Goal: Task Accomplishment & Management: Manage account settings

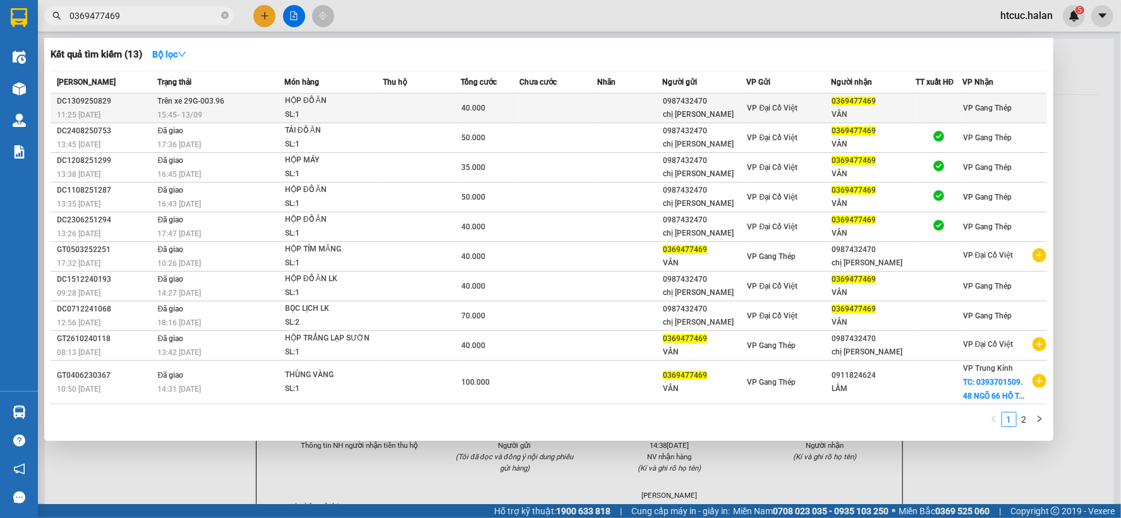
type input "0369477469"
click at [561, 105] on td at bounding box center [558, 109] width 78 height 30
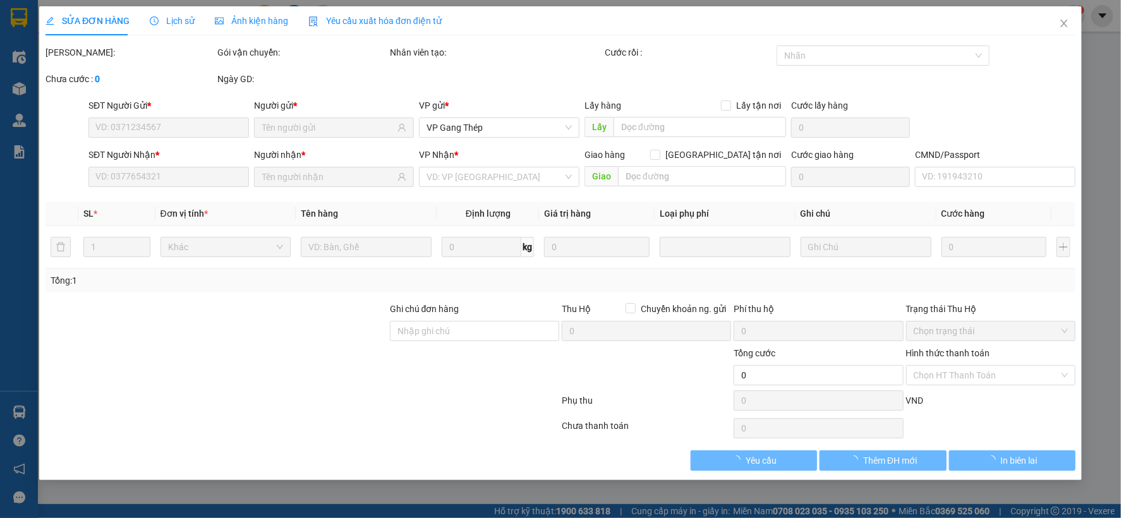
type input "0987432470"
type input "chị [PERSON_NAME]"
type input "0369477469"
type input "VÂN"
type input "40.000"
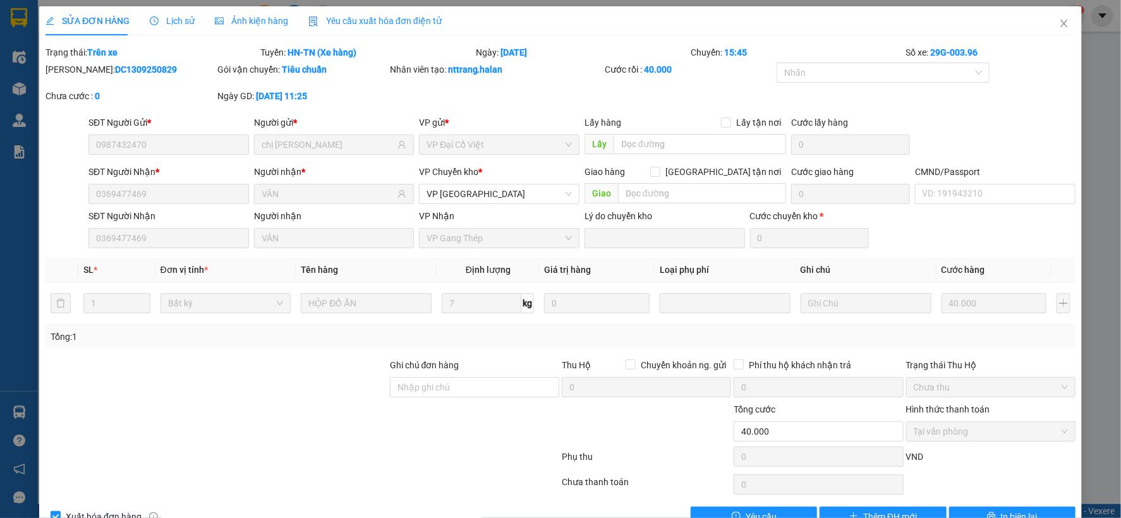
click at [168, 20] on span "Lịch sử" at bounding box center [172, 21] width 45 height 10
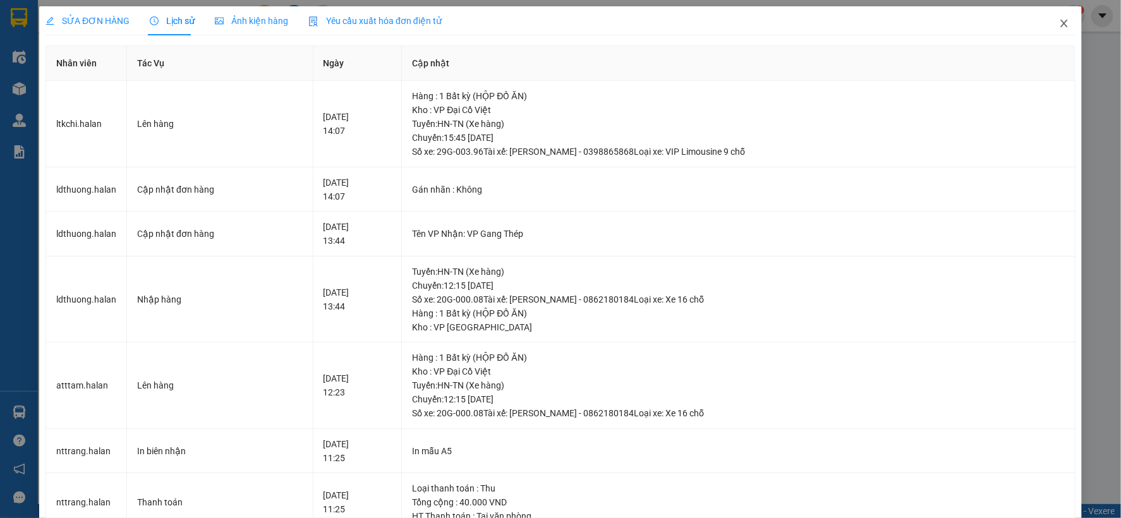
click at [1060, 21] on icon "close" at bounding box center [1063, 24] width 7 height 8
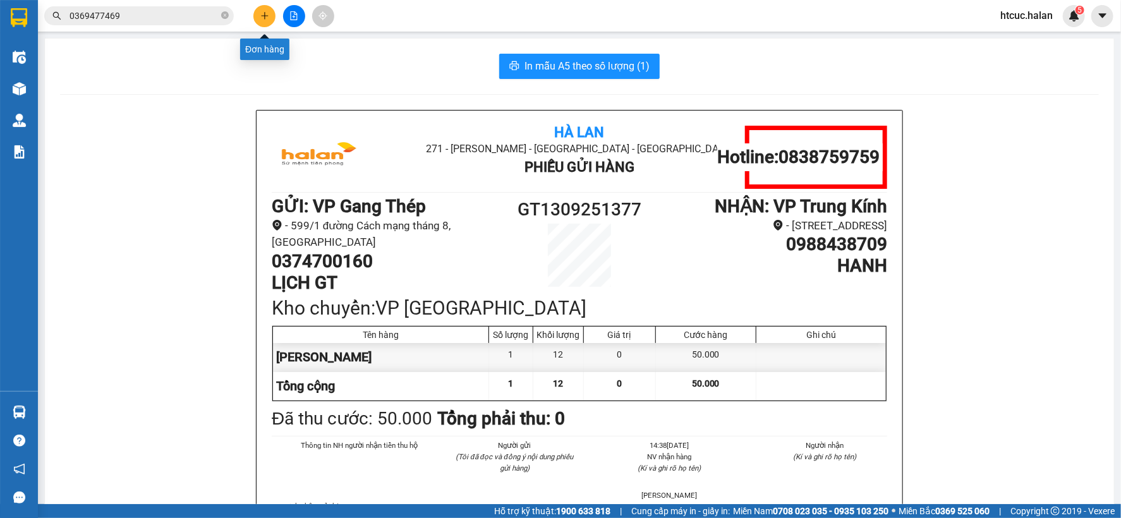
click at [265, 13] on icon "plus" at bounding box center [264, 15] width 9 height 9
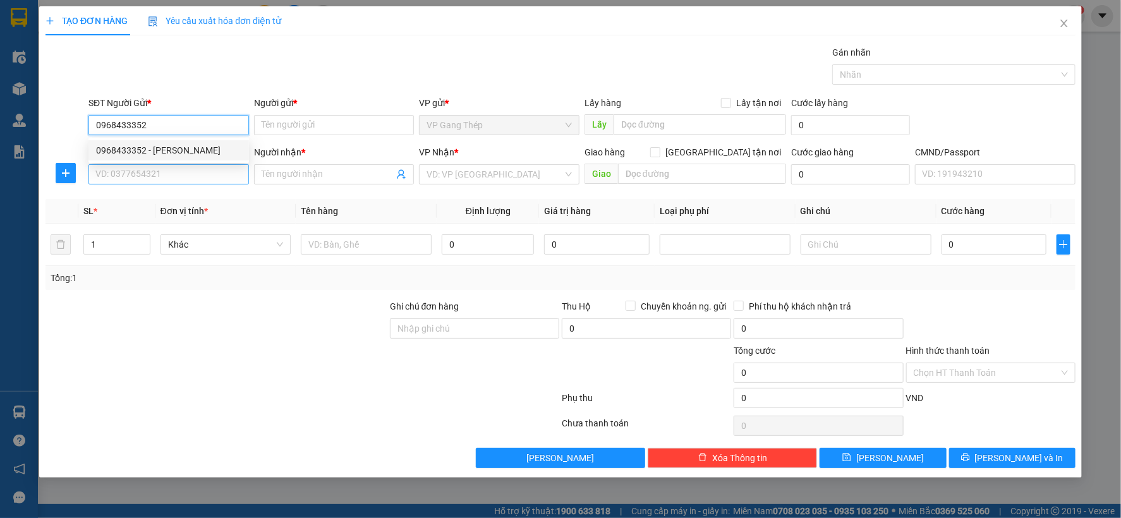
type input "0968433352"
click at [181, 175] on input "SĐT Người Nhận *" at bounding box center [168, 174] width 160 height 20
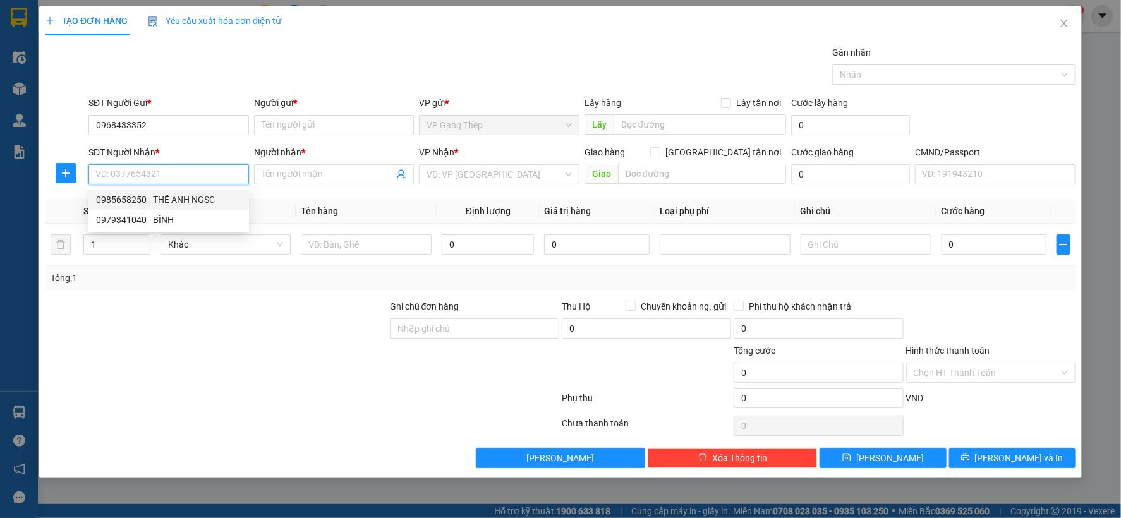
click at [180, 200] on div "0985658250 - THẾ ANH NGSC" at bounding box center [168, 200] width 145 height 14
type input "0985658250"
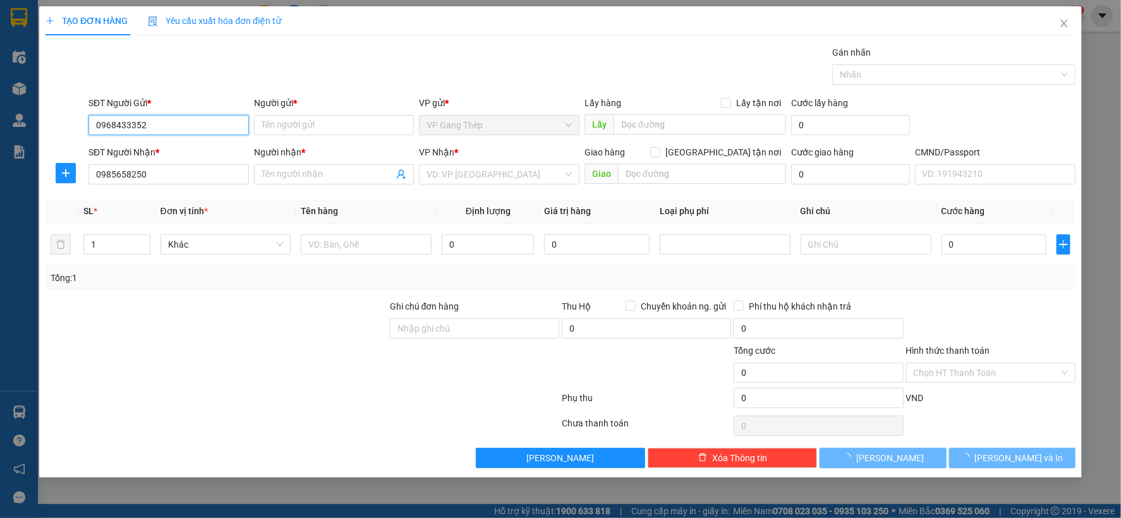
type input "THẾ ANH NGSC"
drag, startPoint x: 177, startPoint y: 129, endPoint x: 55, endPoint y: 131, distance: 122.0
click at [55, 131] on div "SĐT Người Gửi * 0968433352 0968433352 Người gửi * Tên người gửi VP gửi * VP Gan…" at bounding box center [560, 118] width 1032 height 44
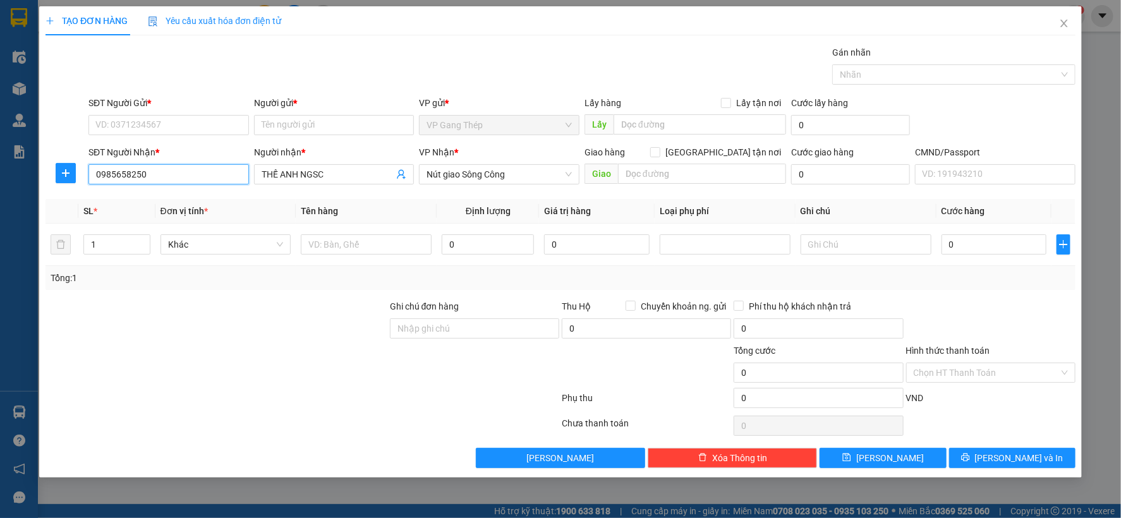
drag, startPoint x: 154, startPoint y: 171, endPoint x: 0, endPoint y: 201, distance: 157.1
click at [0, 201] on div "TẠO ĐƠN HÀNG Yêu cầu xuất hóa đơn điện tử Transit Pickup Surcharge Ids Transit …" at bounding box center [560, 259] width 1121 height 518
type input "0968433352"
drag, startPoint x: 323, startPoint y: 171, endPoint x: 239, endPoint y: 186, distance: 85.3
click at [239, 186] on div "SĐT Người Nhận * 0968433352 Người nhận * THẾ ANH NGSC VP Nhận * Nút giao Sông C…" at bounding box center [582, 167] width 992 height 44
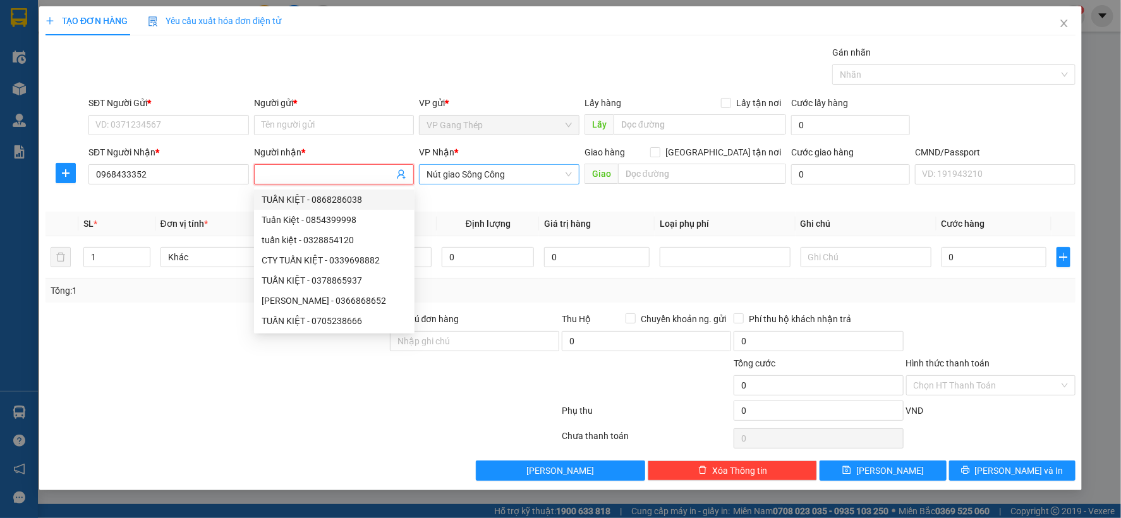
click at [440, 173] on span "Nút giao Sông Công" at bounding box center [498, 174] width 145 height 19
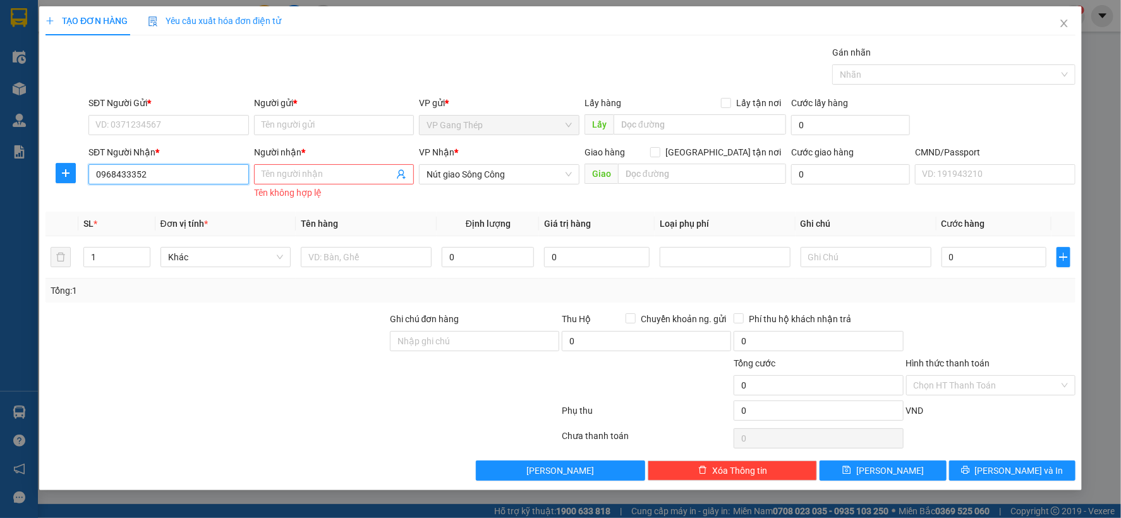
click at [217, 180] on input "0968433352" at bounding box center [168, 174] width 160 height 20
click at [351, 180] on input "Người nhận *" at bounding box center [328, 174] width 133 height 14
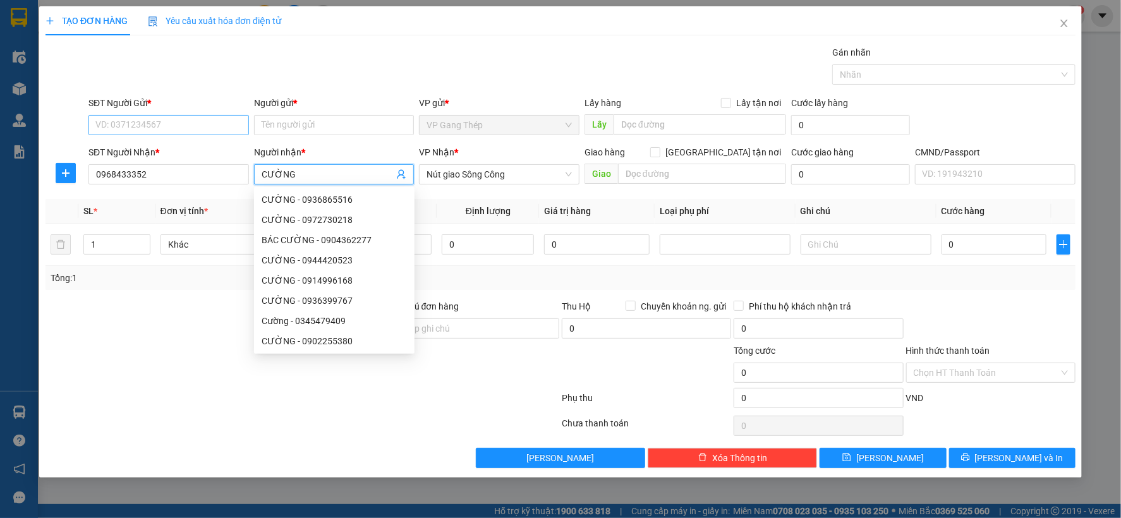
type input "CƯỜNG"
click at [150, 120] on input "SĐT Người Gửi *" at bounding box center [168, 125] width 160 height 20
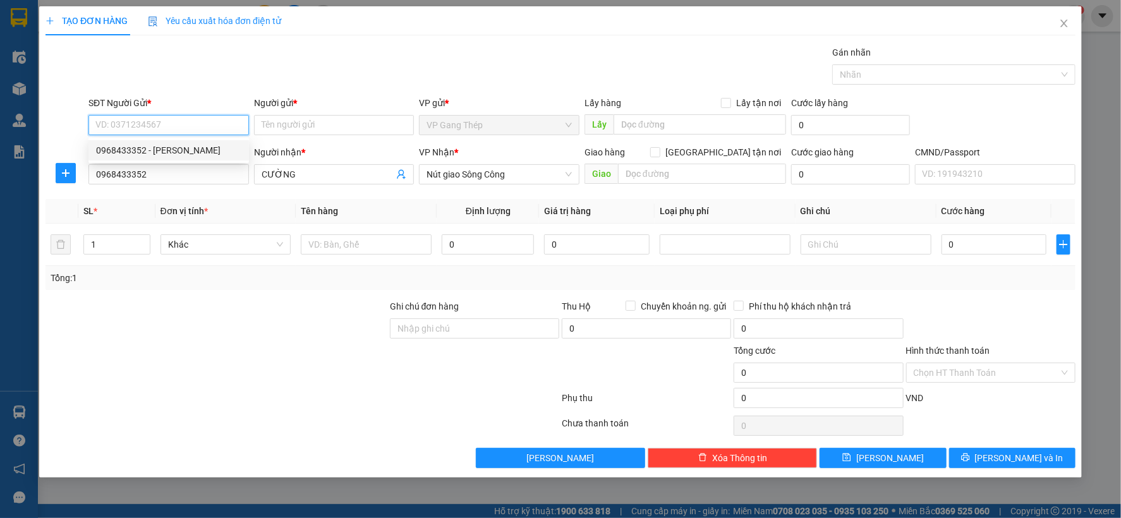
click at [185, 118] on input "SĐT Người Gửi *" at bounding box center [168, 125] width 160 height 20
type input "0985658250"
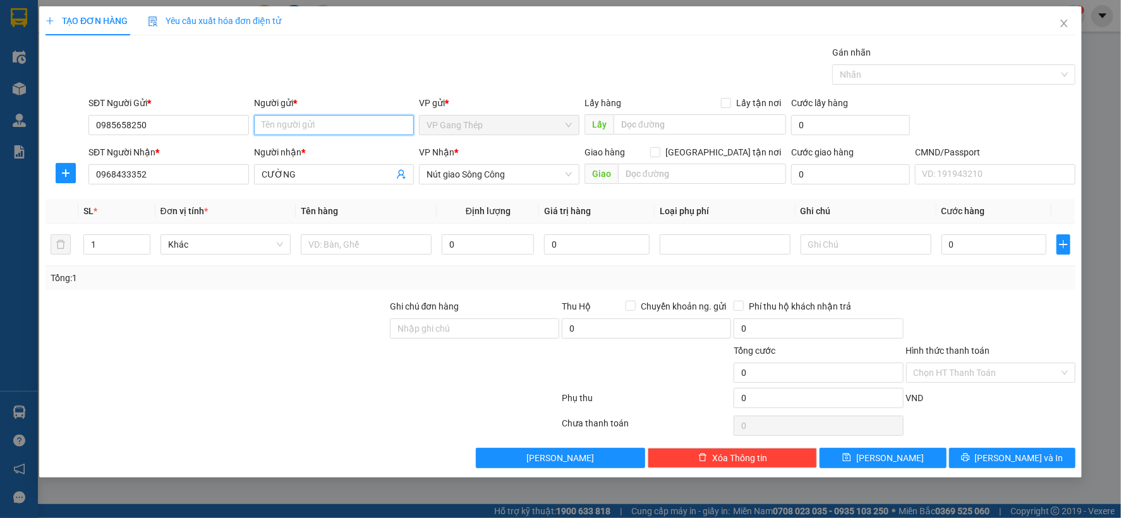
click at [306, 128] on input "Người gửi *" at bounding box center [334, 125] width 160 height 20
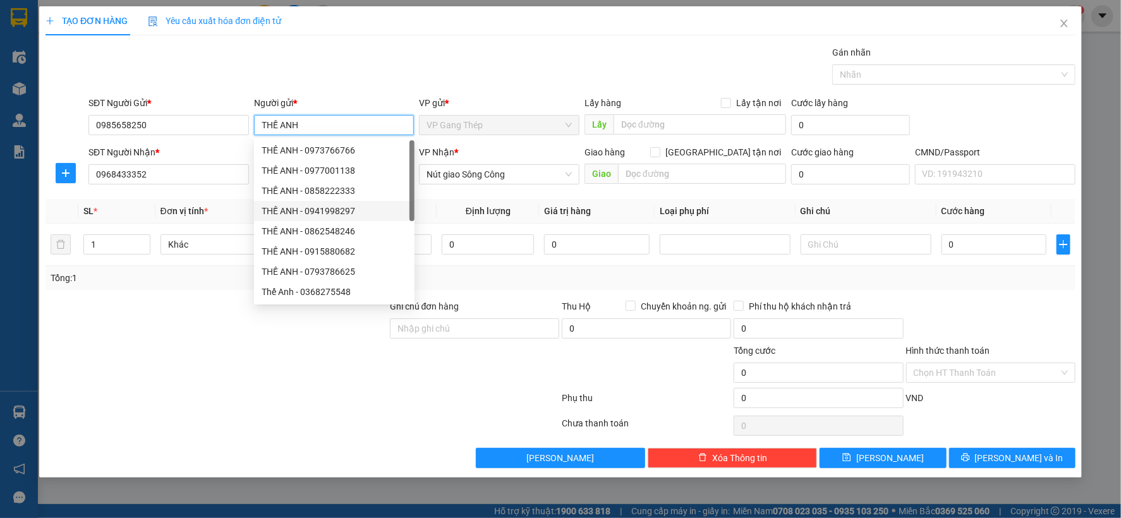
type input "THẾ ANH"
click at [130, 380] on div at bounding box center [216, 366] width 344 height 44
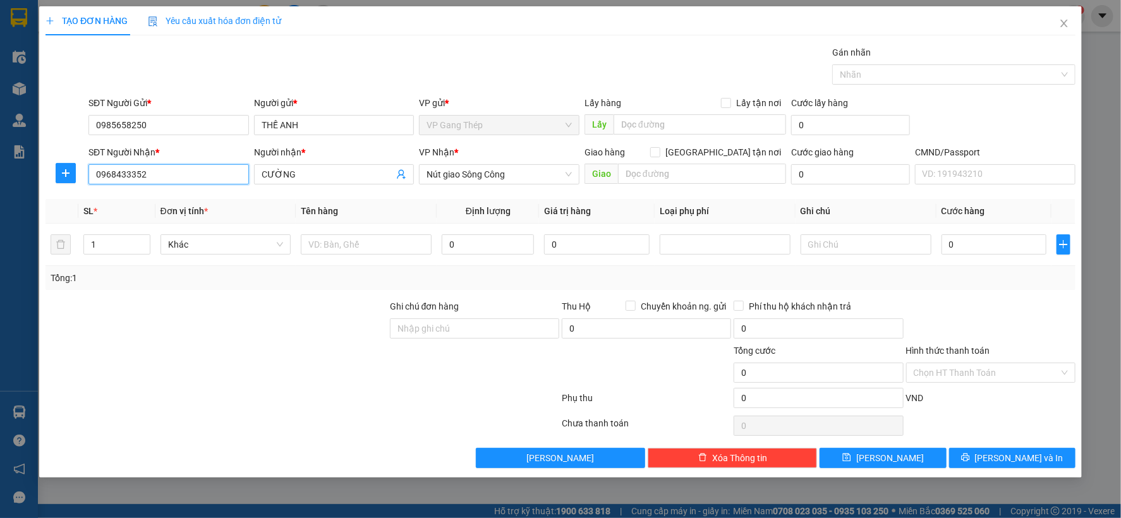
click at [153, 177] on input "0968433352" at bounding box center [168, 174] width 160 height 20
click at [521, 176] on span "Nút giao Sông Công" at bounding box center [498, 174] width 145 height 19
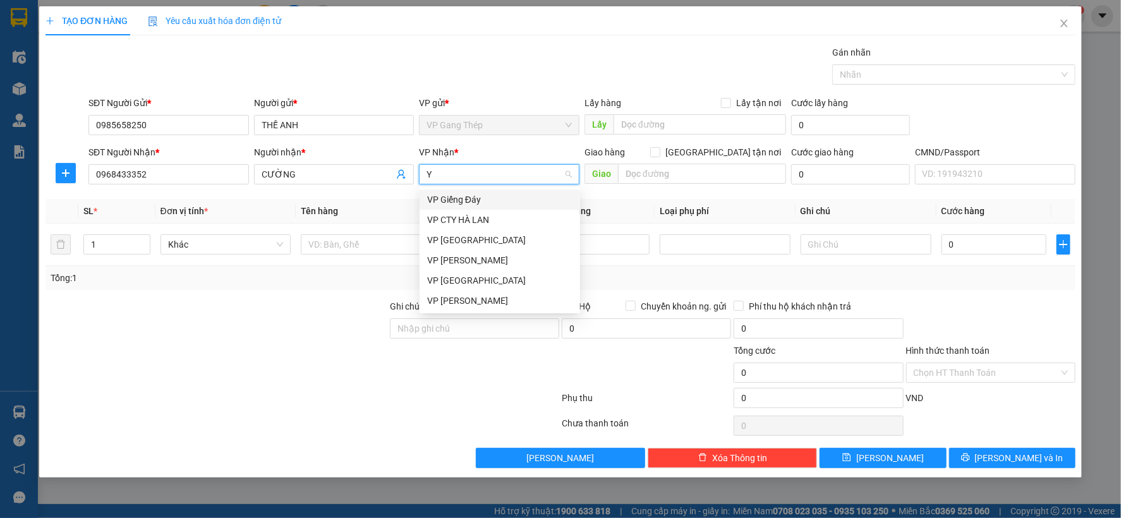
type input "YÊ"
click at [449, 203] on div "VP [GEOGRAPHIC_DATA]" at bounding box center [499, 200] width 145 height 14
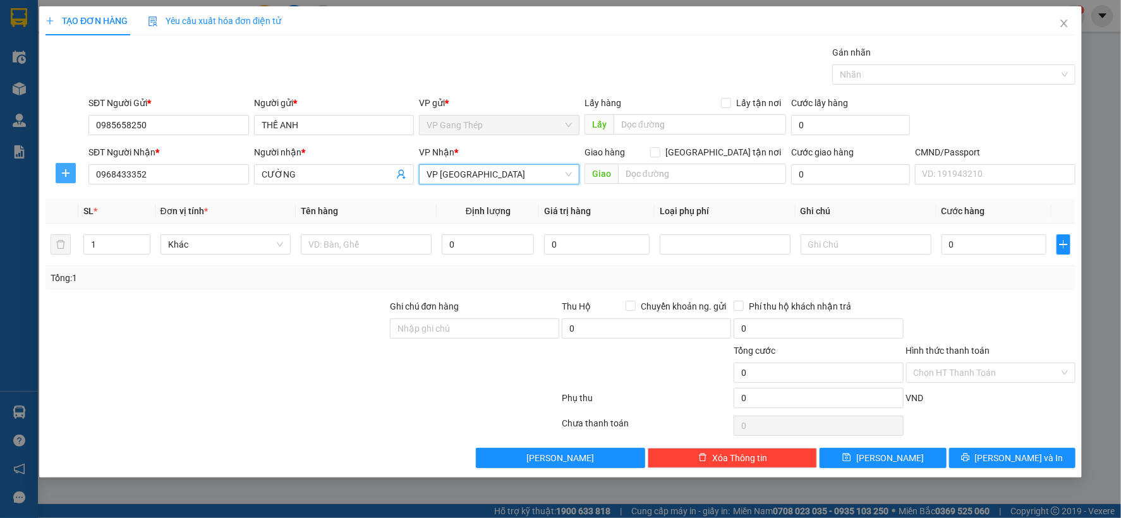
drag, startPoint x: 59, startPoint y: 173, endPoint x: 361, endPoint y: 176, distance: 301.4
click at [64, 173] on span "plus" at bounding box center [65, 173] width 19 height 10
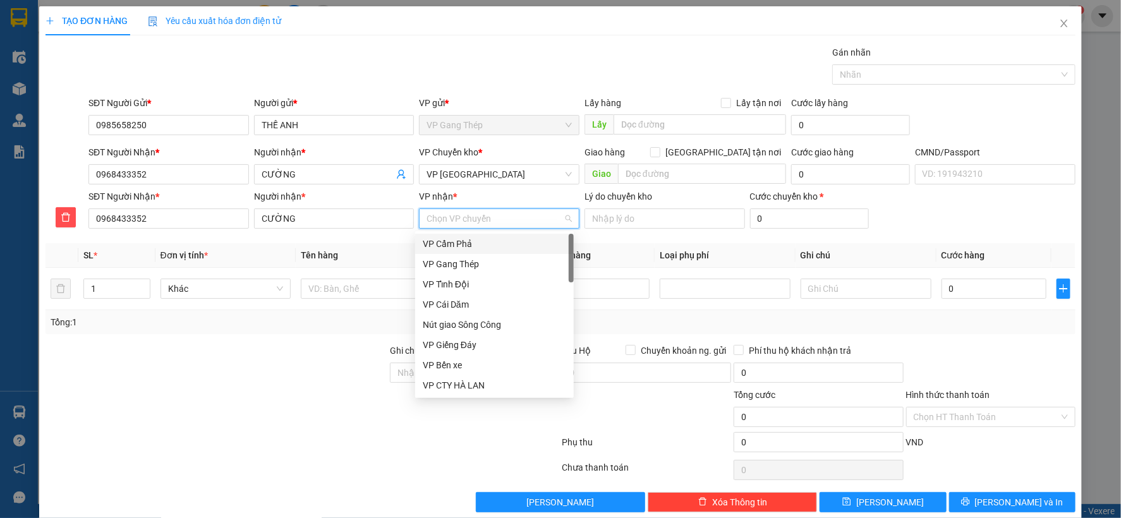
click at [449, 215] on input "VP nhận *" at bounding box center [494, 218] width 136 height 19
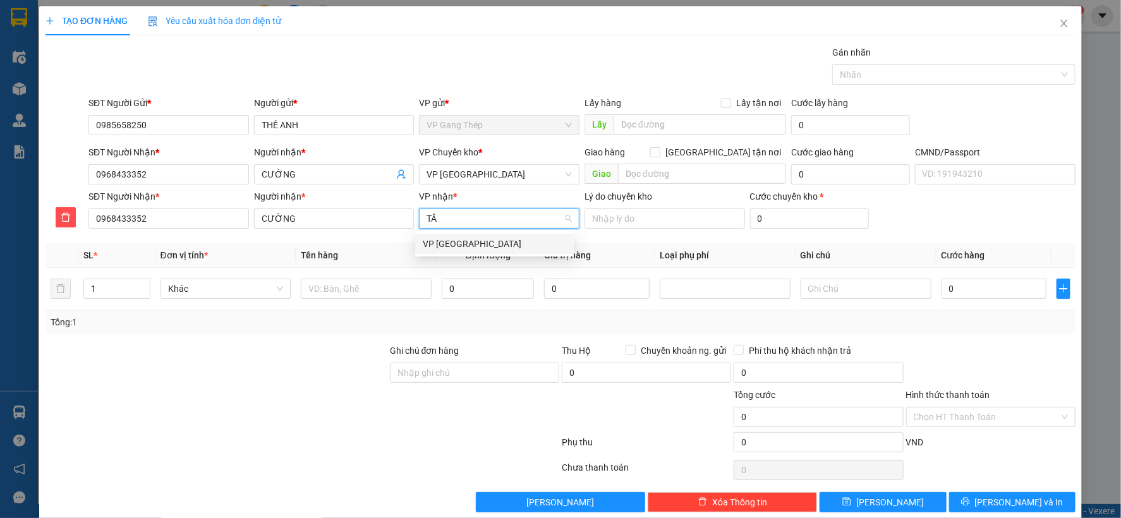
type input "TÂN"
click at [465, 241] on div "VP [GEOGRAPHIC_DATA]" at bounding box center [494, 244] width 143 height 14
click at [356, 283] on input "text" at bounding box center [366, 289] width 131 height 20
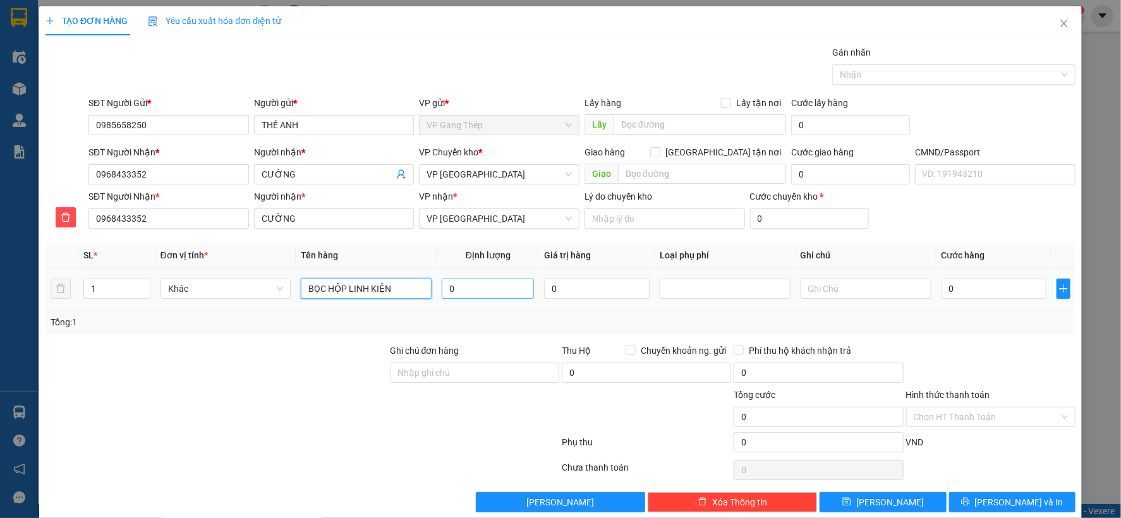
type input "BỌC HỘP LINH KIỆN"
click at [487, 286] on input "0" at bounding box center [488, 289] width 92 height 20
click at [274, 286] on span "Khác" at bounding box center [226, 288] width 116 height 19
type input "2"
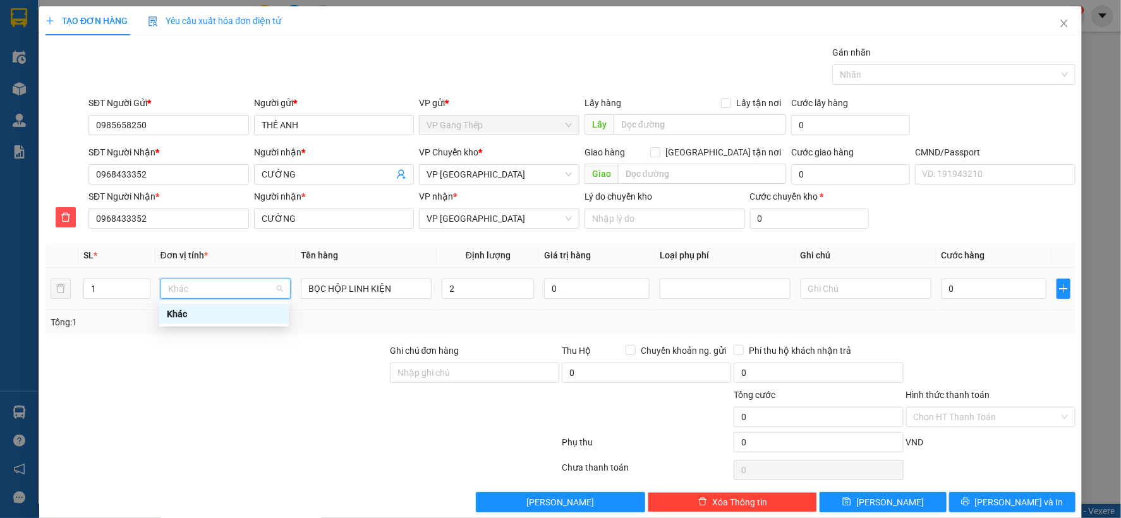
drag, startPoint x: 203, startPoint y: 314, endPoint x: 222, endPoint y: 313, distance: 19.6
click at [211, 314] on div "Khác" at bounding box center [224, 314] width 114 height 14
click at [961, 287] on input "0" at bounding box center [993, 289] width 105 height 20
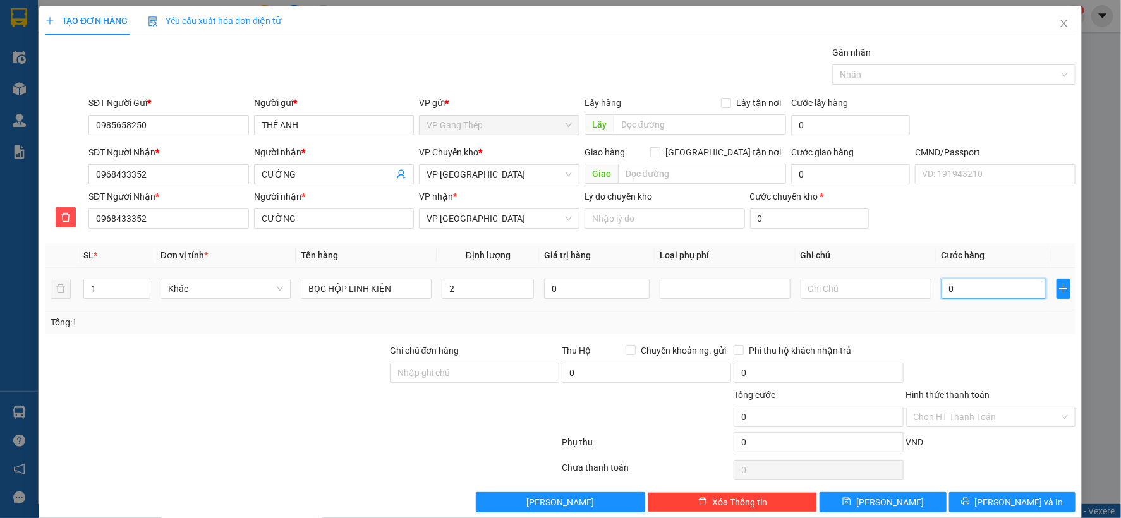
type input "3"
type input "35"
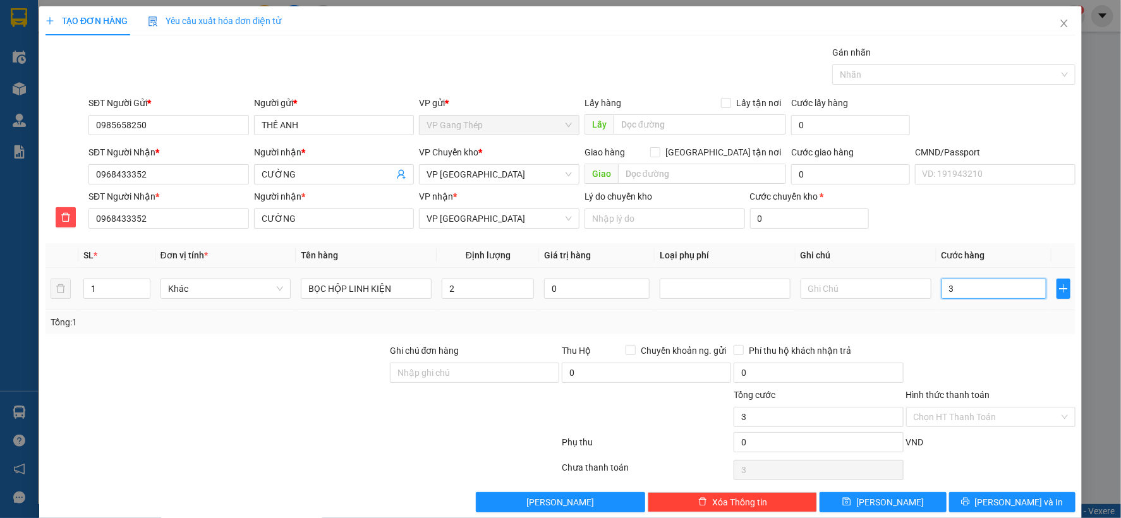
type input "35"
type input "350"
type input "3.500"
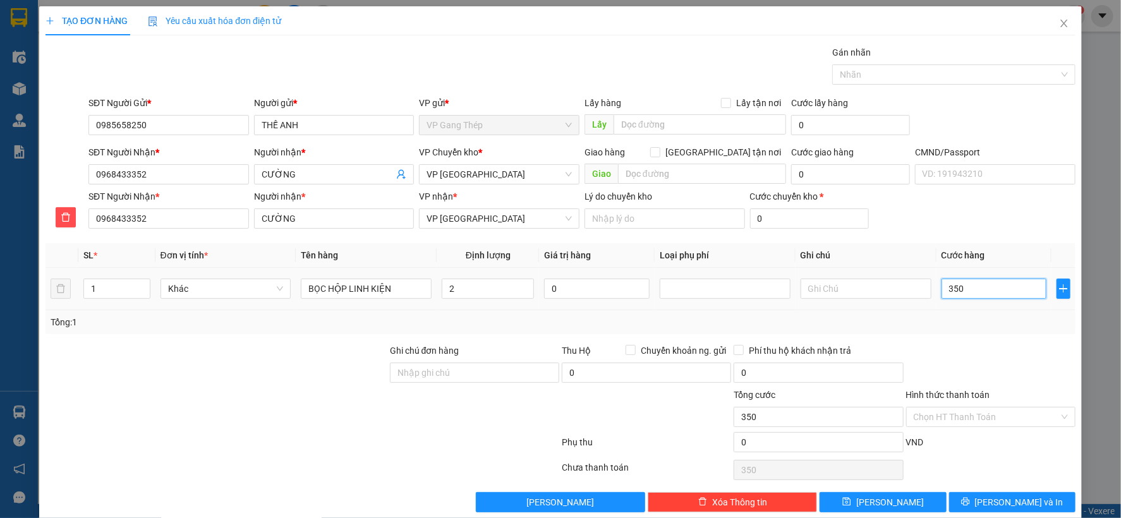
type input "3.500"
type input "35.000"
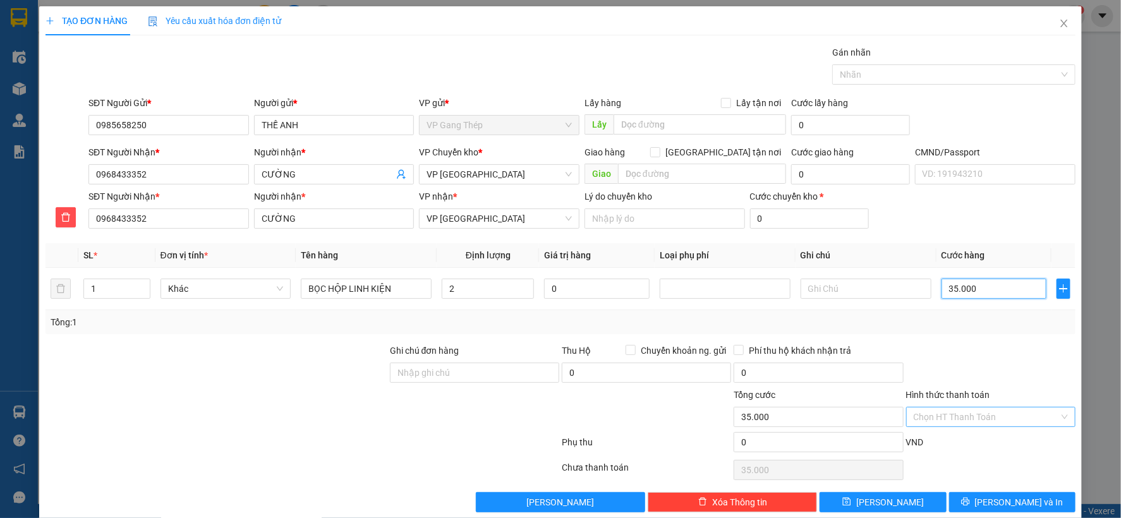
type input "35.000"
click at [972, 416] on input "Hình thức thanh toán" at bounding box center [986, 417] width 145 height 19
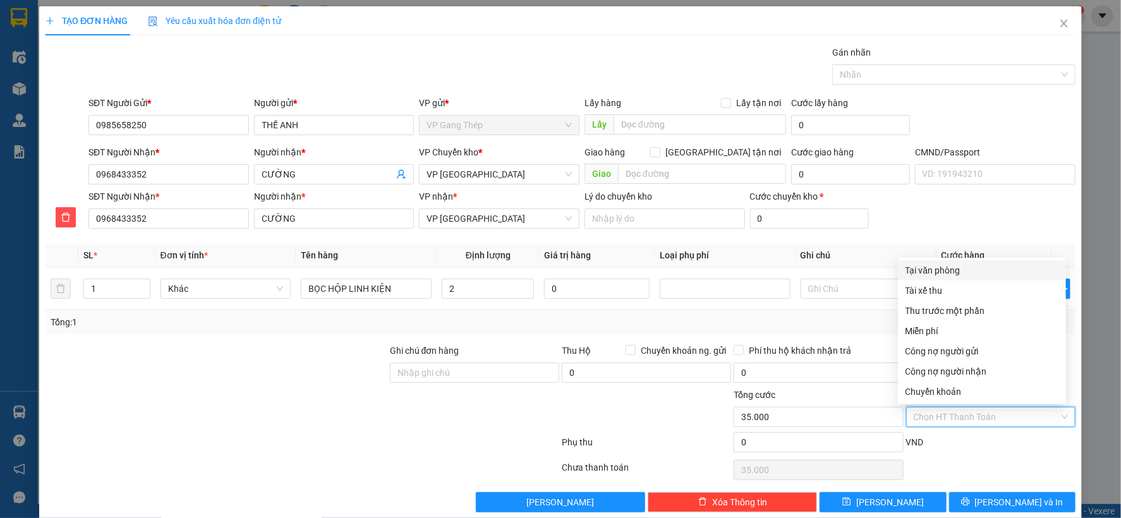
click at [929, 270] on div "Tại văn phòng" at bounding box center [981, 270] width 153 height 14
type input "0"
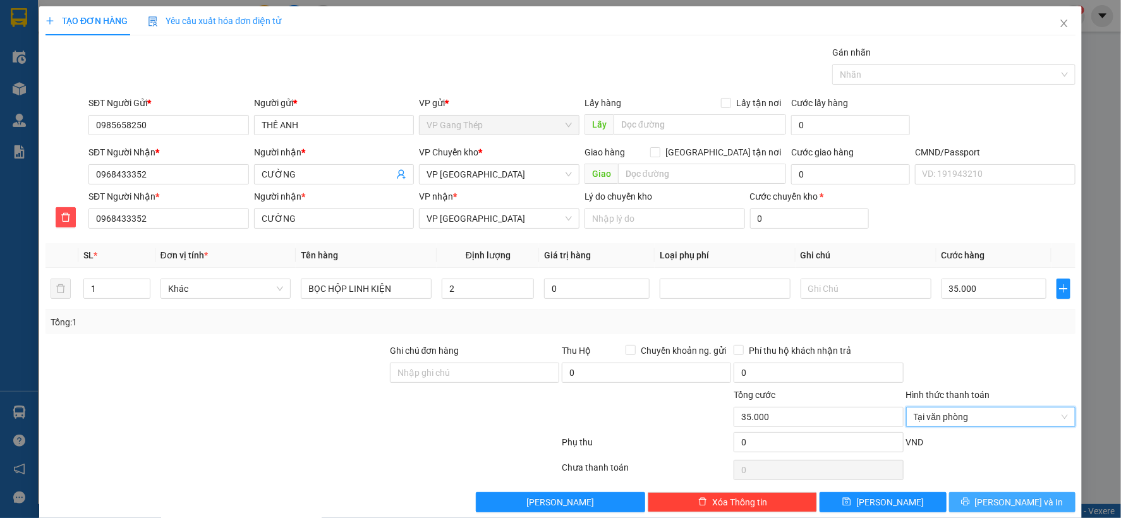
click at [1024, 504] on span "[PERSON_NAME] và In" at bounding box center [1019, 502] width 88 height 14
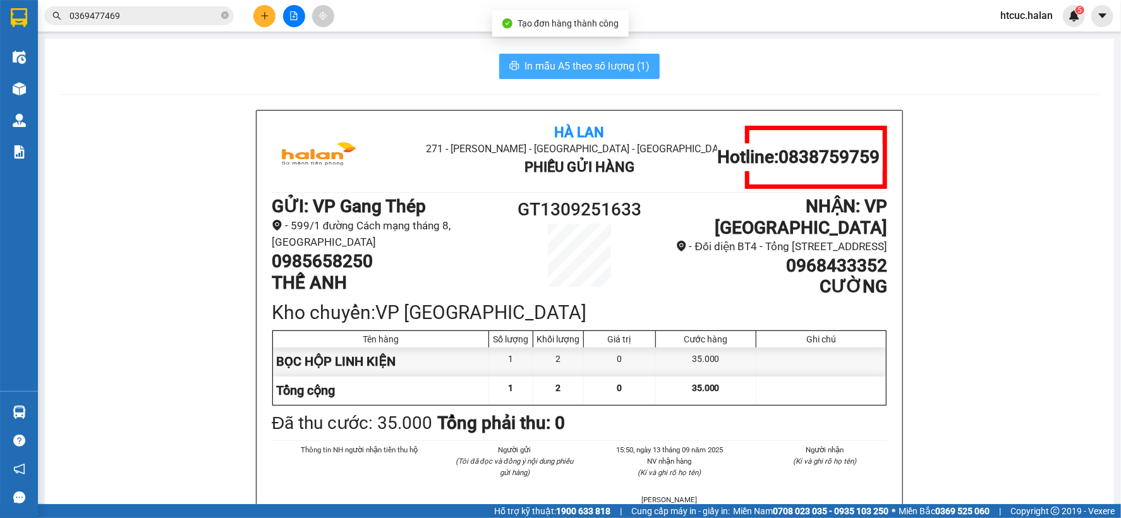
click at [547, 61] on span "In mẫu A5 theo số lượng (1)" at bounding box center [586, 66] width 125 height 16
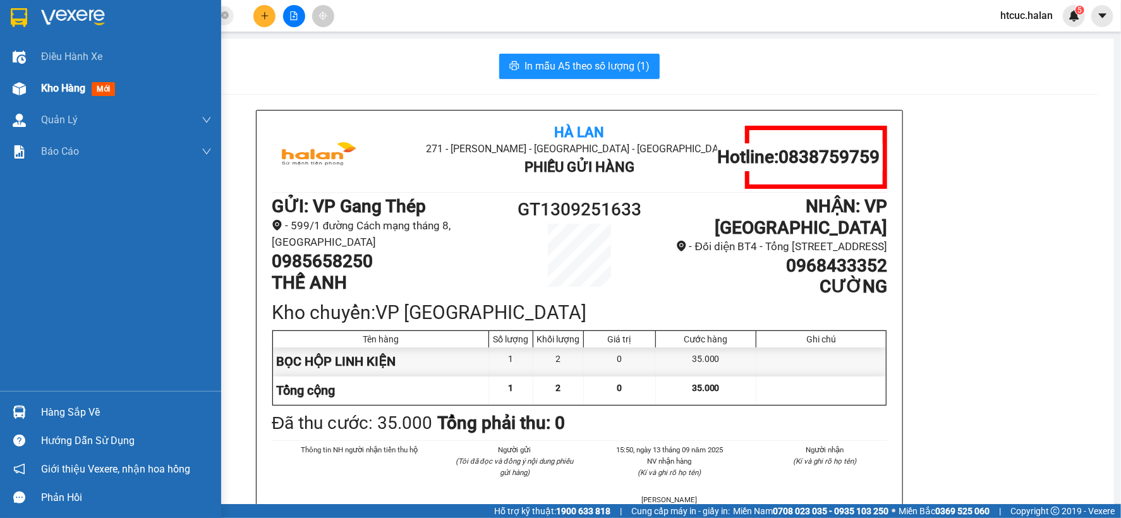
click at [16, 90] on img at bounding box center [19, 88] width 13 height 13
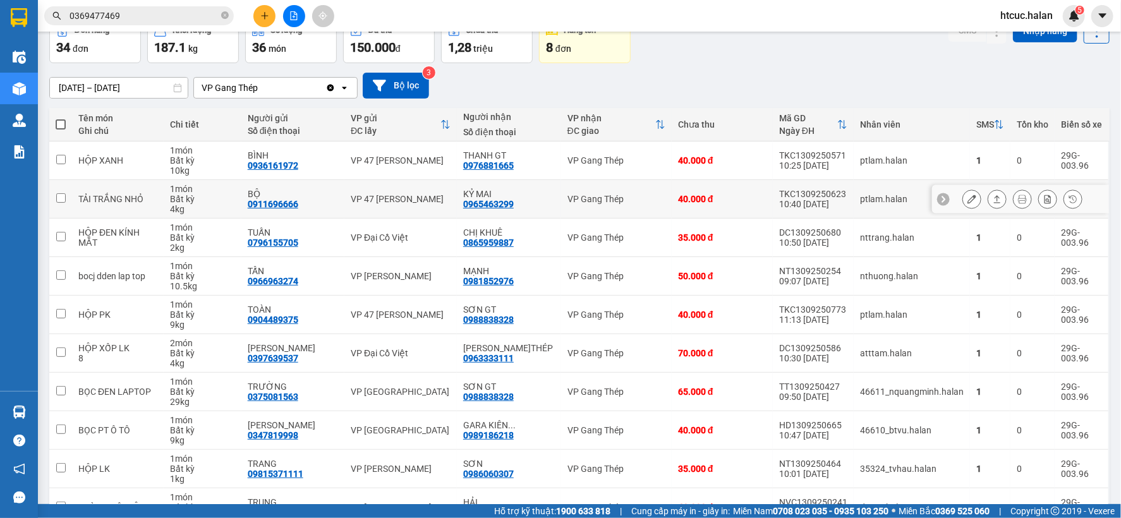
scroll to position [140, 0]
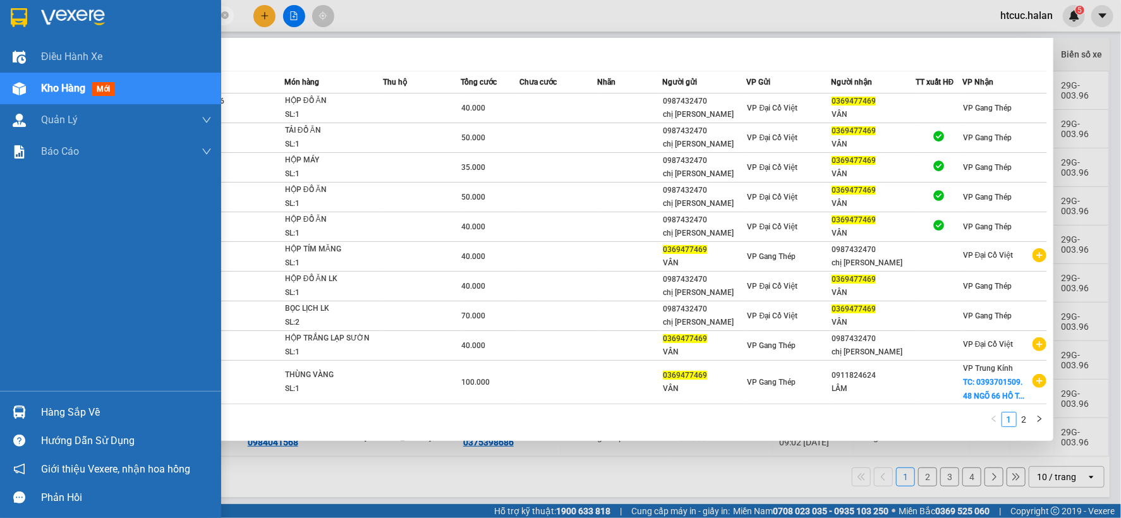
drag, startPoint x: 139, startPoint y: 19, endPoint x: 4, endPoint y: 20, distance: 135.2
click at [4, 20] on section "Kết quả tìm kiếm ( 13 ) Bộ lọc Mã ĐH Trạng thái Món hàng Thu hộ Tổng cước Chưa …" at bounding box center [560, 259] width 1121 height 518
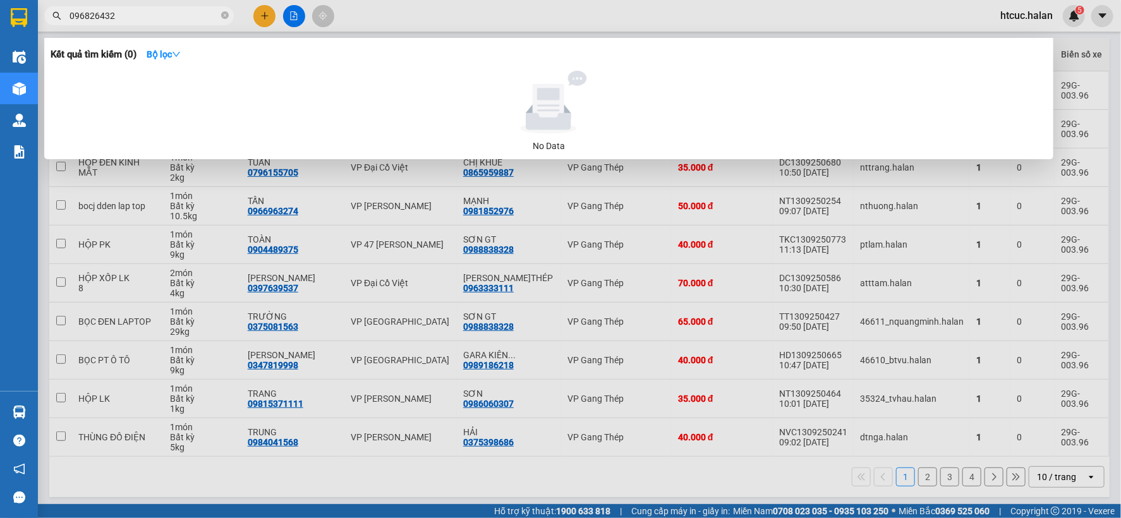
click at [97, 14] on input "096826432" at bounding box center [144, 16] width 149 height 14
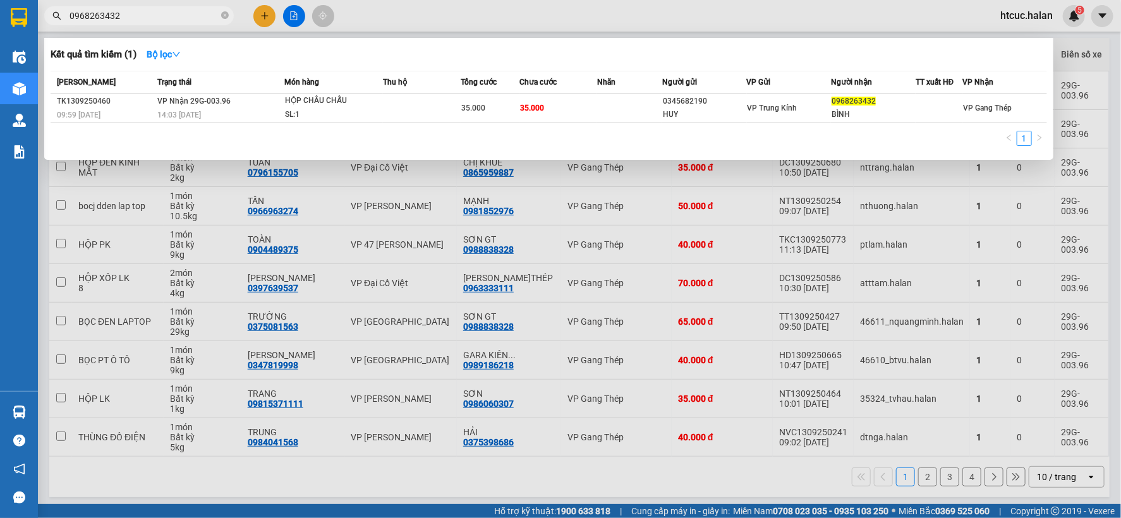
type input "0968263432"
click at [260, 15] on div at bounding box center [560, 259] width 1121 height 518
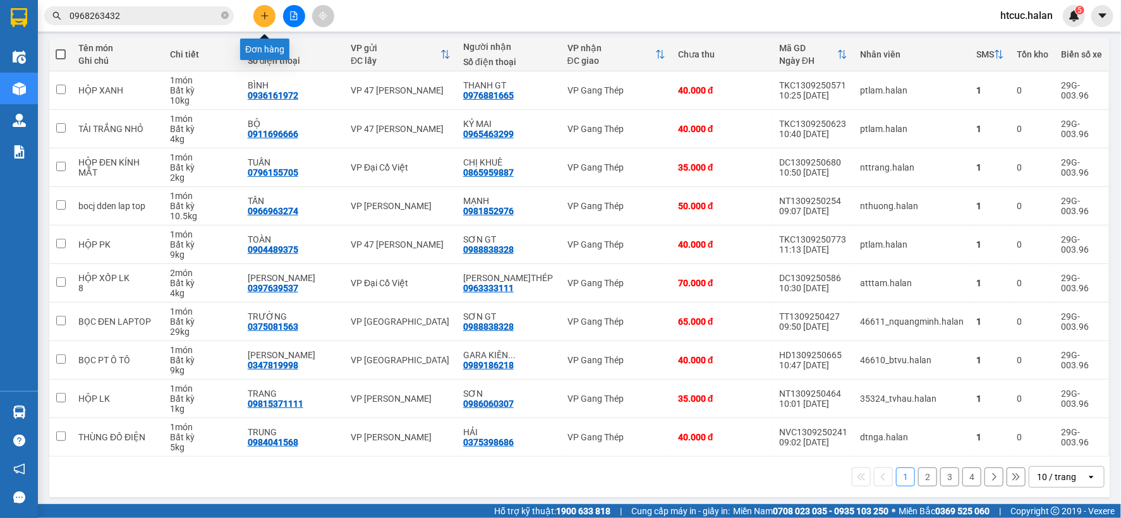
click at [267, 18] on button at bounding box center [264, 16] width 22 height 22
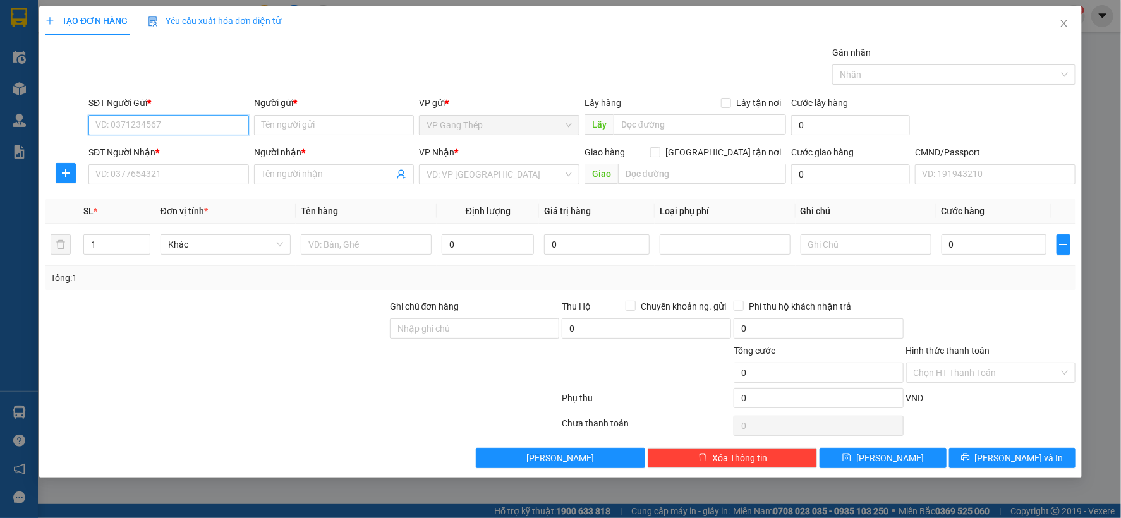
click at [220, 128] on input "SĐT Người Gửi *" at bounding box center [168, 125] width 160 height 20
type input "0357569687"
click at [152, 150] on div "0357569687 - ĐẠI" at bounding box center [168, 150] width 145 height 14
type input "ĐẠI"
type input "0357569687"
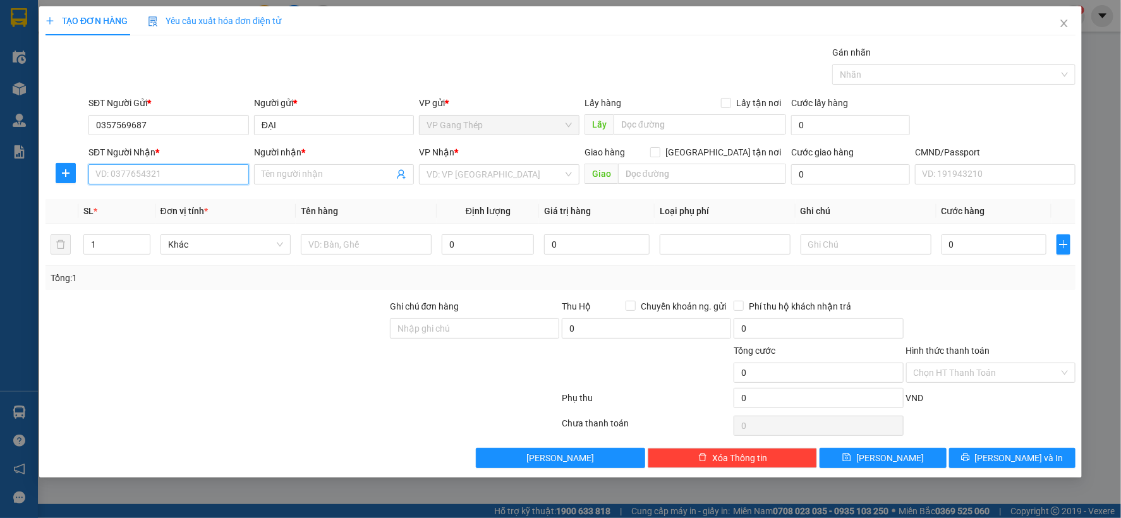
click at [179, 172] on input "SĐT Người Nhận *" at bounding box center [168, 174] width 160 height 20
type input "0368284001"
click at [160, 201] on div "0368284001 - VÕ" at bounding box center [168, 200] width 145 height 14
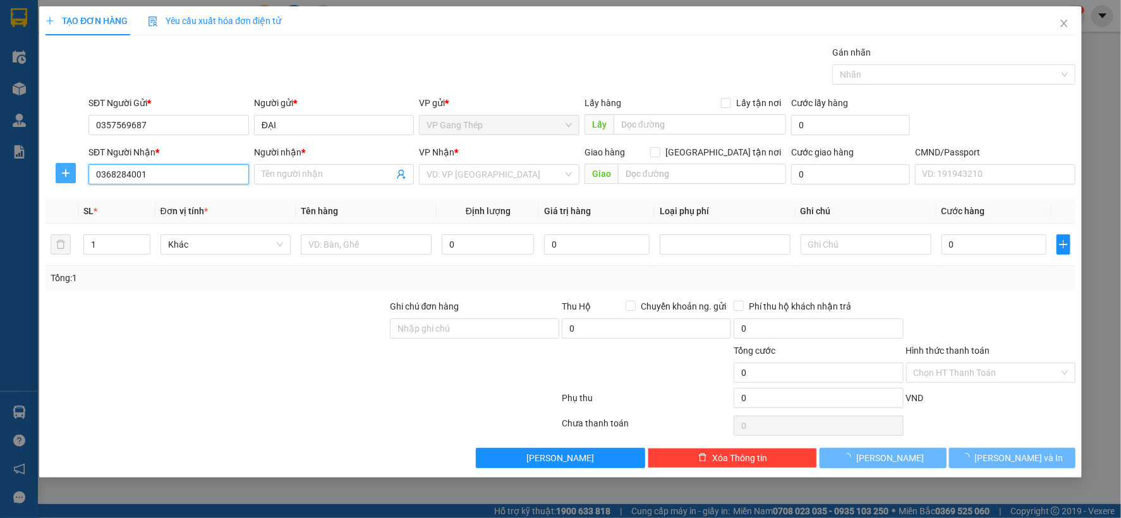
type input "VÕ"
type input "0368284001"
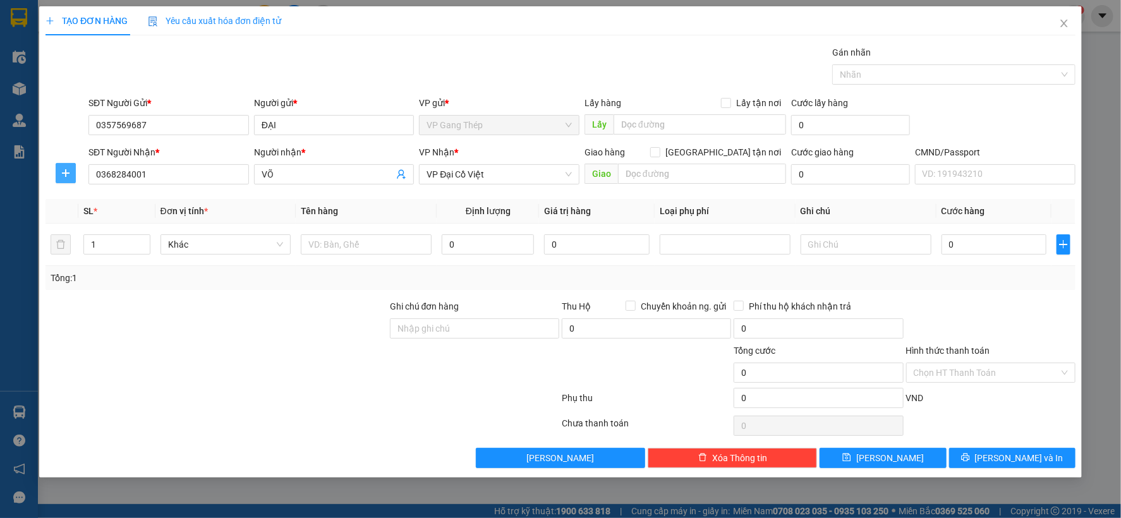
click at [66, 171] on icon "plus" at bounding box center [66, 173] width 10 height 10
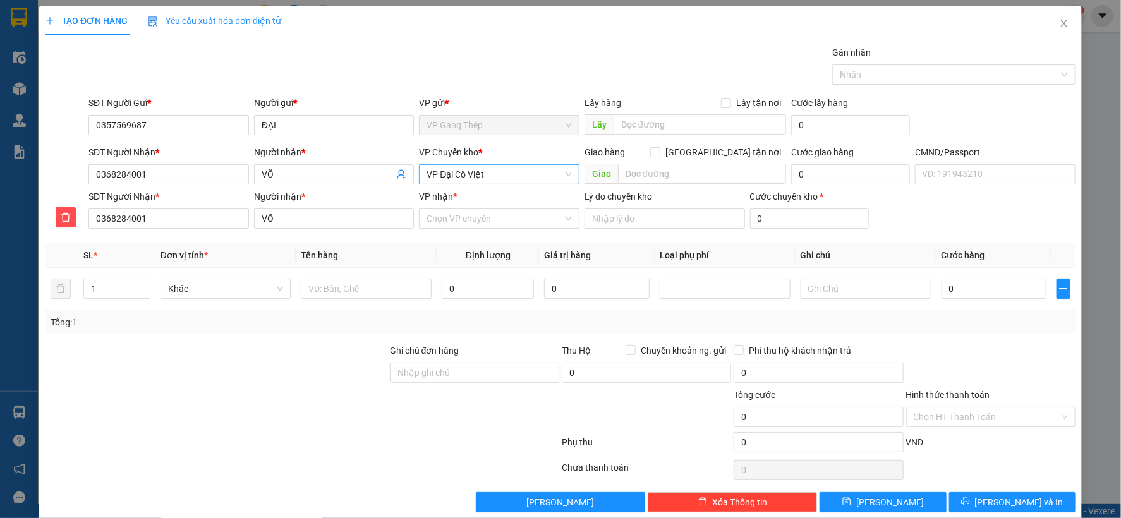
click at [513, 179] on span "VP Đại Cồ Việt" at bounding box center [498, 174] width 145 height 19
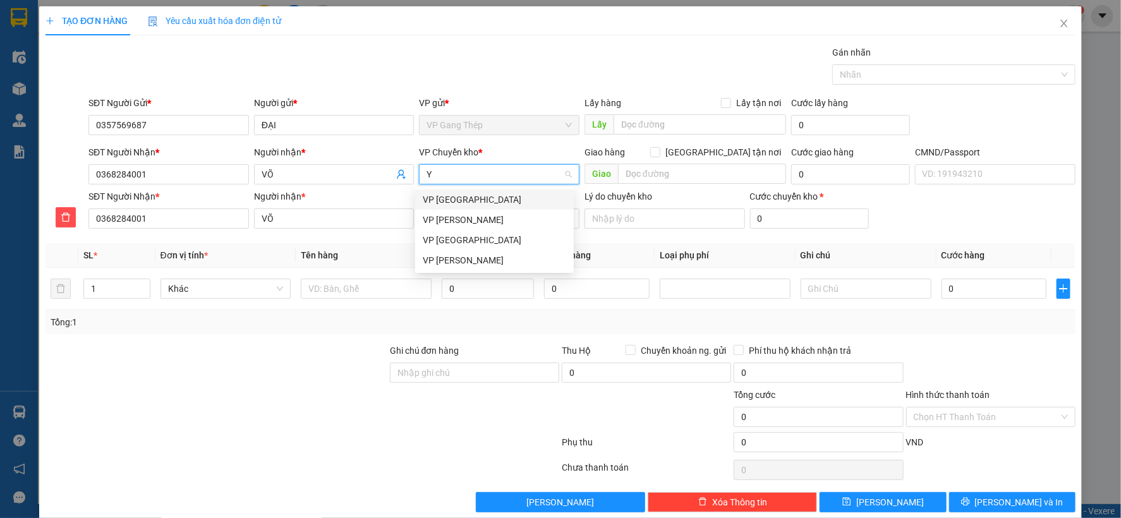
type input "YÊ"
click at [457, 200] on div "VP [GEOGRAPHIC_DATA]" at bounding box center [494, 200] width 143 height 14
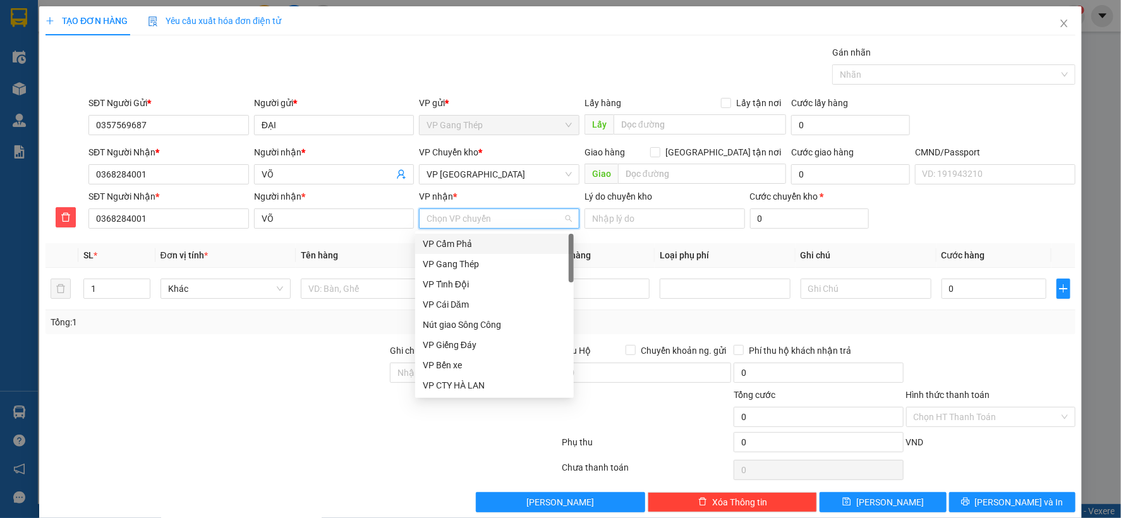
click at [485, 217] on input "VP nhận *" at bounding box center [494, 218] width 136 height 19
type input "DA"
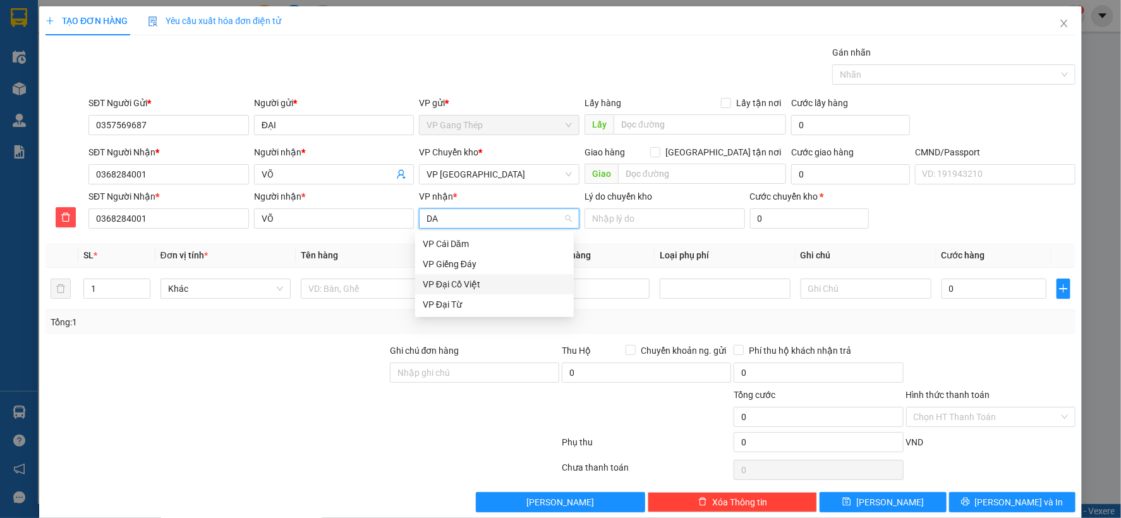
click at [445, 283] on div "VP Đại Cồ Việt" at bounding box center [494, 284] width 143 height 14
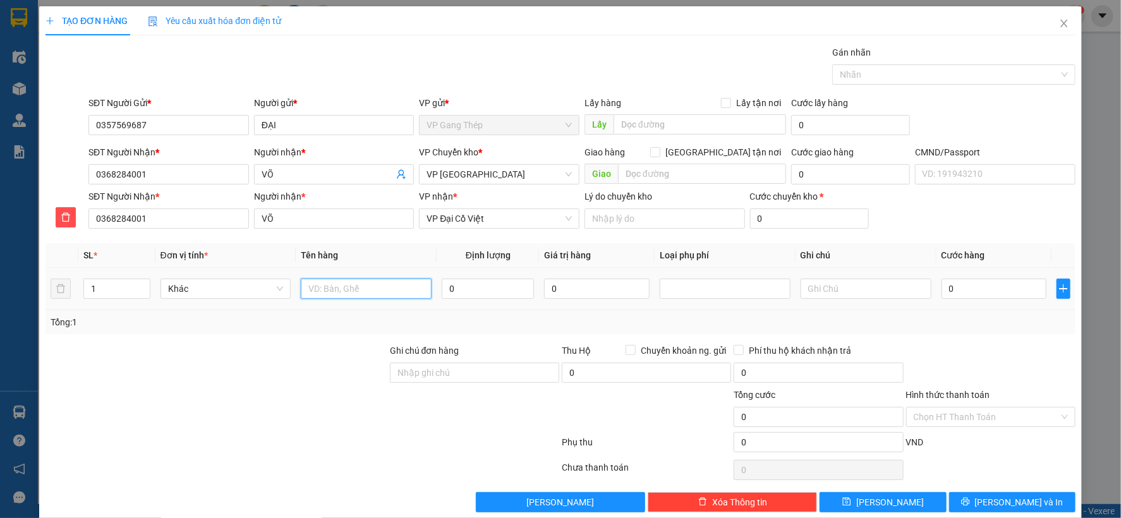
click at [374, 287] on input "text" at bounding box center [366, 289] width 131 height 20
type input "[PERSON_NAME]"
click at [476, 291] on input "0" at bounding box center [488, 289] width 92 height 20
type input "15"
drag, startPoint x: 986, startPoint y: 292, endPoint x: 977, endPoint y: 324, distance: 33.6
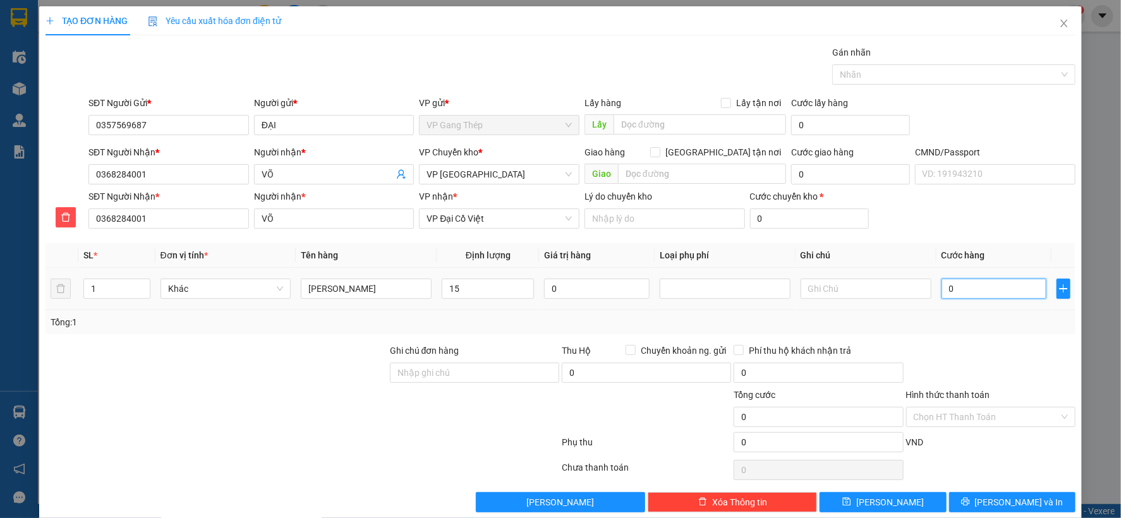
click at [986, 293] on input "0" at bounding box center [993, 289] width 105 height 20
click at [263, 286] on span "Khác" at bounding box center [226, 288] width 116 height 19
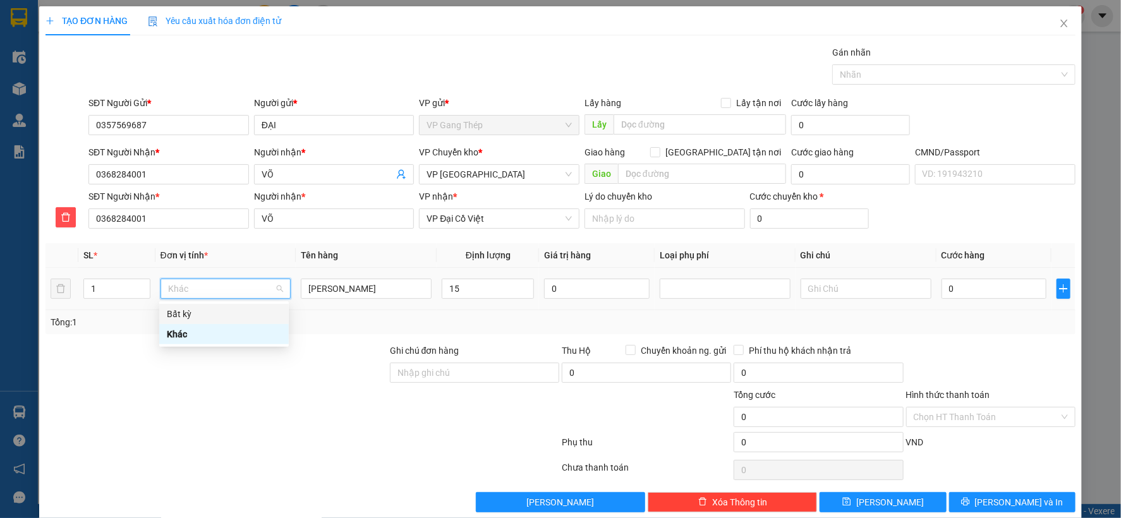
click at [196, 311] on div "Bất kỳ" at bounding box center [224, 314] width 114 height 14
click at [982, 286] on input "0" at bounding box center [993, 289] width 105 height 20
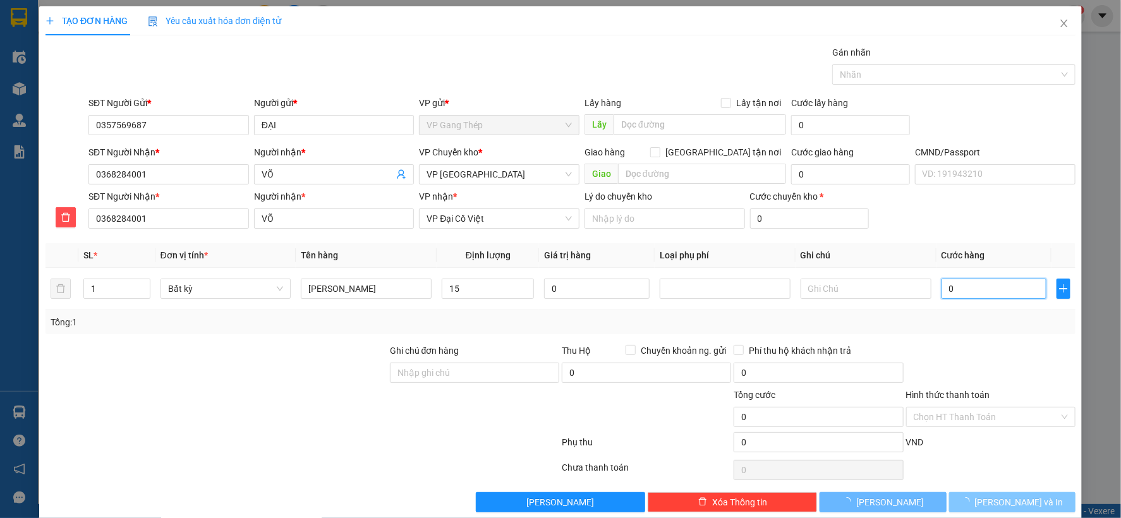
type input "50.000"
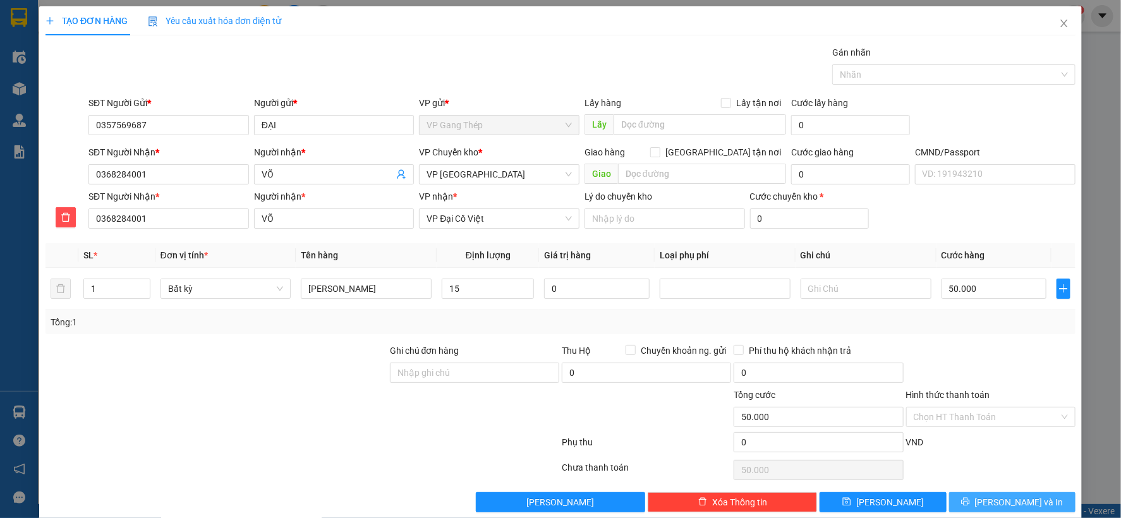
click at [1014, 499] on span "[PERSON_NAME] và In" at bounding box center [1019, 502] width 88 height 14
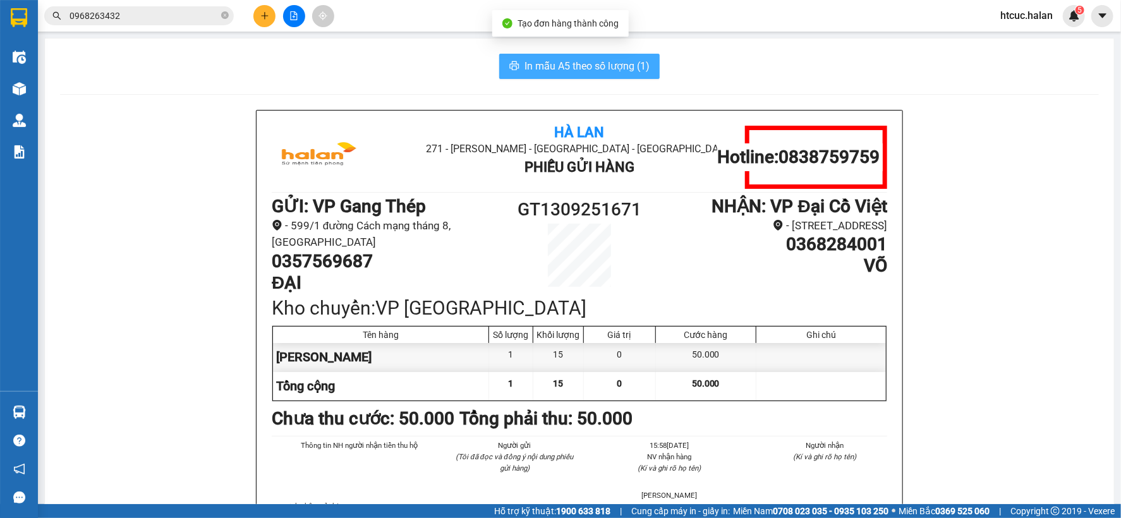
click at [573, 62] on span "In mẫu A5 theo số lượng (1)" at bounding box center [586, 66] width 125 height 16
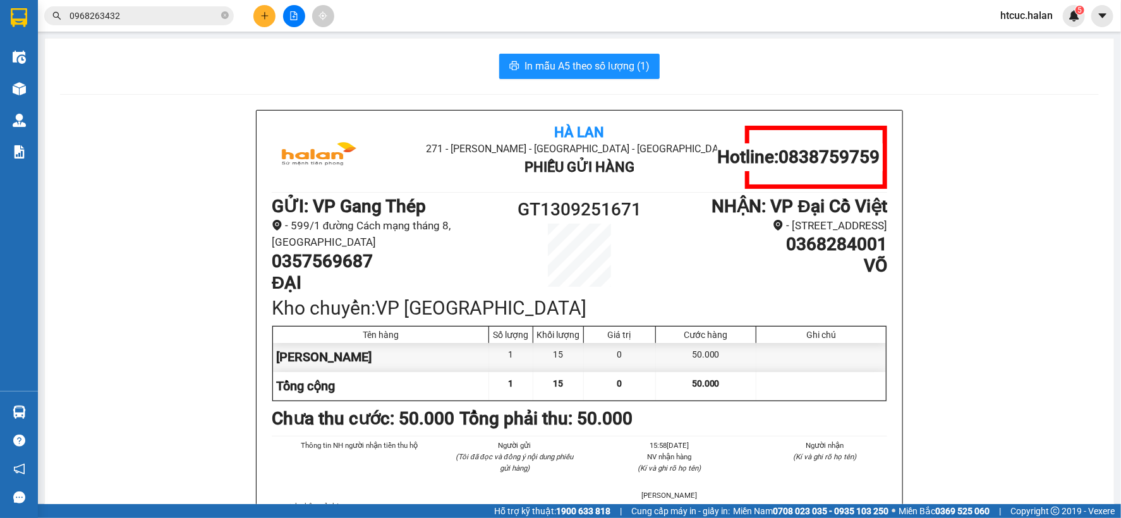
click at [186, 11] on input "0968263432" at bounding box center [144, 16] width 149 height 14
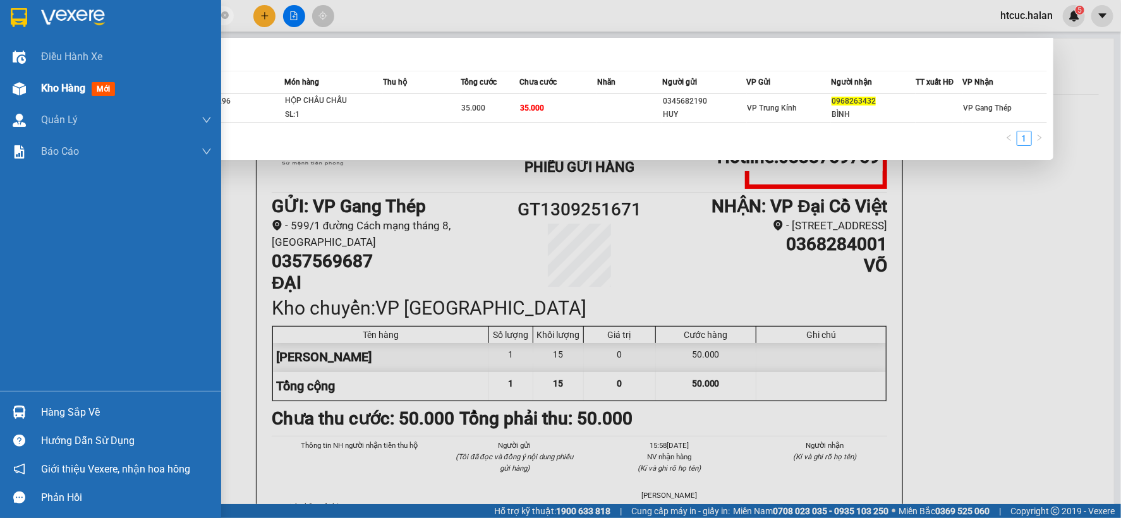
click at [48, 91] on span "Kho hàng" at bounding box center [63, 88] width 44 height 12
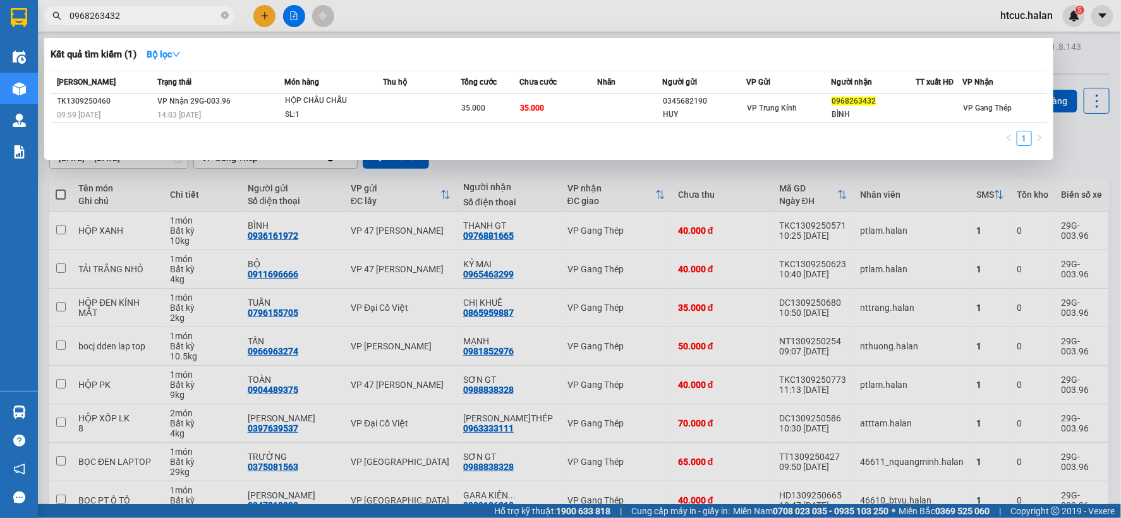
click at [602, 182] on div at bounding box center [560, 259] width 1121 height 518
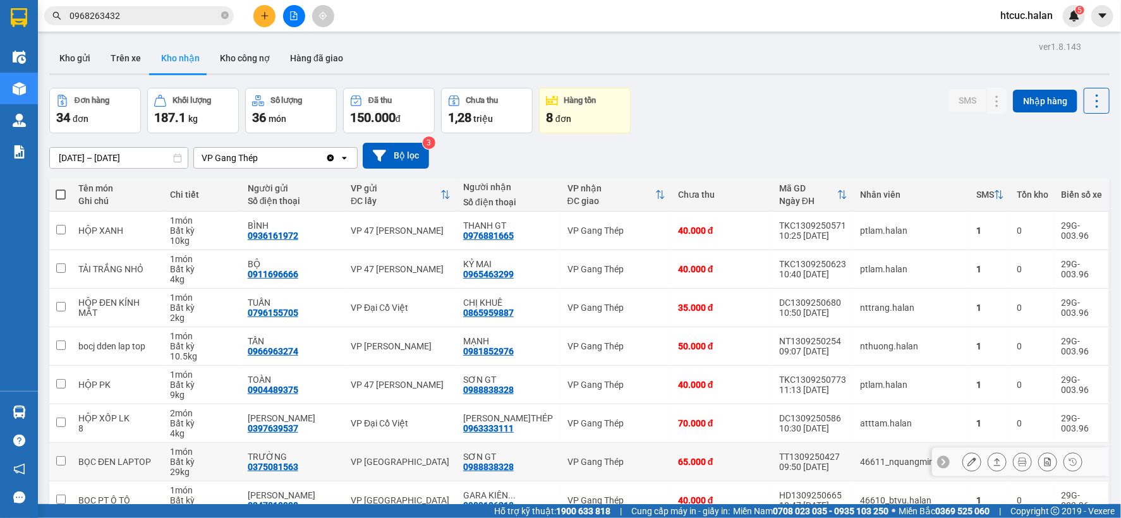
scroll to position [146, 0]
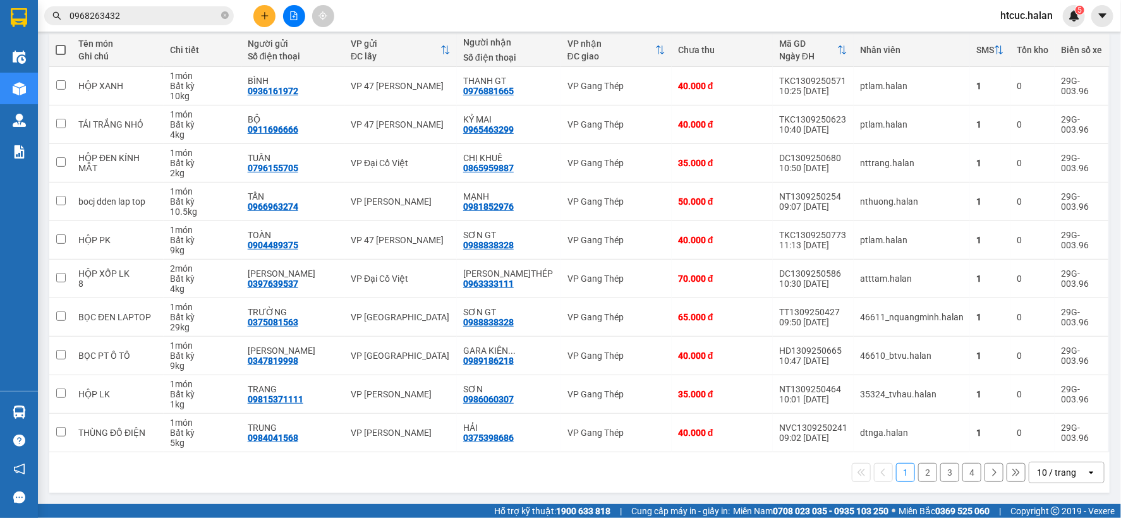
click at [963, 468] on button "4" at bounding box center [971, 472] width 19 height 19
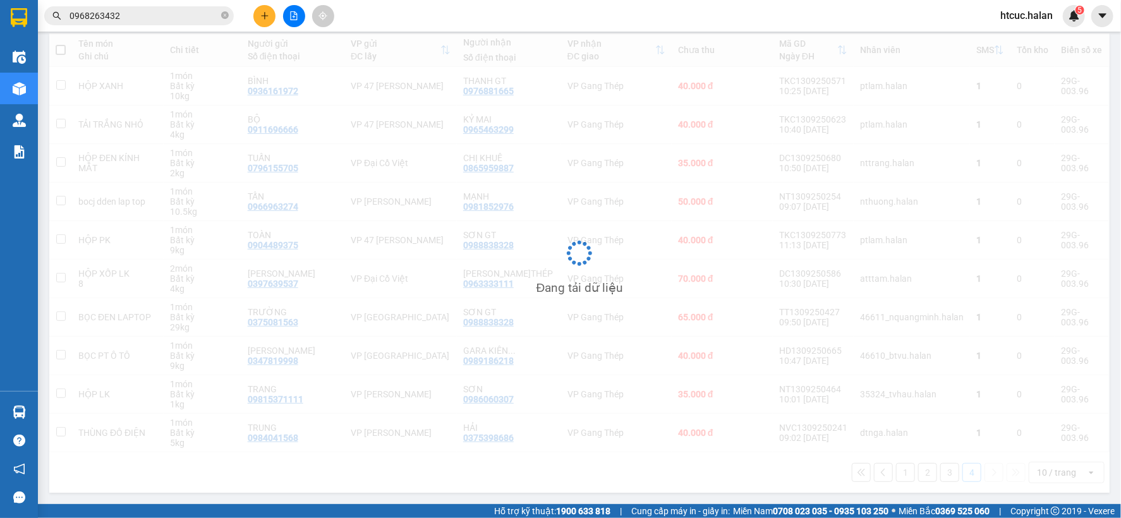
scroll to position [58, 0]
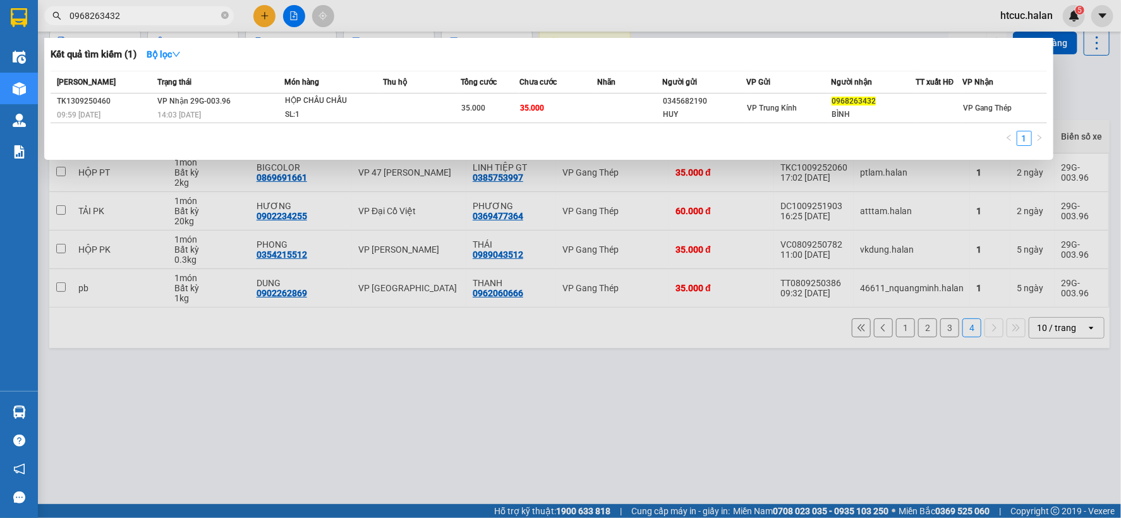
drag, startPoint x: 125, startPoint y: 13, endPoint x: 59, endPoint y: 39, distance: 70.6
click at [59, 27] on div "Kết quả tìm kiếm ( 1 ) Bộ lọc Mã ĐH Trạng thái Món hàng Thu hộ Tổng cước Chưa c…" at bounding box center [123, 16] width 246 height 22
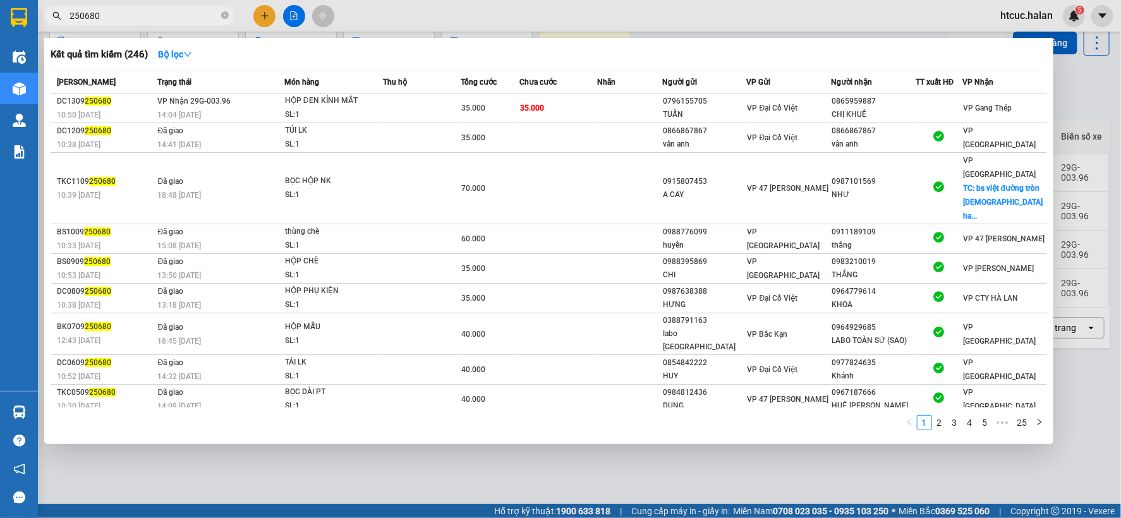
type input "250680"
click at [273, 16] on div at bounding box center [560, 259] width 1121 height 518
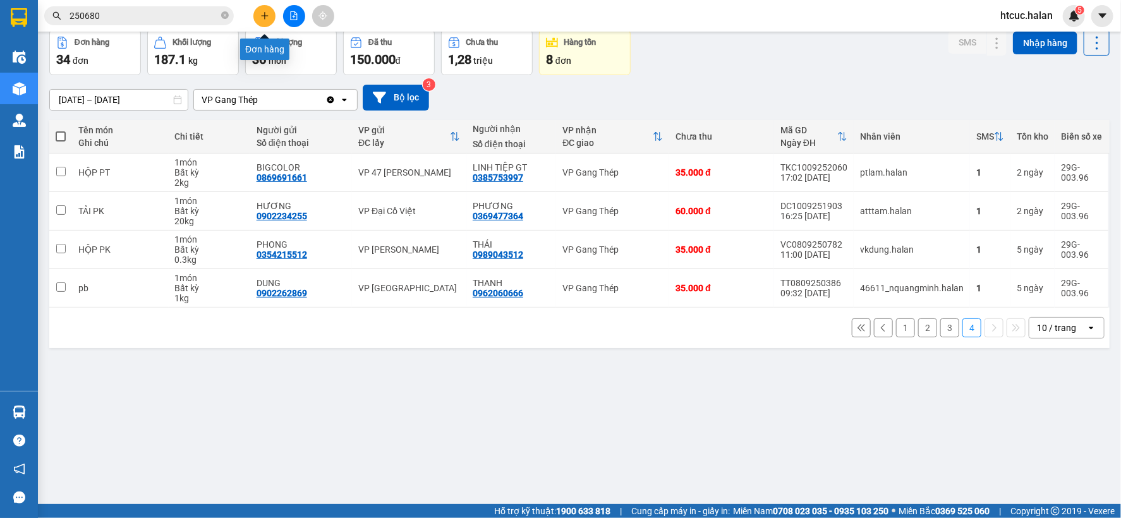
click at [273, 16] on button at bounding box center [264, 16] width 22 height 22
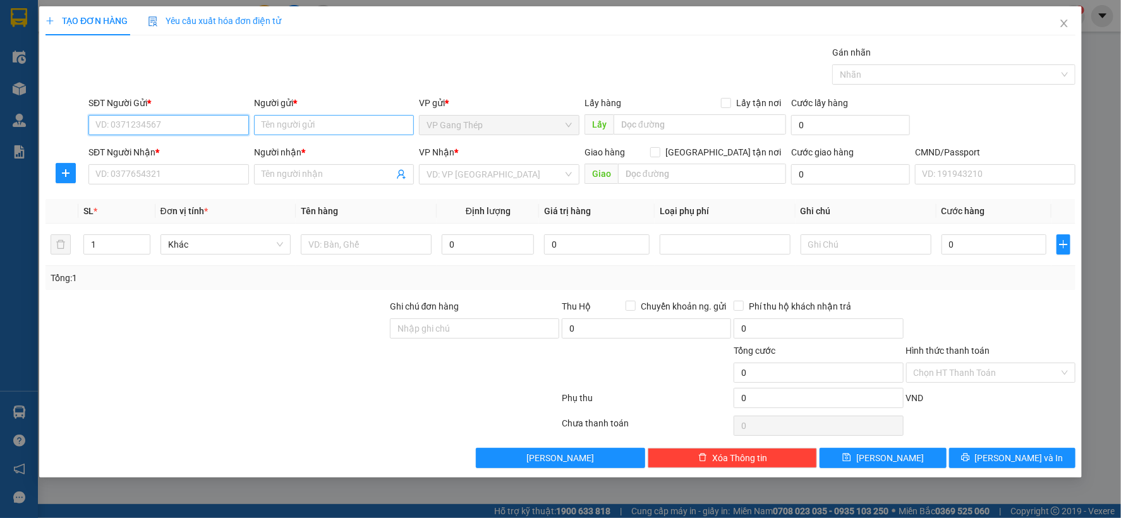
click at [238, 127] on input "SĐT Người Gửi *" at bounding box center [168, 125] width 160 height 20
type input "0963556823"
click at [179, 148] on div "0963556823 - NK THANH TÂM" at bounding box center [168, 150] width 145 height 14
type input "NK THANH TÂM"
type input "0963556823"
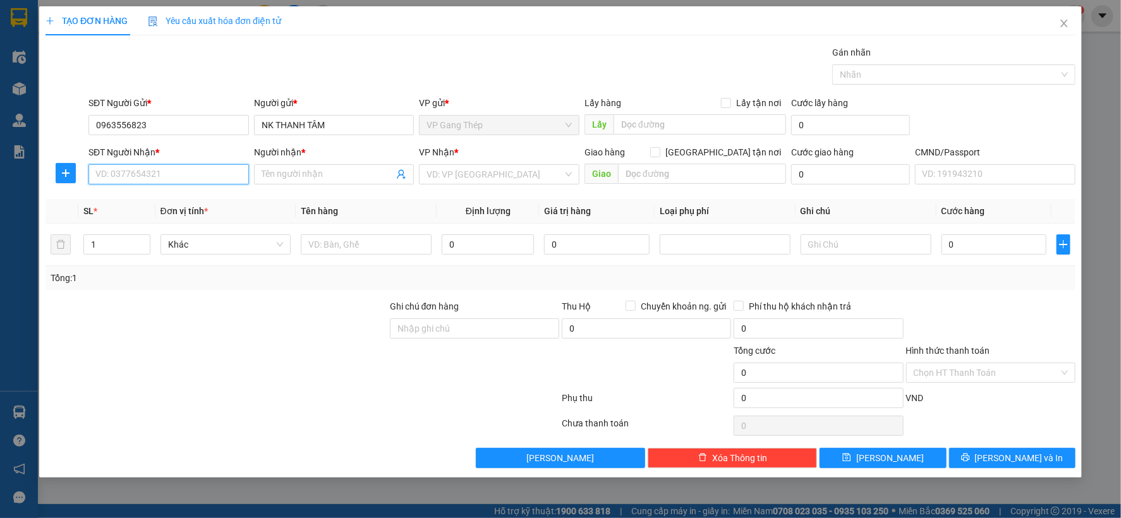
click at [176, 178] on input "SĐT Người Nhận *" at bounding box center [168, 174] width 160 height 20
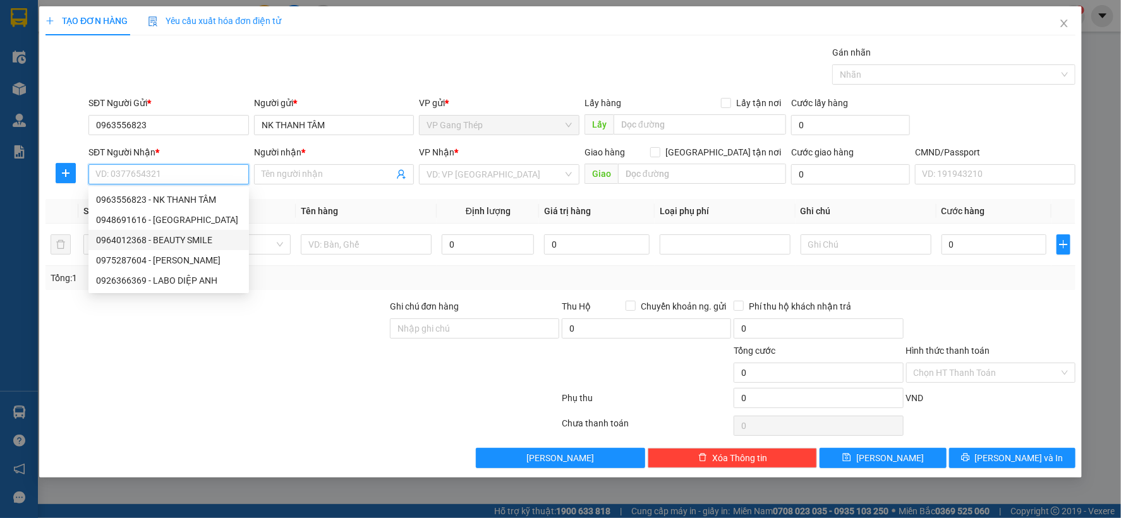
click at [196, 240] on div "0964012368 - BEAUTY SMILE" at bounding box center [168, 240] width 145 height 14
type input "0964012368"
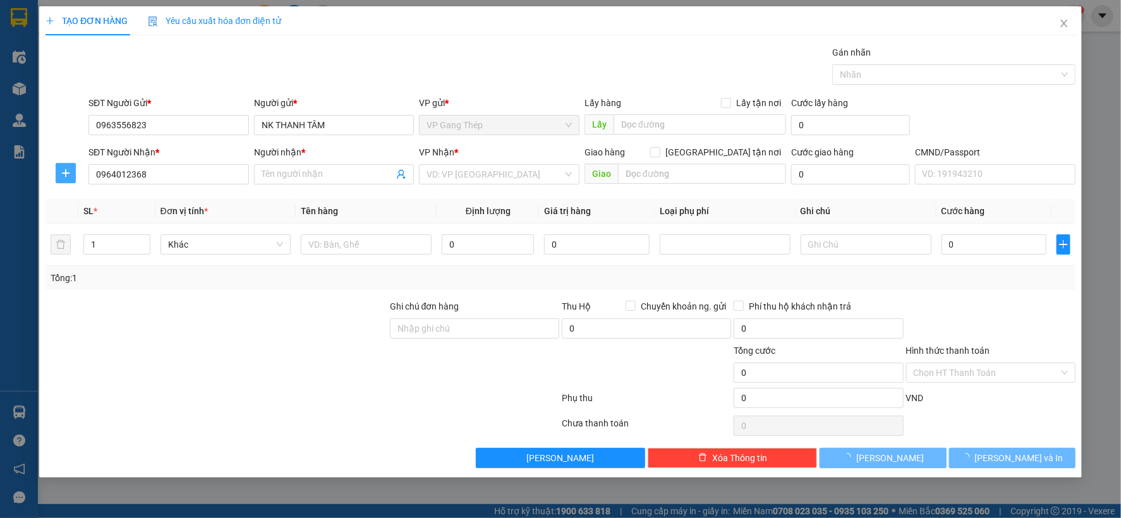
click at [68, 173] on icon "plus" at bounding box center [66, 172] width 8 height 1
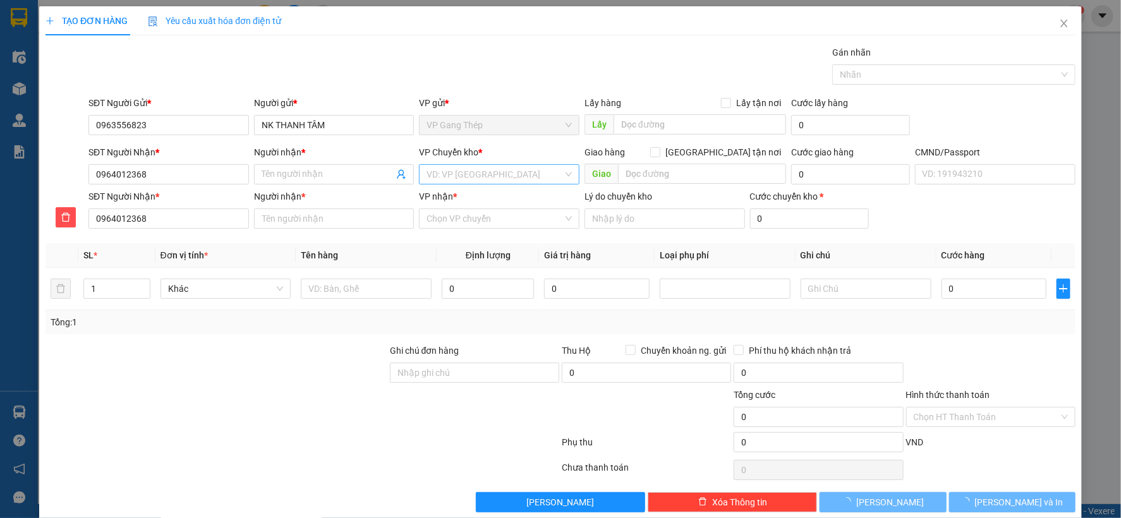
type input "BEAUTY SMILE"
click at [490, 172] on span "VP Trung Kính" at bounding box center [498, 174] width 145 height 19
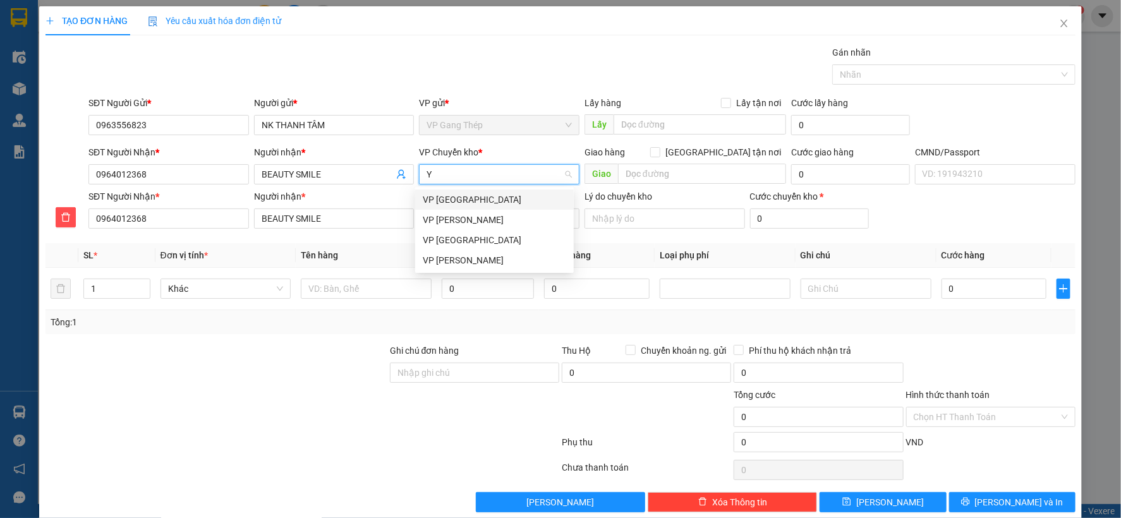
type input "YÊ"
click at [463, 199] on div "VP [GEOGRAPHIC_DATA]" at bounding box center [494, 200] width 143 height 14
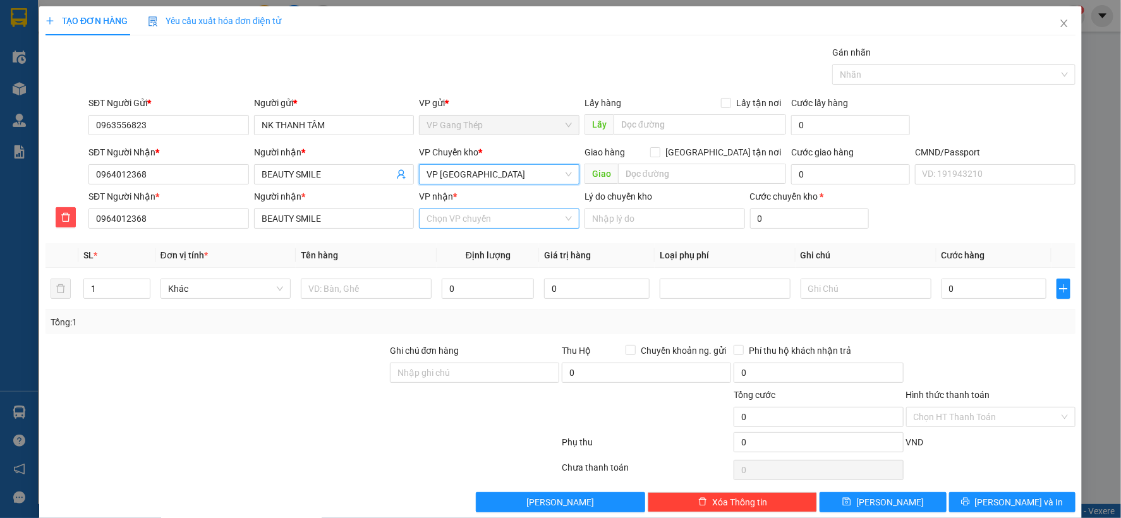
click at [470, 222] on input "VP nhận *" at bounding box center [494, 218] width 136 height 19
type input "KI"
click at [457, 242] on div "VP Trung Kính" at bounding box center [494, 244] width 143 height 14
click at [371, 291] on input "text" at bounding box center [366, 289] width 131 height 20
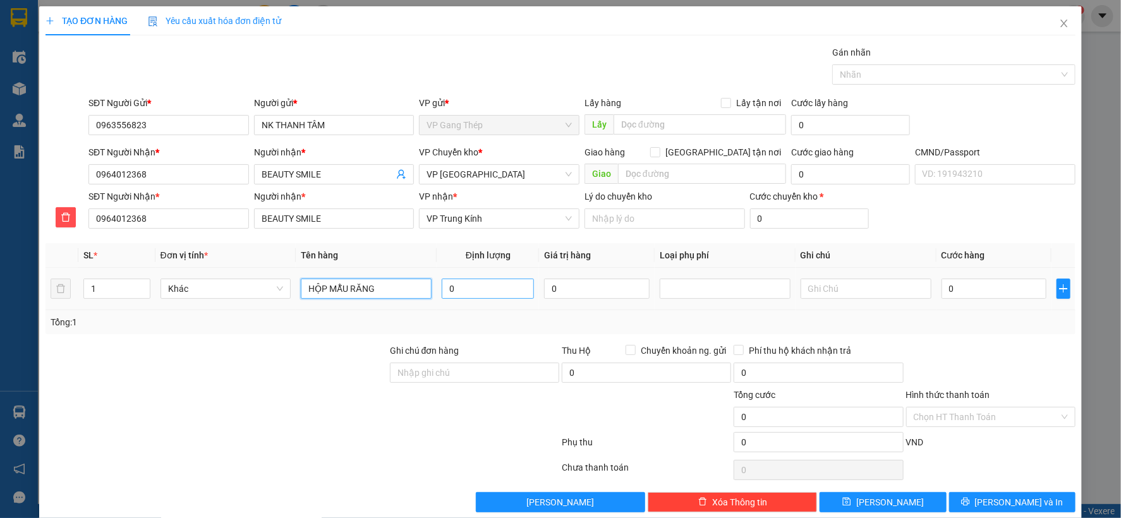
type input "HỘP MẪU RĂNG"
click at [511, 293] on input "0" at bounding box center [488, 289] width 92 height 20
type input "0.2"
click at [963, 282] on input "0" at bounding box center [993, 289] width 105 height 20
click at [274, 289] on span "Khác" at bounding box center [226, 288] width 116 height 19
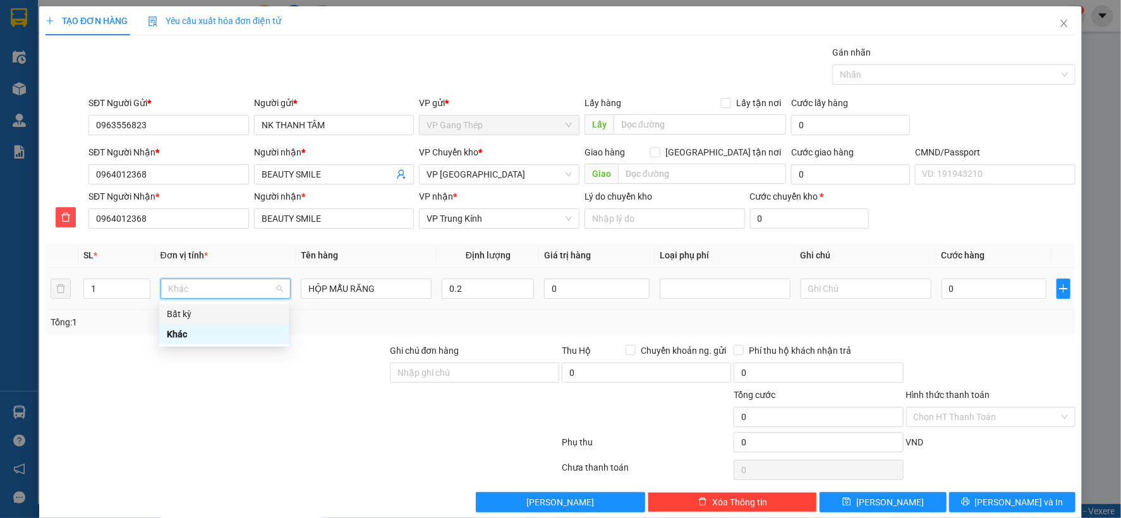
click at [185, 310] on div "Bất kỳ" at bounding box center [224, 314] width 114 height 14
click at [971, 282] on input "0" at bounding box center [993, 289] width 105 height 20
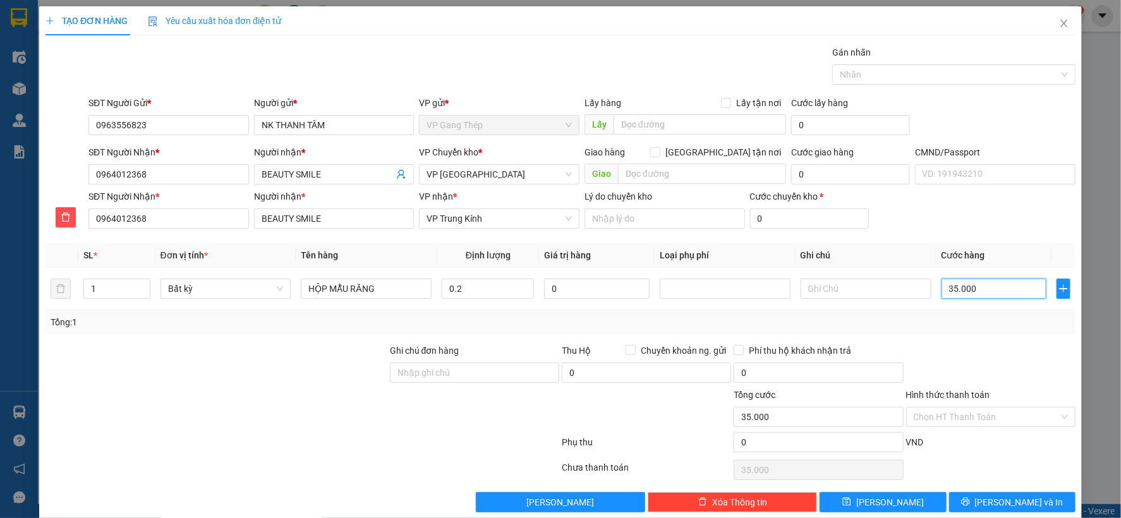
type input "35.000"
drag, startPoint x: 1003, startPoint y: 499, endPoint x: 997, endPoint y: 493, distance: 8.0
click at [1003, 500] on span "[PERSON_NAME] và In" at bounding box center [1019, 502] width 88 height 14
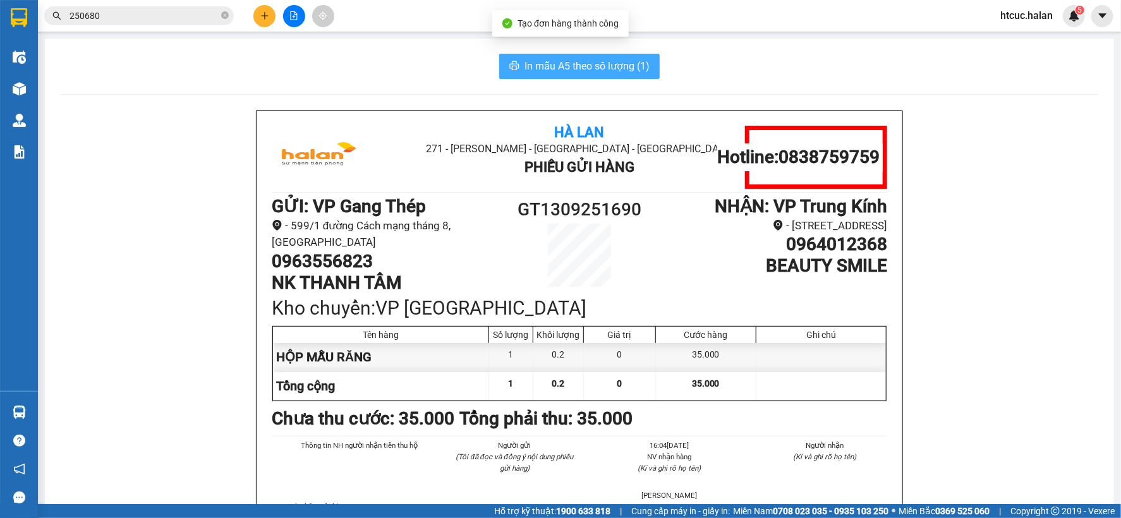
click at [577, 70] on span "In mẫu A5 theo số lượng (1)" at bounding box center [586, 66] width 125 height 16
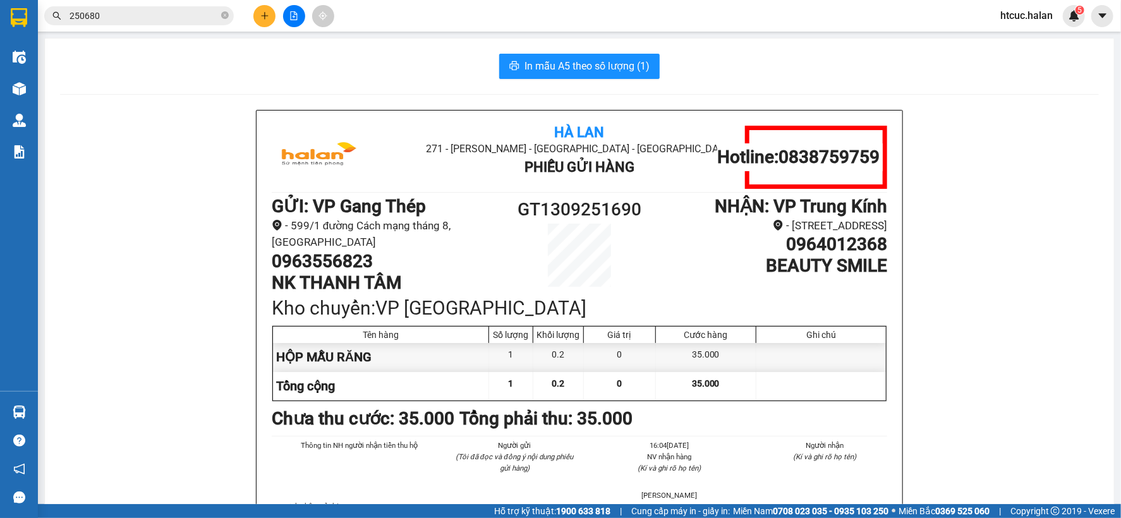
click at [402, 59] on div "In mẫu A5 theo số lượng (1)" at bounding box center [579, 66] width 1039 height 25
click at [262, 15] on icon "plus" at bounding box center [264, 15] width 7 height 1
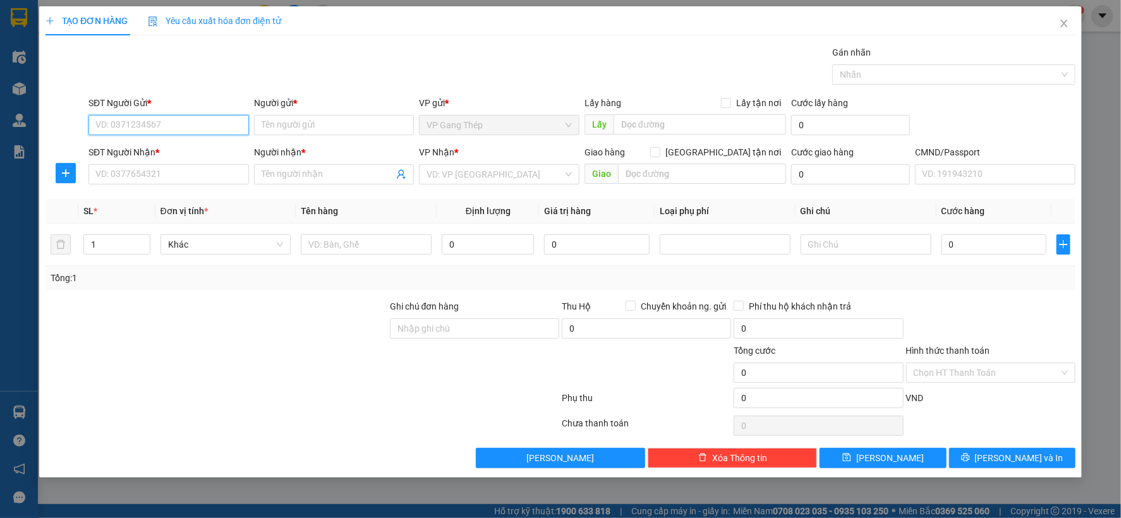
click at [182, 129] on input "SĐT Người Gửi *" at bounding box center [168, 125] width 160 height 20
type input "0963556823"
click at [178, 152] on div "0963556823 - NK THANH TÂM" at bounding box center [168, 150] width 145 height 14
type input "NK THANH TÂM"
type input "0963556823"
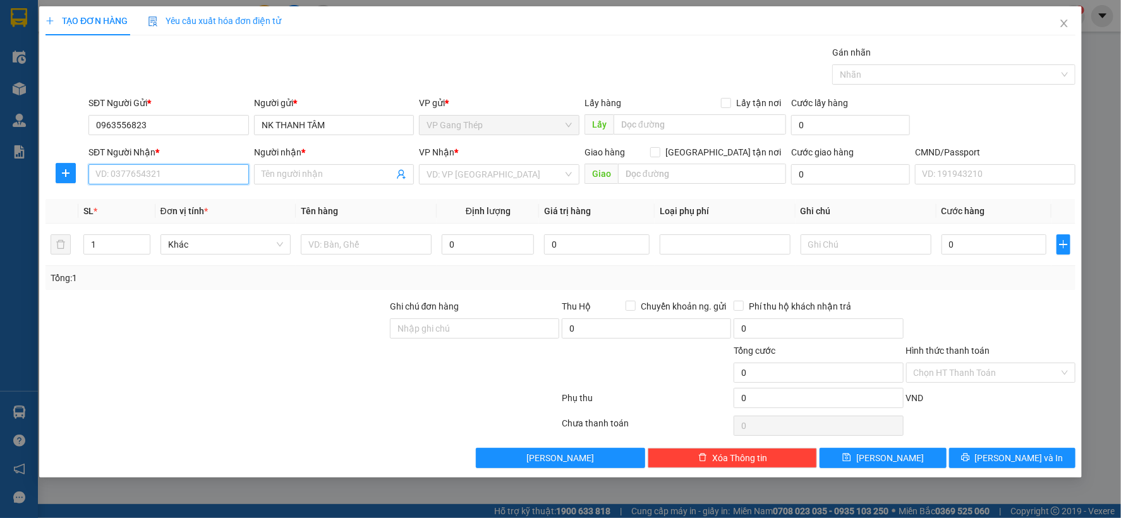
click at [172, 175] on input "SĐT Người Nhận *" at bounding box center [168, 174] width 160 height 20
click at [158, 202] on div "0985463261 - KHÁNH LINH" at bounding box center [168, 200] width 145 height 14
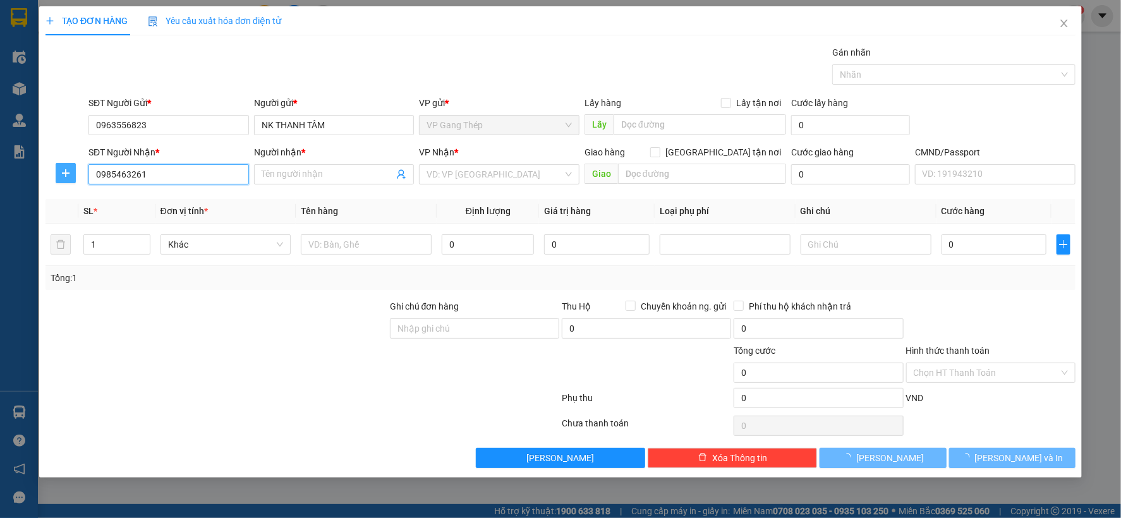
type input "0985463261"
type input "[PERSON_NAME]"
click at [63, 173] on icon "plus" at bounding box center [66, 172] width 8 height 1
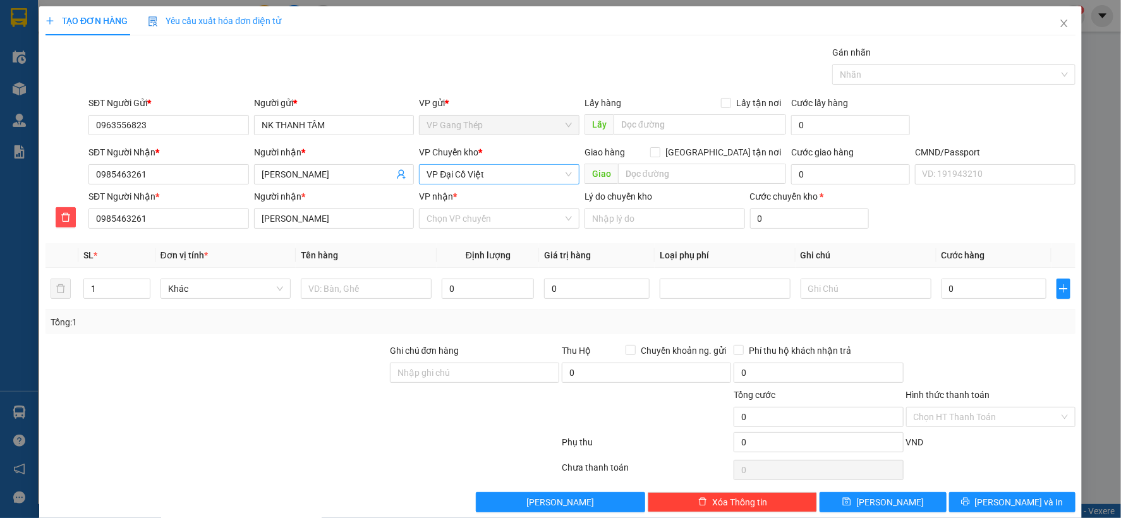
click at [488, 173] on span "VP Đại Cồ Việt" at bounding box center [498, 174] width 145 height 19
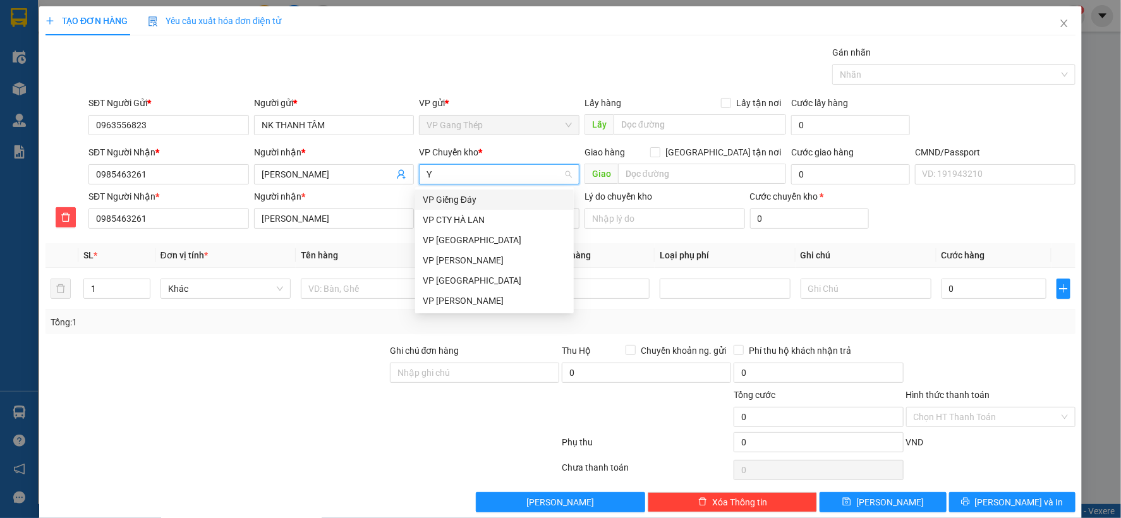
type input "YÊ"
click at [456, 195] on div "VP [GEOGRAPHIC_DATA]" at bounding box center [494, 200] width 143 height 14
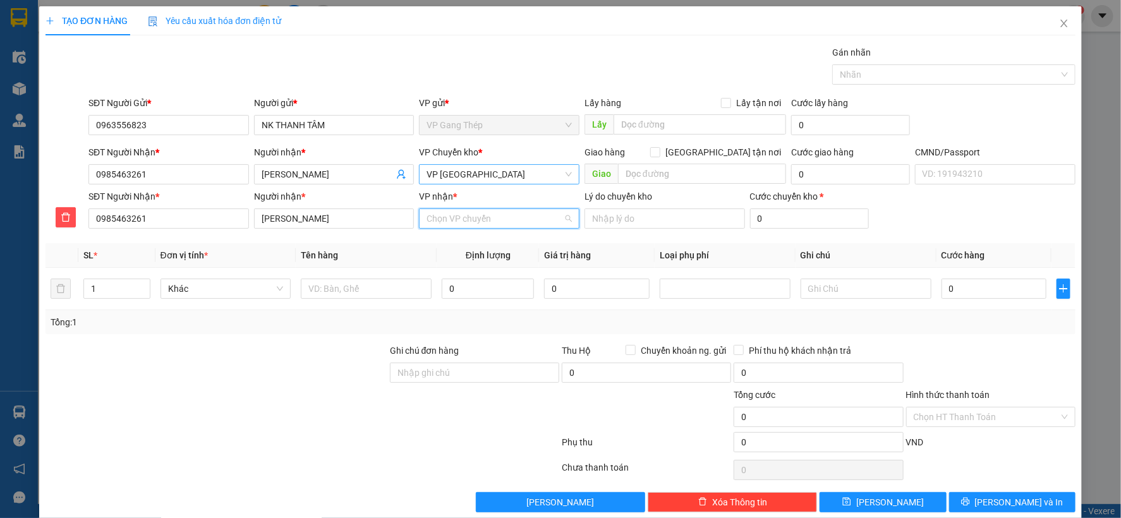
click at [464, 224] on input "VP nhận *" at bounding box center [494, 218] width 136 height 19
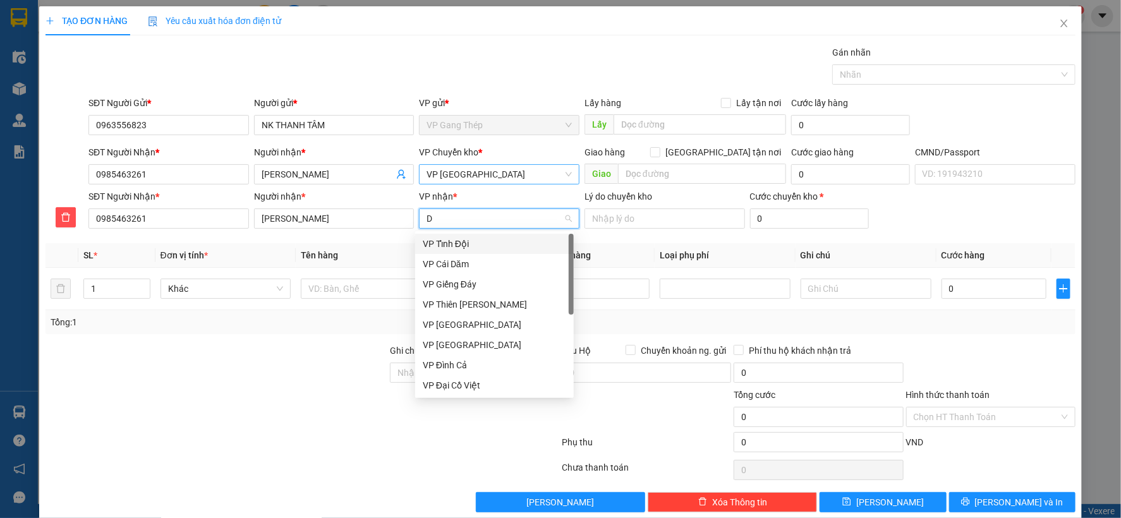
type input "DA"
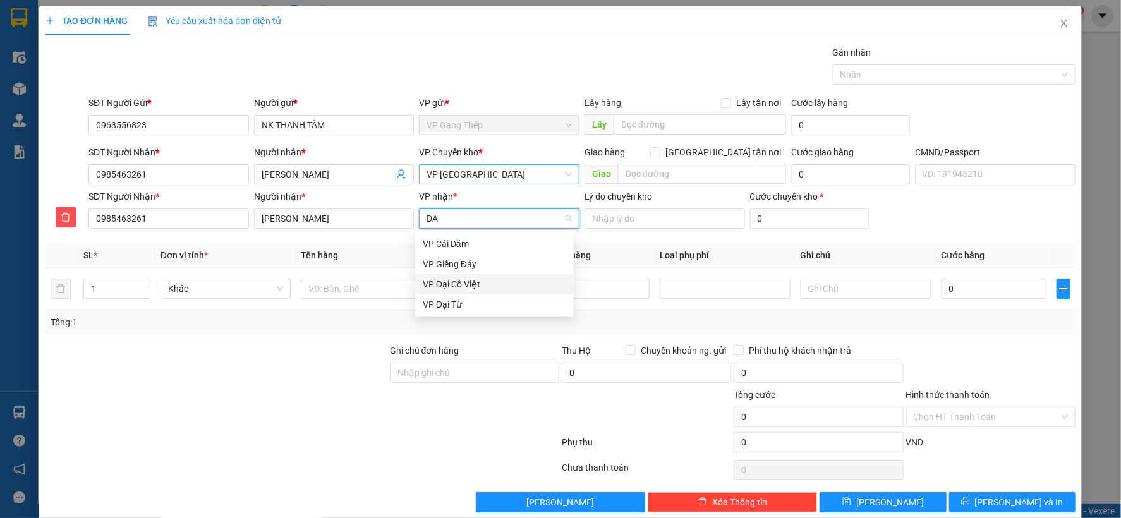
click at [463, 281] on div "VP Đại Cồ Việt" at bounding box center [494, 284] width 143 height 14
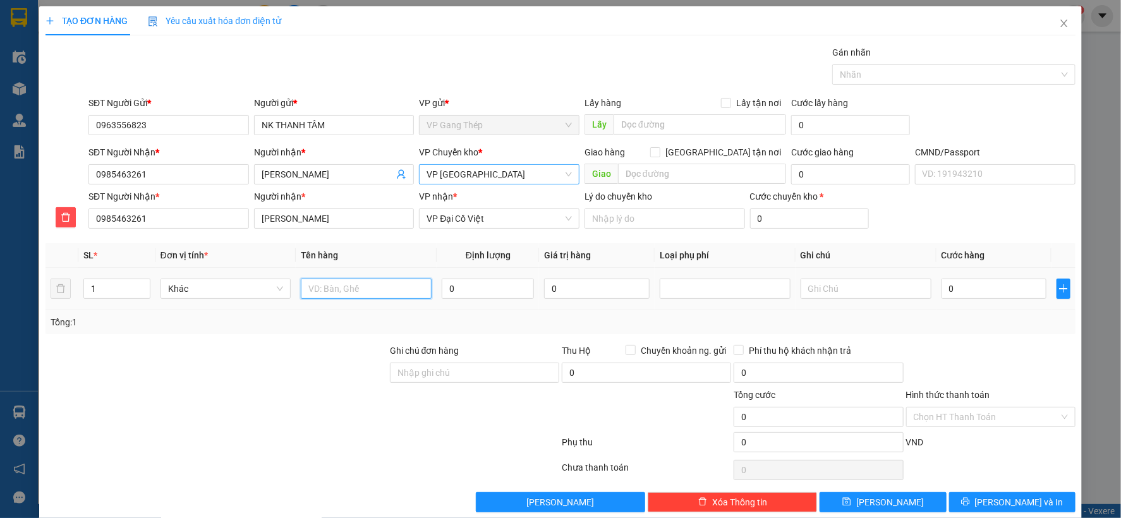
click at [361, 286] on input "text" at bounding box center [366, 289] width 131 height 20
type input "HỘP MẪU RĂNG"
click at [497, 286] on input "0" at bounding box center [488, 289] width 92 height 20
type input "0.2"
click at [1003, 284] on input "0" at bounding box center [993, 289] width 105 height 20
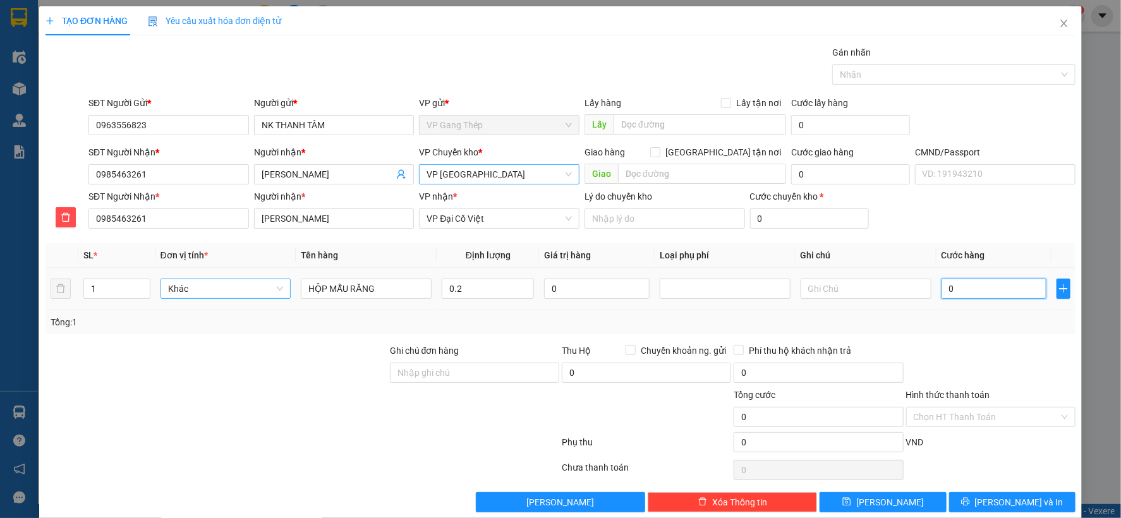
click at [286, 283] on div "Khác" at bounding box center [225, 289] width 131 height 20
click at [194, 312] on div "Bất kỳ" at bounding box center [224, 314] width 114 height 14
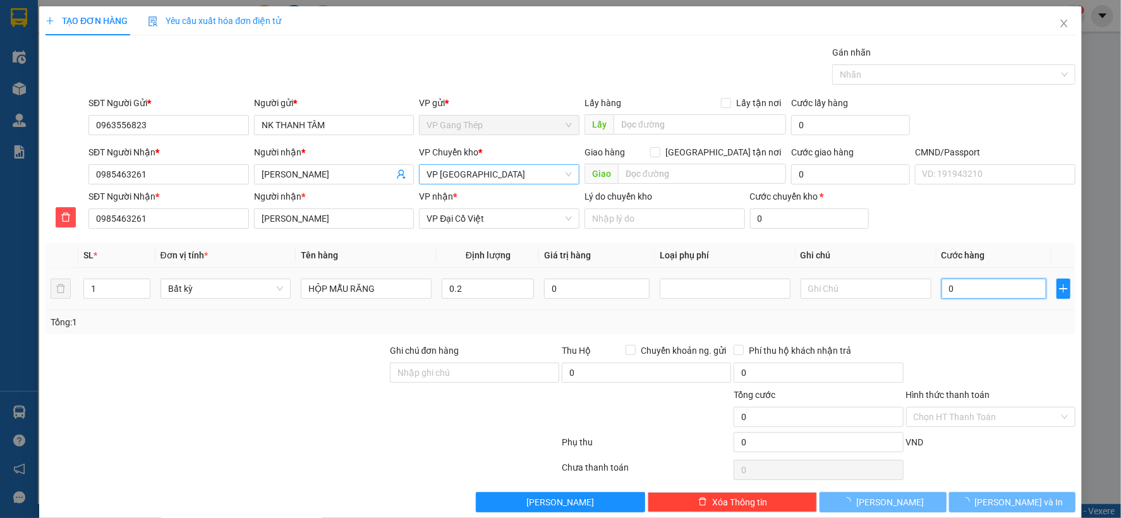
click at [986, 282] on input "0" at bounding box center [993, 289] width 105 height 20
type input "35.000"
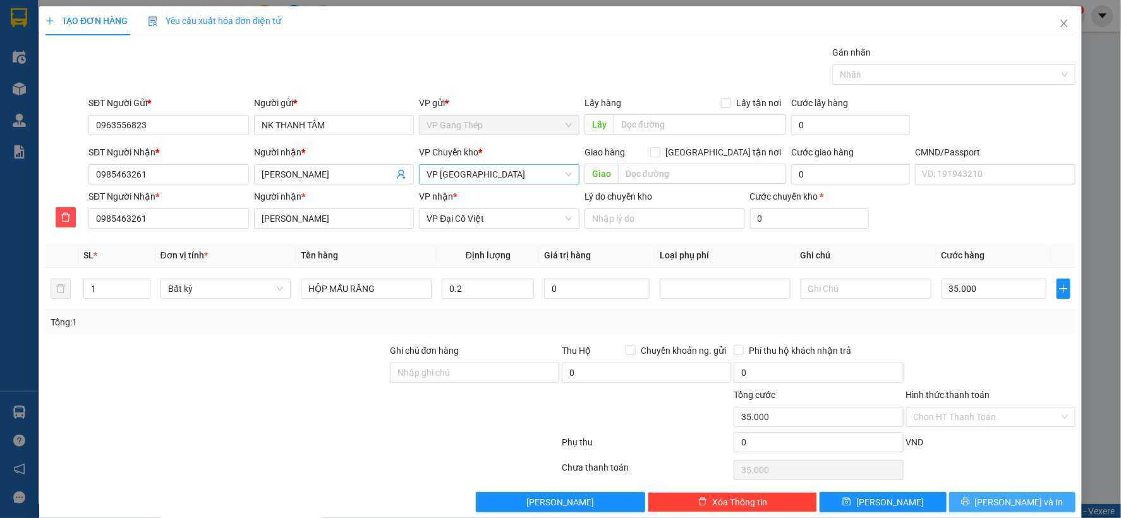
click at [1003, 502] on span "[PERSON_NAME] và In" at bounding box center [1019, 502] width 88 height 14
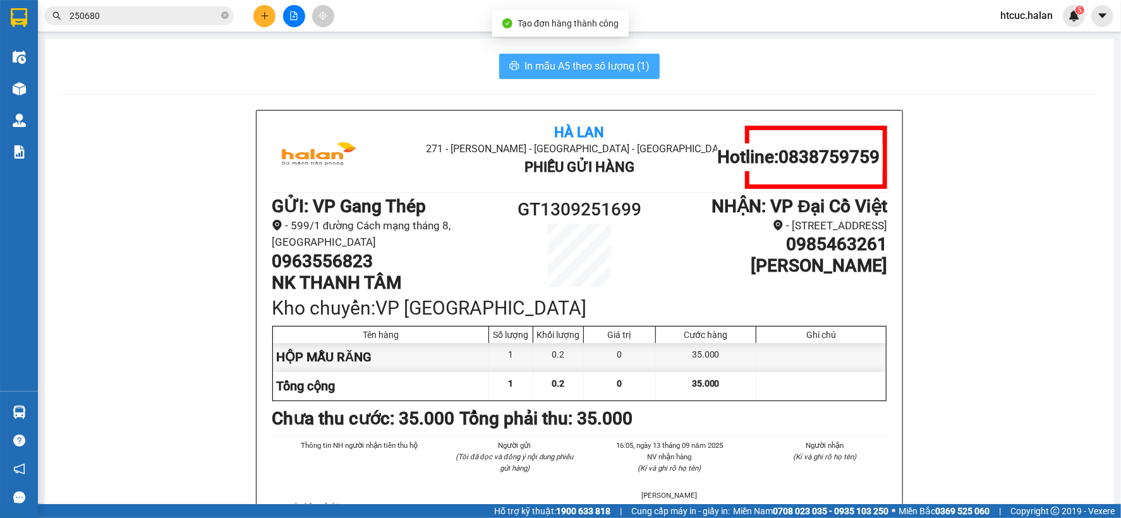
click at [534, 67] on span "In mẫu A5 theo số lượng (1)" at bounding box center [586, 66] width 125 height 16
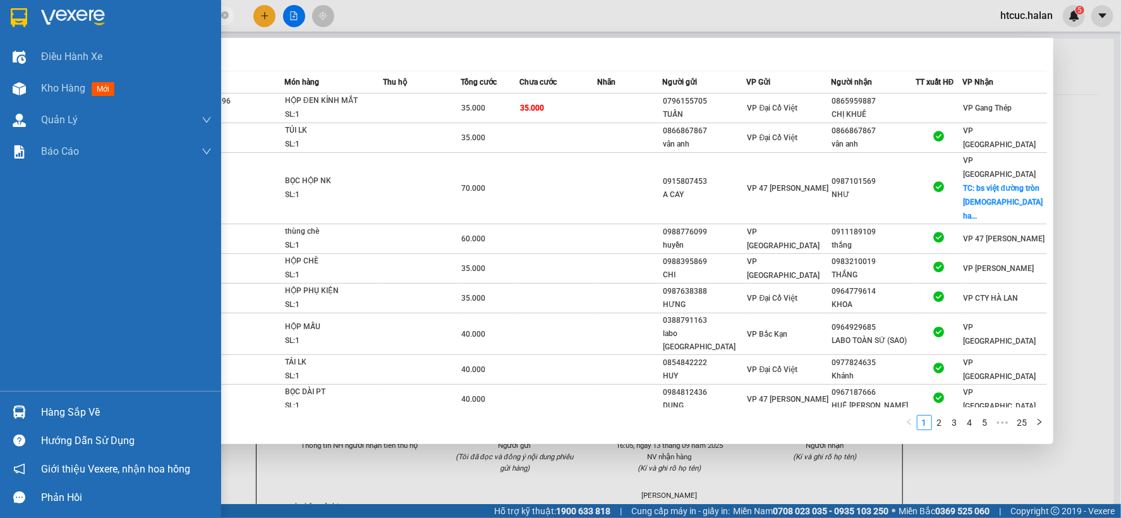
drag, startPoint x: 116, startPoint y: 18, endPoint x: 11, endPoint y: 32, distance: 105.8
click at [11, 32] on section "Kết quả tìm kiếm ( 246 ) Bộ lọc Mã ĐH Trạng thái Món hàng Thu hộ Tổng cước Chưa…" at bounding box center [560, 259] width 1121 height 518
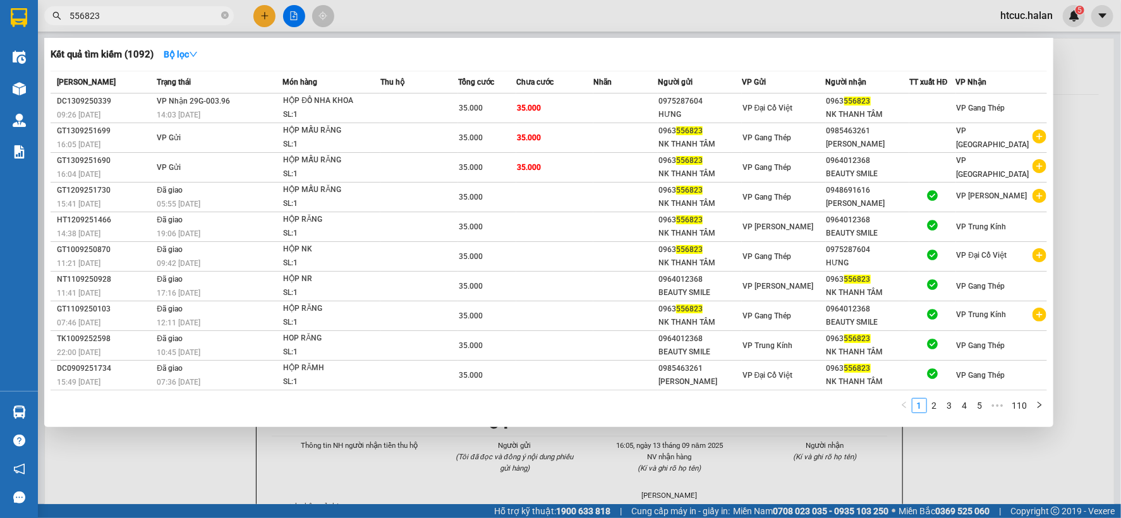
type input "556823"
click at [578, 106] on td "35.000" at bounding box center [554, 109] width 77 height 30
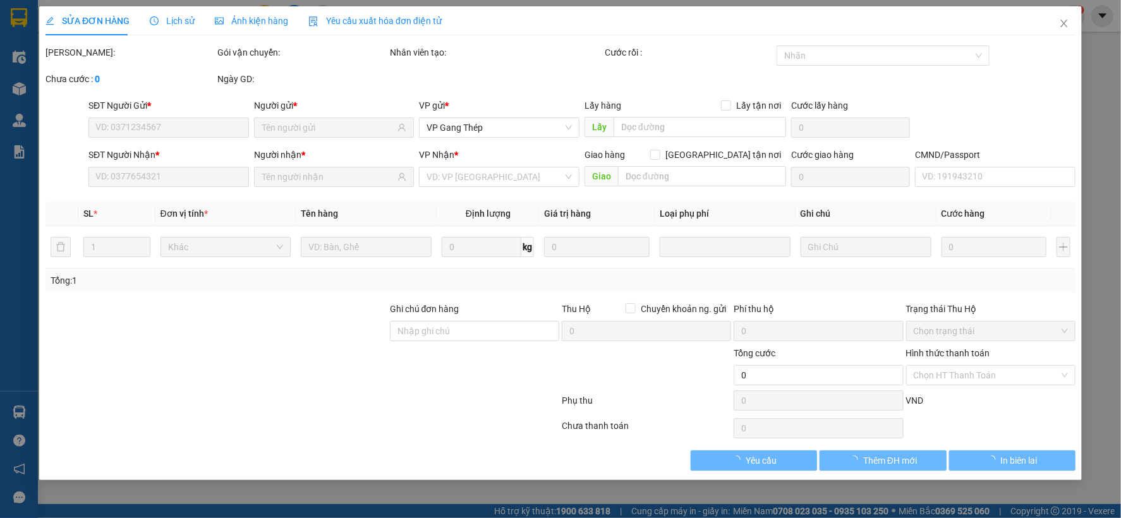
type input "0975287604"
type input "HƯNG"
type input "0963556823"
type input "NK THANH TÂM"
type input "35.000"
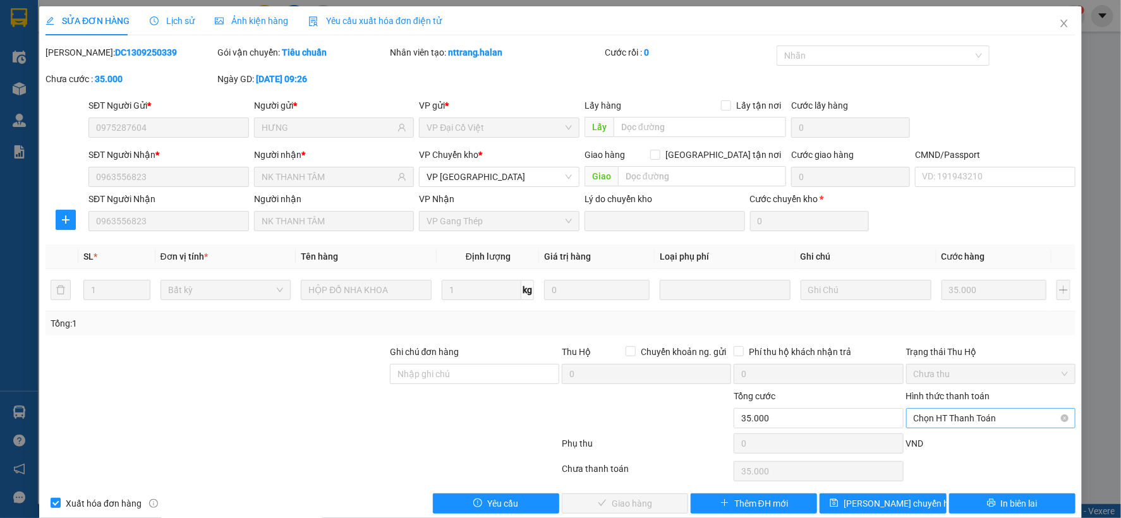
click at [981, 414] on span "Chọn HT Thanh Toán" at bounding box center [991, 418] width 154 height 19
click at [954, 370] on div "Công nợ người nhận" at bounding box center [981, 373] width 153 height 14
type input "0"
click at [614, 501] on span "Giao hàng" at bounding box center [632, 504] width 40 height 14
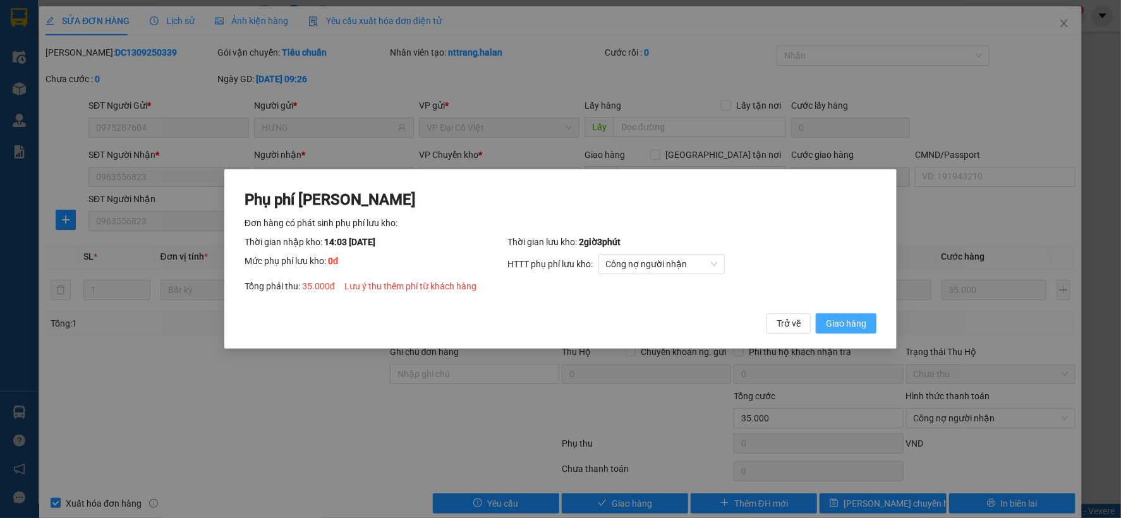
click at [868, 318] on button "Giao hàng" at bounding box center [846, 323] width 61 height 20
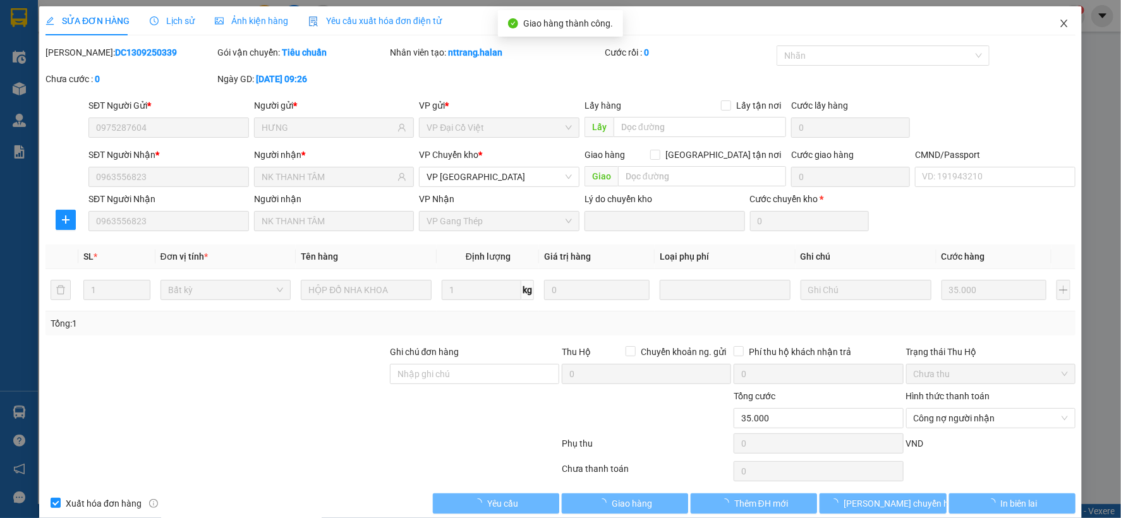
click at [1059, 23] on span "Close" at bounding box center [1063, 23] width 35 height 35
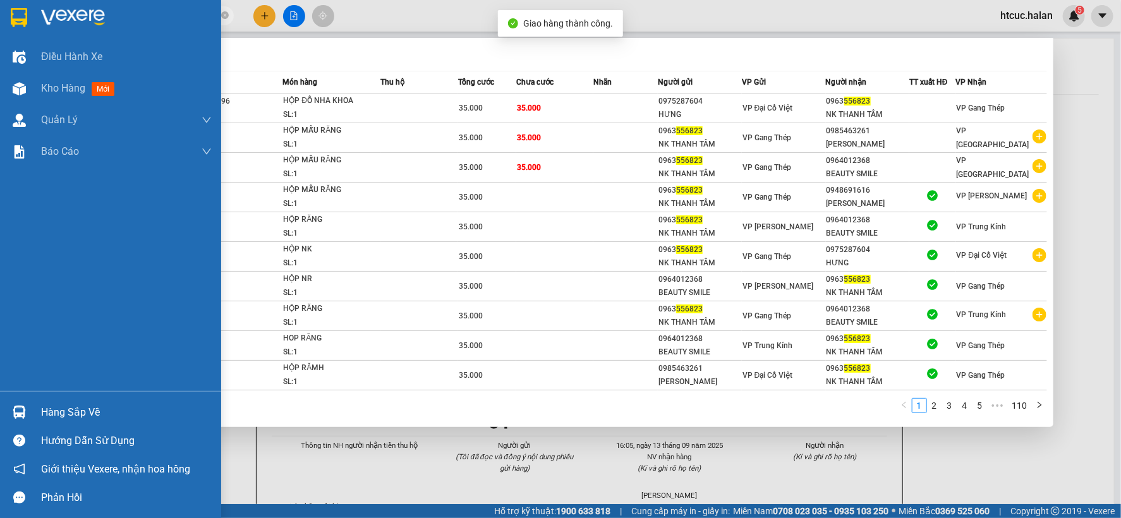
drag, startPoint x: 112, startPoint y: 15, endPoint x: 6, endPoint y: 27, distance: 106.2
click at [6, 27] on section "Kết quả tìm kiếm ( 1092 ) Bộ lọc Mã ĐH Trạng thái Món hàng Thu hộ Tổng cước Chư…" at bounding box center [560, 259] width 1121 height 518
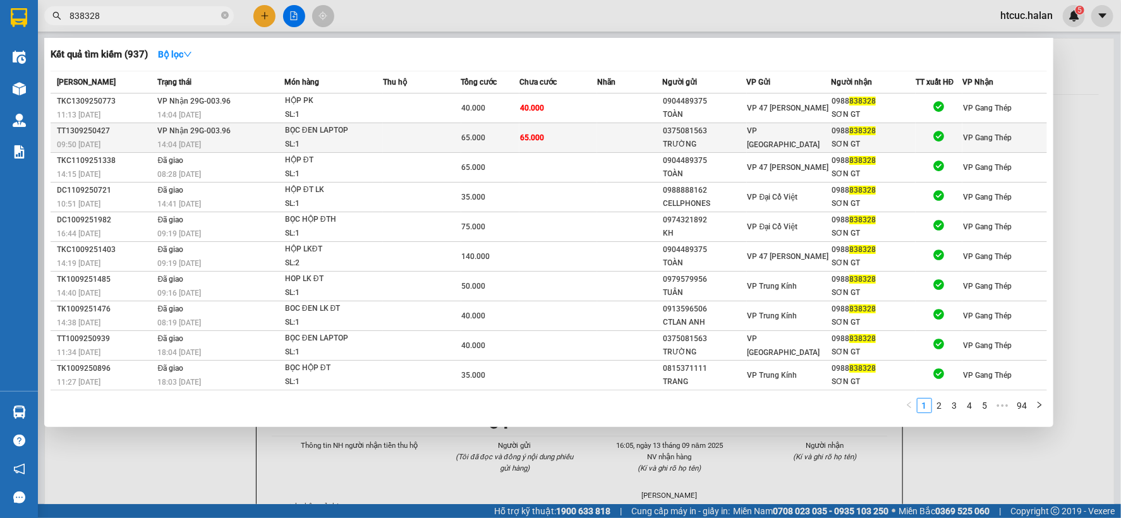
type input "838328"
click at [571, 137] on td "65.000" at bounding box center [558, 138] width 78 height 30
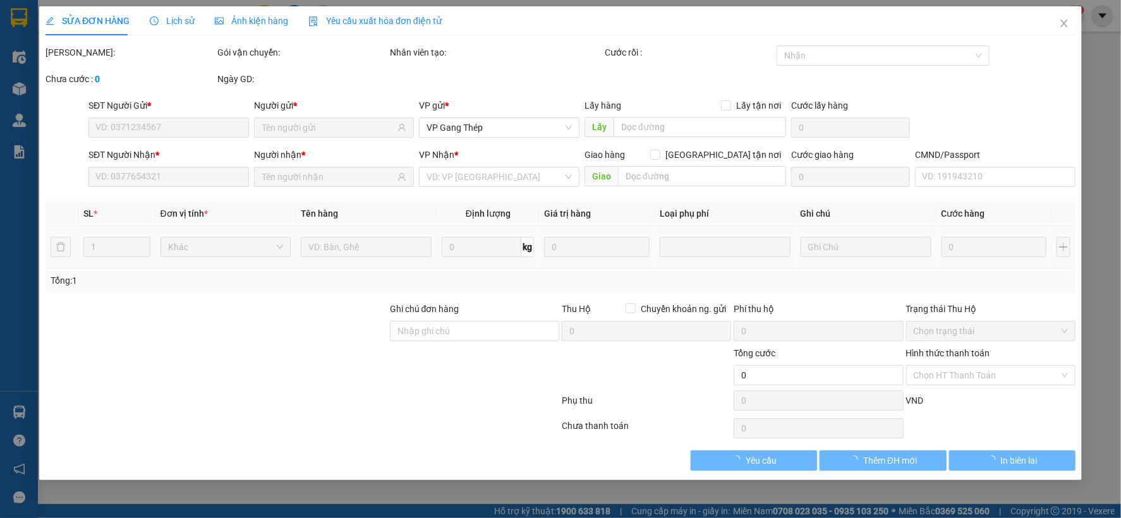
type input "0375081563"
type input "TRƯỜNG"
type input "0988838328"
type input "SƠN GT"
type input "65.000"
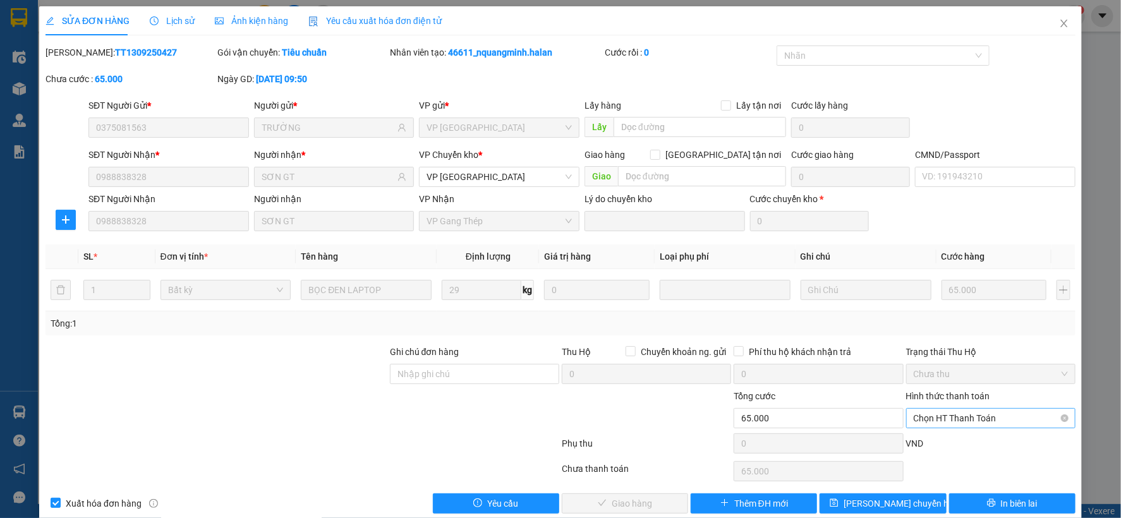
click at [986, 416] on span "Chọn HT Thanh Toán" at bounding box center [991, 418] width 154 height 19
click at [963, 370] on div "Công nợ người nhận" at bounding box center [981, 373] width 153 height 14
type input "0"
click at [645, 500] on span "Giao hàng" at bounding box center [632, 504] width 40 height 14
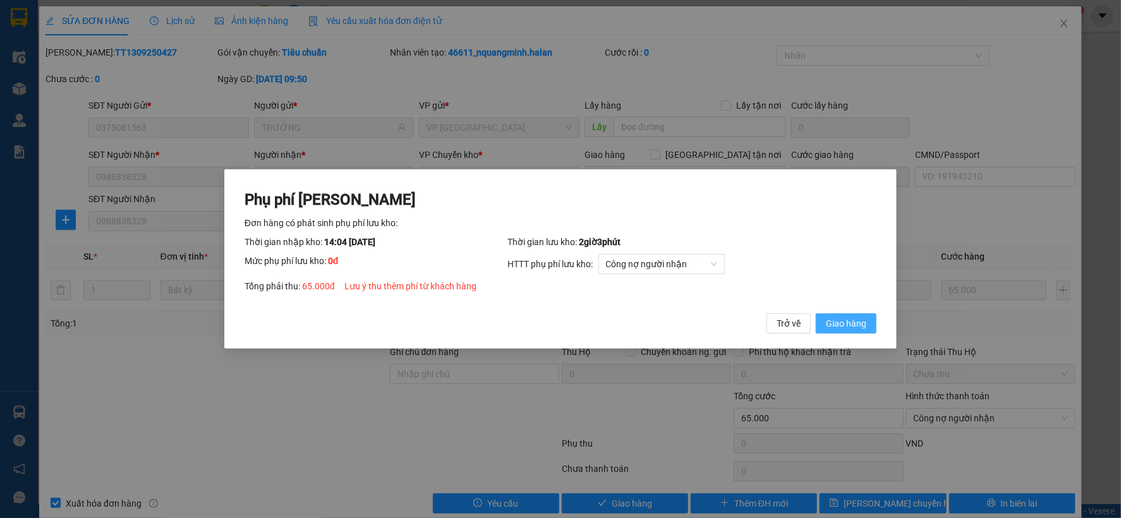
click at [849, 320] on span "Giao hàng" at bounding box center [846, 324] width 40 height 14
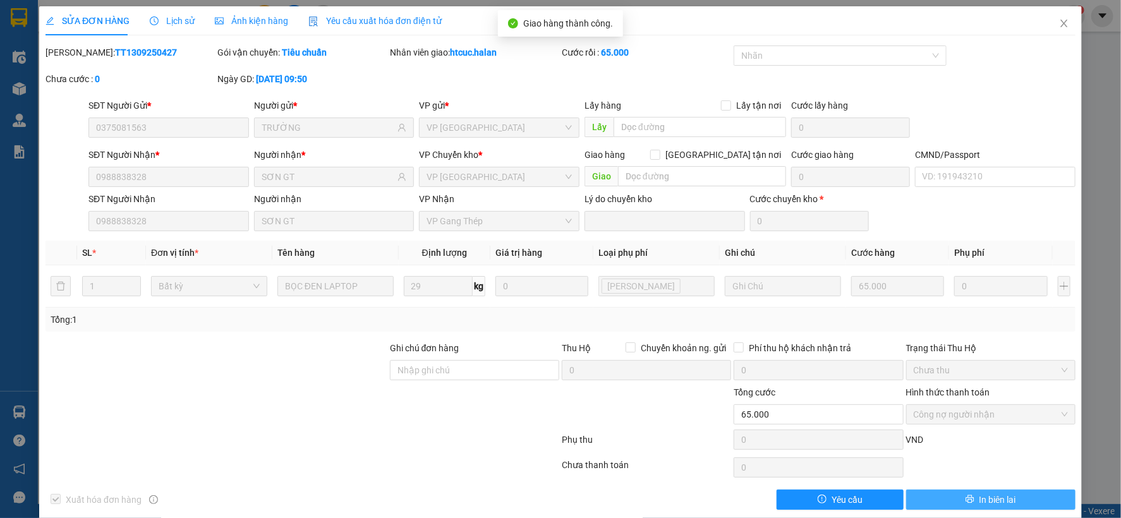
click at [991, 500] on span "In biên lai" at bounding box center [997, 500] width 37 height 14
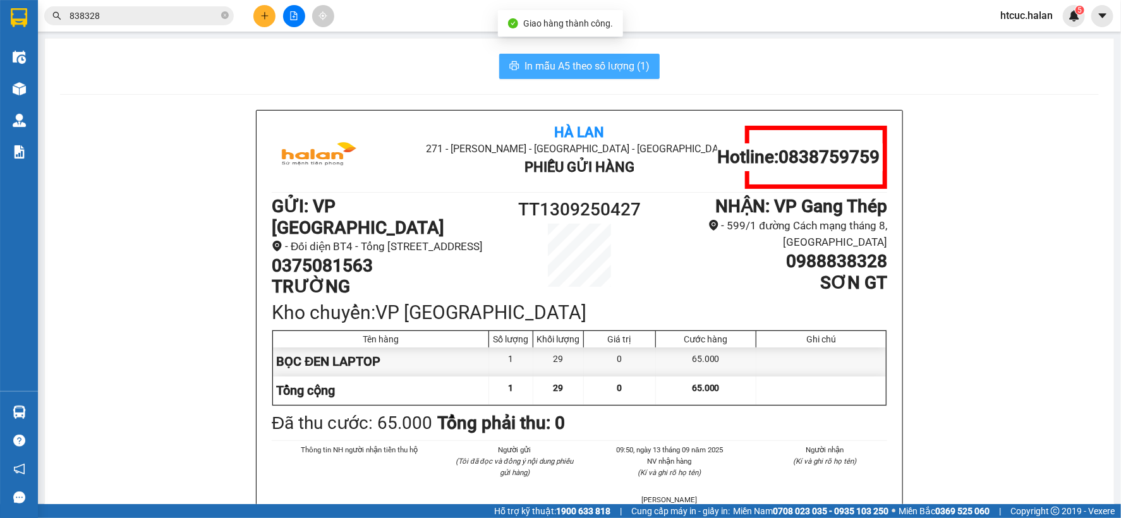
click at [581, 63] on span "In mẫu A5 theo số lượng (1)" at bounding box center [586, 66] width 125 height 16
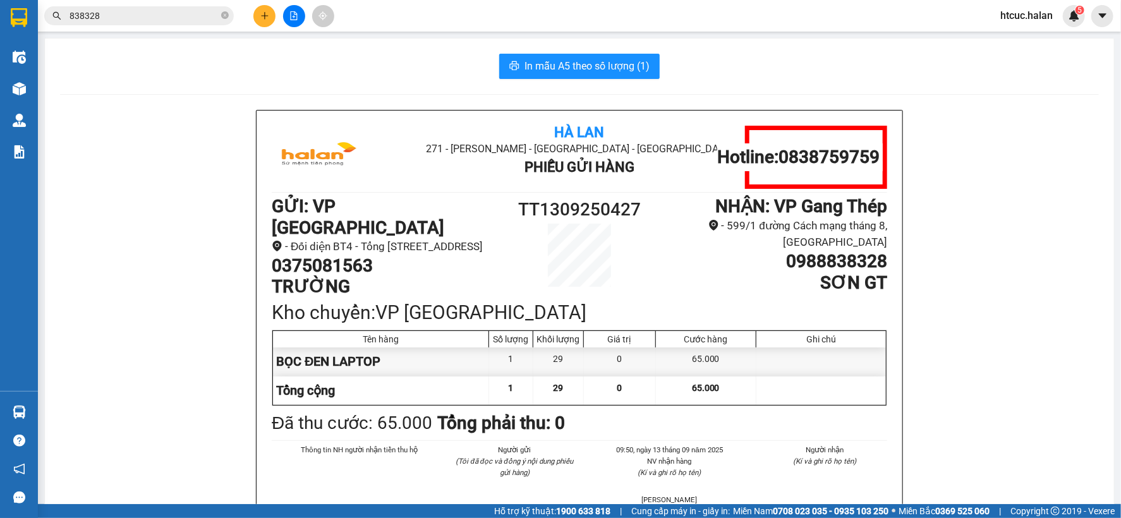
click at [394, 51] on div "In mẫu A5 theo số lượng (1) Hà Lan 271 - Dương Tự Minh - Phường Tân Long - Thái…" at bounding box center [579, 330] width 1069 height 582
click at [187, 14] on input "838328" at bounding box center [144, 16] width 149 height 14
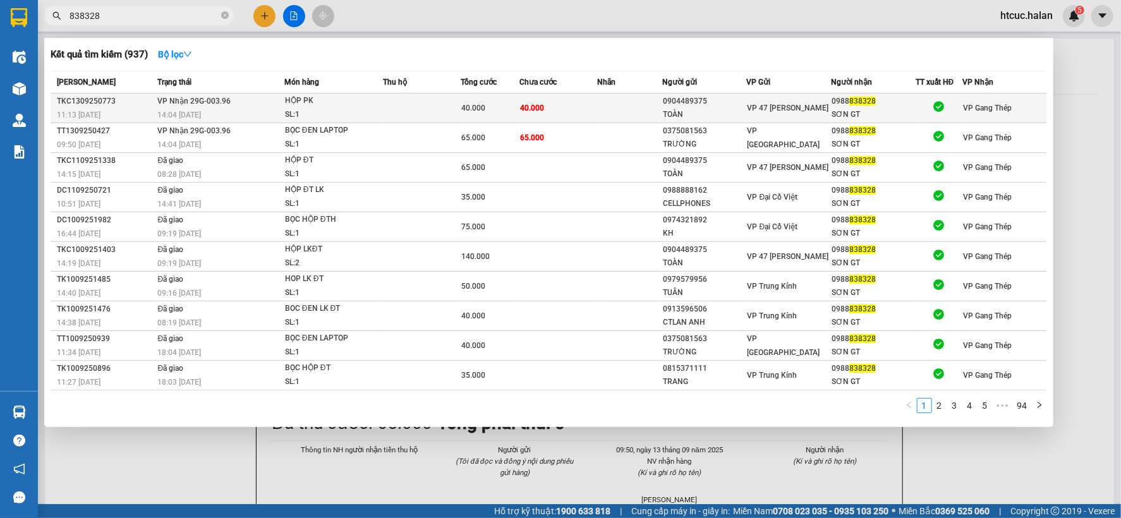
click at [586, 110] on td "40.000" at bounding box center [558, 109] width 78 height 30
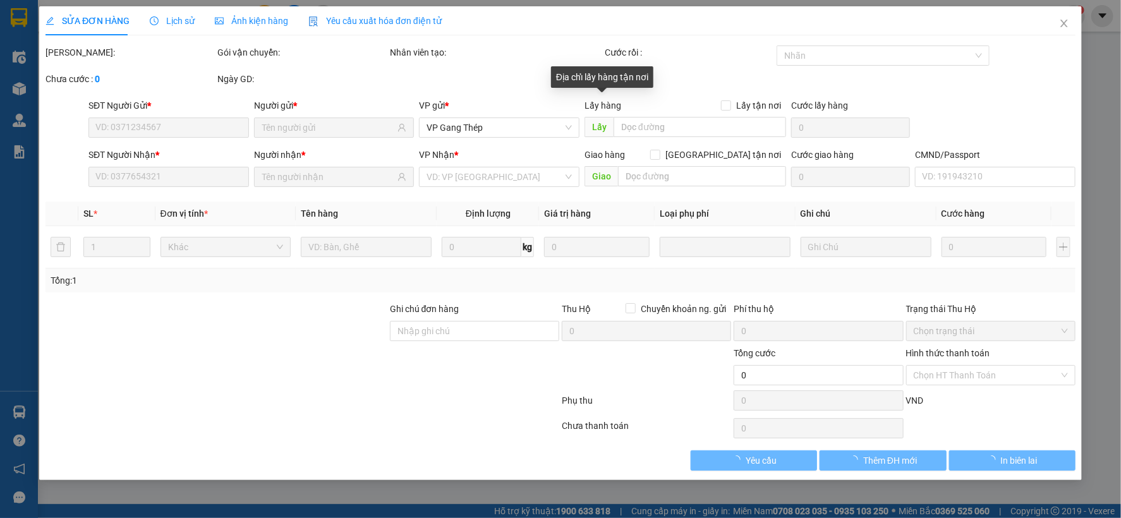
type input "0904489375"
type input "TOÀN"
type input "0988838328"
type input "SƠN GT"
type input "40.000"
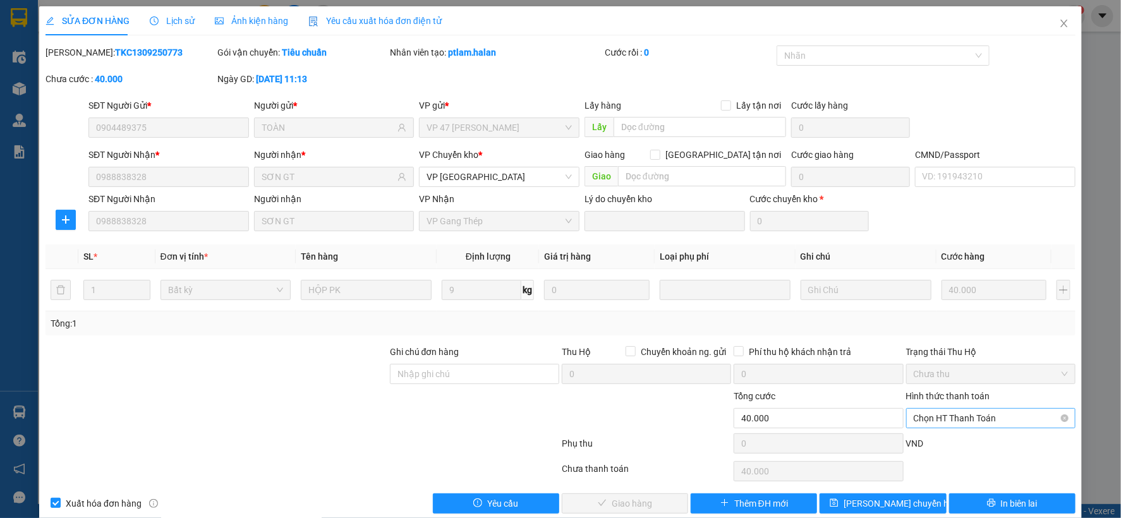
click at [961, 414] on span "Chọn HT Thanh Toán" at bounding box center [991, 418] width 154 height 19
click at [975, 369] on div "Công nợ người nhận" at bounding box center [981, 373] width 153 height 14
type input "0"
click at [627, 508] on span "Giao hàng" at bounding box center [632, 504] width 40 height 14
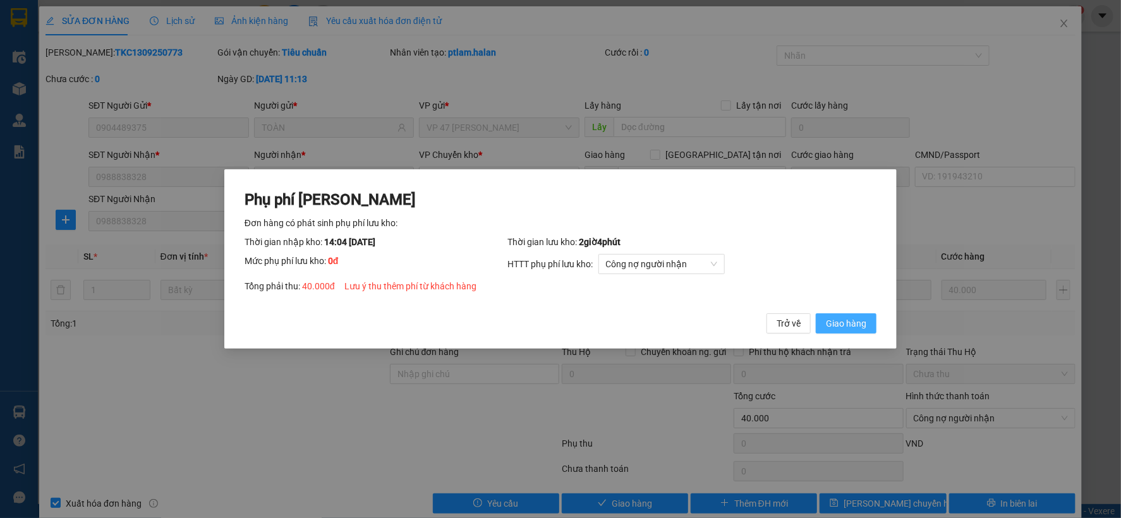
click at [857, 324] on span "Giao hàng" at bounding box center [846, 324] width 40 height 14
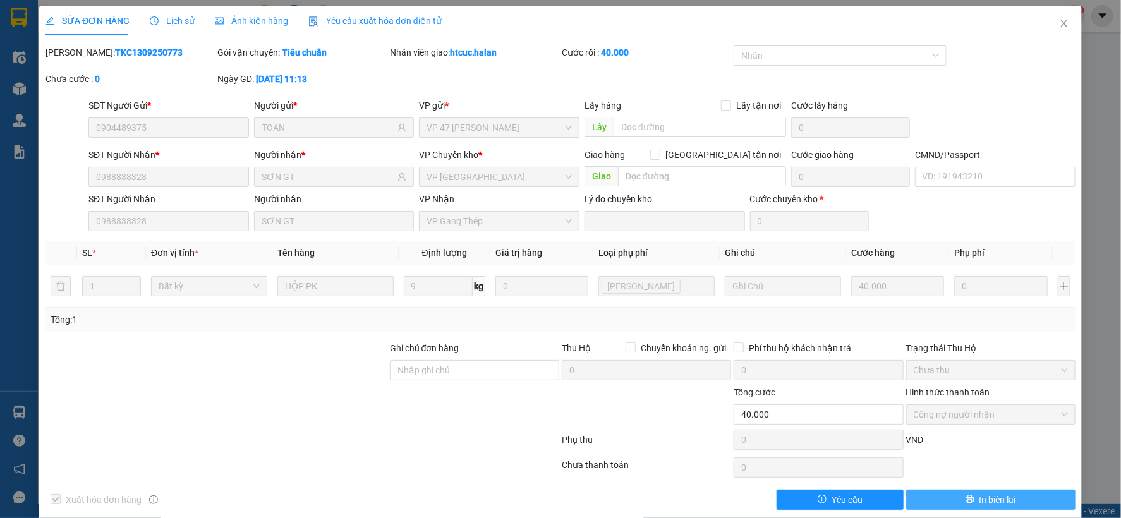
click at [979, 502] on span "In biên lai" at bounding box center [997, 500] width 37 height 14
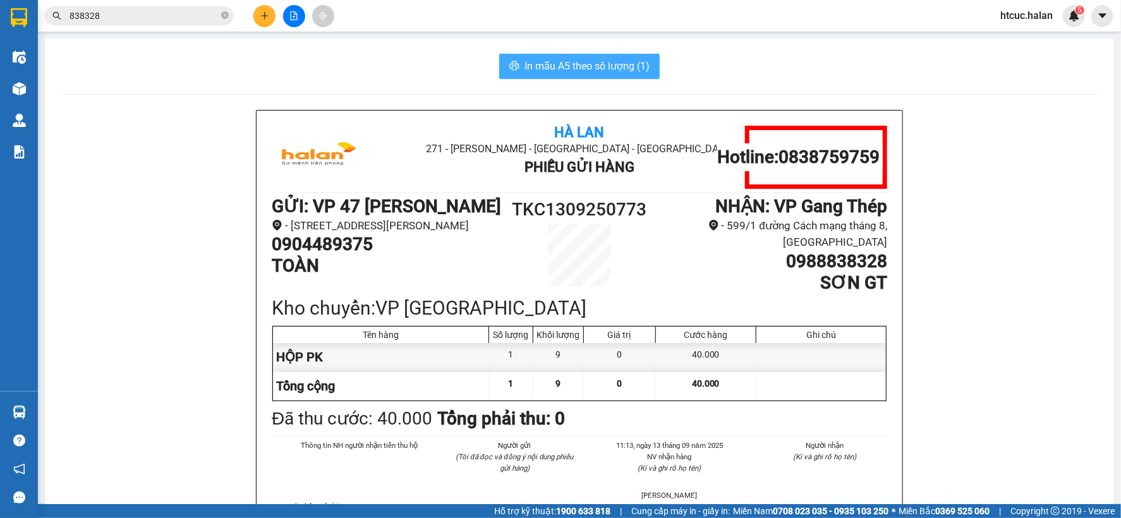
click at [595, 78] on button "In mẫu A5 theo số lượng (1)" at bounding box center [579, 66] width 160 height 25
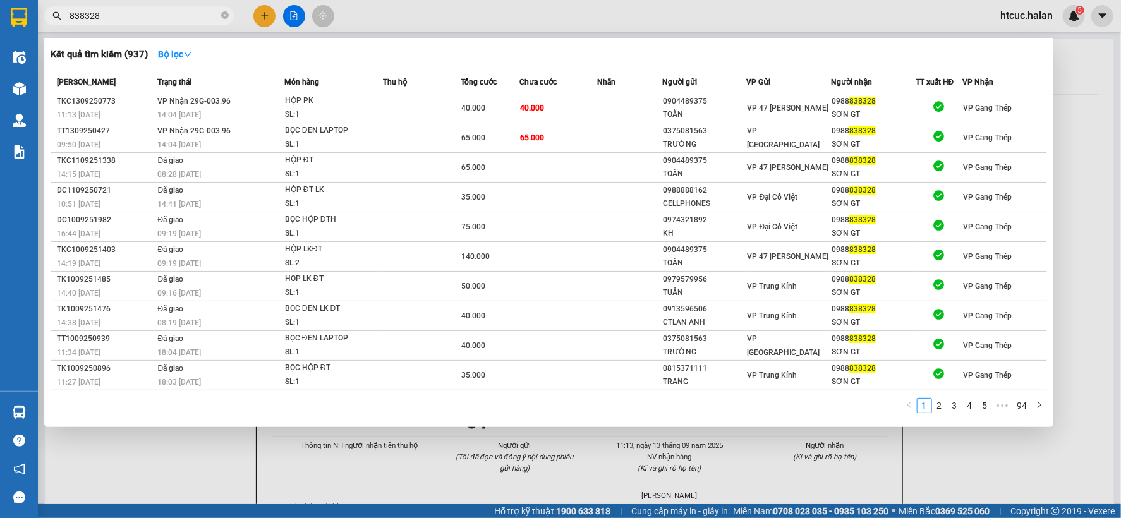
drag, startPoint x: 118, startPoint y: 16, endPoint x: 36, endPoint y: 37, distance: 84.1
click at [36, 37] on section "Kết quả tìm kiếm ( 937 ) Bộ lọc Mã ĐH Trạng thái Món hàng Thu hộ Tổng cước Chưa…" at bounding box center [560, 259] width 1121 height 518
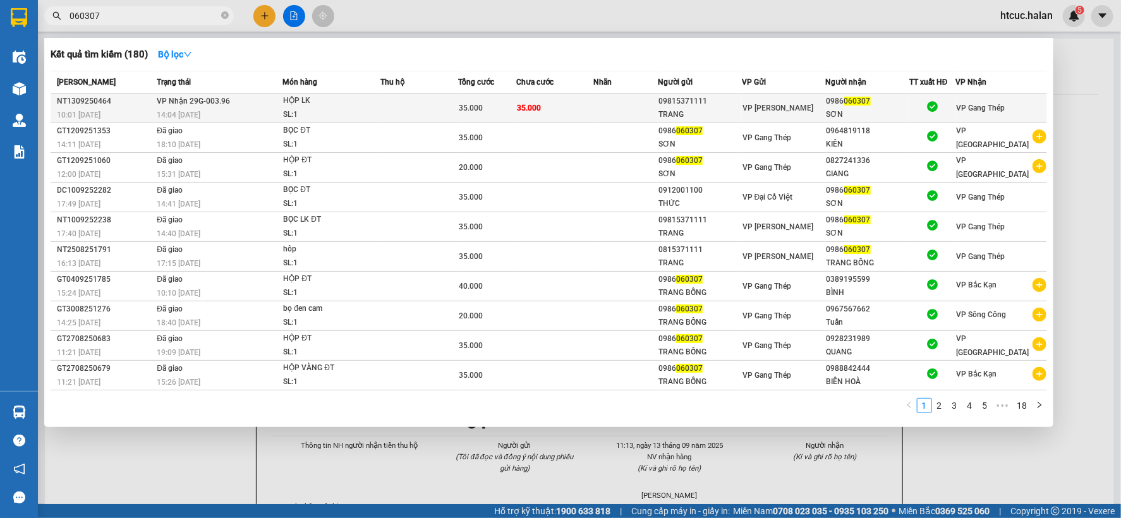
type input "060307"
click at [610, 108] on td at bounding box center [625, 109] width 64 height 30
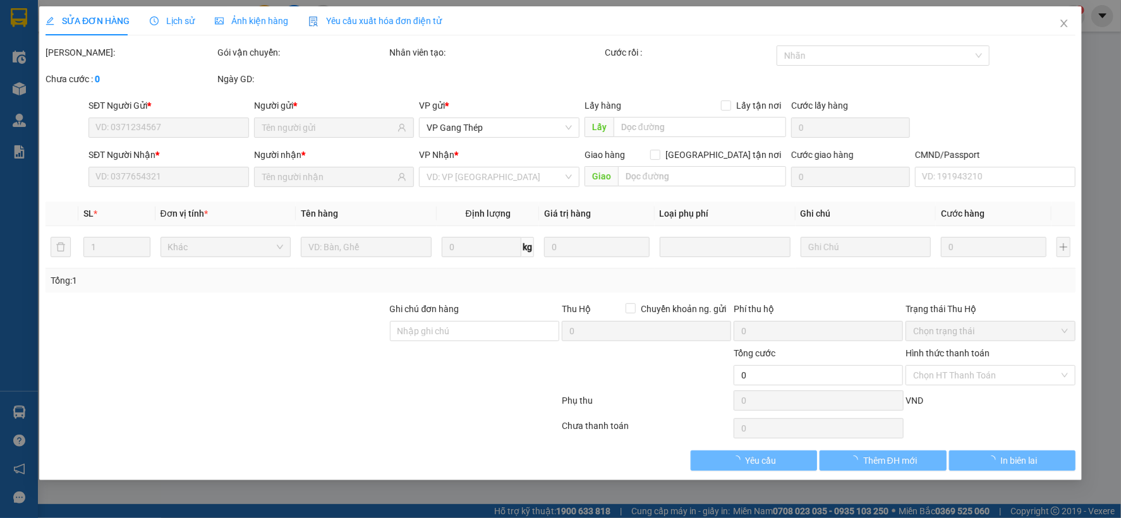
type input "09815371111"
type input "TRANG"
type input "0986060307"
type input "SƠN"
type input "35.000"
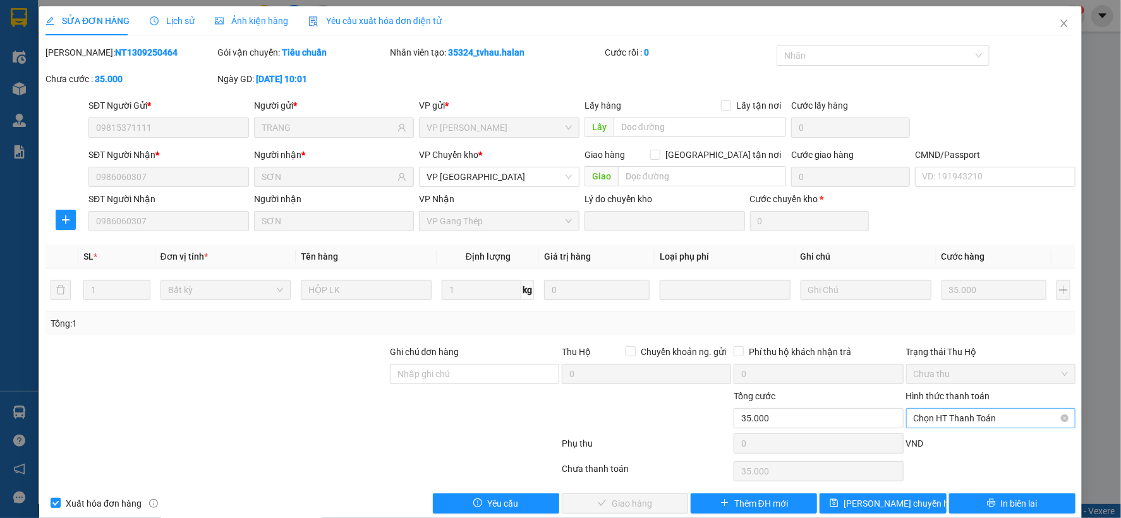
click at [965, 416] on span "Chọn HT Thanh Toán" at bounding box center [991, 418] width 154 height 19
click at [974, 372] on div "Công nợ người nhận" at bounding box center [981, 373] width 153 height 14
type input "0"
click at [615, 501] on span "Giao hàng" at bounding box center [632, 504] width 40 height 14
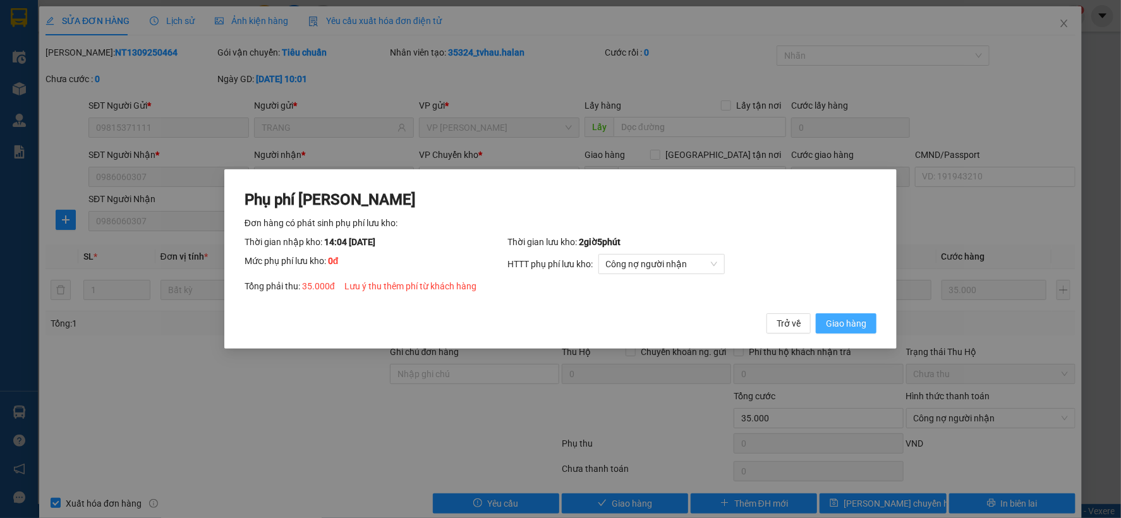
click at [863, 324] on span "Giao hàng" at bounding box center [846, 324] width 40 height 14
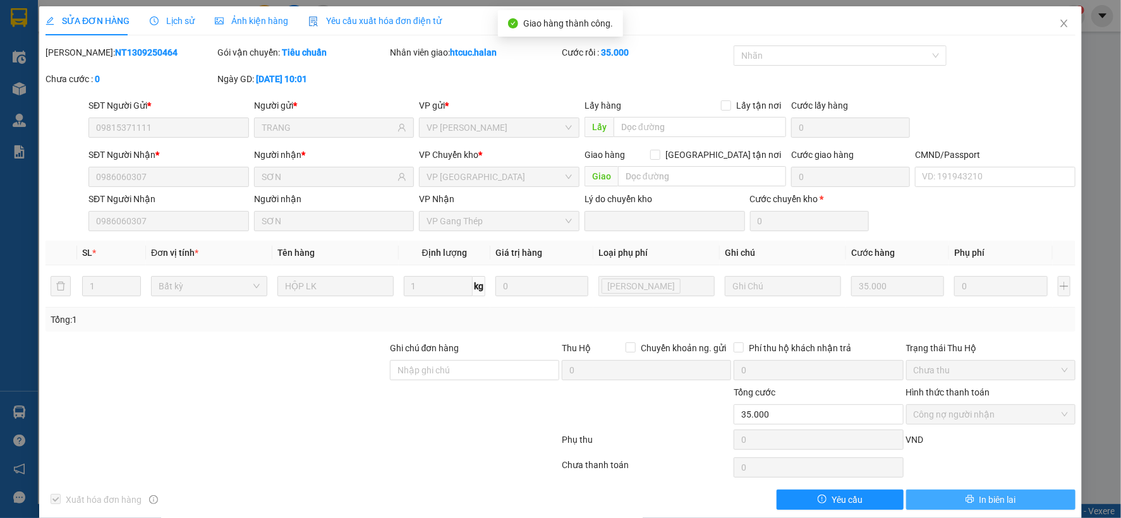
click at [998, 496] on span "In biên lai" at bounding box center [997, 500] width 37 height 14
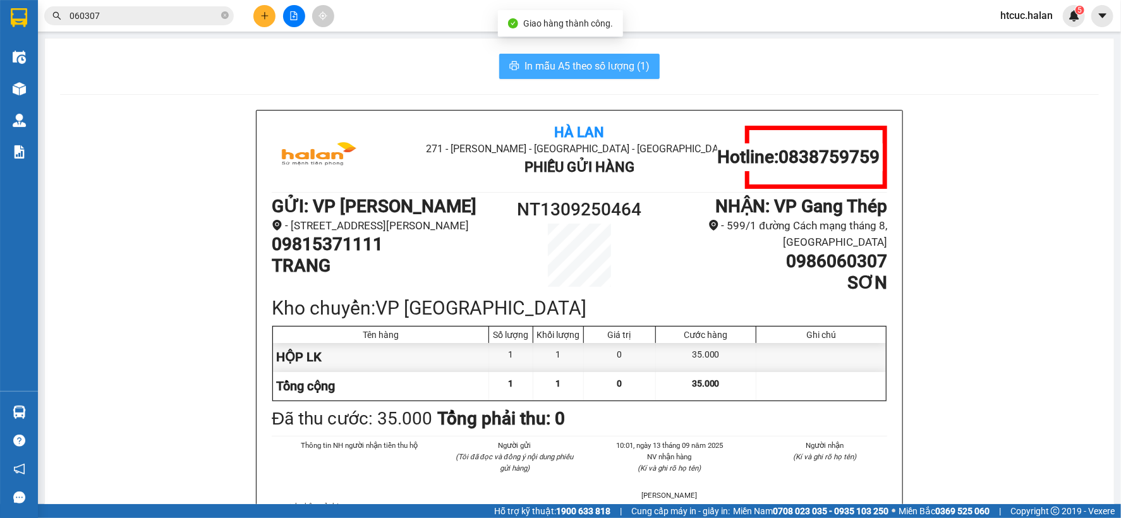
click at [565, 68] on span "In mẫu A5 theo số lượng (1)" at bounding box center [586, 66] width 125 height 16
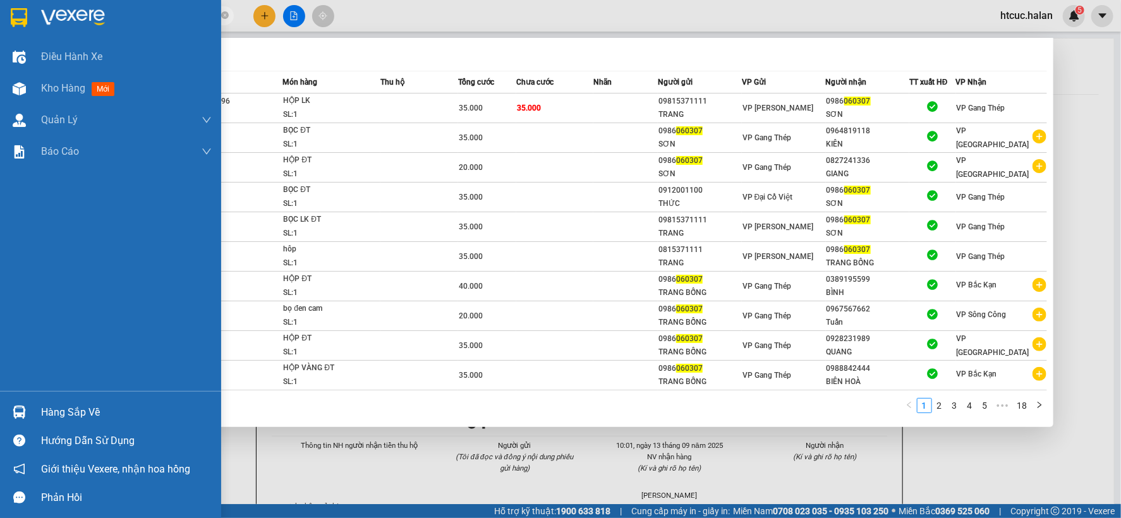
drag, startPoint x: 128, startPoint y: 14, endPoint x: 20, endPoint y: 28, distance: 108.3
click at [20, 28] on section "Kết quả tìm kiếm ( 180 ) Bộ lọc Mã ĐH Trạng thái Món hàng Thu hộ Tổng cước Chưa…" at bounding box center [560, 259] width 1121 height 518
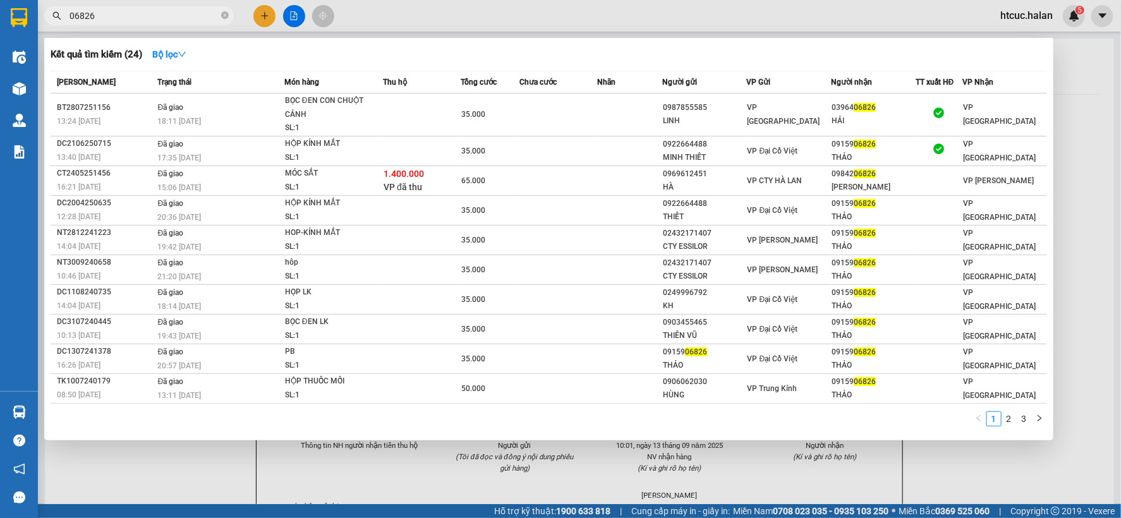
drag, startPoint x: 121, startPoint y: 16, endPoint x: 13, endPoint y: 63, distance: 117.7
click at [25, 55] on section "Kết quả tìm kiếm ( 24 ) Bộ lọc Mã ĐH Trạng thái Món hàng Thu hộ Tổng cước Chưa …" at bounding box center [560, 259] width 1121 height 518
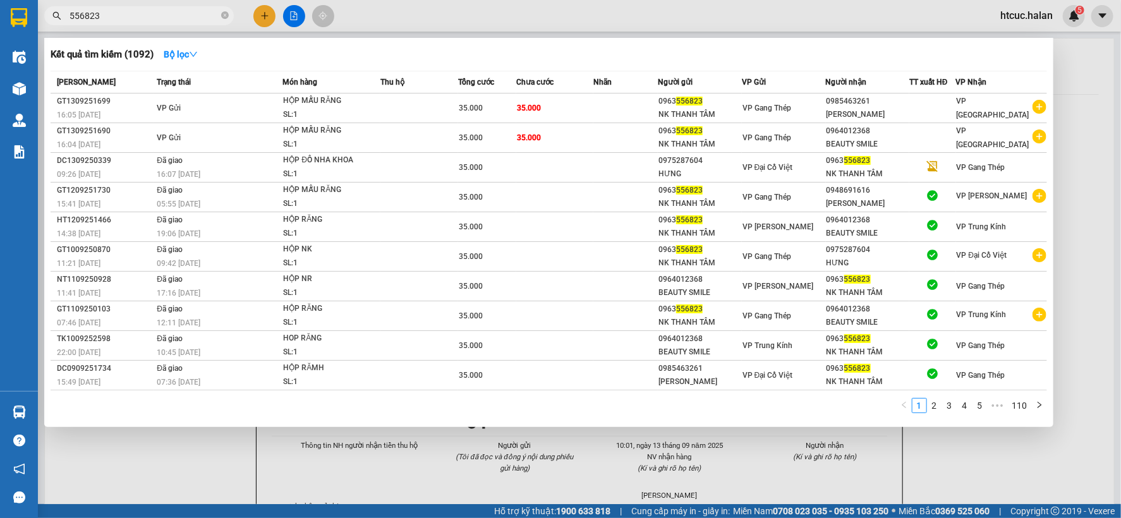
type input "556823"
click at [169, 462] on div at bounding box center [560, 259] width 1121 height 518
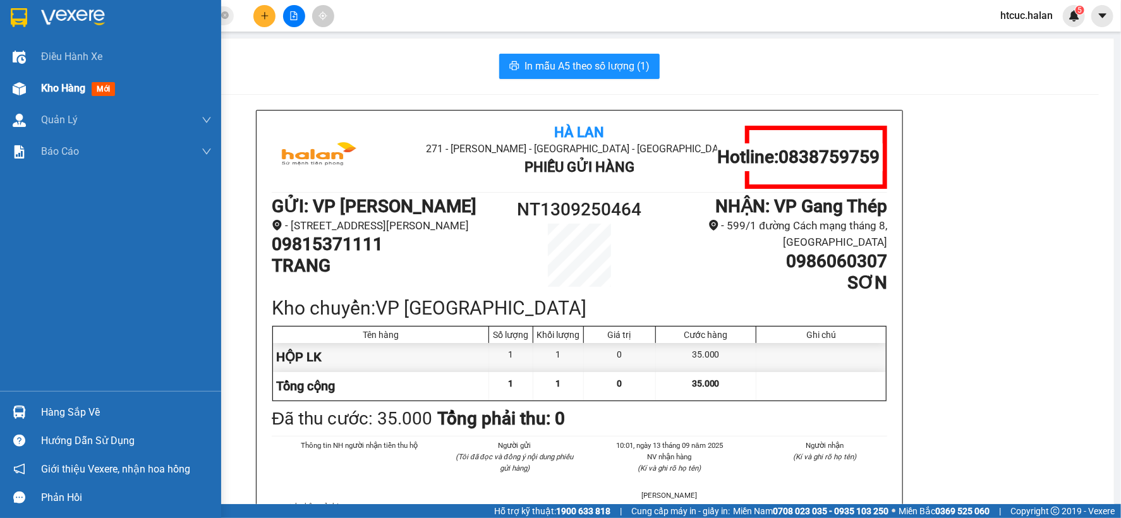
click at [21, 92] on img at bounding box center [19, 88] width 13 height 13
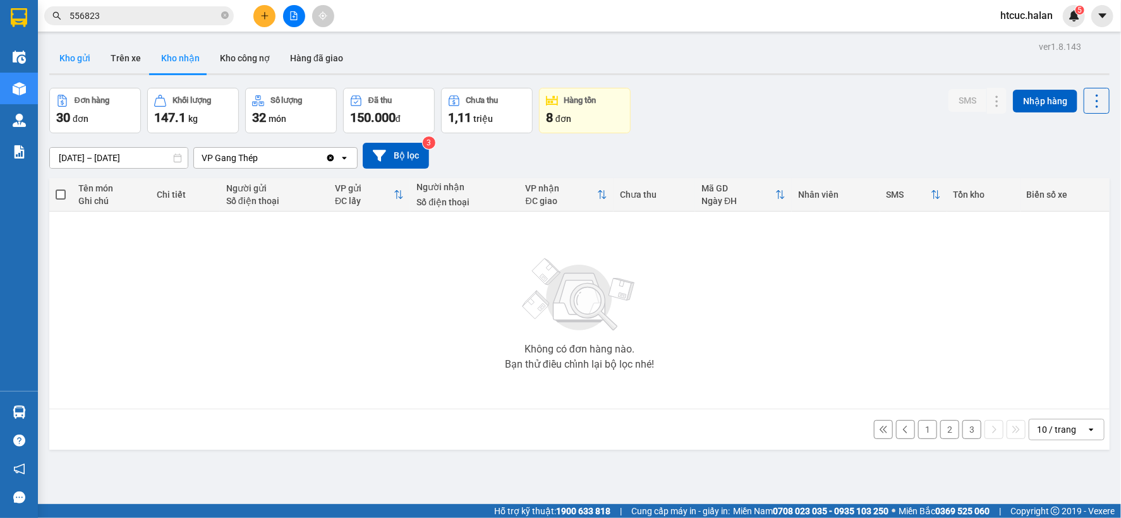
click at [66, 61] on button "Kho gửi" at bounding box center [74, 58] width 51 height 30
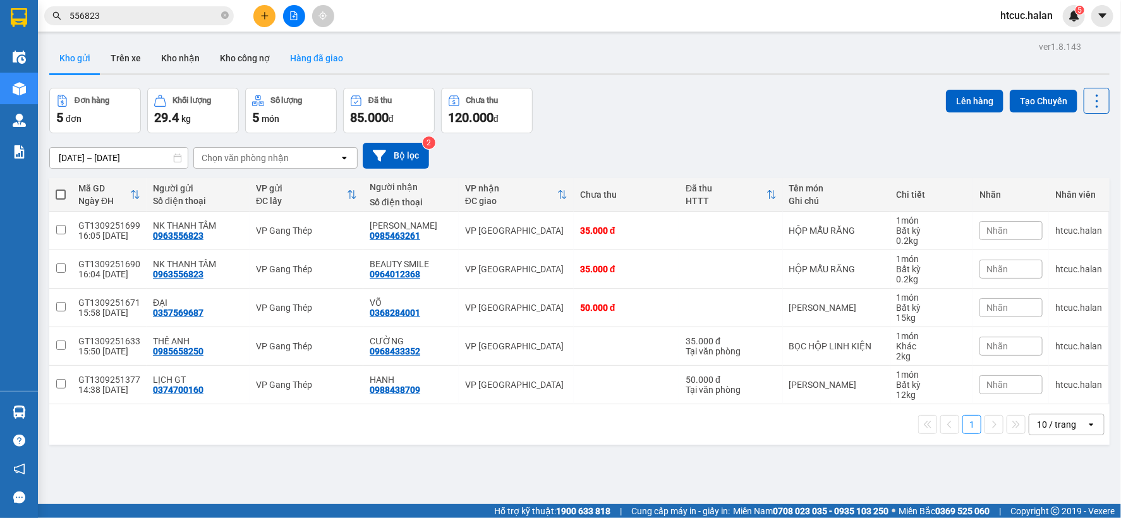
click at [323, 61] on button "Hàng đã giao" at bounding box center [316, 58] width 73 height 30
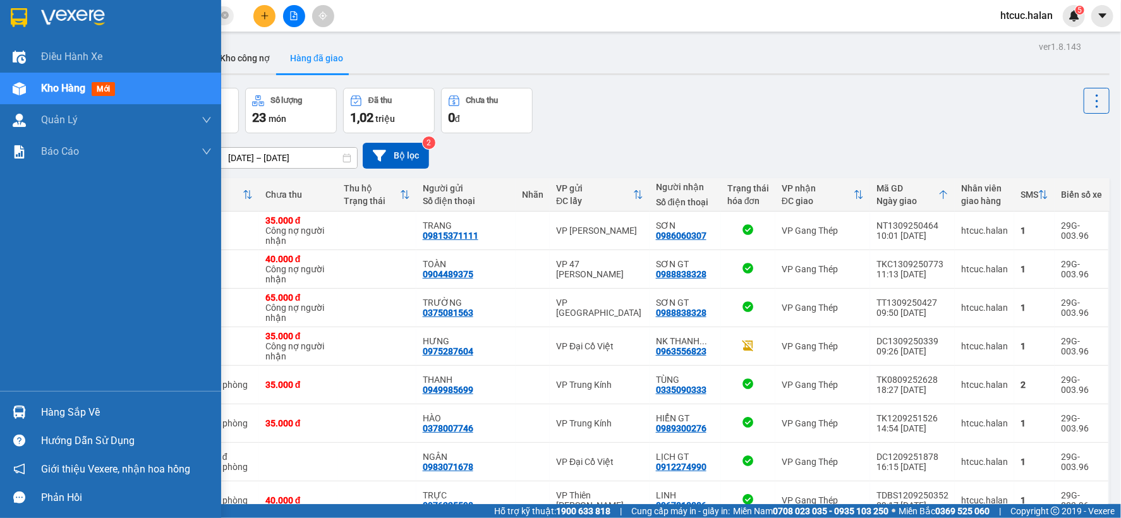
click at [6, 416] on div "Hàng sắp về" at bounding box center [110, 412] width 221 height 28
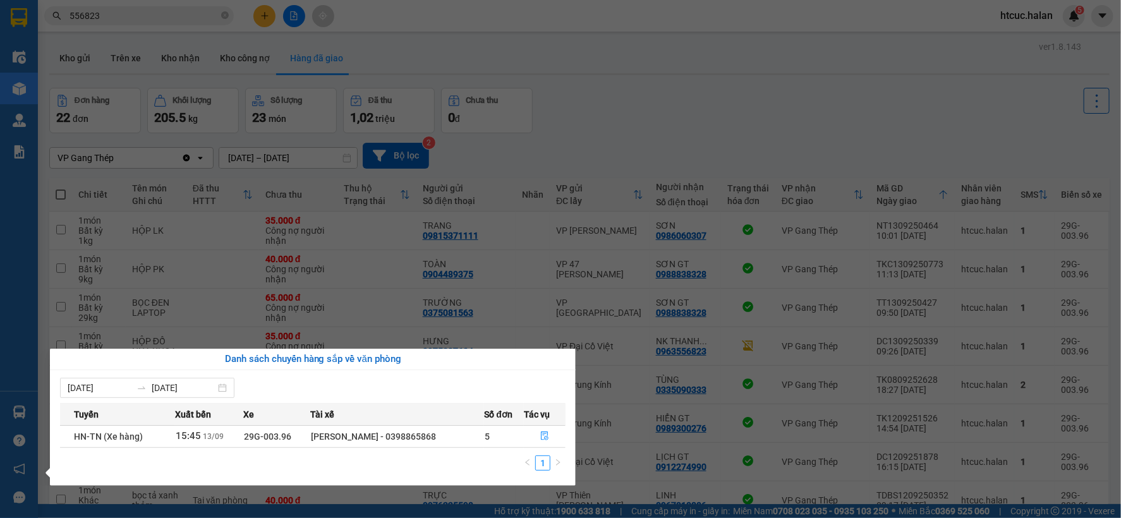
click at [529, 372] on div "07/09/2025 13/09/2025 Tuyến Xuất bến Xe Tài xế Số đơn Tác vụ HN-TN (Xe hàng) 15…" at bounding box center [313, 428] width 526 height 116
click at [543, 433] on icon "file-done" at bounding box center [544, 436] width 9 height 9
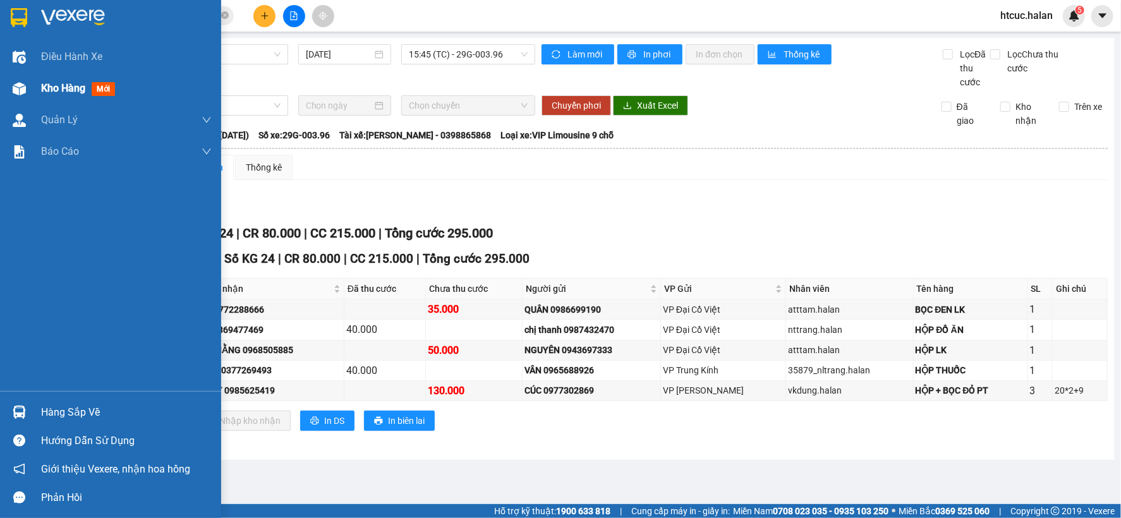
click at [21, 88] on img at bounding box center [19, 88] width 13 height 13
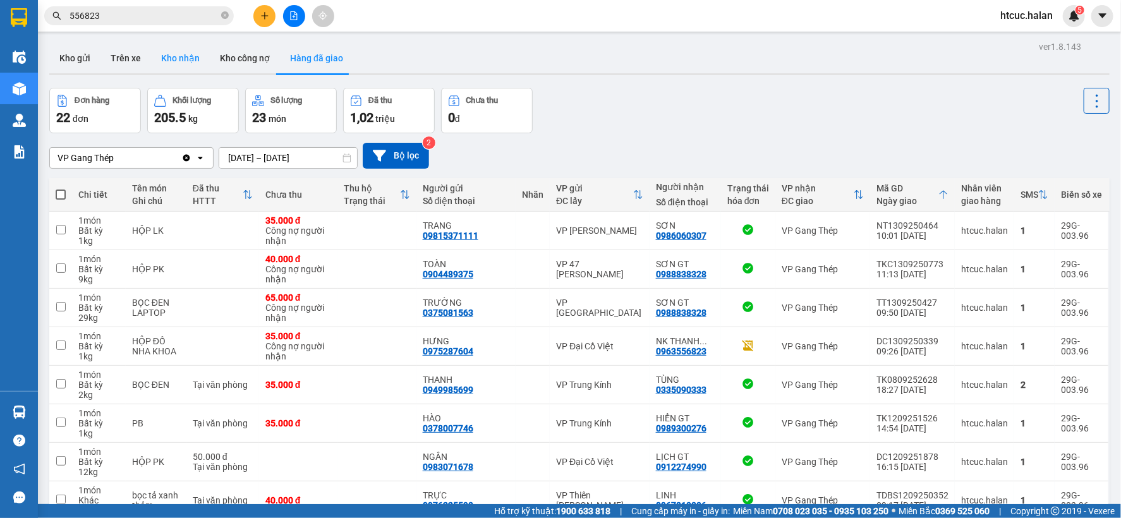
click at [177, 55] on button "Kho nhận" at bounding box center [180, 58] width 59 height 30
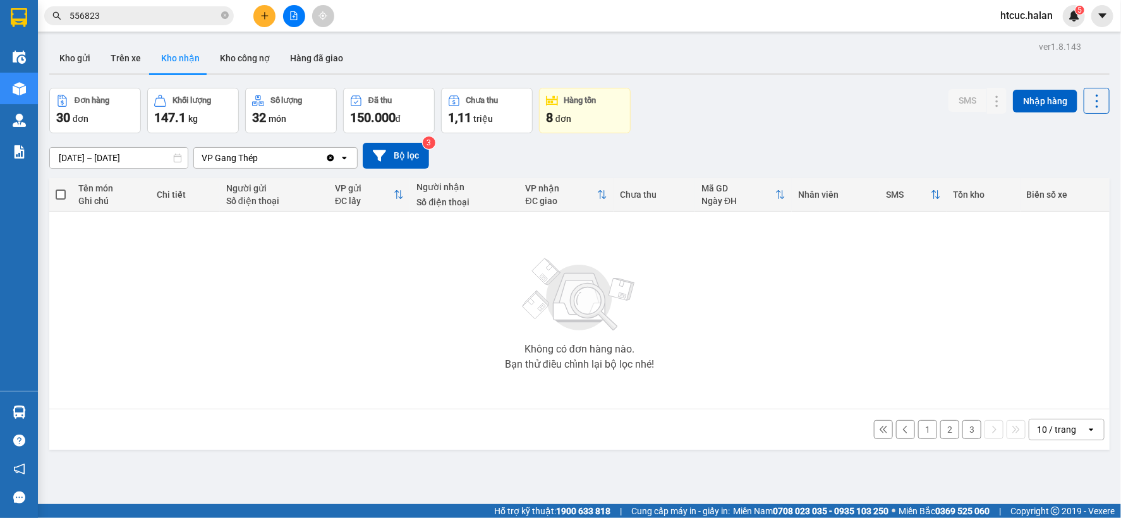
click at [920, 430] on button "1" at bounding box center [927, 429] width 19 height 19
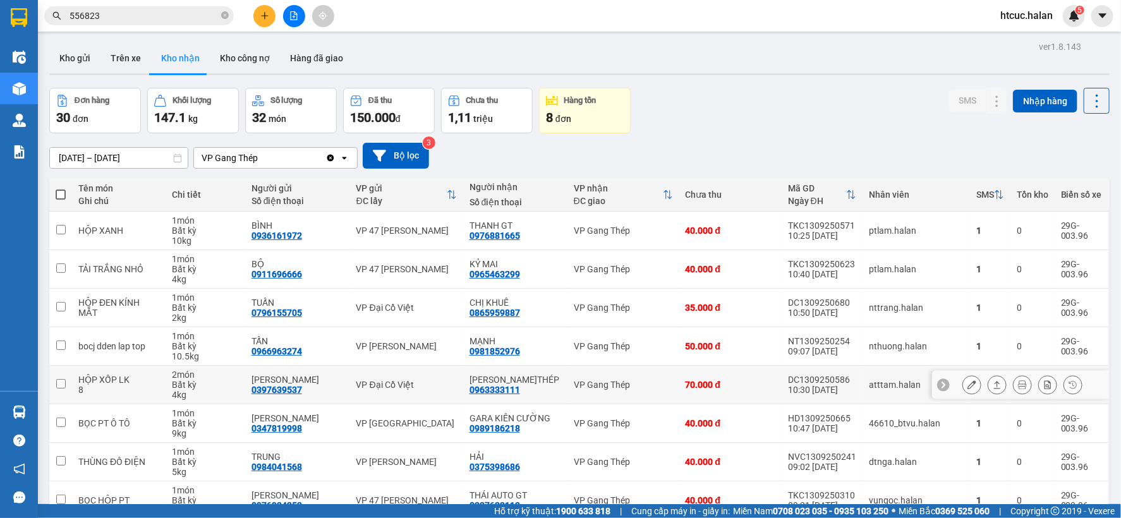
scroll to position [70, 0]
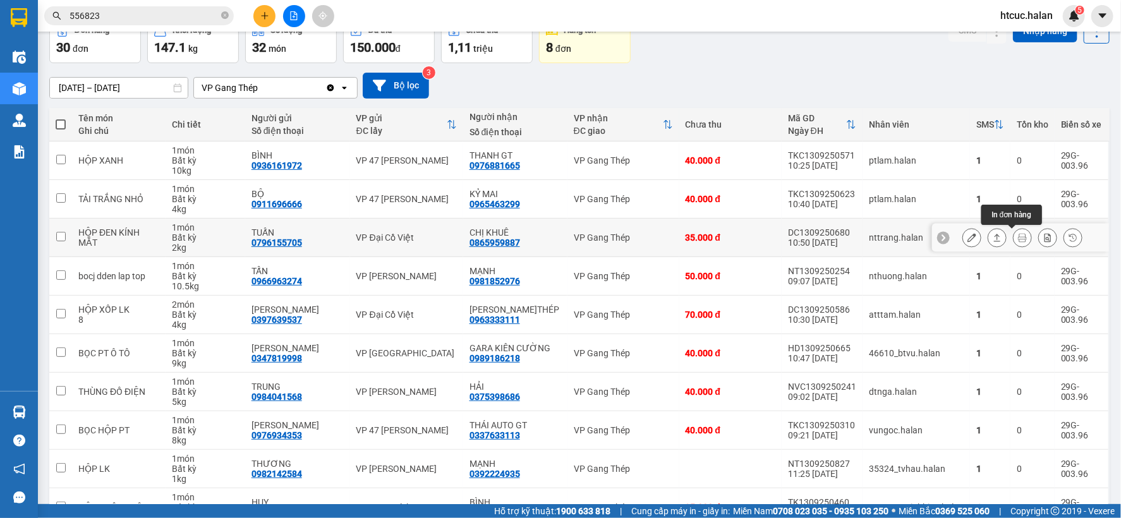
click at [1017, 236] on button at bounding box center [1022, 238] width 18 height 22
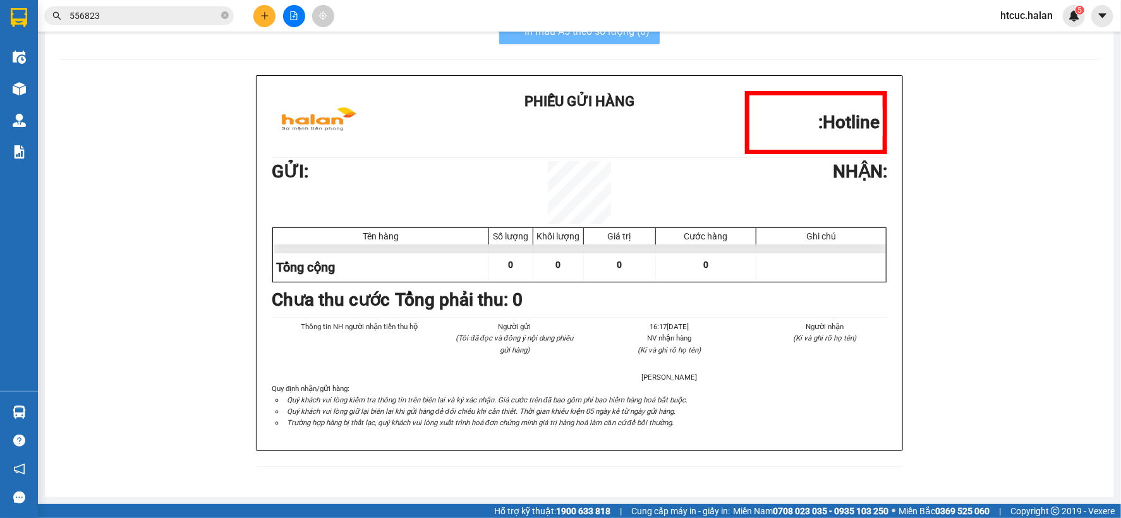
scroll to position [38, 0]
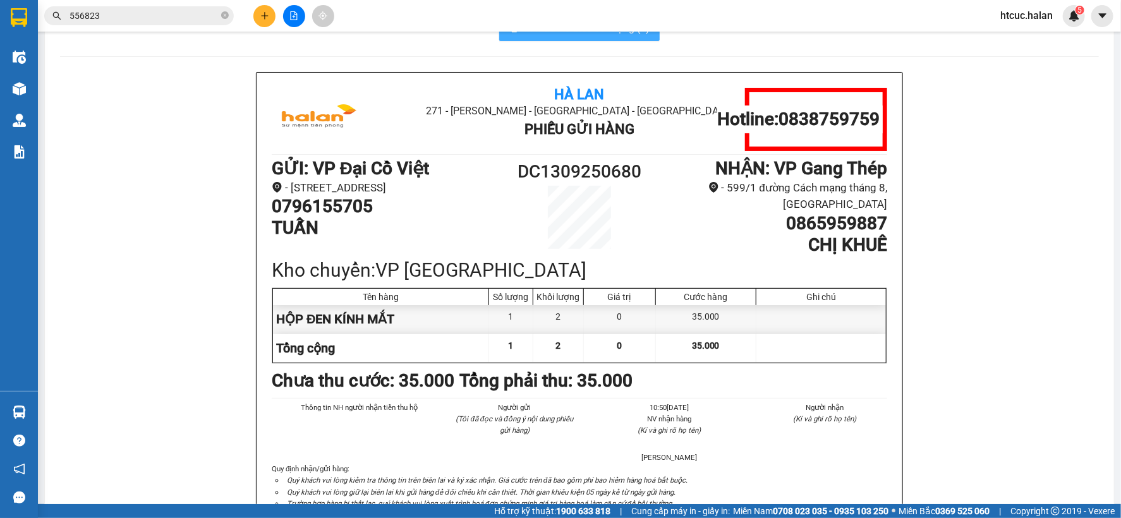
click at [605, 39] on button "In mẫu A5 theo số lượng (1)" at bounding box center [579, 28] width 160 height 25
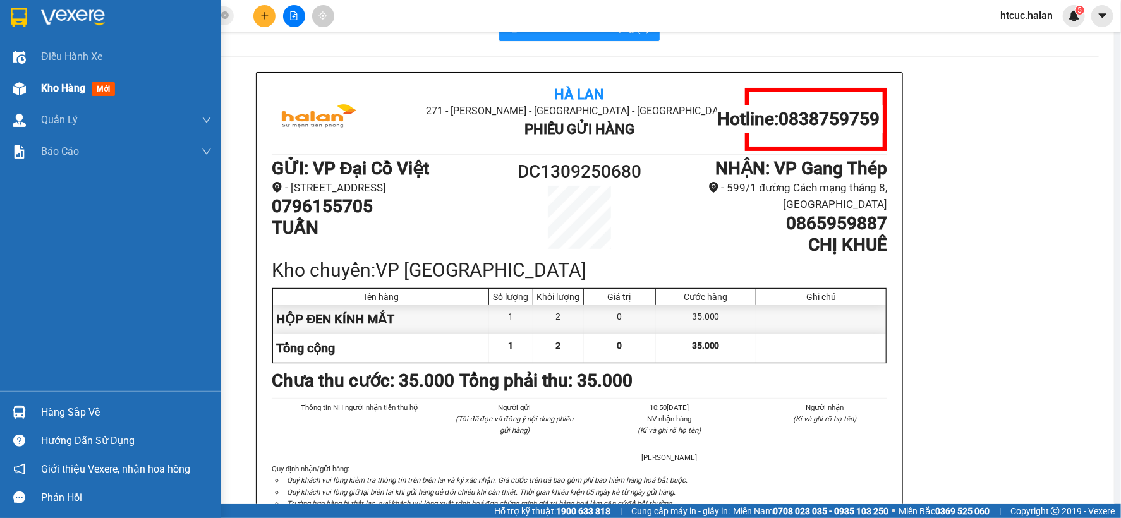
click at [23, 87] on img at bounding box center [19, 88] width 13 height 13
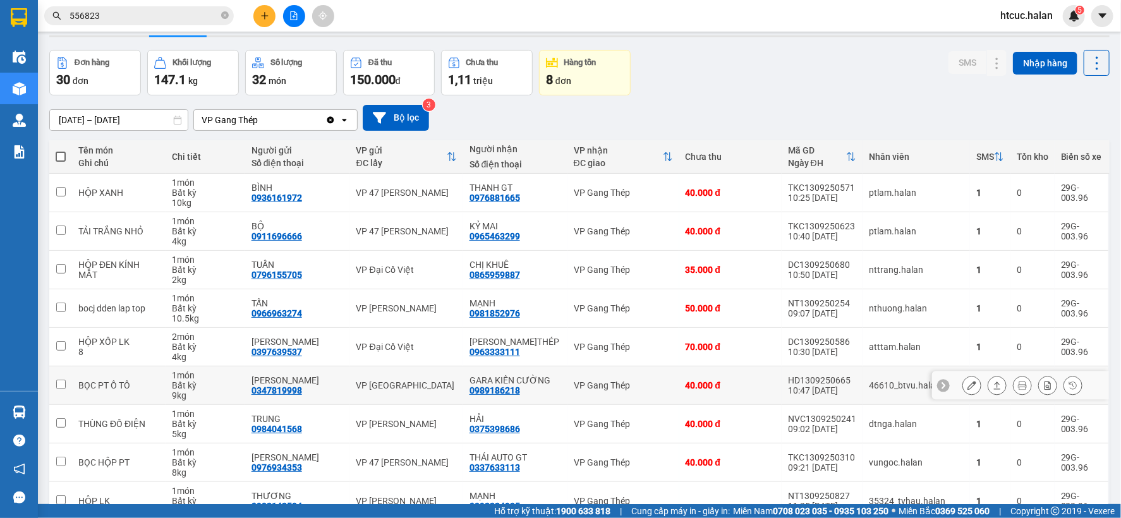
scroll to position [108, 0]
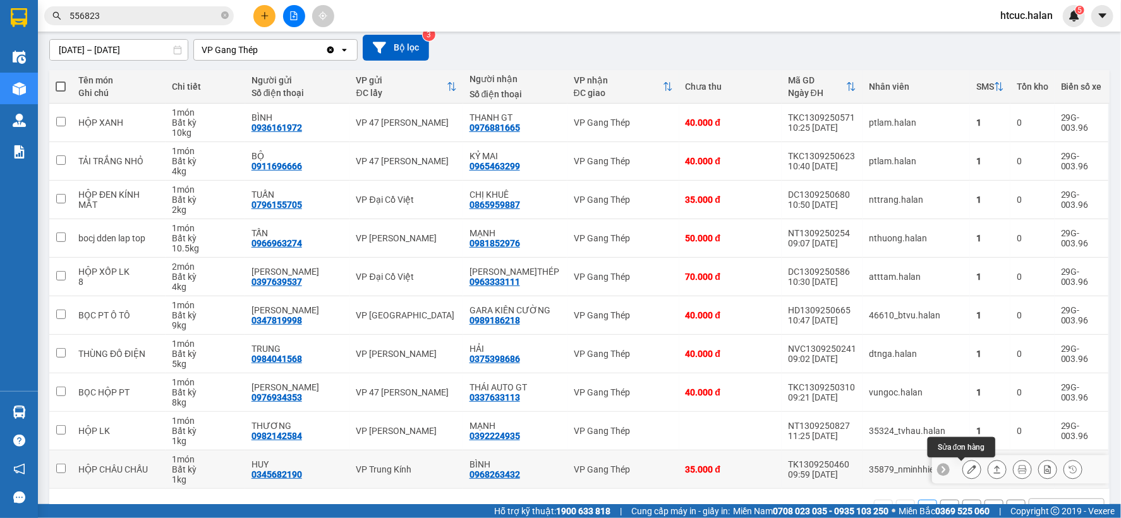
click at [967, 470] on icon at bounding box center [971, 469] width 9 height 9
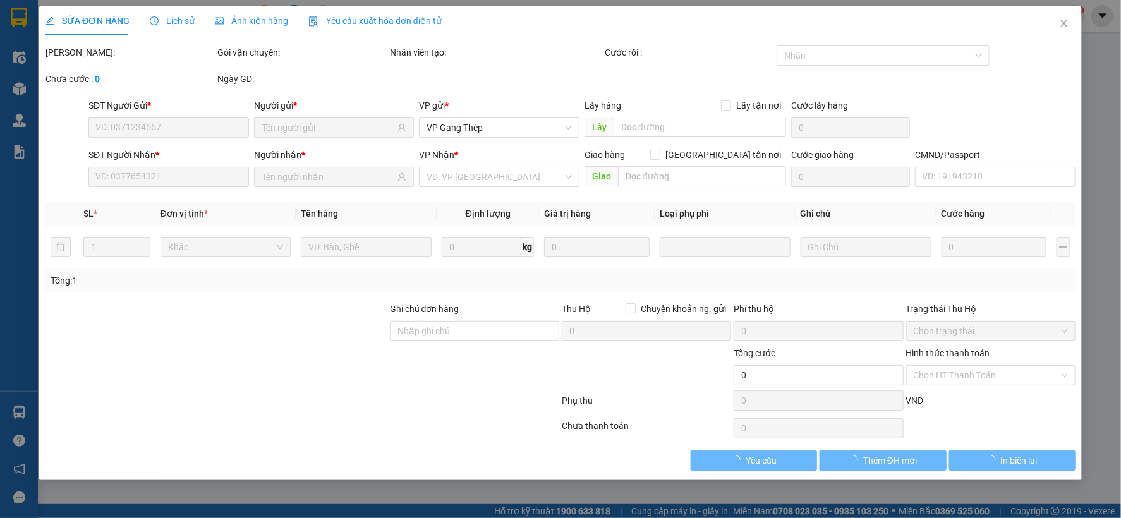
type input "0345682190"
type input "HUY"
type input "0968263432"
type input "BÌNH"
type input "35.000"
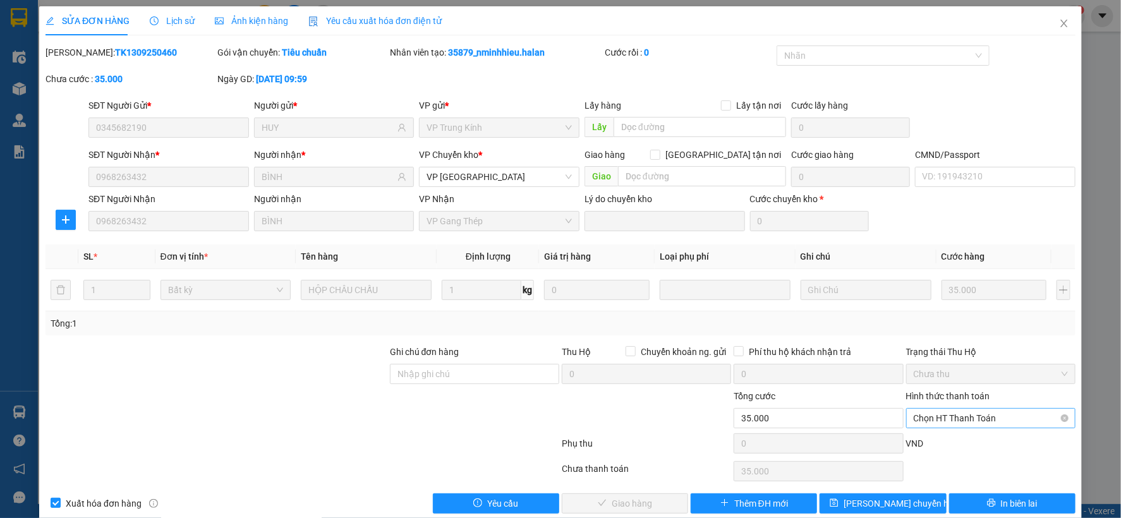
click at [979, 416] on span "Chọn HT Thanh Toán" at bounding box center [991, 418] width 154 height 19
click at [952, 308] on div "Tại văn phòng" at bounding box center [981, 312] width 153 height 14
type input "0"
click at [658, 501] on button "Giao hàng" at bounding box center [625, 503] width 126 height 20
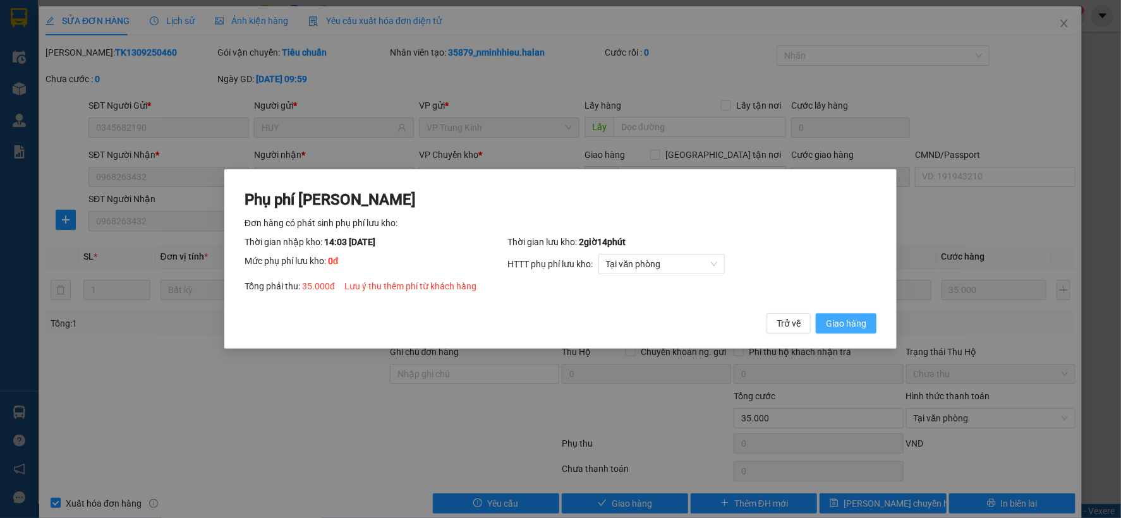
click at [866, 325] on span "Giao hàng" at bounding box center [846, 324] width 40 height 14
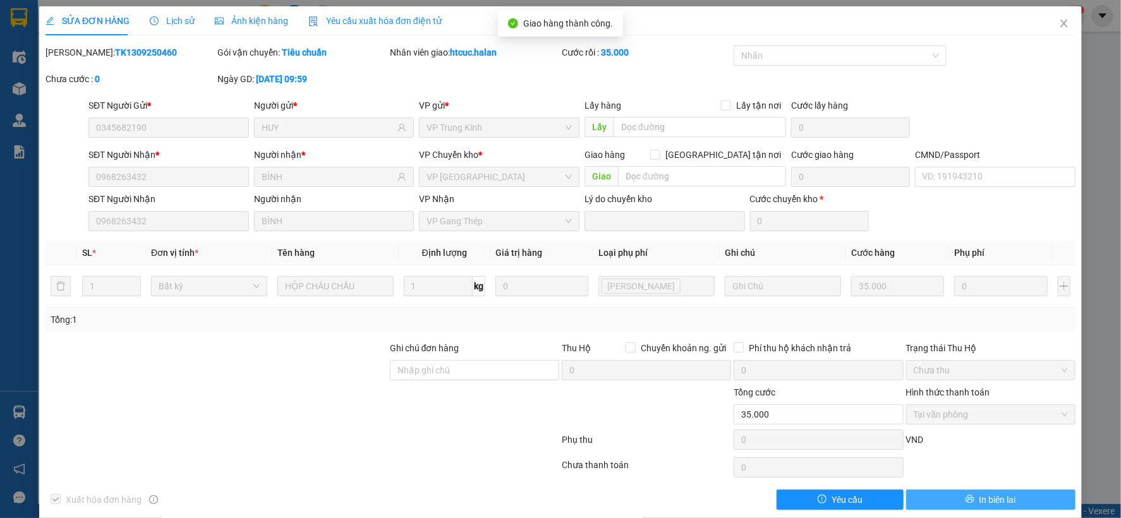
click at [1021, 503] on button "In biên lai" at bounding box center [990, 500] width 169 height 20
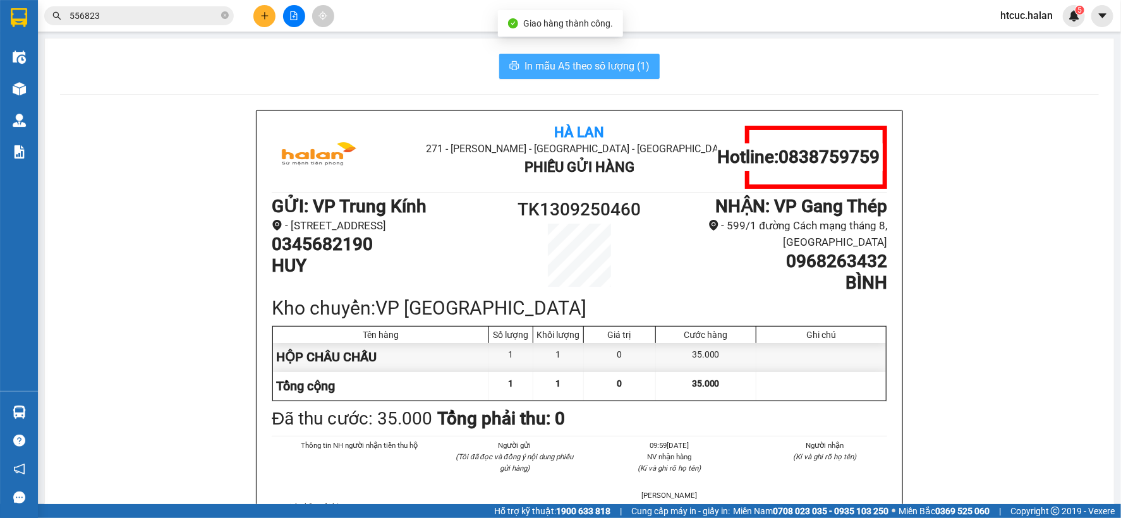
click at [596, 62] on span "In mẫu A5 theo số lượng (1)" at bounding box center [586, 66] width 125 height 16
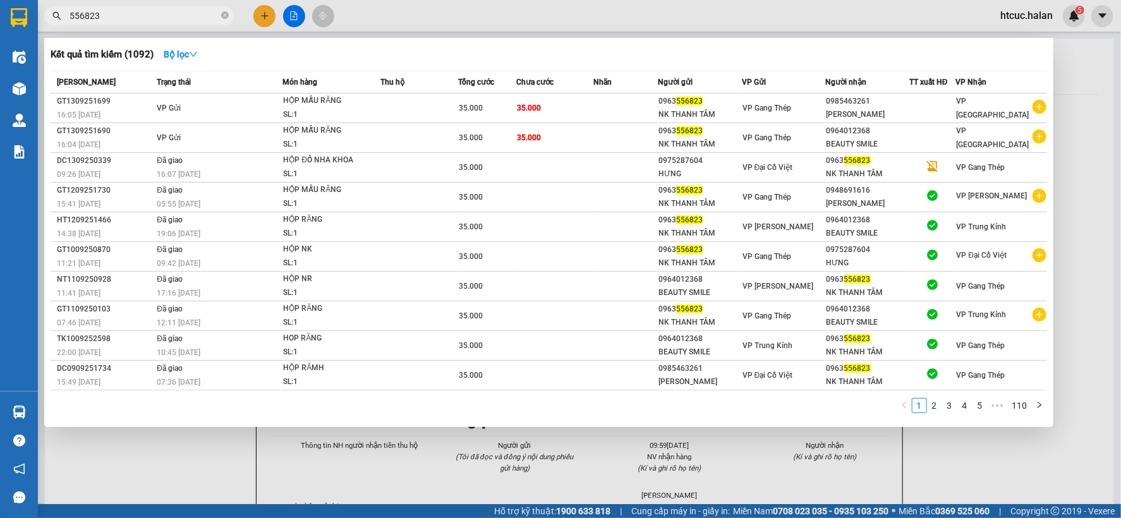
drag, startPoint x: 199, startPoint y: 18, endPoint x: 66, endPoint y: 23, distance: 133.4
click at [66, 23] on span "556823" at bounding box center [139, 15] width 190 height 19
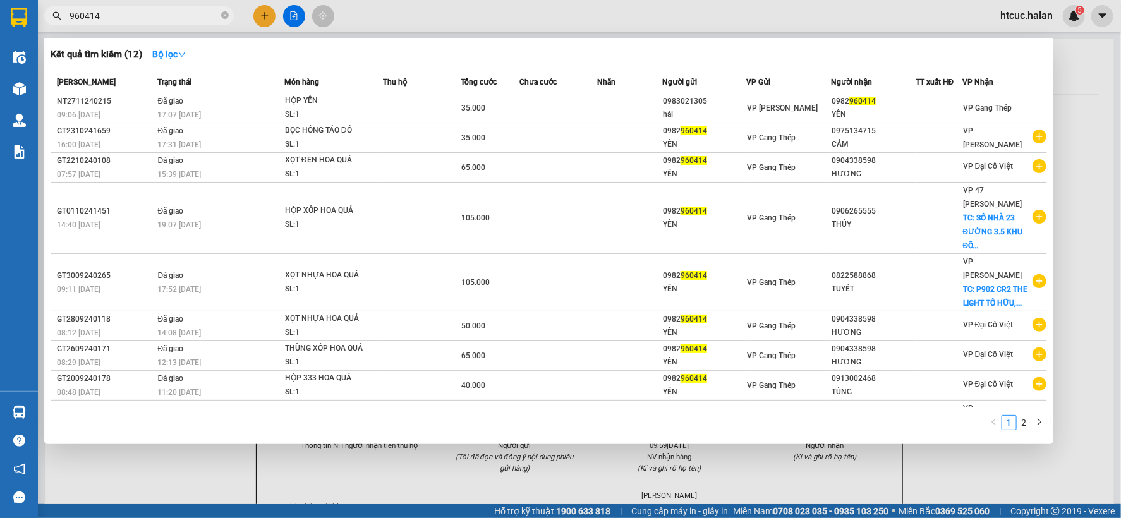
type input "960414"
click at [216, 476] on div at bounding box center [560, 259] width 1121 height 518
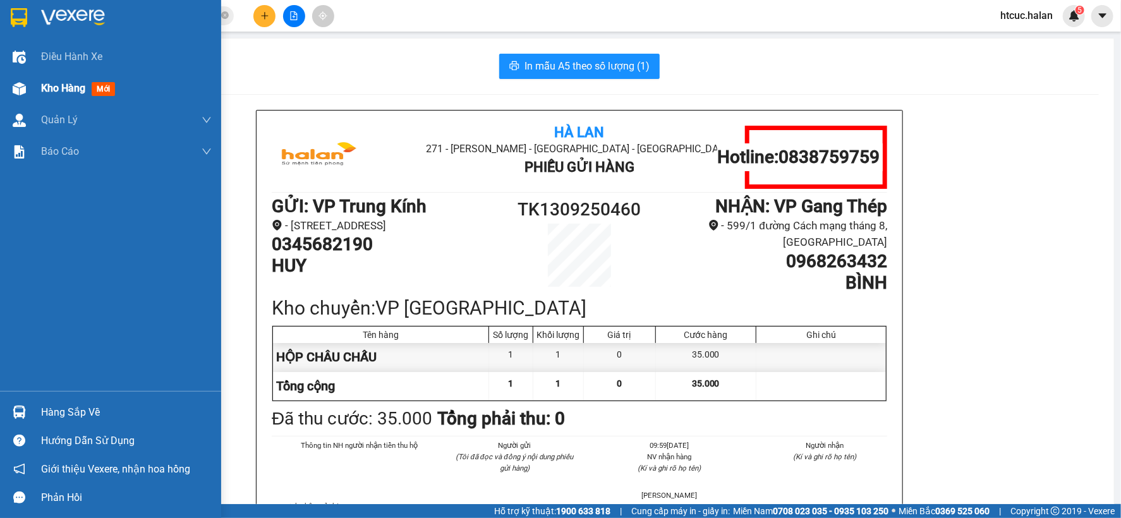
click at [15, 89] on img at bounding box center [19, 88] width 13 height 13
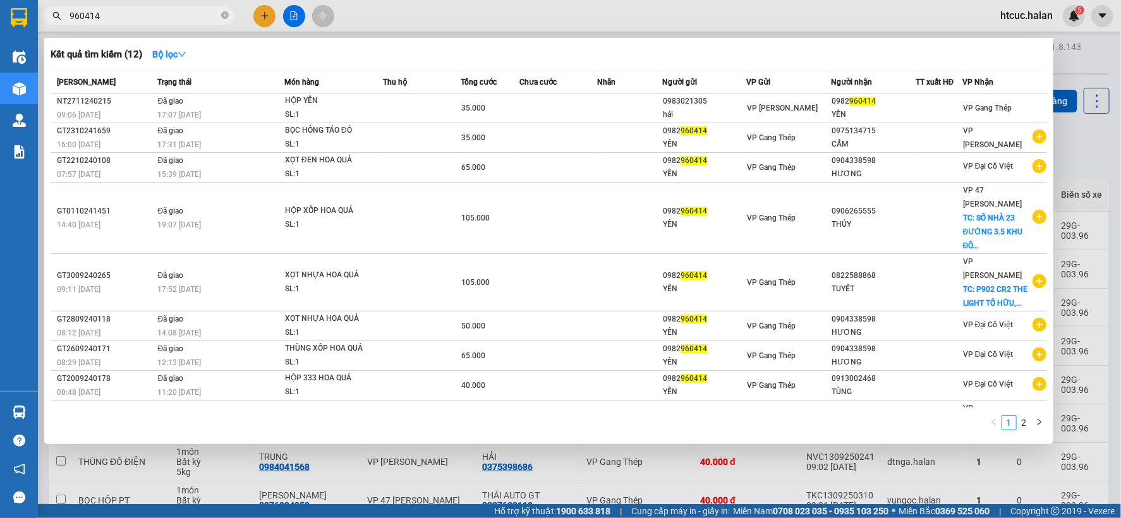
click at [141, 15] on input "960414" at bounding box center [144, 16] width 149 height 14
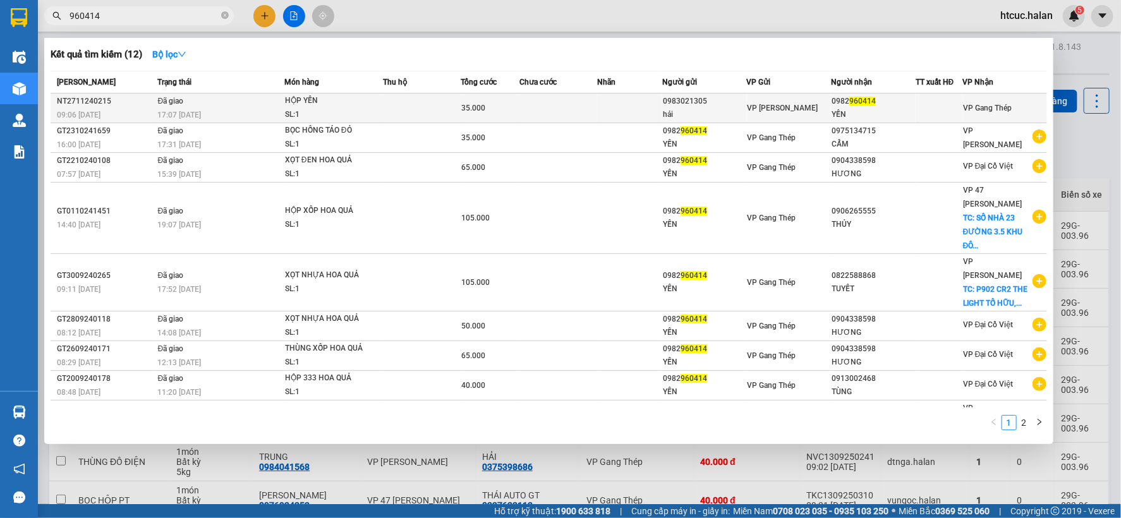
click at [872, 100] on div "0982 960414" at bounding box center [873, 101] width 83 height 13
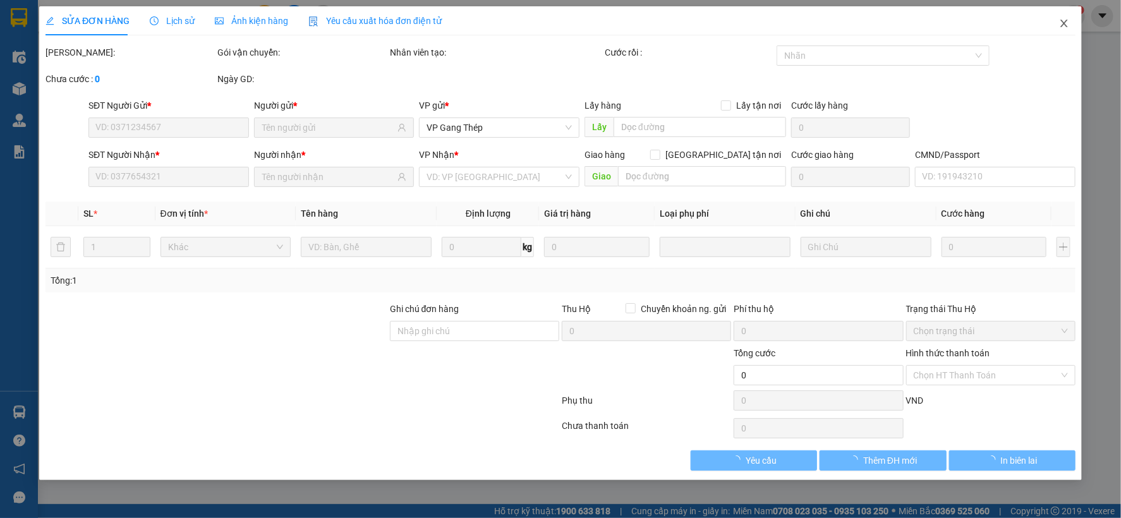
type input "0983021305"
type input "hải"
type input "0982960414"
type input "YẾN"
type input "35.000"
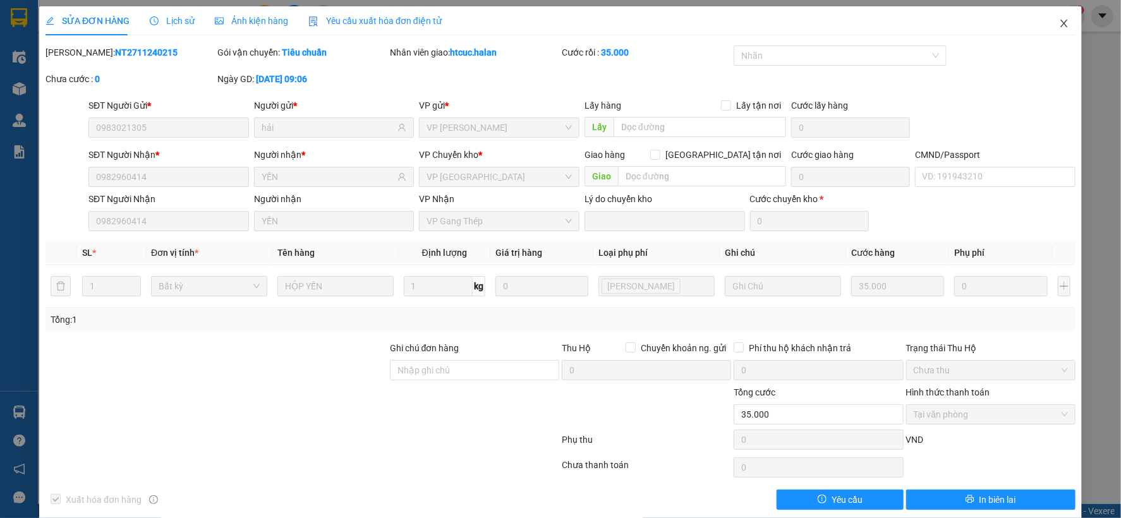
drag, startPoint x: 1053, startPoint y: 27, endPoint x: 275, endPoint y: 0, distance: 778.3
click at [1059, 25] on icon "close" at bounding box center [1064, 23] width 10 height 10
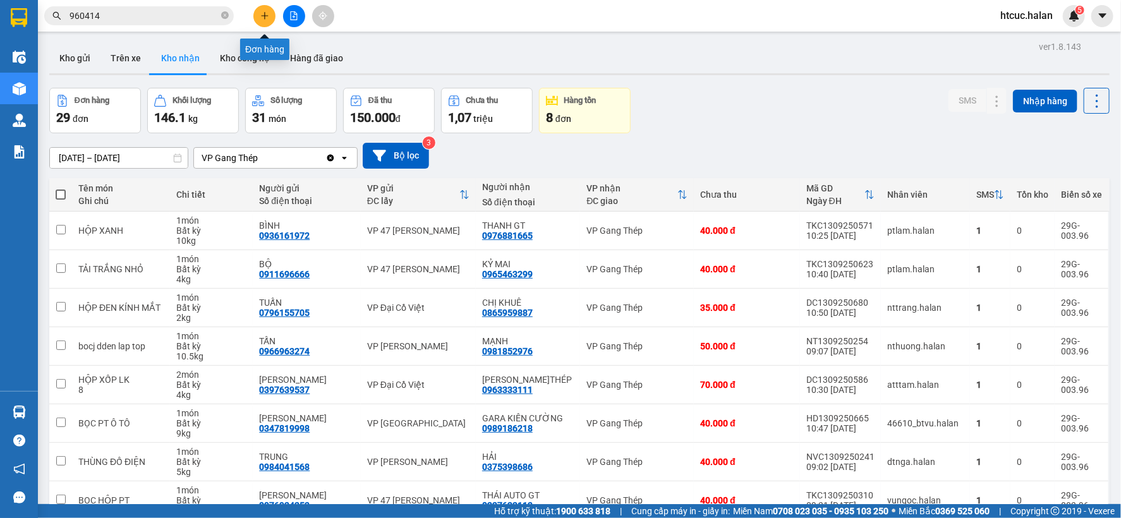
click at [265, 11] on icon "plus" at bounding box center [264, 15] width 9 height 9
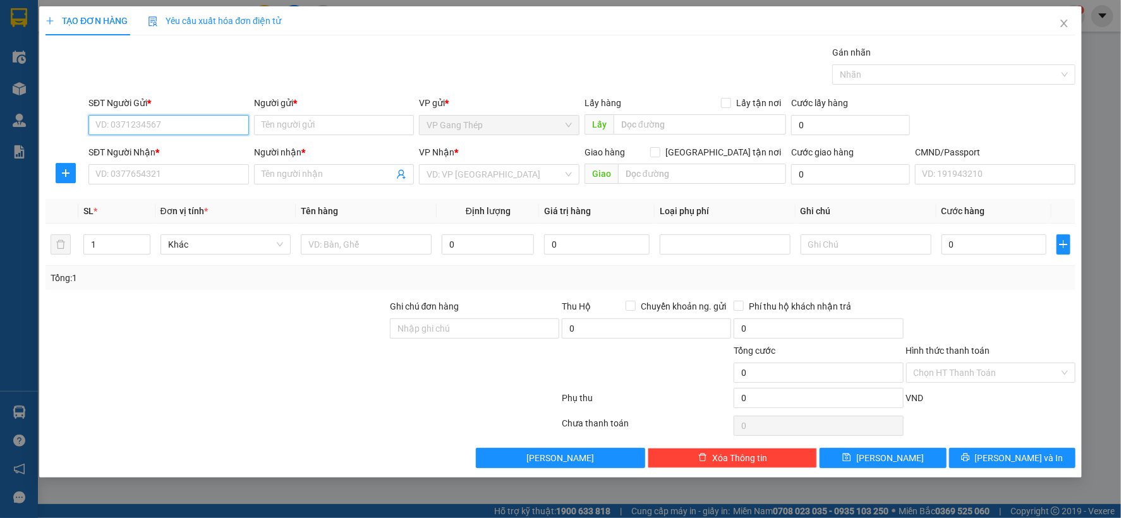
click at [165, 120] on input "SĐT Người Gửi *" at bounding box center [168, 125] width 160 height 20
type input "0982960414"
click at [166, 148] on div "0982960414 - YẾN" at bounding box center [168, 150] width 145 height 14
type input "YẾN"
type input "0982960414"
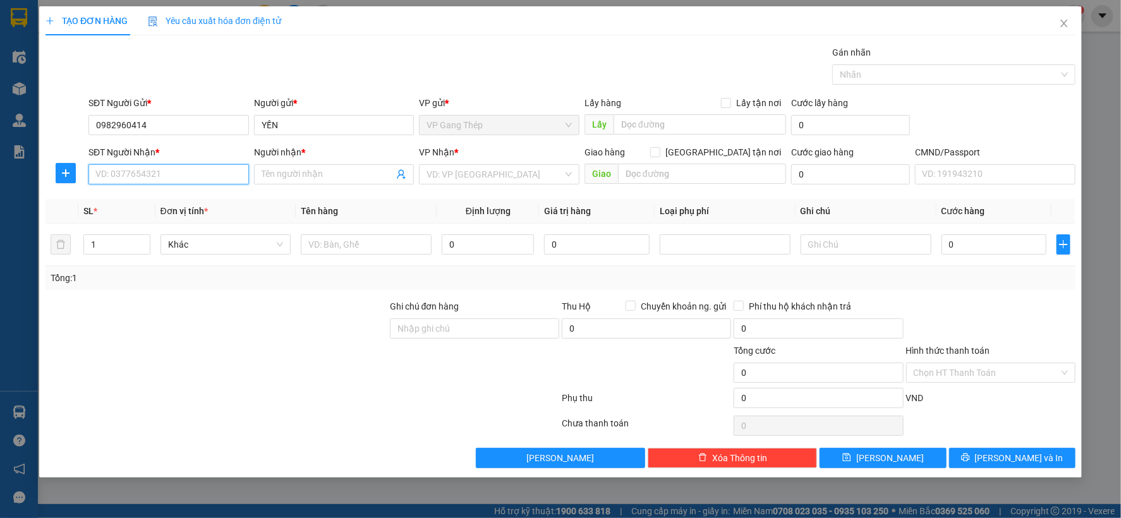
click at [171, 174] on input "SĐT Người Nhận *" at bounding box center [168, 174] width 160 height 20
type input "0979381065"
click at [323, 175] on input "Người nhận *" at bounding box center [328, 174] width 133 height 14
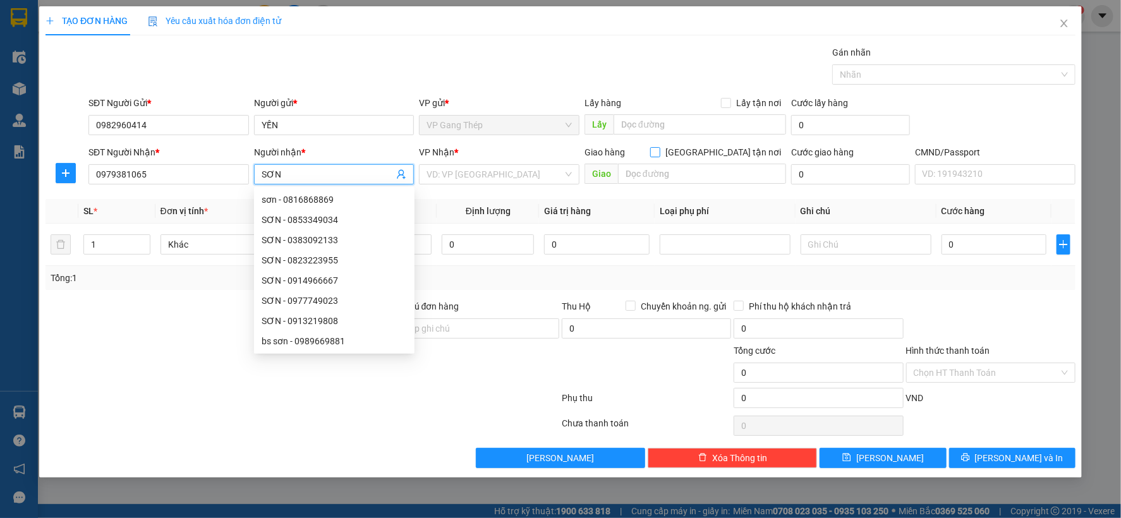
type input "SƠN"
click at [659, 155] on input "[GEOGRAPHIC_DATA] tận nơi" at bounding box center [654, 151] width 9 height 9
checkbox input "true"
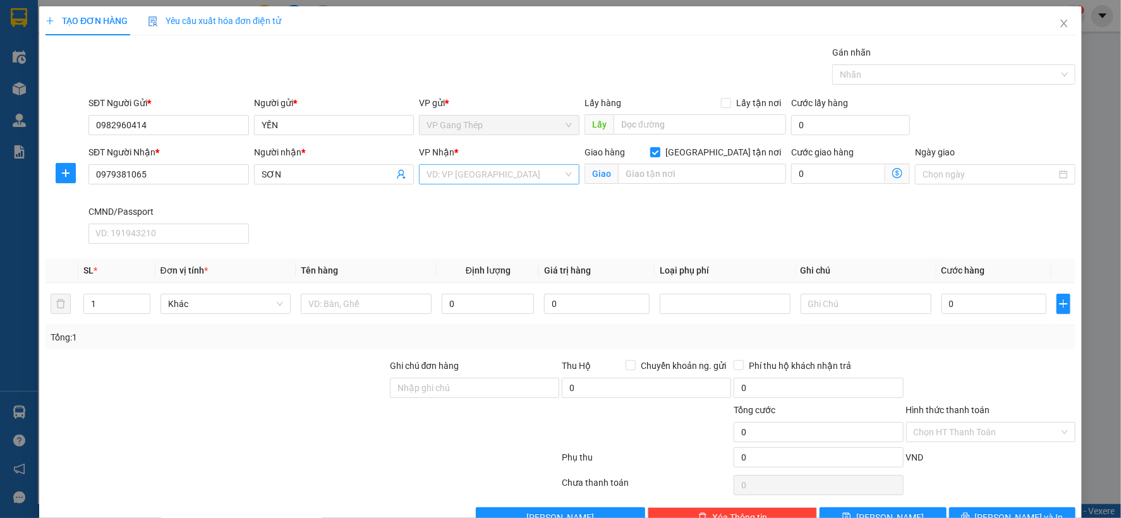
click at [487, 172] on input "search" at bounding box center [494, 174] width 136 height 19
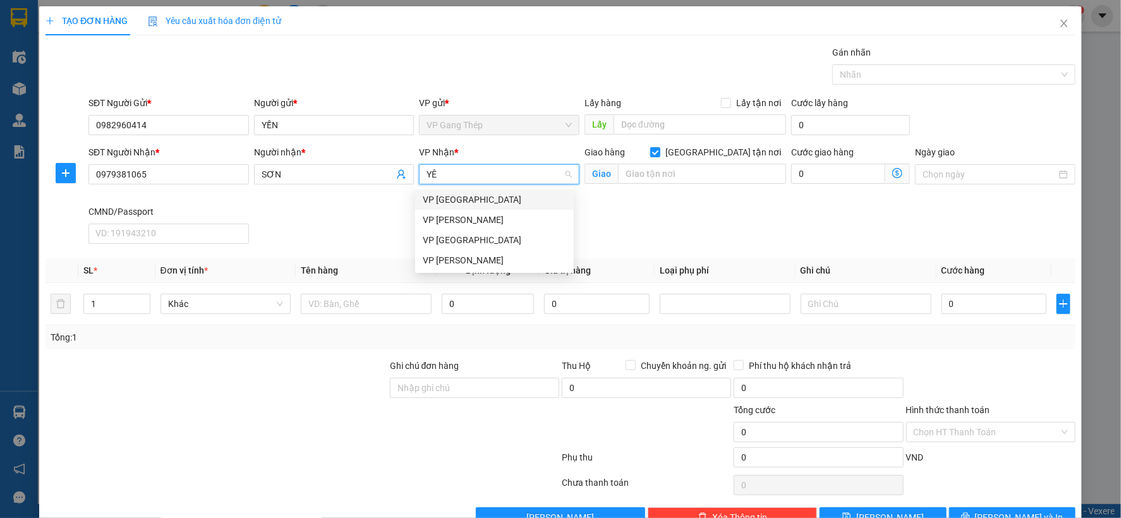
type input "YÊN"
click at [462, 199] on div "VP [GEOGRAPHIC_DATA]" at bounding box center [494, 200] width 143 height 14
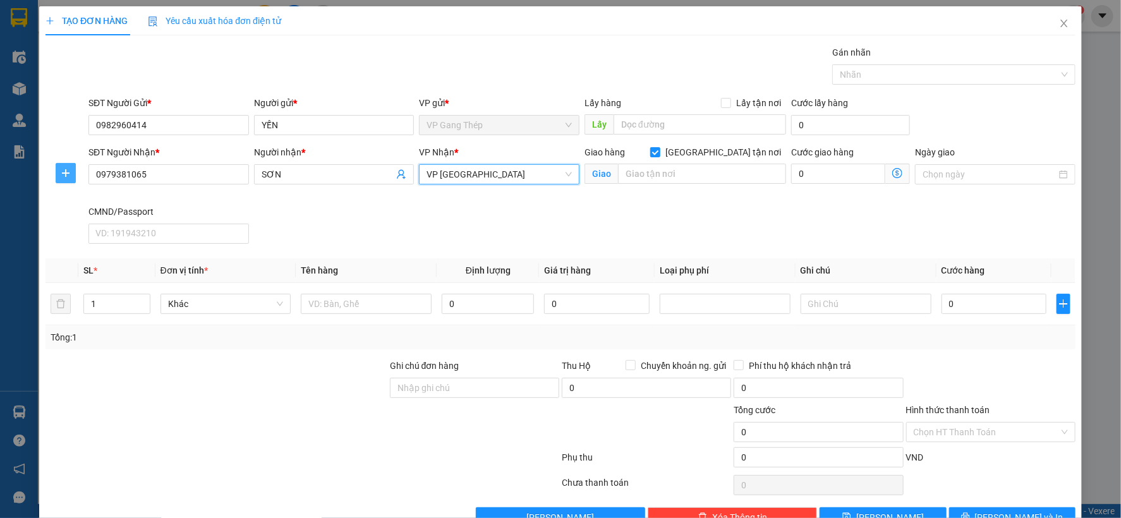
click at [65, 166] on button "button" at bounding box center [66, 173] width 20 height 20
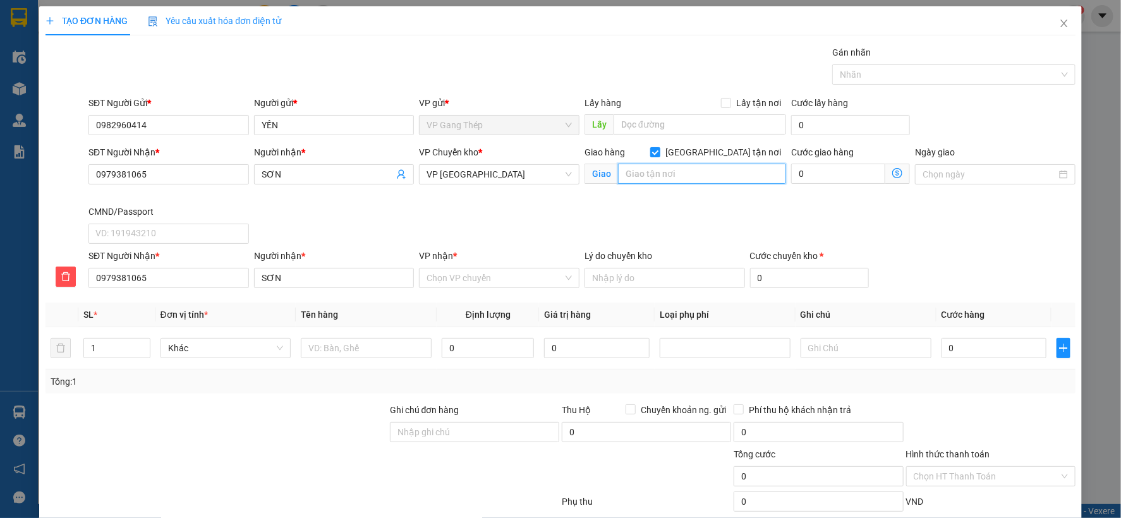
click at [641, 177] on input "text" at bounding box center [702, 174] width 168 height 20
click at [472, 177] on span "VP [GEOGRAPHIC_DATA]" at bounding box center [498, 174] width 145 height 19
type input "N3 BÁN ĐẢO LINH ĐÀM, HOÀNG LIỆT, HOÀNG MAI, HÀ NỘI"
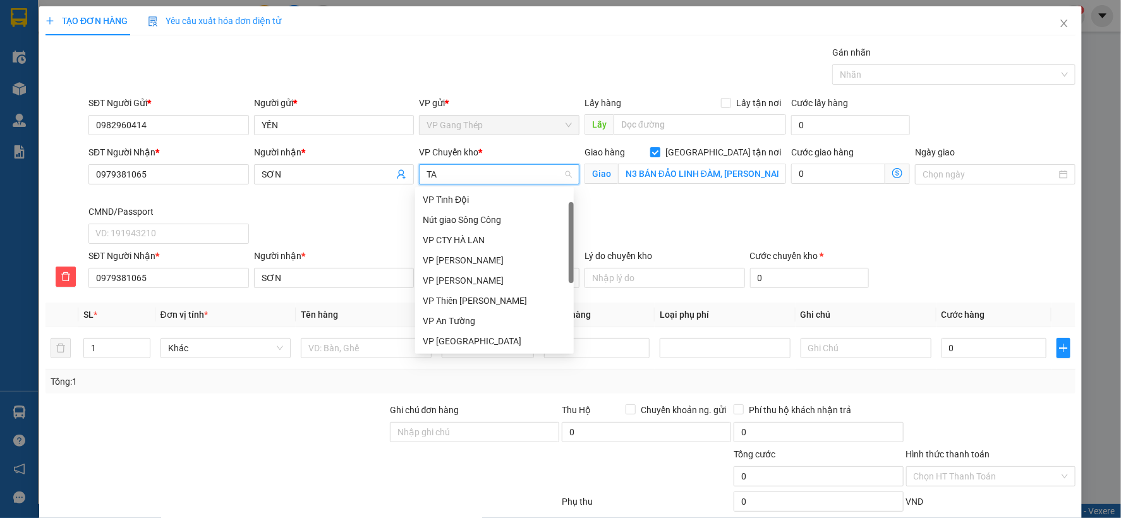
scroll to position [0, 0]
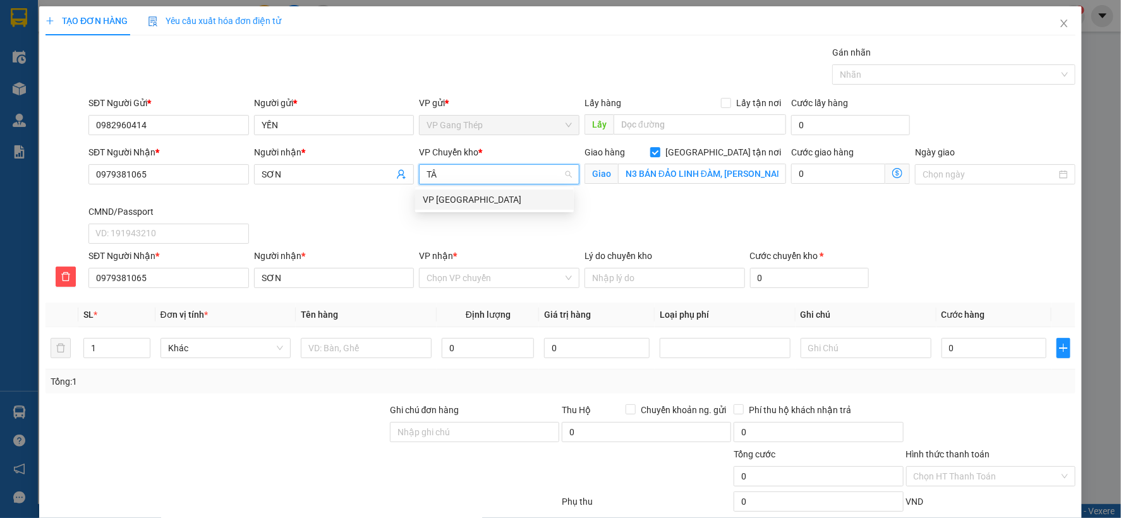
type input "TÂN"
click at [459, 204] on div "VP [GEOGRAPHIC_DATA]" at bounding box center [494, 200] width 143 height 14
click at [892, 172] on icon "dollar-circle" at bounding box center [897, 173] width 10 height 10
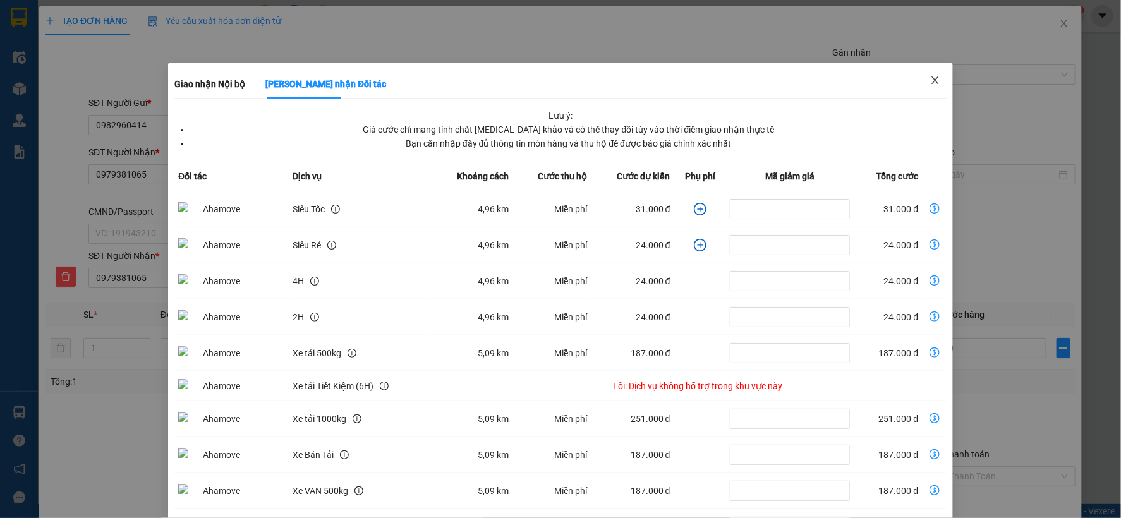
click at [933, 82] on span "Close" at bounding box center [934, 80] width 35 height 35
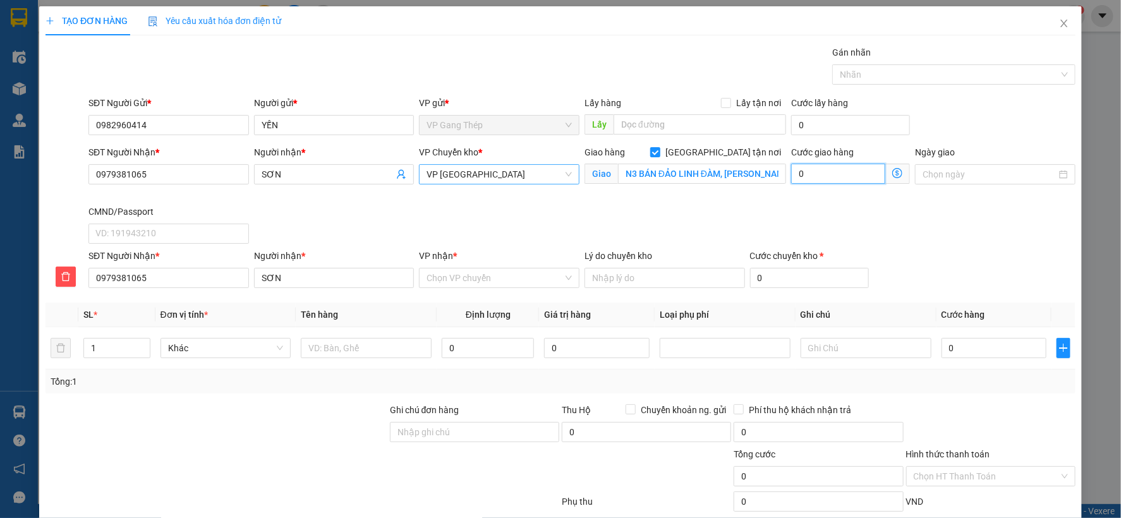
click at [849, 178] on input "0" at bounding box center [838, 174] width 94 height 20
type input "4"
type input "40"
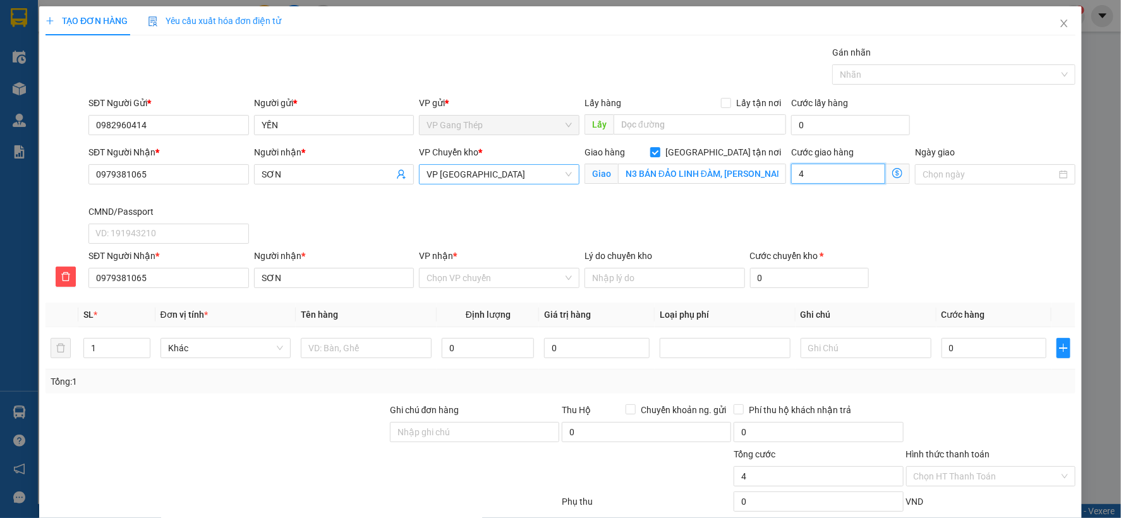
type input "40"
type input "40.000"
click at [473, 181] on span "VP [GEOGRAPHIC_DATA]" at bounding box center [498, 174] width 145 height 19
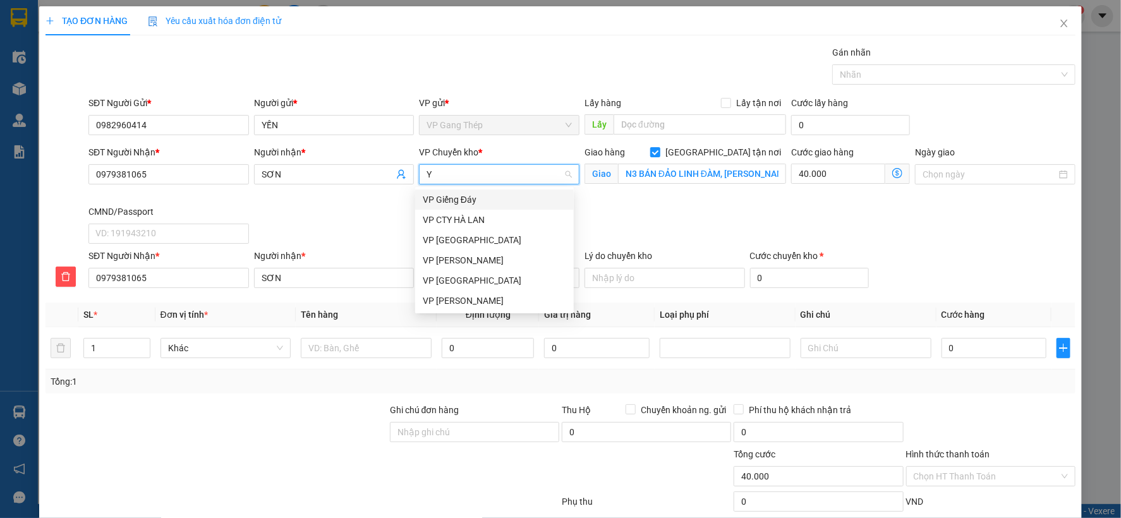
type input "YÊ"
click at [449, 193] on div "VP [GEOGRAPHIC_DATA]" at bounding box center [494, 200] width 143 height 14
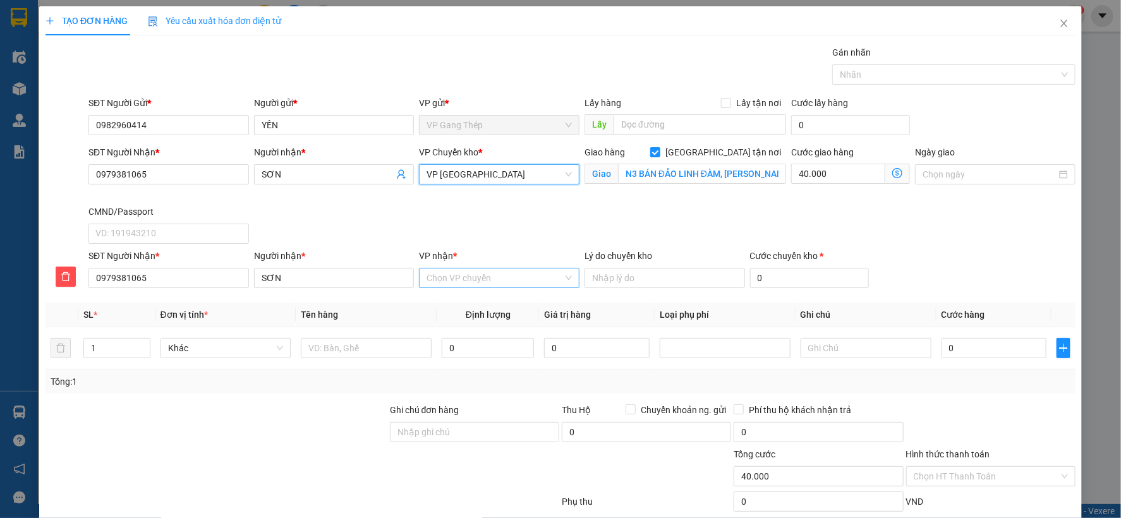
click at [478, 275] on input "VP nhận *" at bounding box center [494, 278] width 136 height 19
type input "TÂN"
click at [462, 298] on div "VP [GEOGRAPHIC_DATA]" at bounding box center [494, 303] width 143 height 14
drag, startPoint x: 369, startPoint y: 356, endPoint x: 348, endPoint y: 368, distance: 24.6
click at [363, 360] on div at bounding box center [366, 348] width 131 height 25
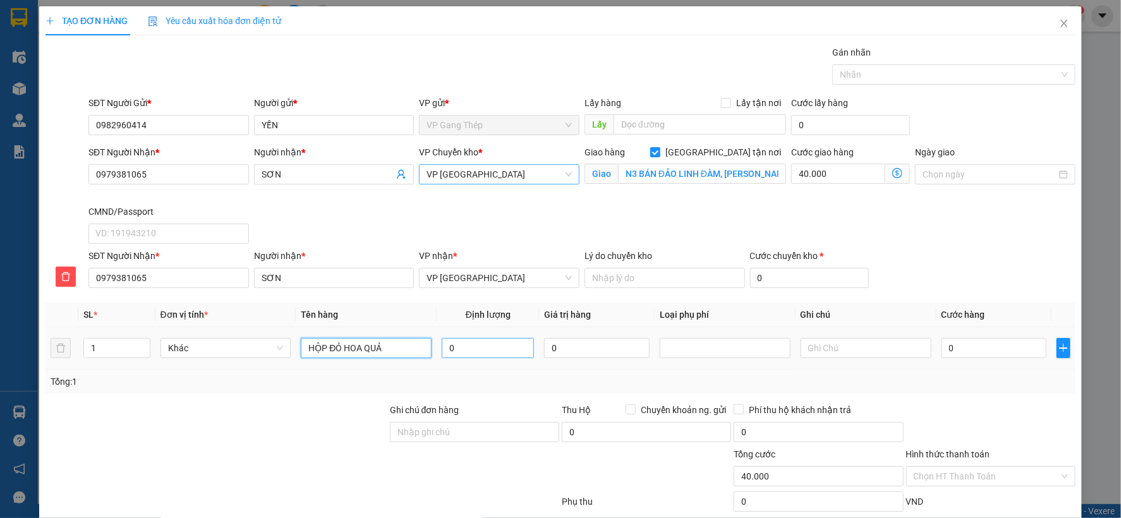
type input "HỘP ĐỎ HOA QUẢ"
click at [504, 343] on input "0" at bounding box center [488, 348] width 92 height 20
type input "6"
click at [964, 356] on input "0" at bounding box center [993, 348] width 105 height 20
click at [259, 344] on span "Khác" at bounding box center [226, 348] width 116 height 19
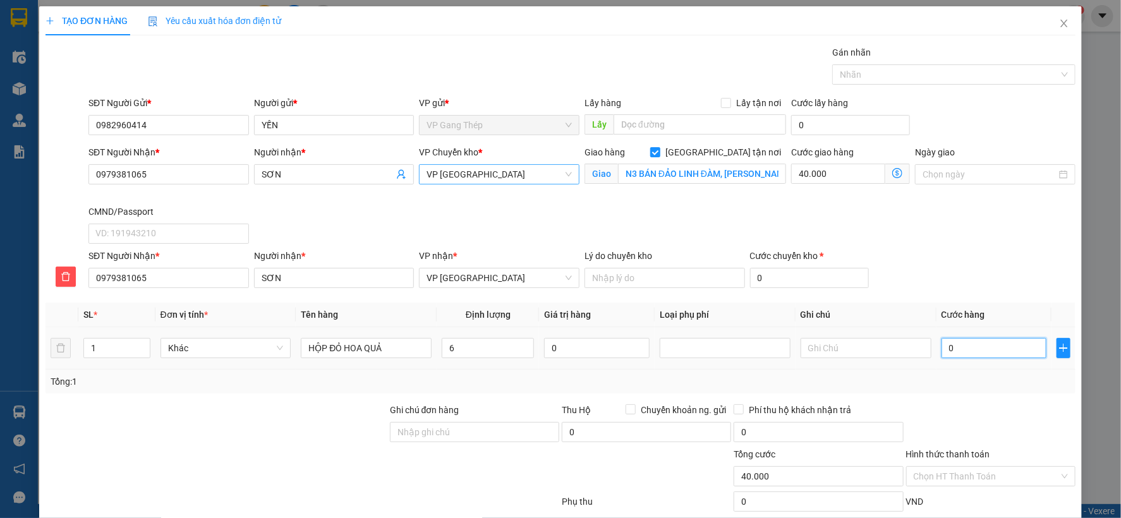
type input "4"
type input "40.004"
type input "40"
type input "40.040"
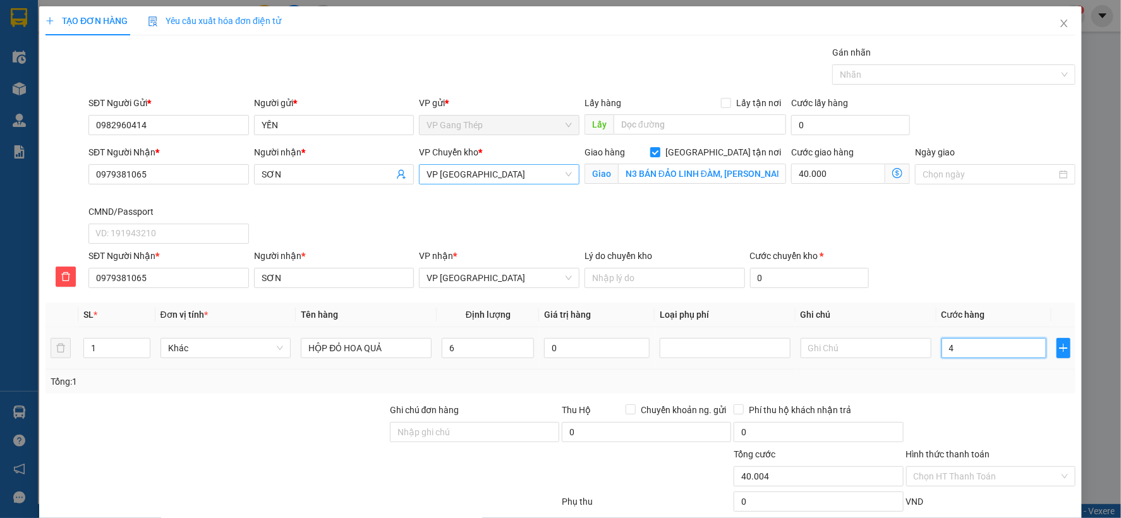
type input "40.040"
type input "400"
type input "40.400"
type input "4.000"
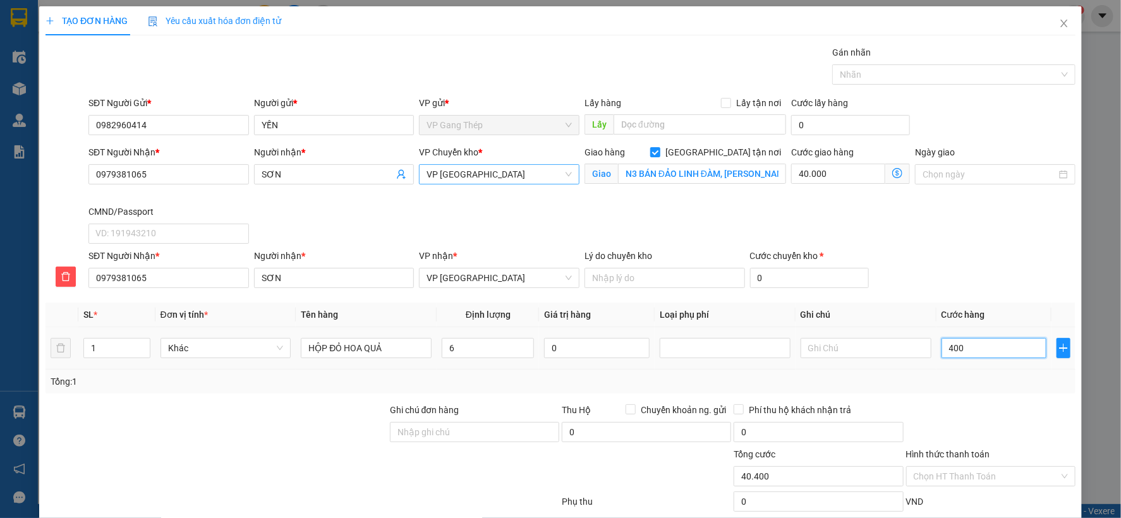
type input "44.000"
type input "40.000"
type input "80.000"
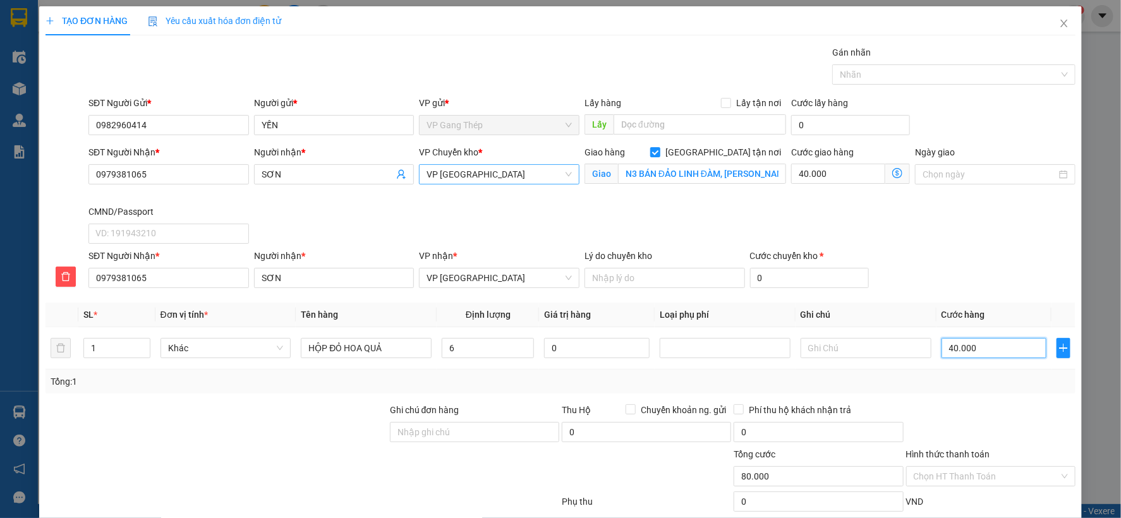
scroll to position [78, 0]
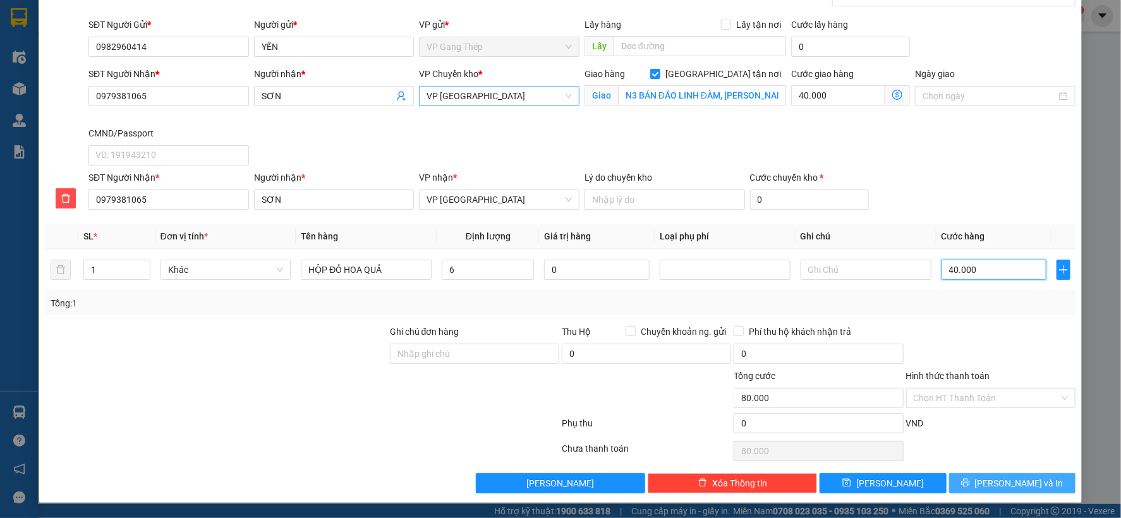
type input "40.000"
click at [993, 478] on span "[PERSON_NAME] và In" at bounding box center [1019, 483] width 88 height 14
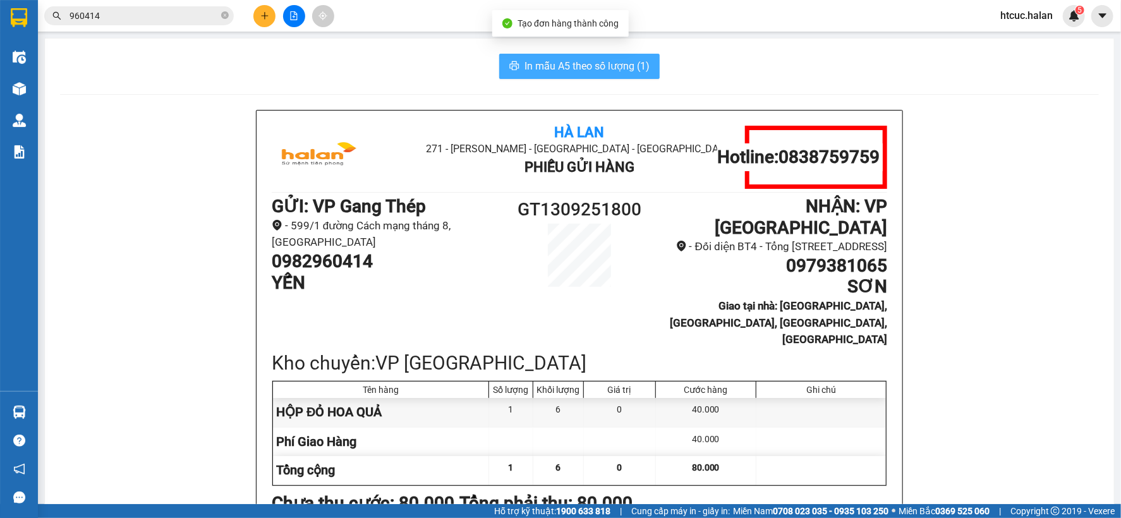
click at [584, 72] on span "In mẫu A5 theo số lượng (1)" at bounding box center [586, 66] width 125 height 16
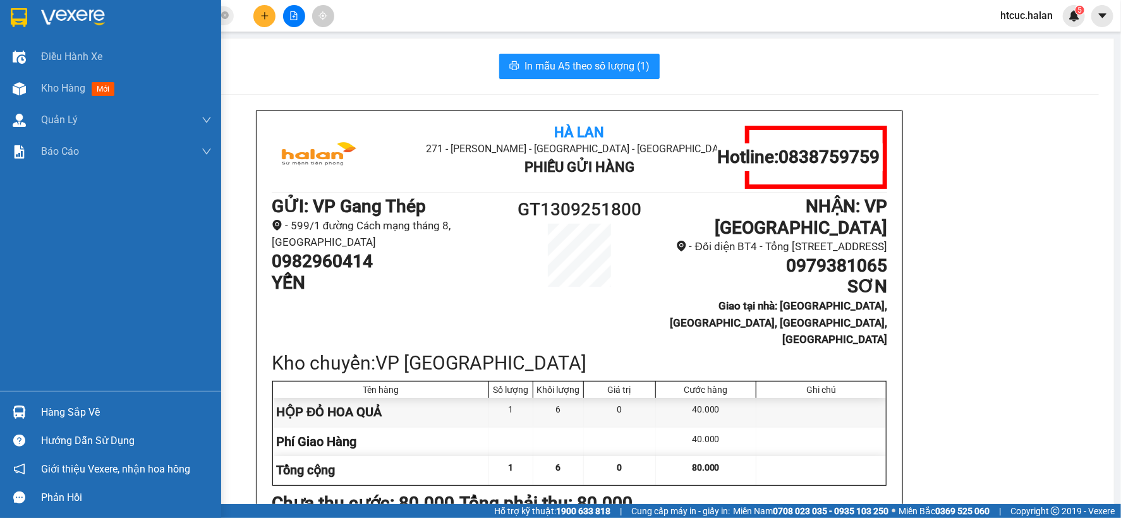
click at [36, 421] on div "Hàng sắp về" at bounding box center [110, 412] width 221 height 28
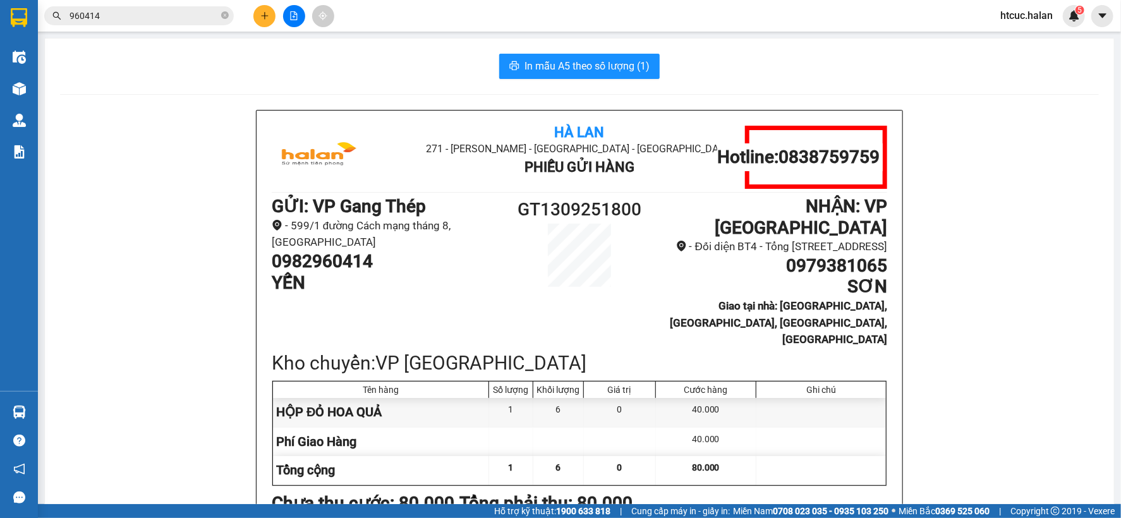
drag, startPoint x: 125, startPoint y: 180, endPoint x: 106, endPoint y: 160, distance: 27.3
click at [123, 180] on section "Kết quả tìm kiếm ( 12 ) Bộ lọc Mã ĐH Trạng thái Món hàng Thu hộ Tổng cước Chưa …" at bounding box center [560, 259] width 1121 height 518
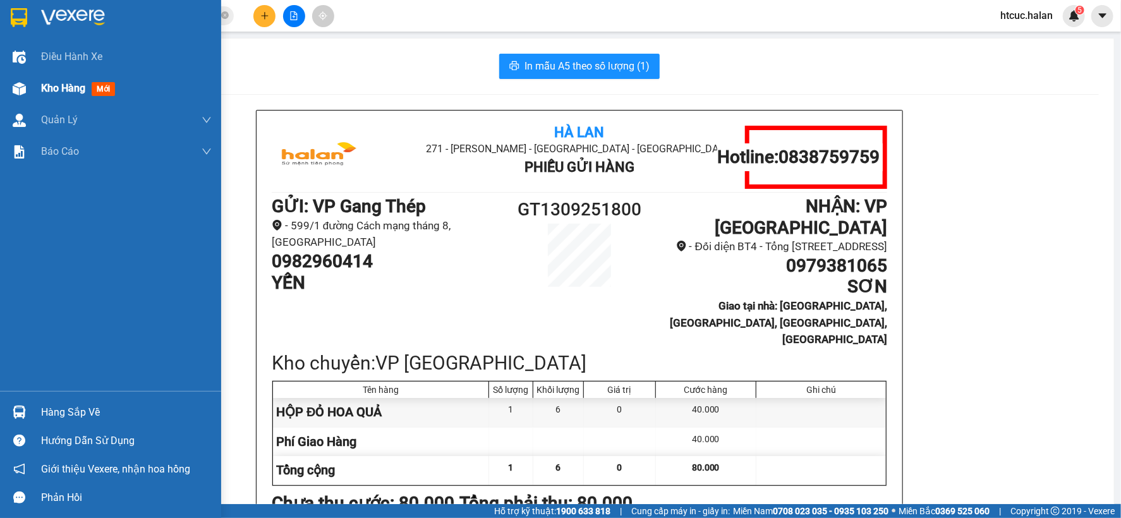
click at [21, 90] on img at bounding box center [19, 88] width 13 height 13
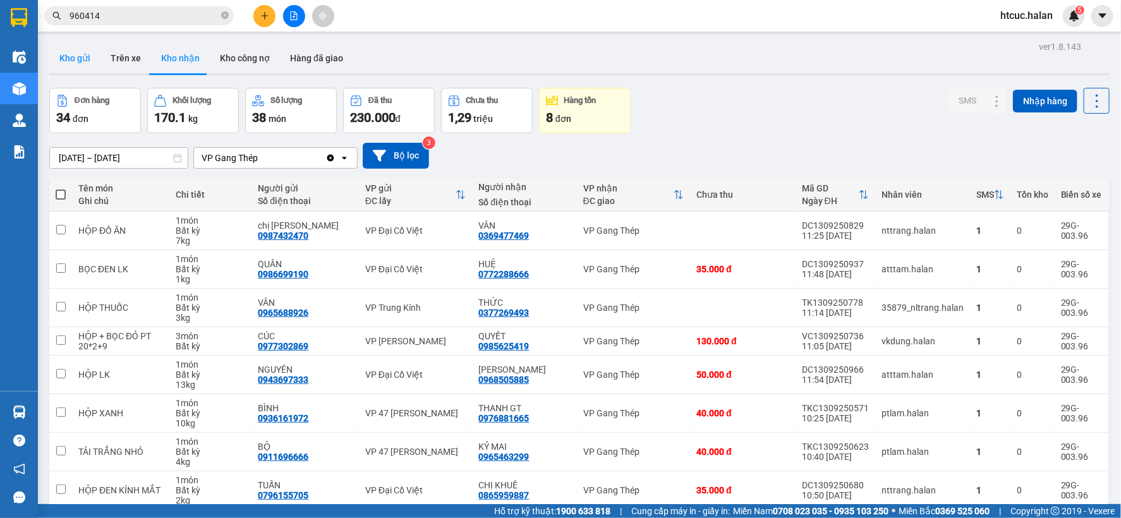
click at [78, 59] on button "Kho gửi" at bounding box center [74, 58] width 51 height 30
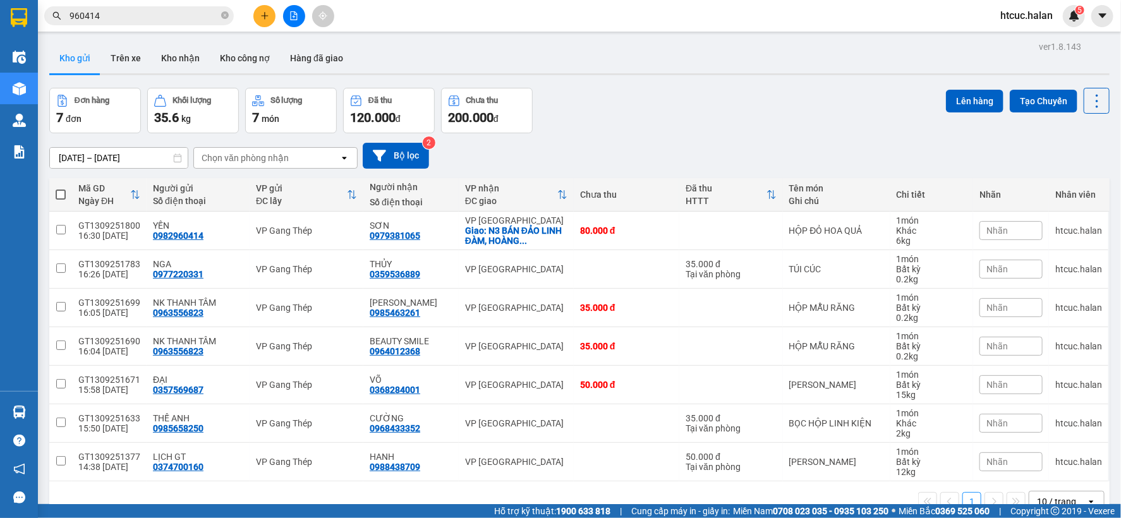
click at [58, 195] on span at bounding box center [61, 195] width 10 height 10
click at [61, 188] on input "checkbox" at bounding box center [61, 188] width 0 height 0
checkbox input "true"
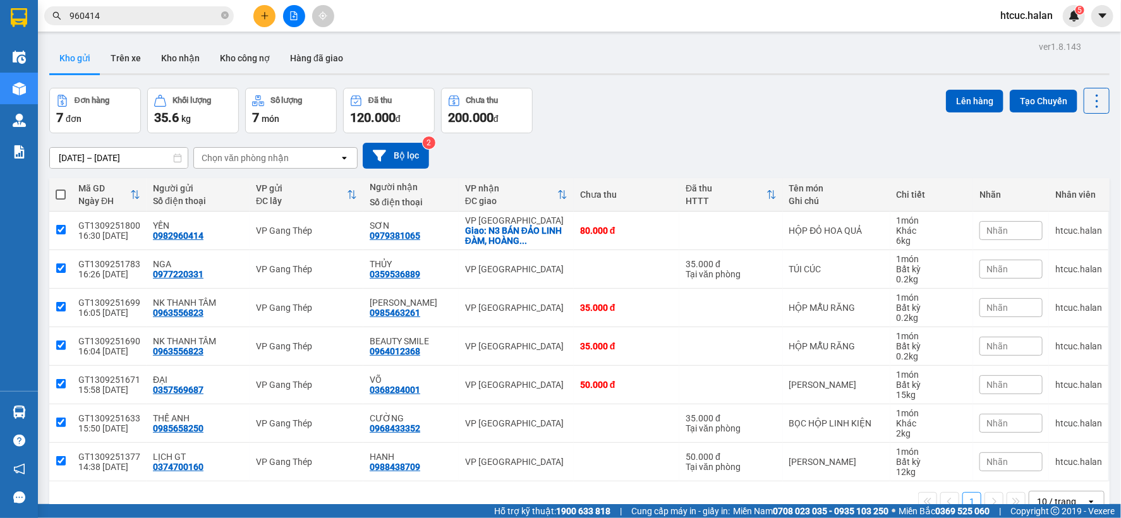
checkbox input "true"
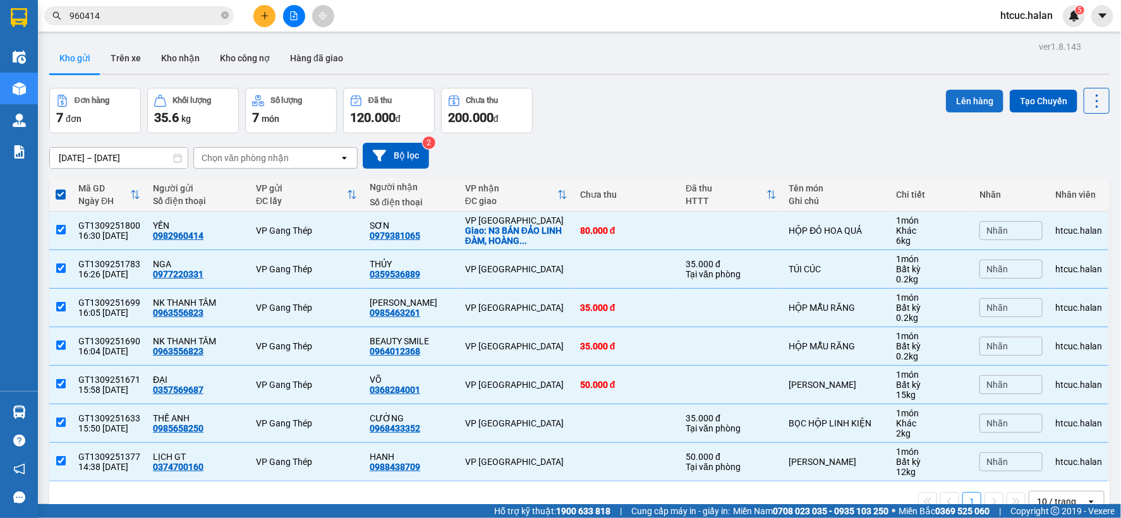
click at [962, 100] on button "Lên hàng" at bounding box center [974, 101] width 57 height 23
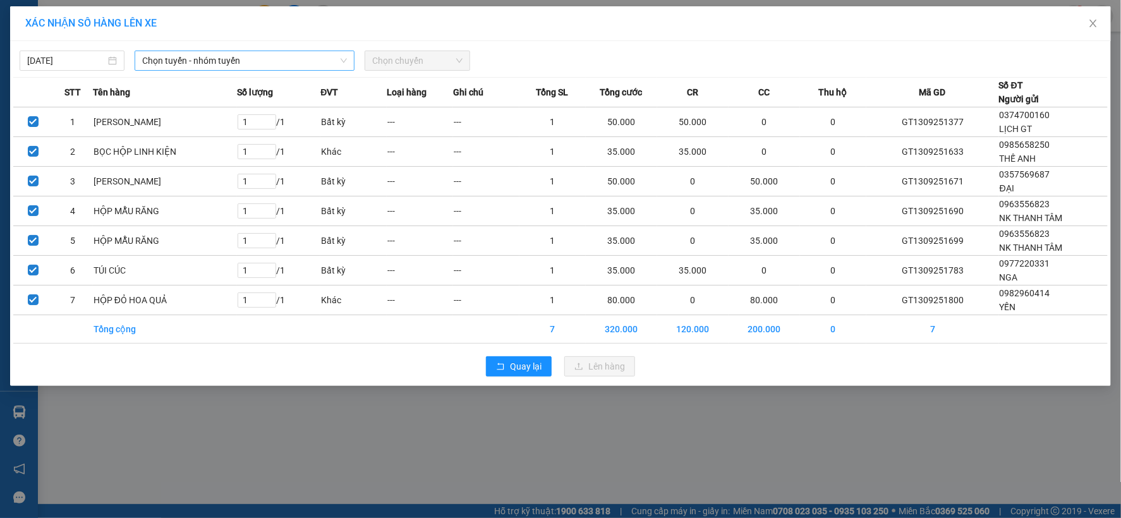
click at [279, 56] on span "Chọn tuyến - nhóm tuyến" at bounding box center [244, 60] width 205 height 19
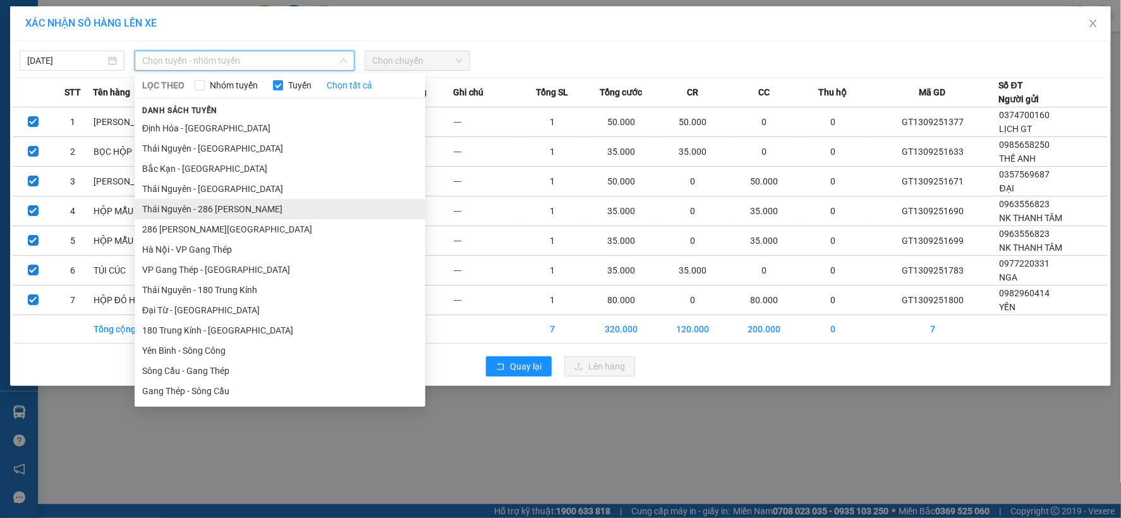
scroll to position [210, 0]
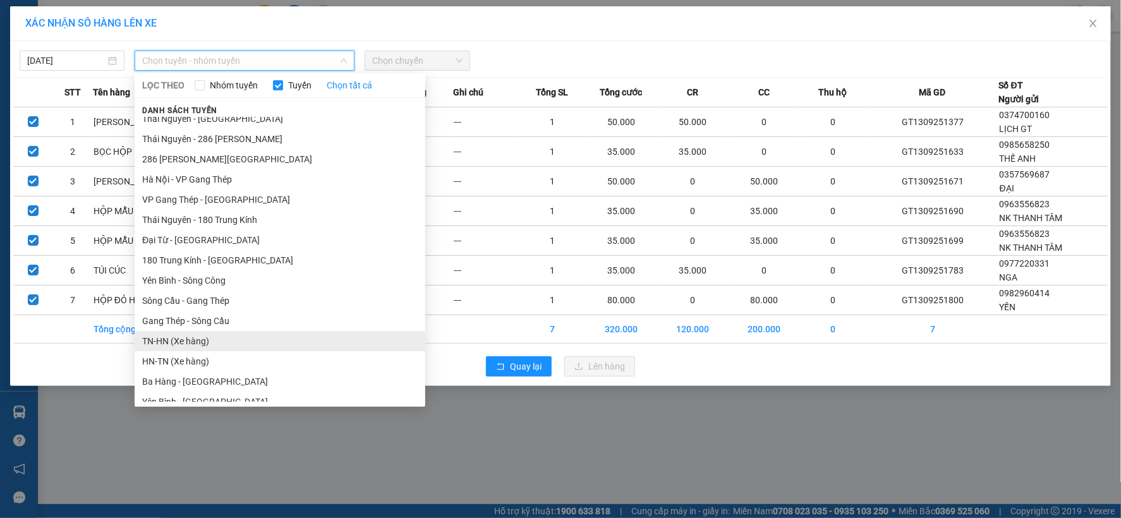
click at [167, 342] on li "TN-HN (Xe hàng)" at bounding box center [280, 341] width 291 height 20
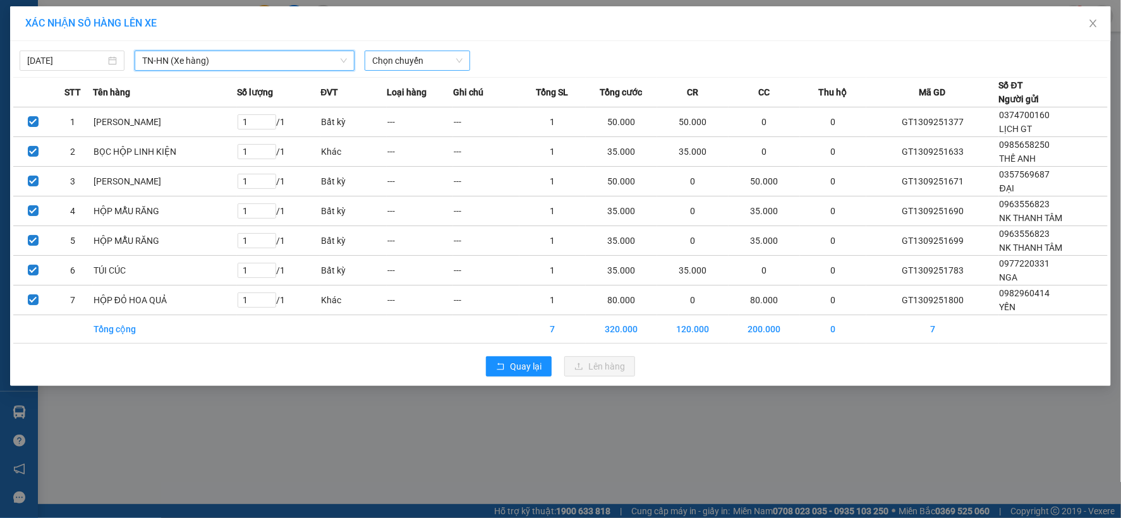
click at [457, 61] on span "Chọn chuyến" at bounding box center [417, 60] width 90 height 19
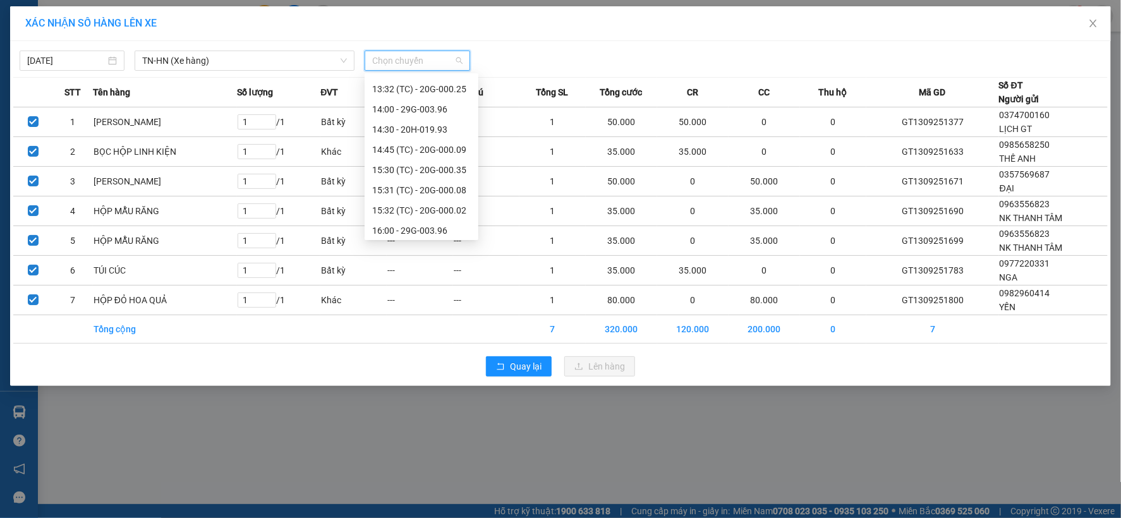
scroll to position [485, 0]
click at [440, 210] on div "16:00 - 29G-003.96" at bounding box center [421, 208] width 99 height 14
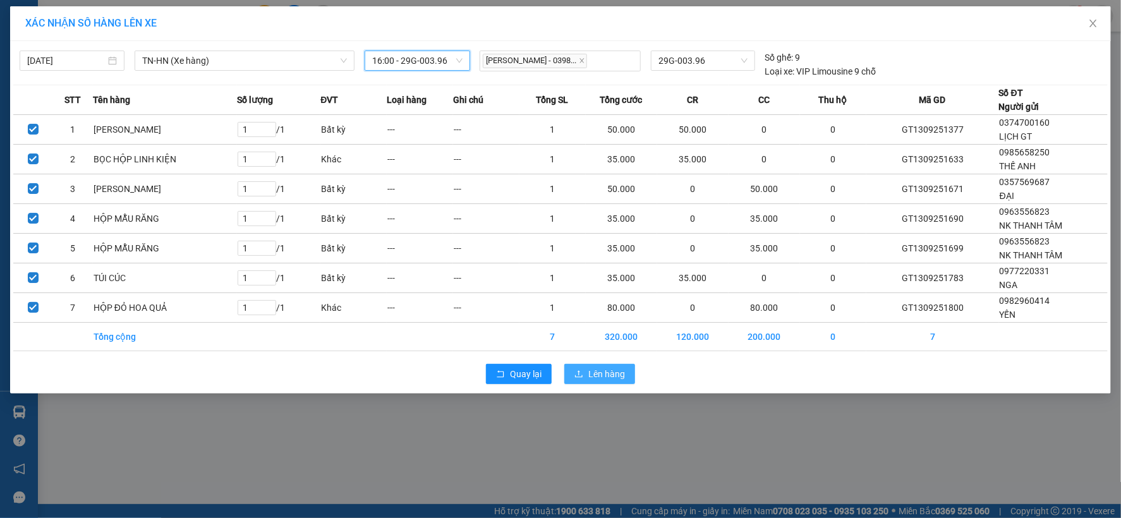
click at [602, 382] on button "Lên hàng" at bounding box center [599, 374] width 71 height 20
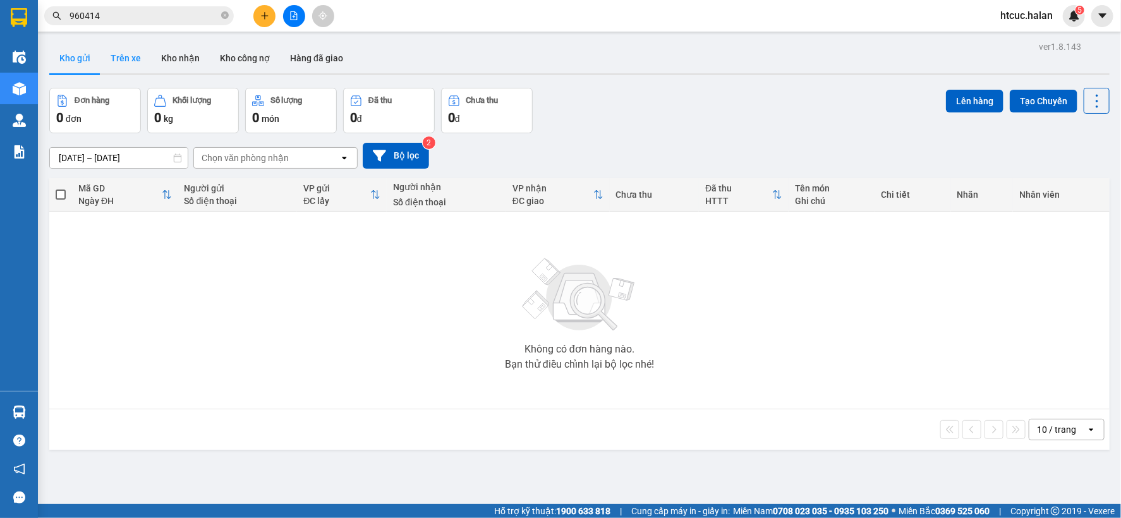
click at [118, 59] on button "Trên xe" at bounding box center [125, 58] width 51 height 30
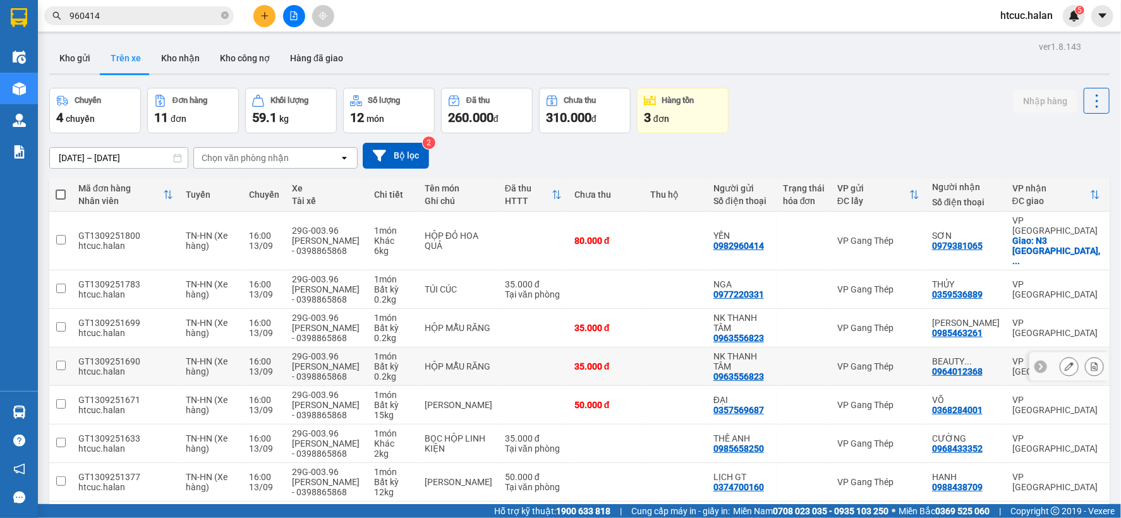
scroll to position [70, 0]
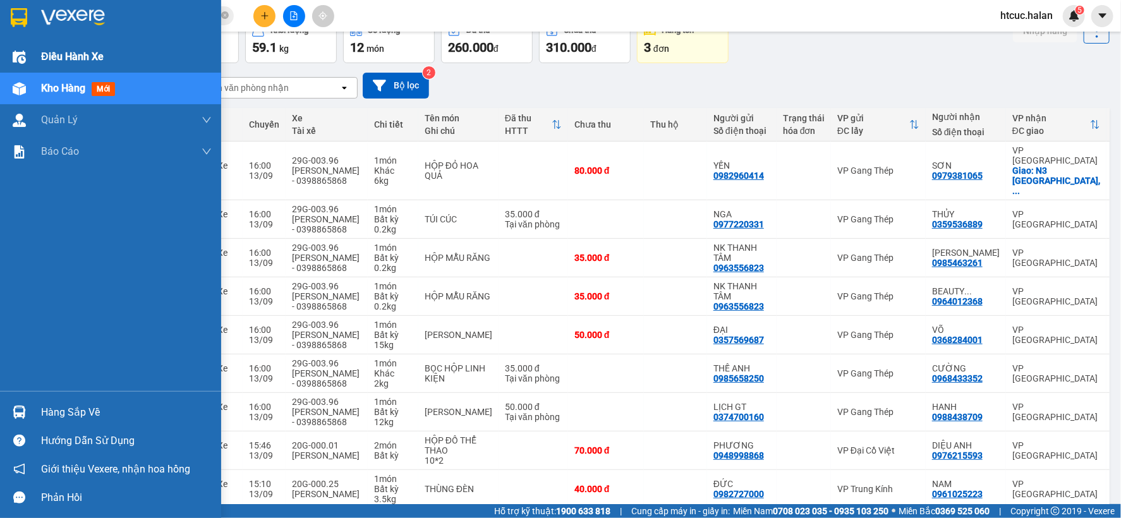
click at [42, 59] on span "Điều hành xe" at bounding box center [72, 57] width 63 height 16
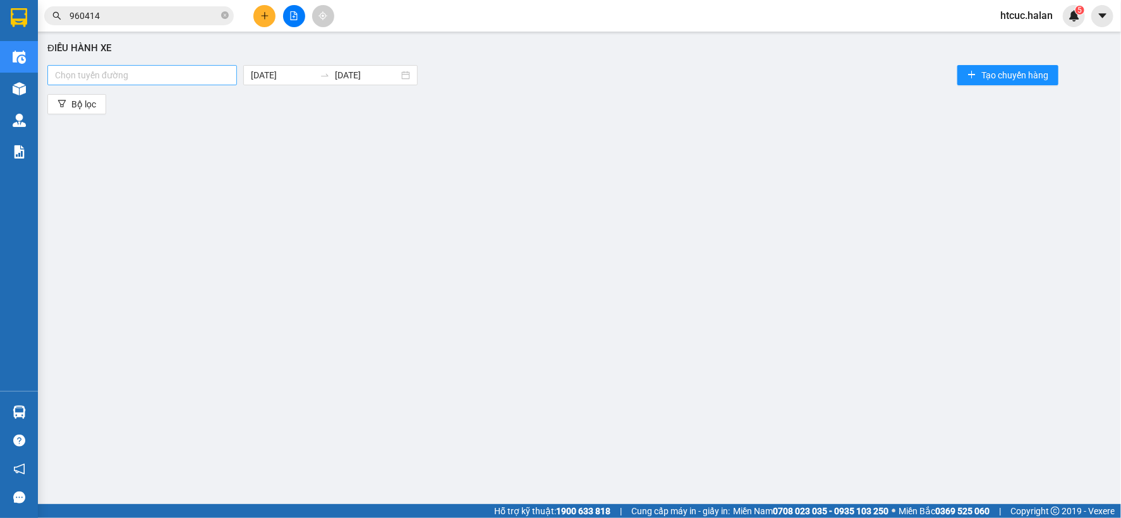
click at [166, 79] on div at bounding box center [142, 75] width 183 height 15
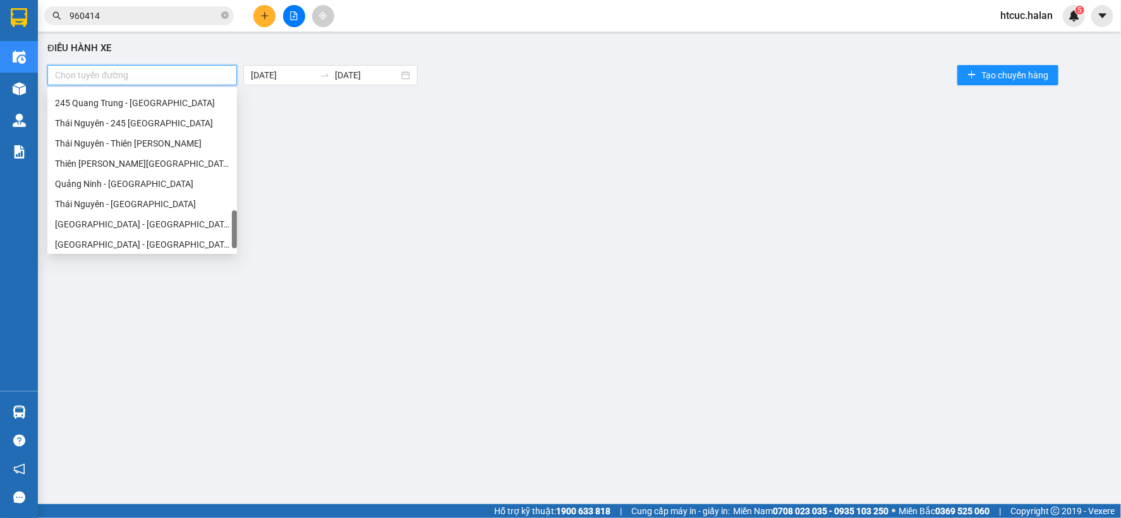
scroll to position [687, 0]
drag, startPoint x: 234, startPoint y: 115, endPoint x: 236, endPoint y: 249, distance: 134.0
click at [236, 249] on div at bounding box center [234, 233] width 5 height 38
click at [147, 123] on div "Thái Nguyên - 245 [GEOGRAPHIC_DATA]" at bounding box center [142, 121] width 174 height 14
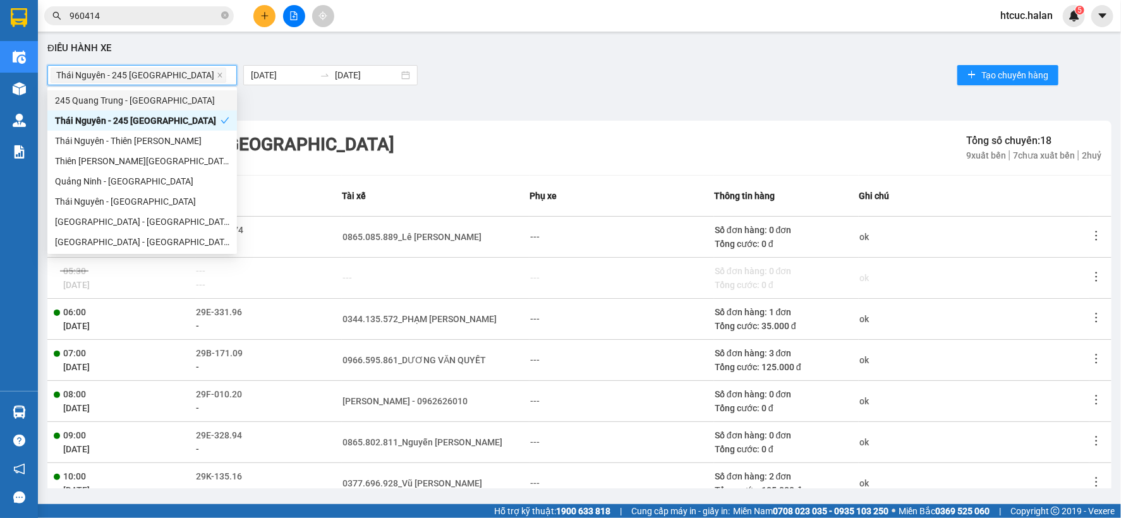
scroll to position [190, 0]
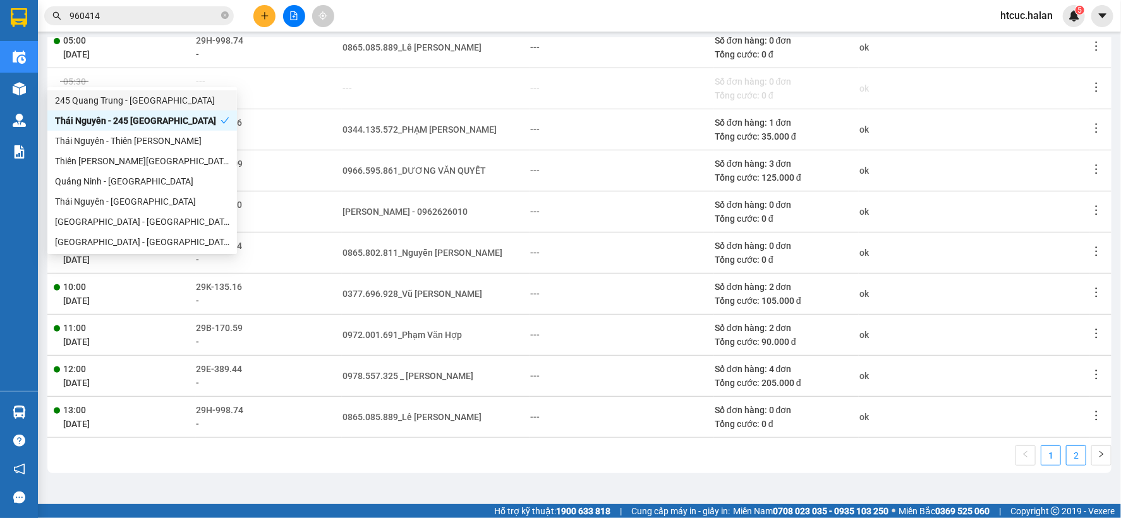
click at [1067, 459] on link "2" at bounding box center [1076, 455] width 19 height 19
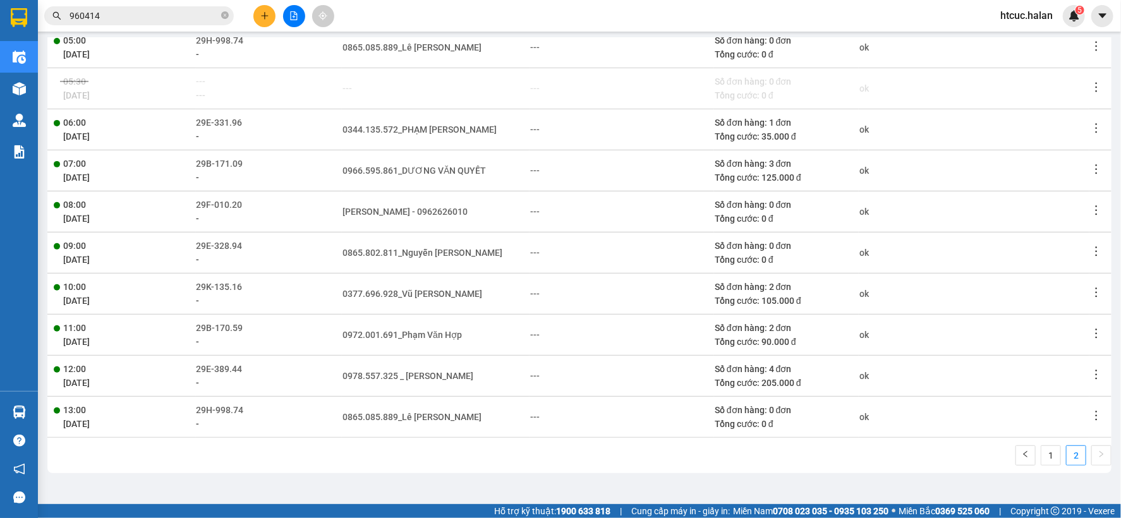
scroll to position [107, 0]
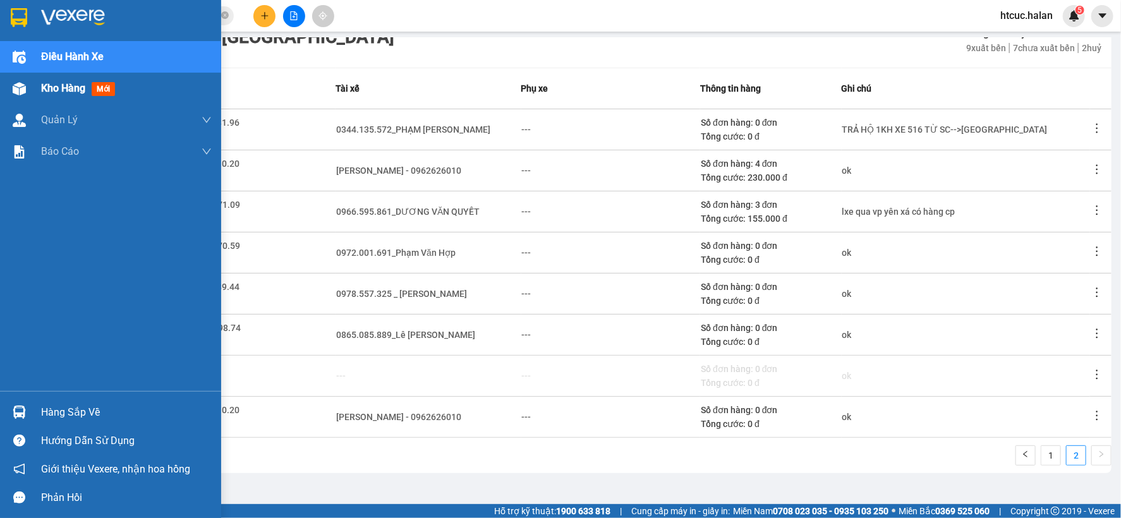
click at [48, 84] on span "Kho hàng" at bounding box center [63, 88] width 44 height 12
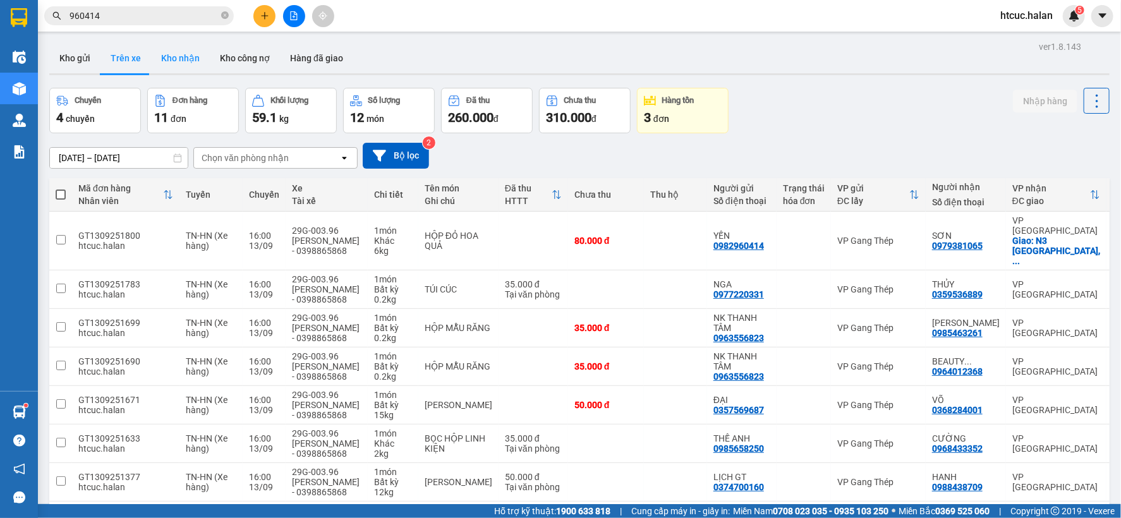
click at [178, 57] on button "Kho nhận" at bounding box center [180, 58] width 59 height 30
type input "[DATE] – [DATE]"
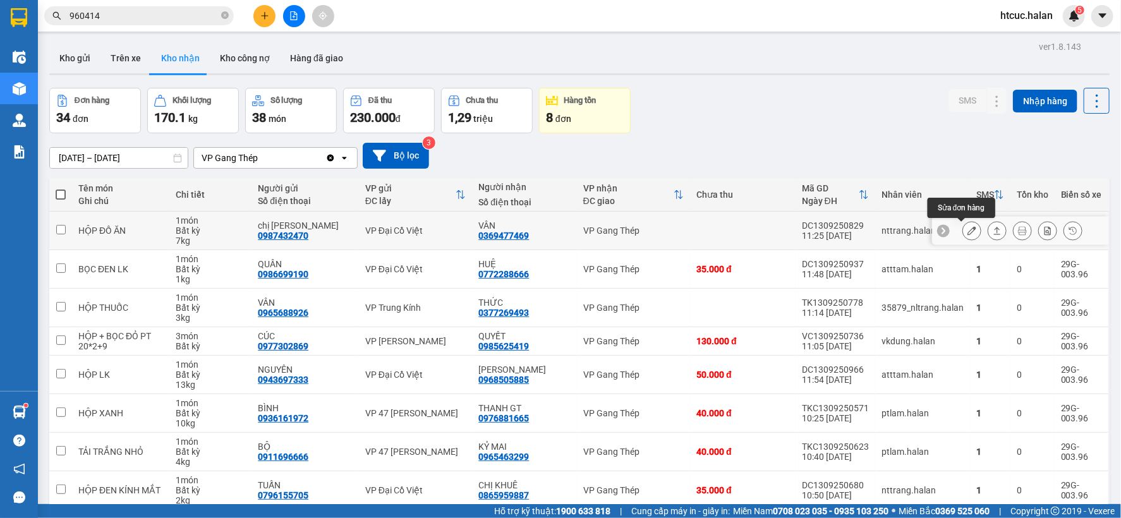
click at [967, 227] on icon at bounding box center [971, 230] width 9 height 9
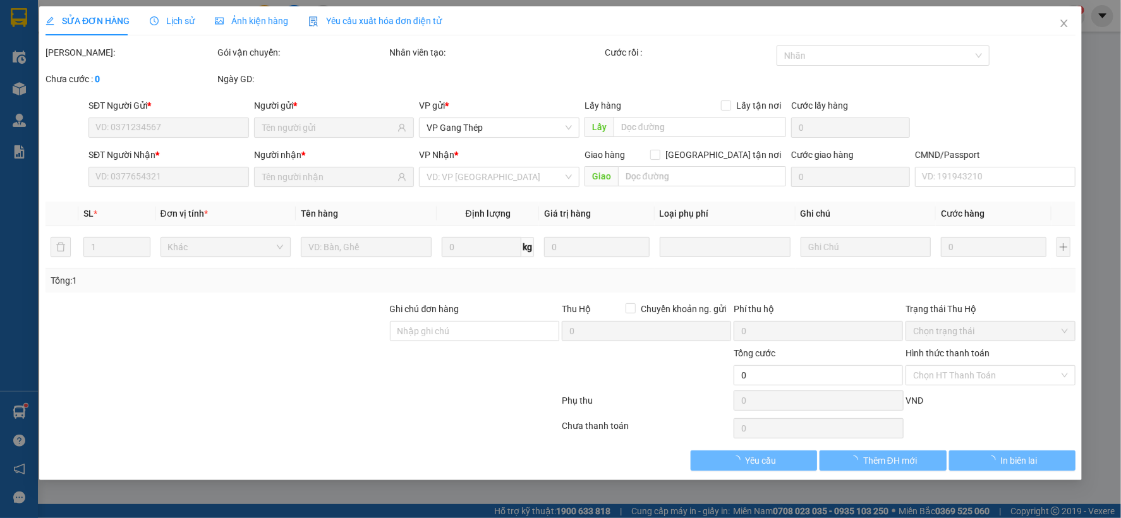
type input "0987432470"
type input "chị [PERSON_NAME]"
type input "0369477469"
type input "VÂN"
type input "40.000"
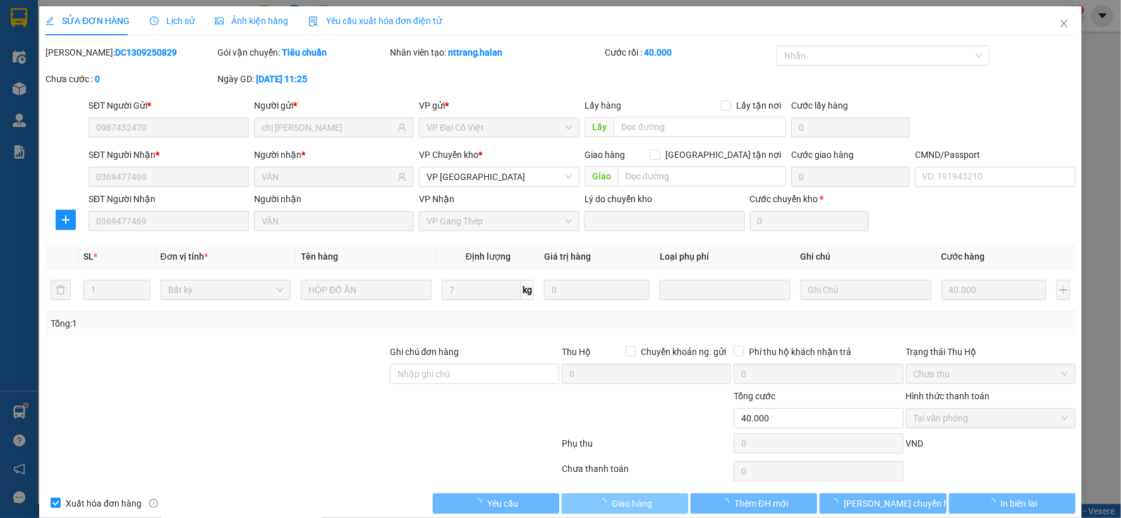
click at [633, 509] on span "Giao hàng" at bounding box center [632, 504] width 40 height 14
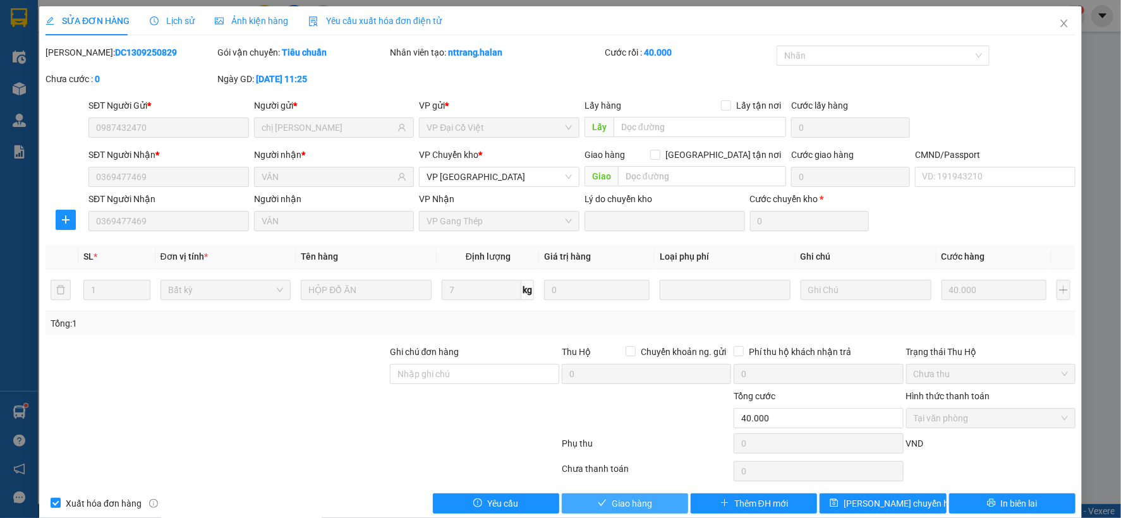
click at [634, 507] on span "Giao hàng" at bounding box center [632, 504] width 40 height 14
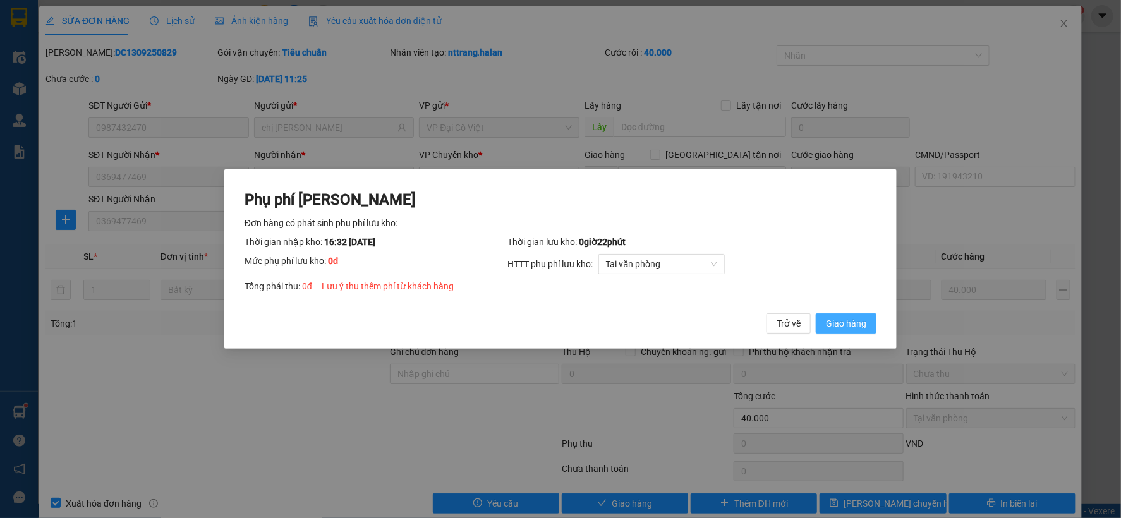
click at [862, 325] on span "Giao hàng" at bounding box center [846, 324] width 40 height 14
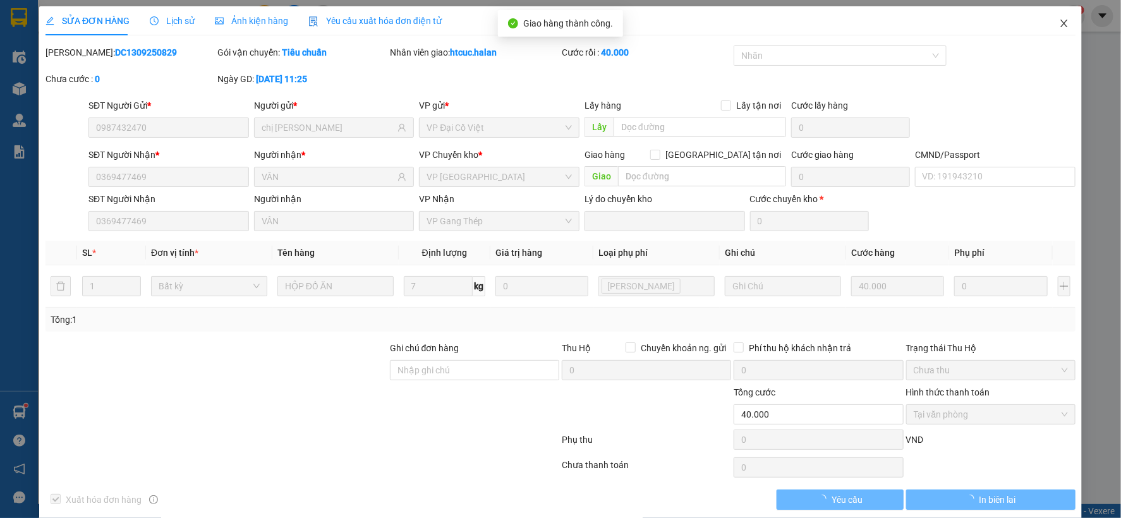
click at [1059, 22] on icon "close" at bounding box center [1064, 23] width 10 height 10
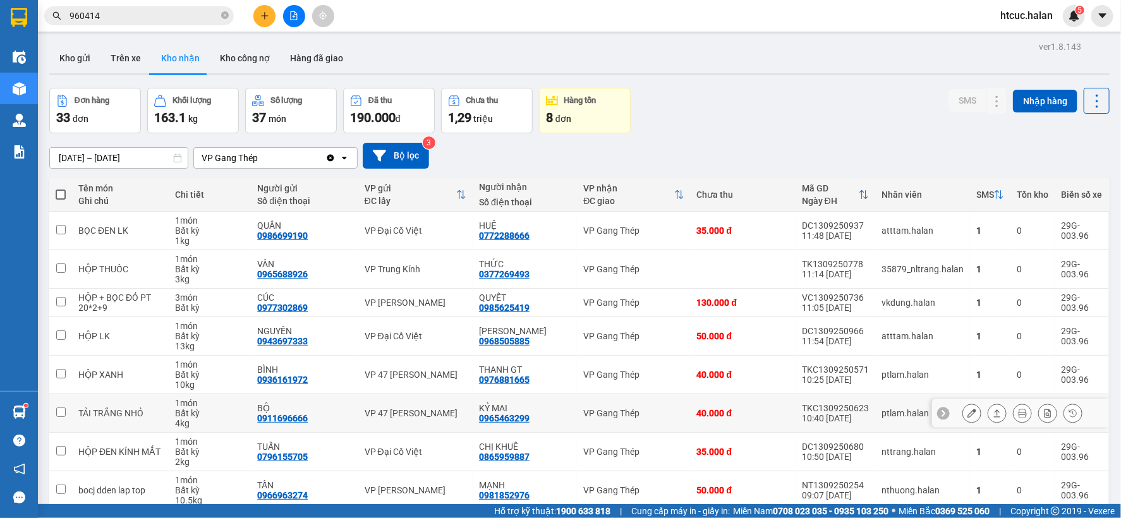
scroll to position [136, 0]
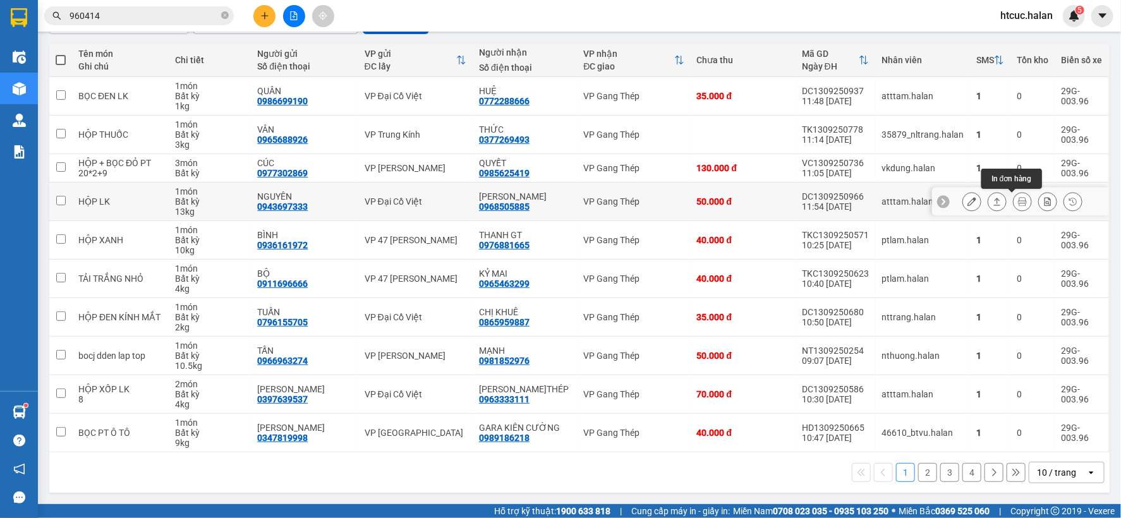
click at [1018, 198] on icon at bounding box center [1022, 201] width 9 height 9
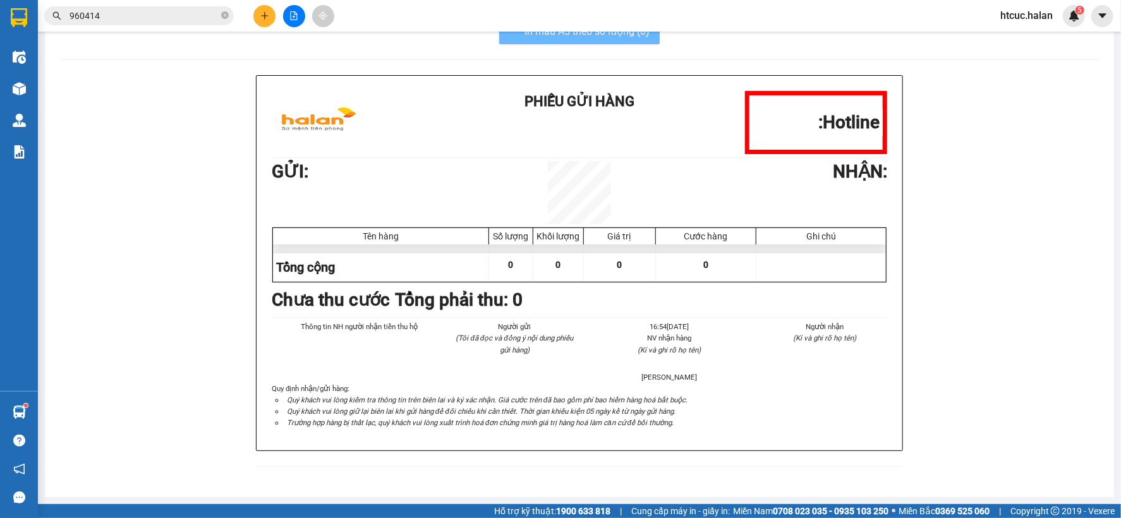
scroll to position [38, 0]
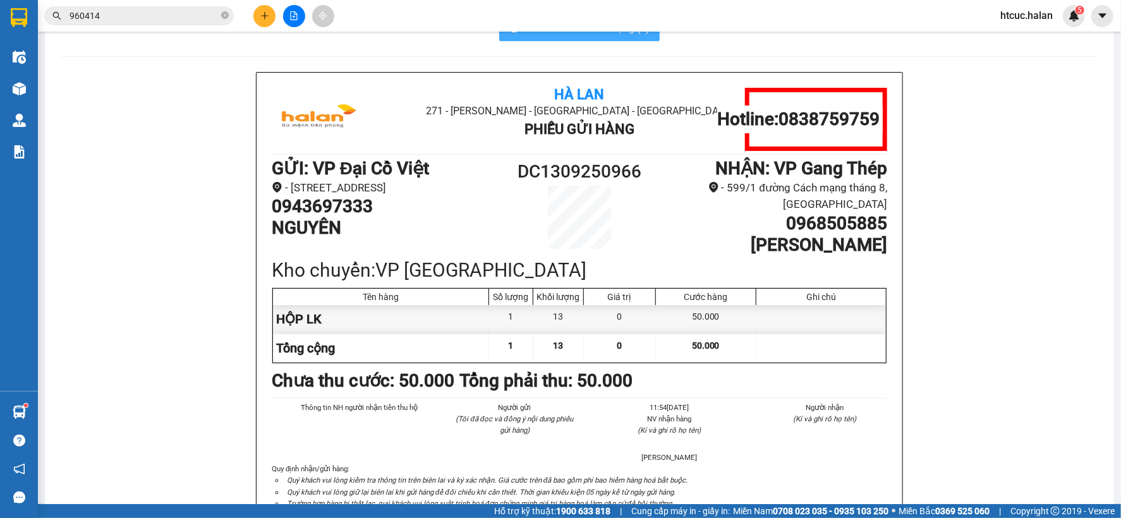
click at [551, 39] on button "In mẫu A5 theo số lượng (1)" at bounding box center [579, 28] width 160 height 25
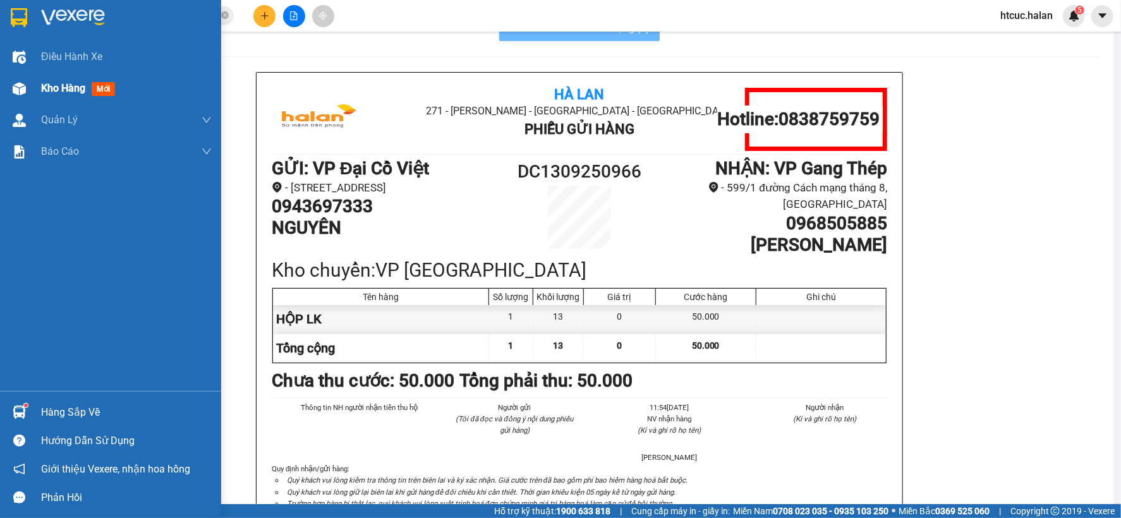
click at [20, 83] on img at bounding box center [19, 88] width 13 height 13
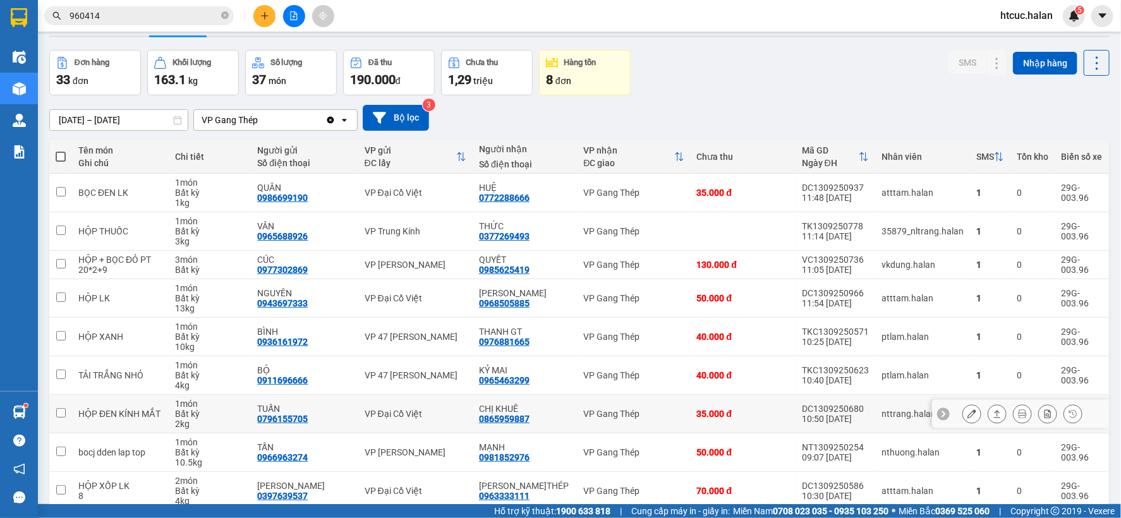
scroll to position [136, 0]
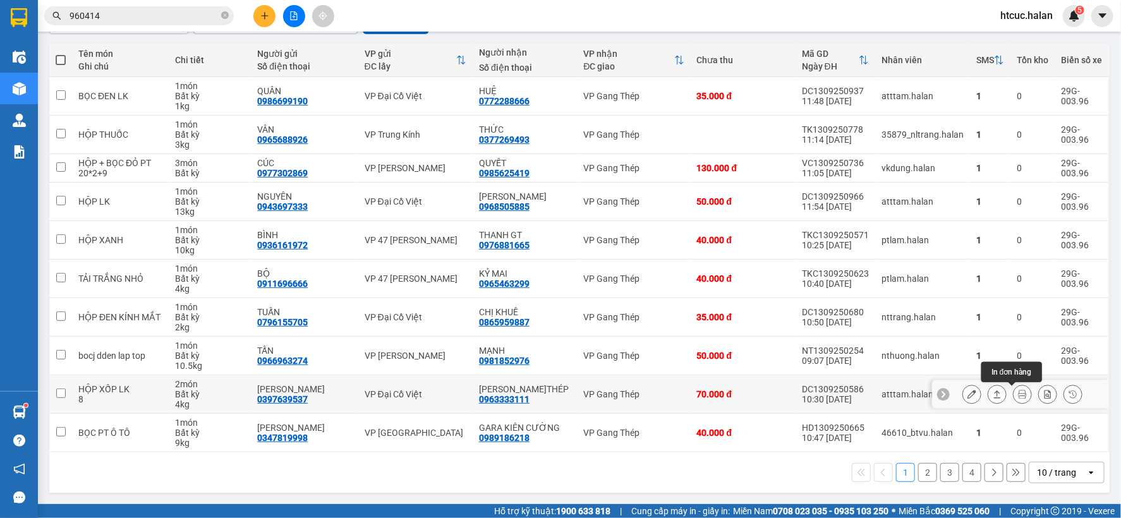
click at [1018, 394] on icon at bounding box center [1022, 394] width 9 height 9
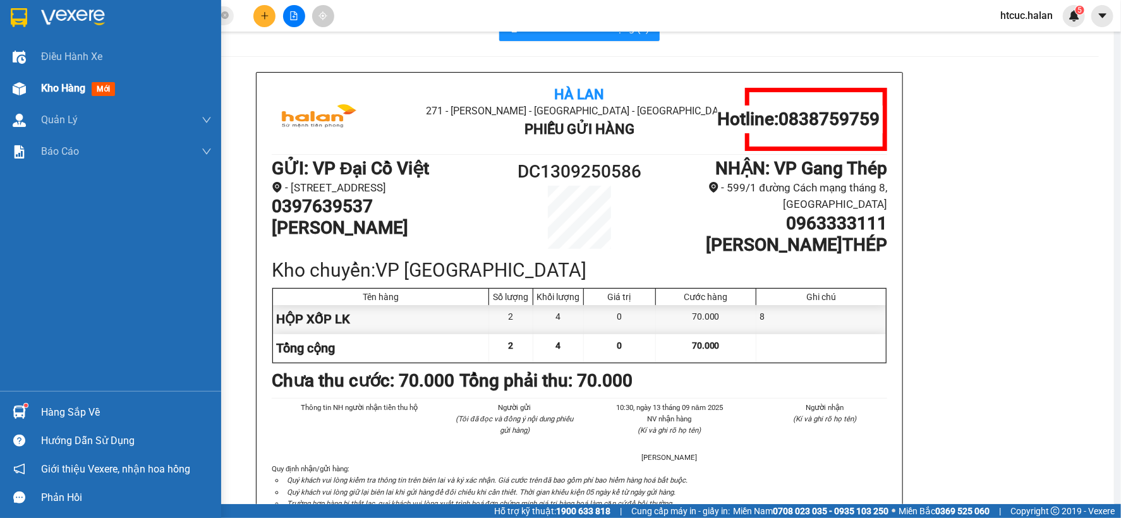
click at [32, 83] on div "Kho hàng mới" at bounding box center [110, 89] width 221 height 32
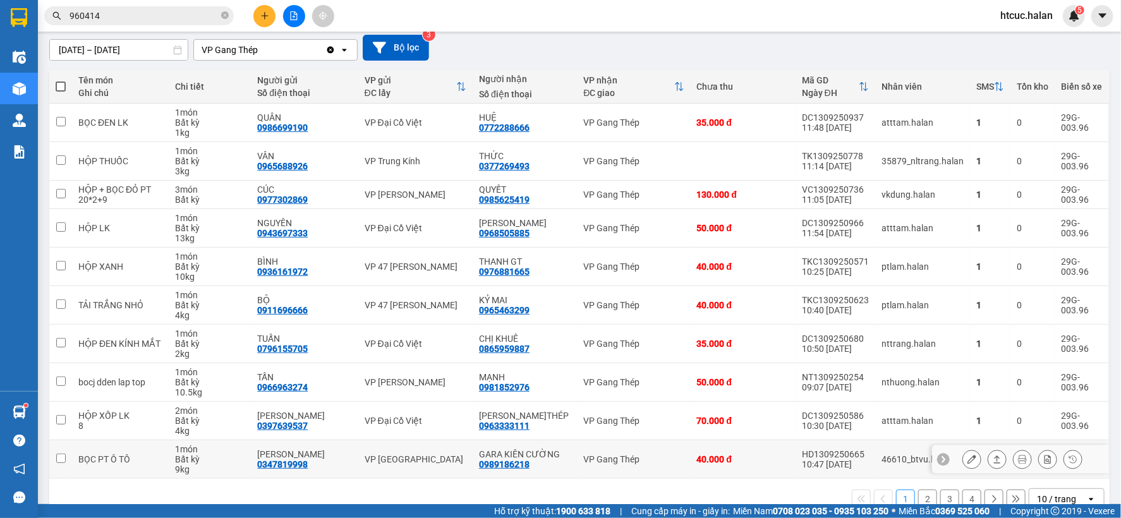
scroll to position [136, 0]
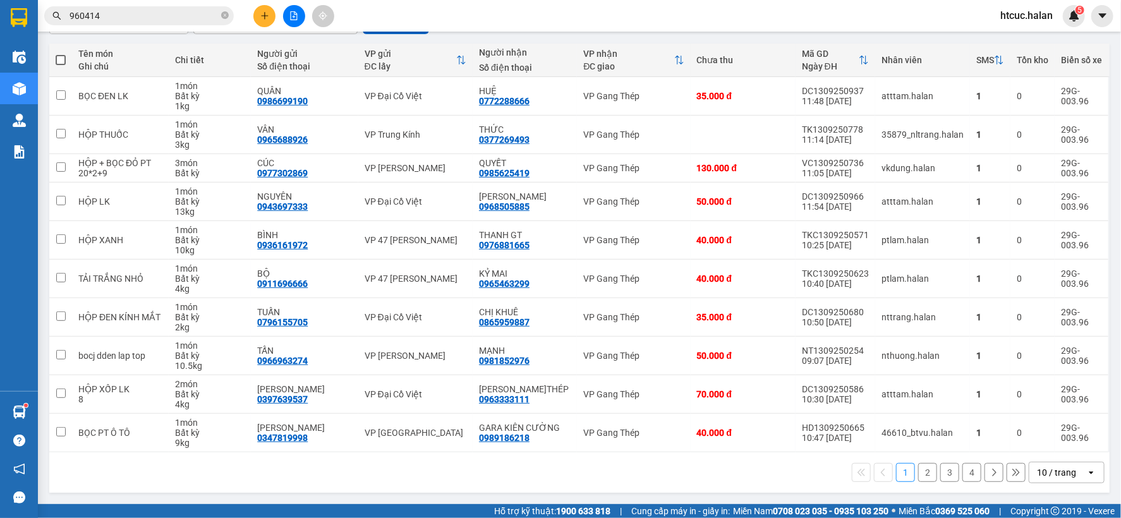
click at [918, 469] on button "2" at bounding box center [927, 472] width 19 height 19
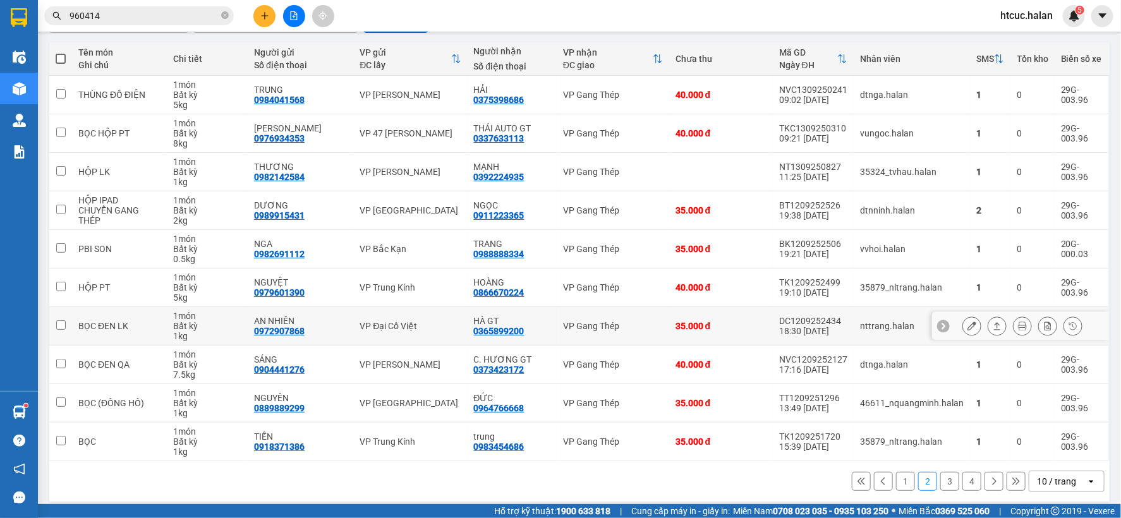
click at [1018, 330] on icon at bounding box center [1022, 326] width 9 height 9
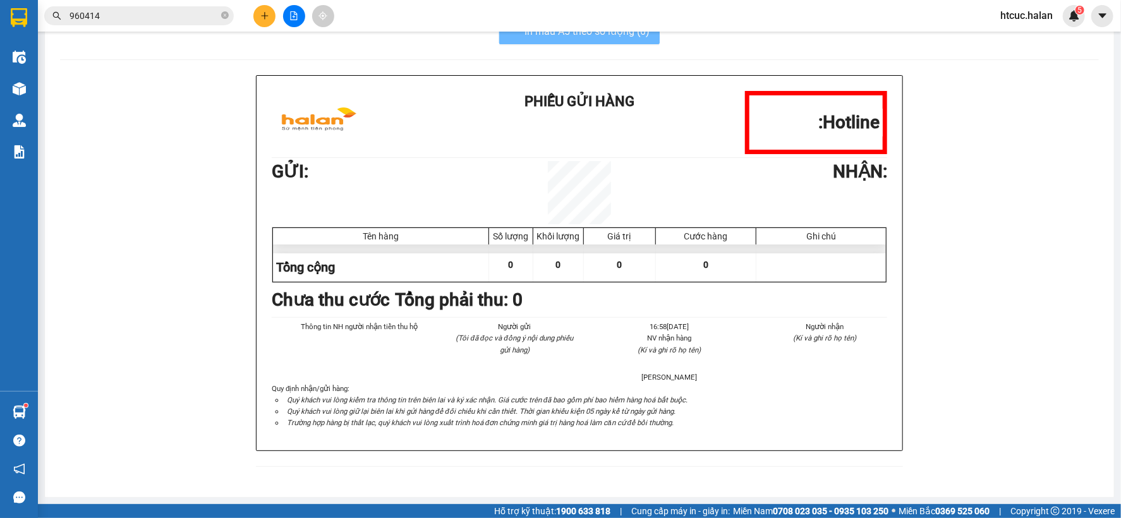
scroll to position [38, 0]
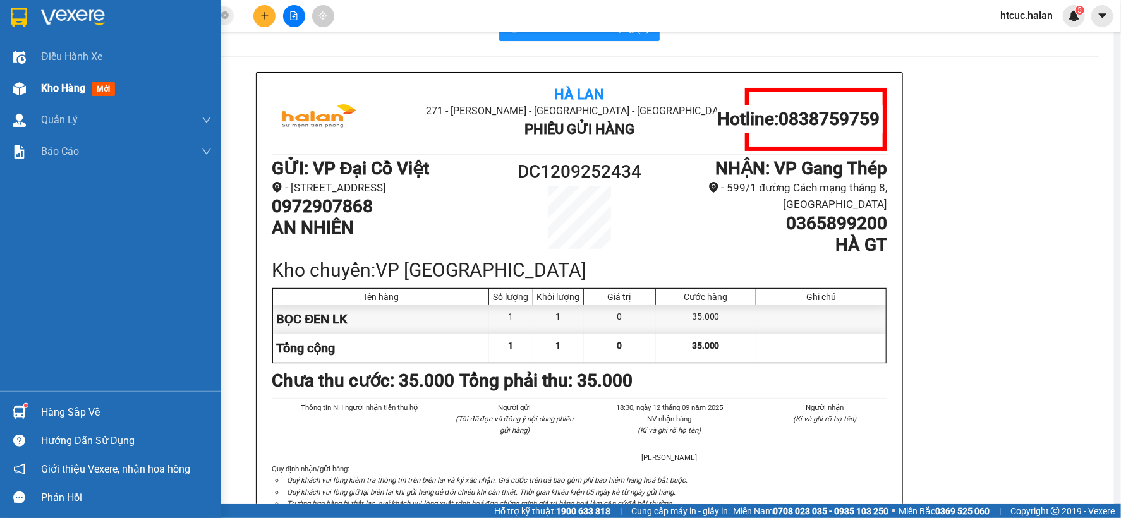
click at [23, 87] on img at bounding box center [19, 88] width 13 height 13
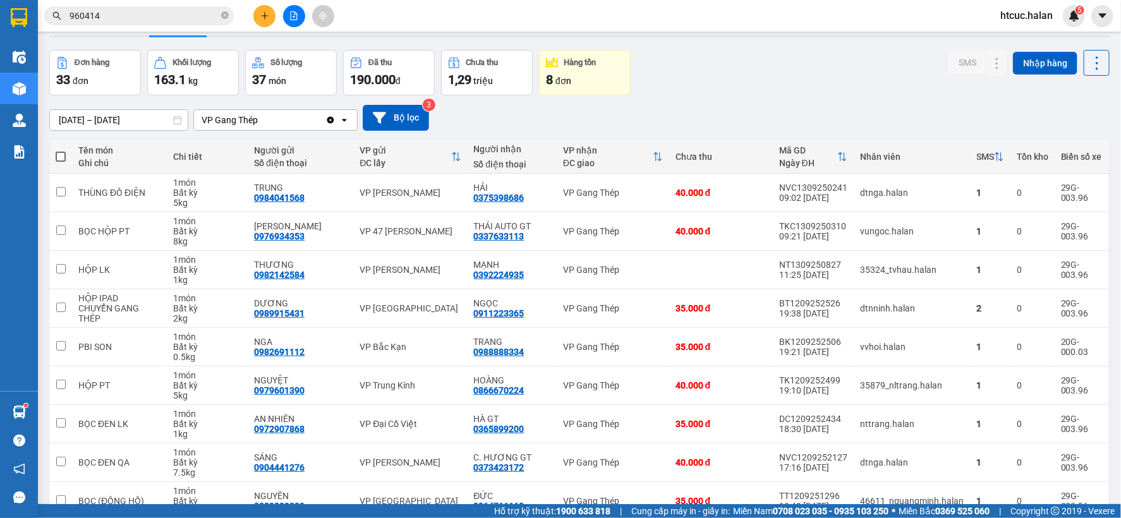
scroll to position [146, 0]
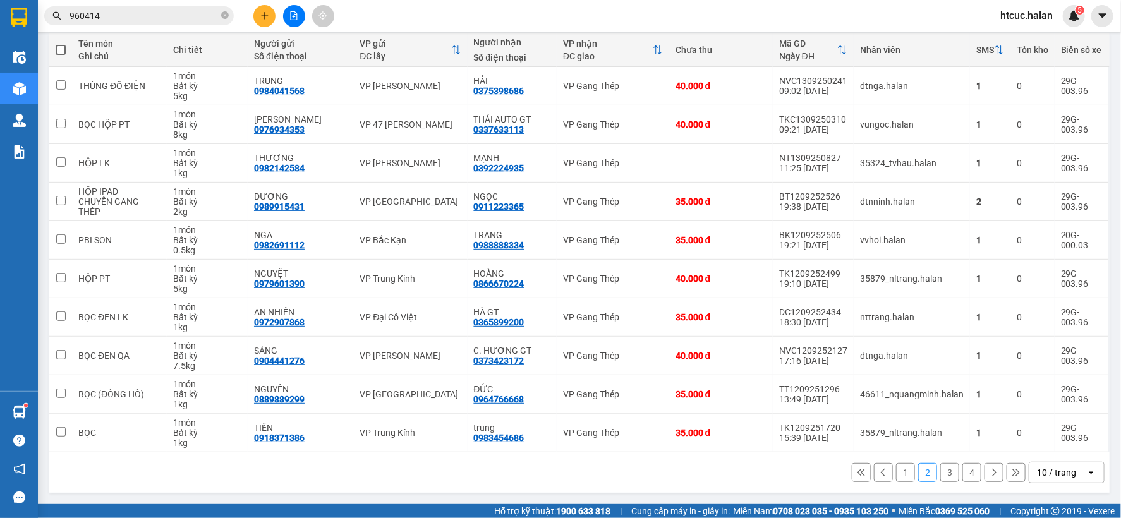
click at [940, 469] on button "3" at bounding box center [949, 472] width 19 height 19
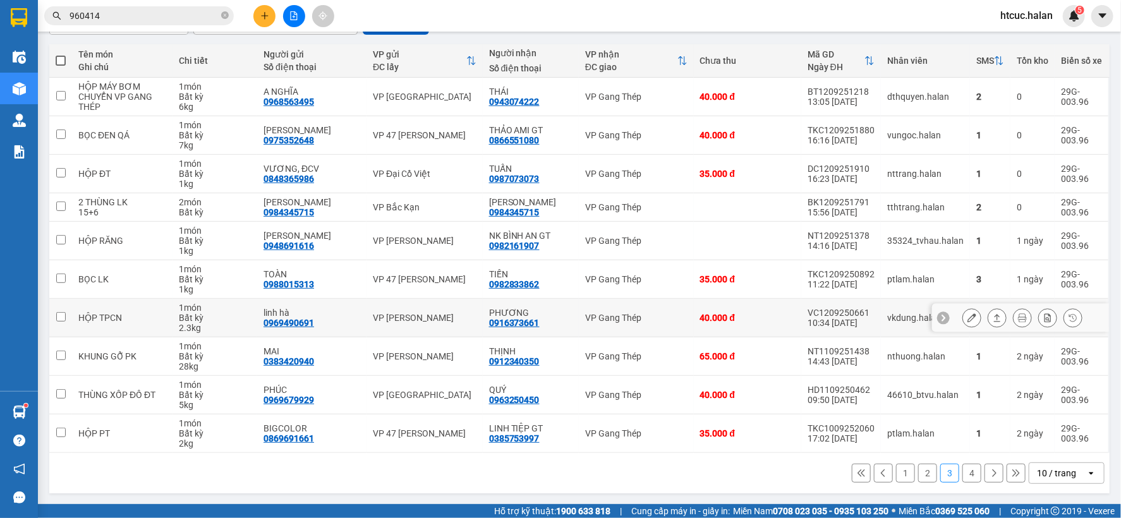
scroll to position [136, 0]
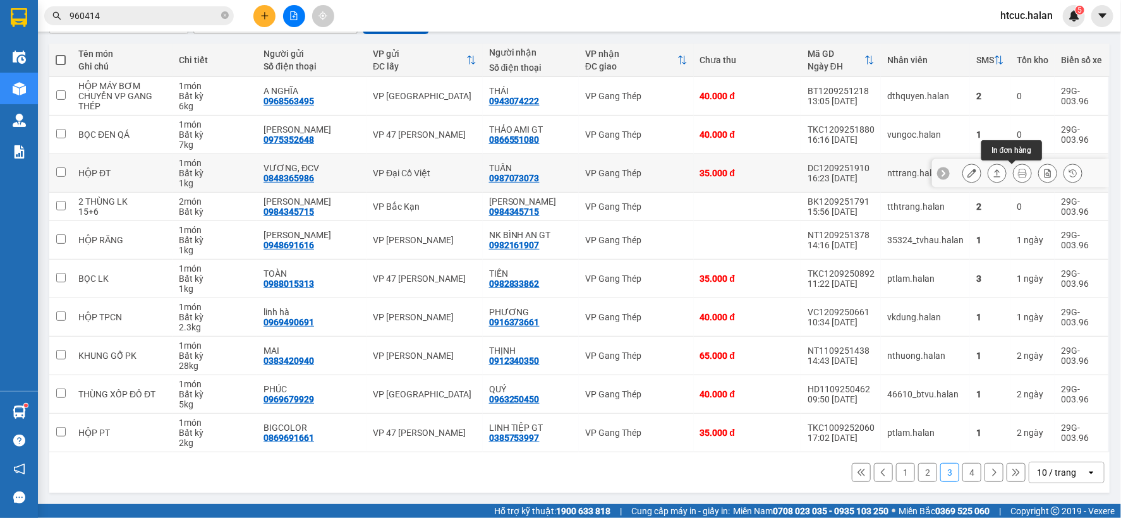
click at [1018, 169] on icon at bounding box center [1022, 173] width 9 height 9
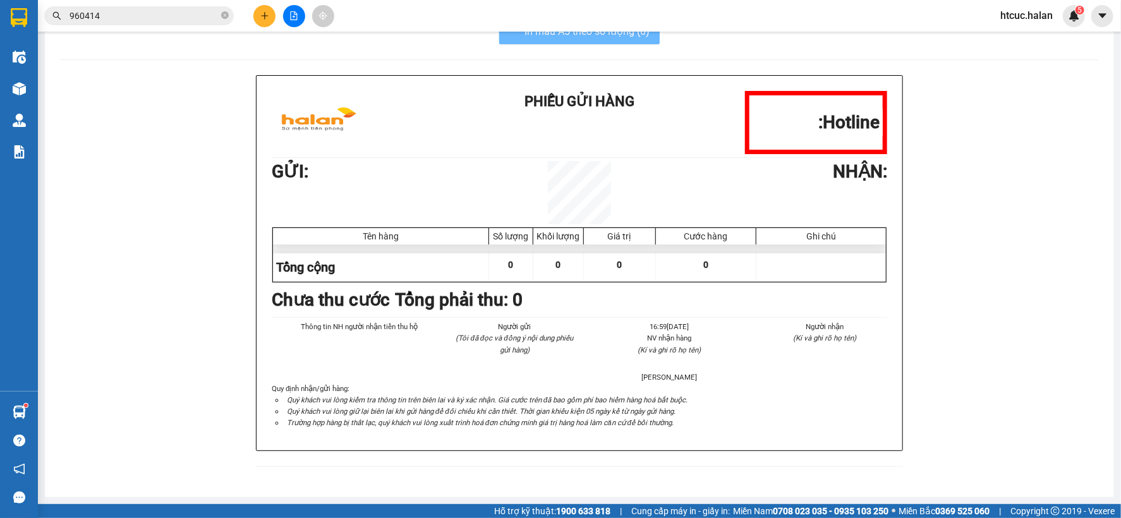
scroll to position [38, 0]
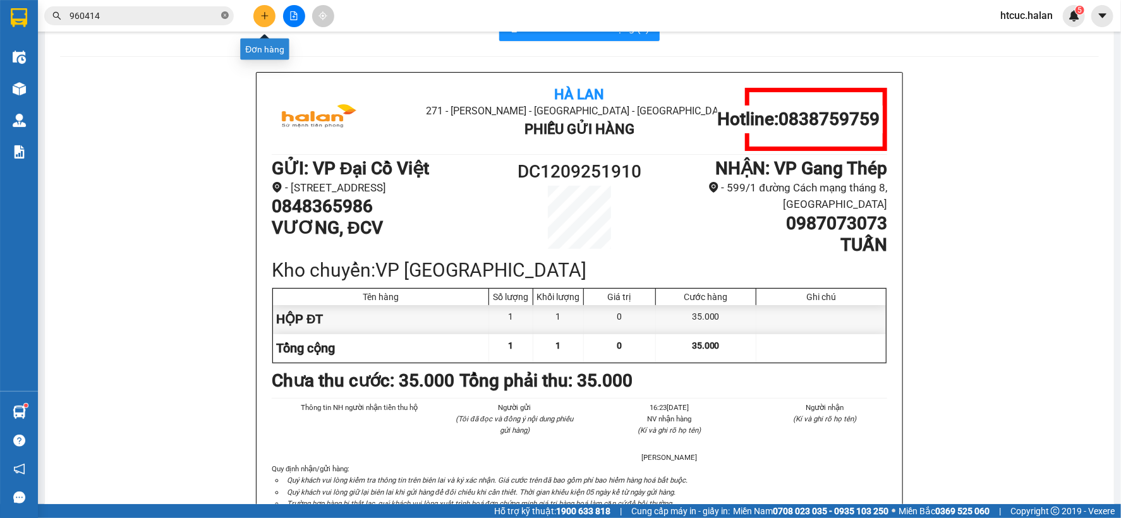
click at [224, 13] on icon "close-circle" at bounding box center [225, 15] width 8 height 8
click at [183, 18] on input "text" at bounding box center [144, 16] width 149 height 14
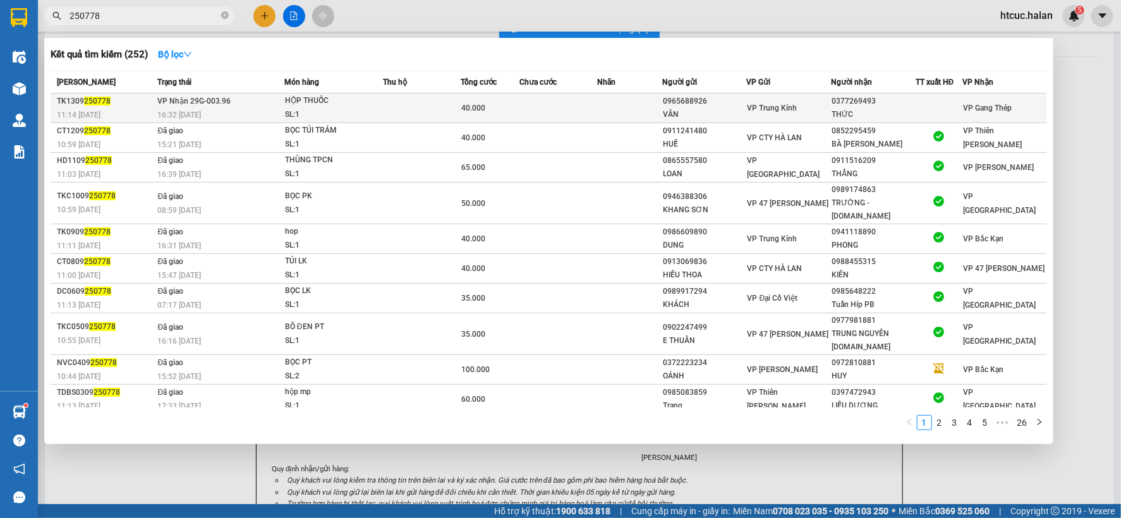
type input "250778"
click at [529, 104] on td at bounding box center [558, 109] width 78 height 30
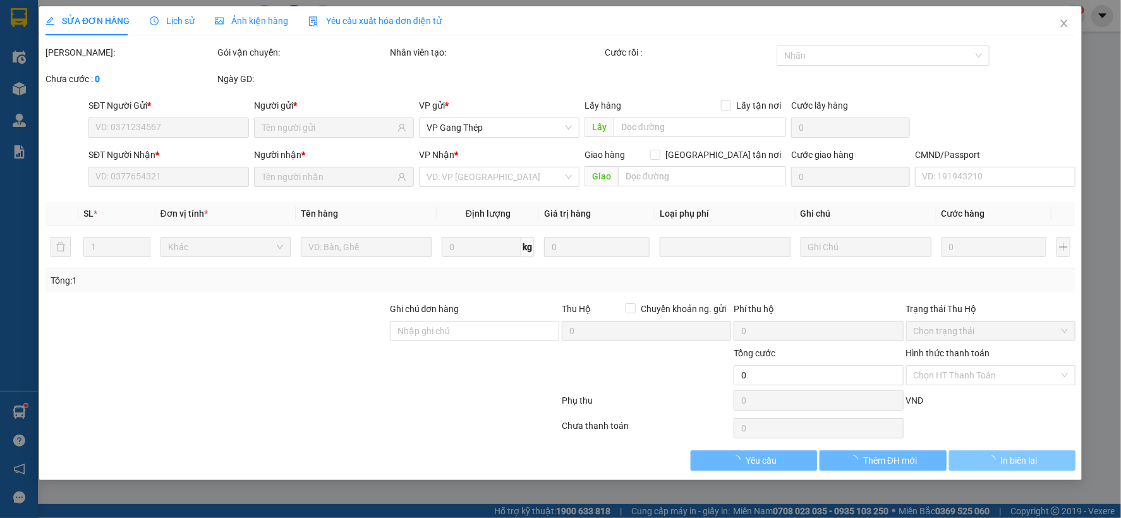
type input "0965688926"
type input "VÂN"
type input "0377269493"
type input "THỨC"
type input "40.000"
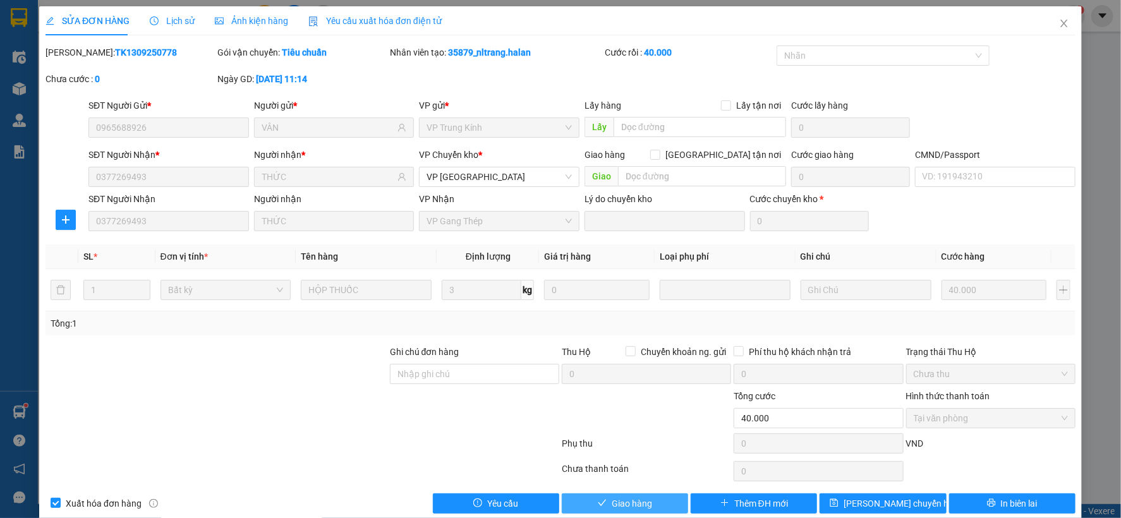
click at [613, 504] on span "Giao hàng" at bounding box center [632, 504] width 40 height 14
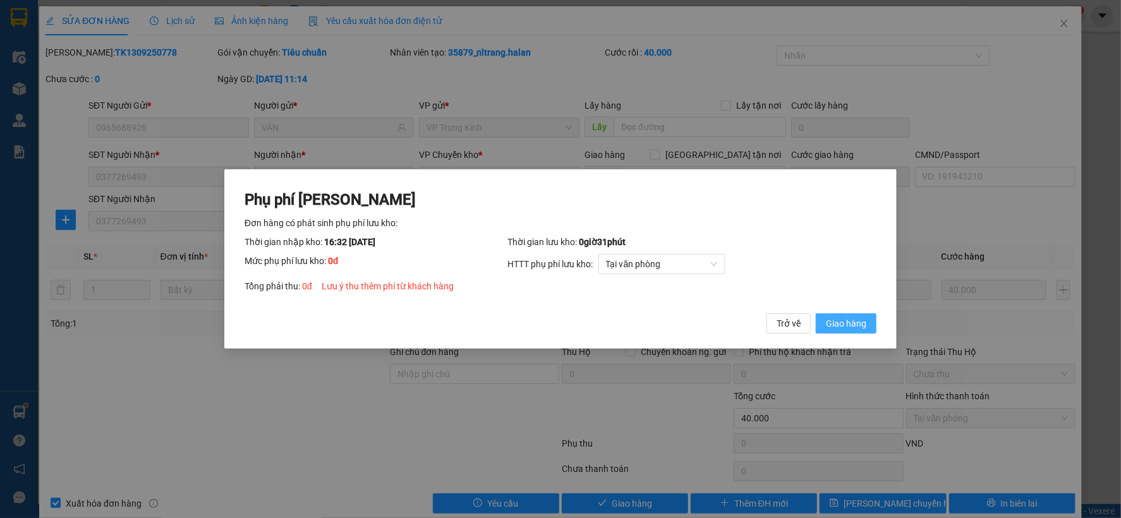
click at [864, 320] on span "Giao hàng" at bounding box center [846, 324] width 40 height 14
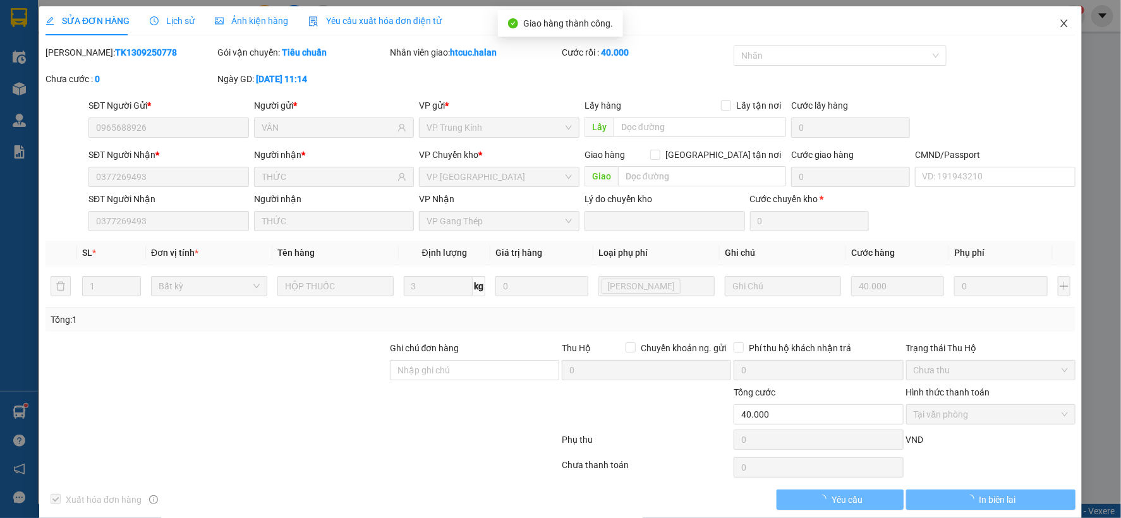
click at [1059, 20] on icon "close" at bounding box center [1064, 23] width 10 height 10
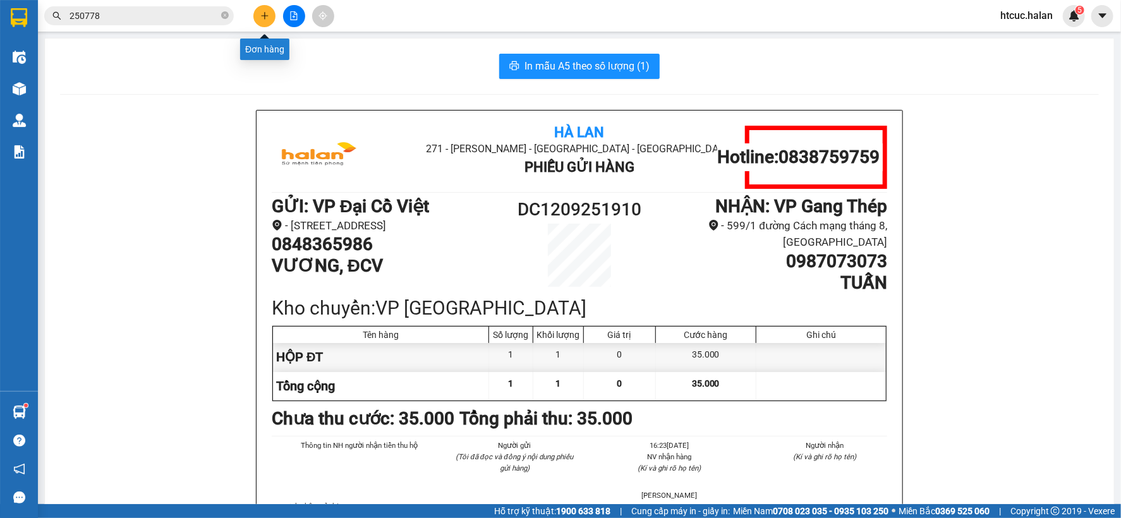
click at [262, 19] on icon "plus" at bounding box center [264, 15] width 9 height 9
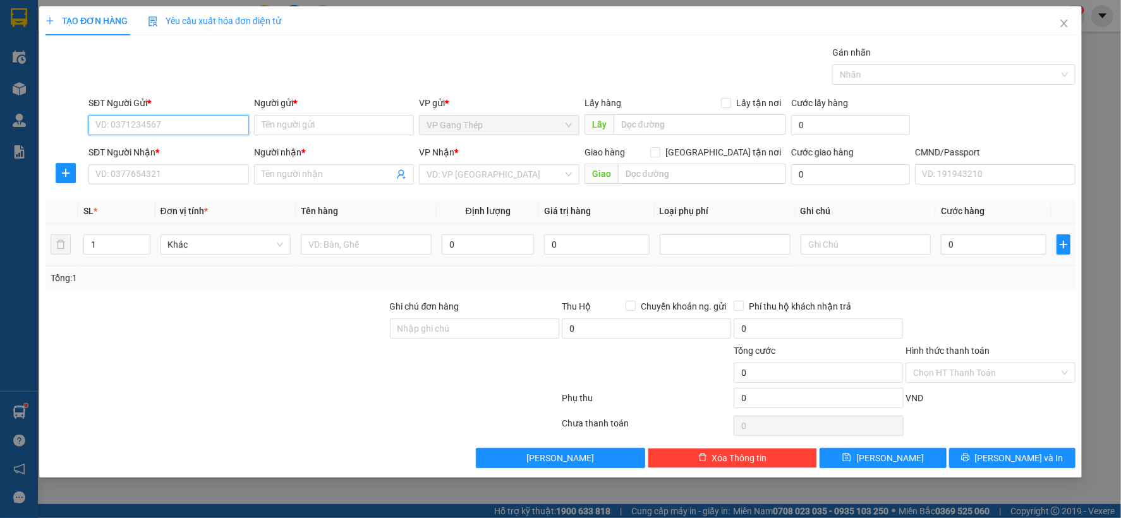
click at [222, 123] on input "SĐT Người Gửi *" at bounding box center [168, 125] width 160 height 20
type input "0982807076"
click at [169, 154] on div "0982807076 - TRANG GT" at bounding box center [168, 150] width 145 height 14
type input "TRANG GT"
type input "0982807076"
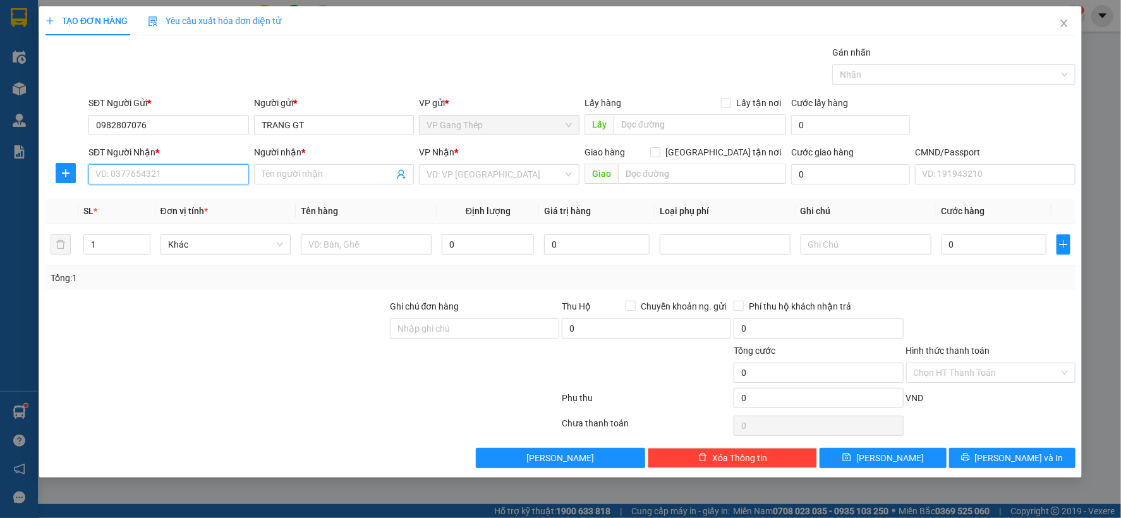
click at [178, 173] on input "SĐT Người Nhận *" at bounding box center [168, 174] width 160 height 20
click at [175, 194] on div "0913525576 - NGUYỆT" at bounding box center [168, 200] width 145 height 14
type input "0913525576"
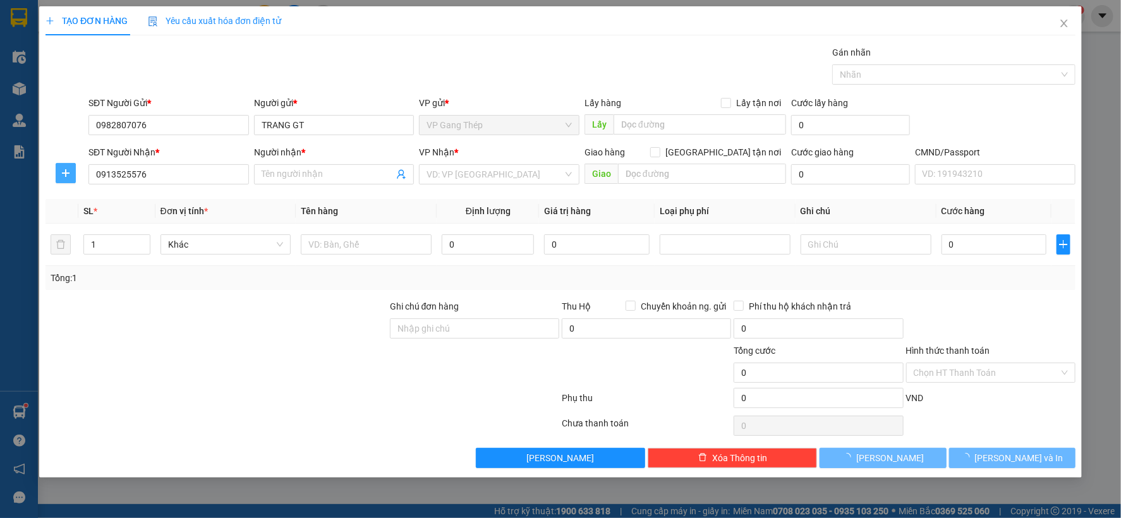
click at [66, 169] on icon "plus" at bounding box center [66, 173] width 10 height 10
type input "NGUYỆT"
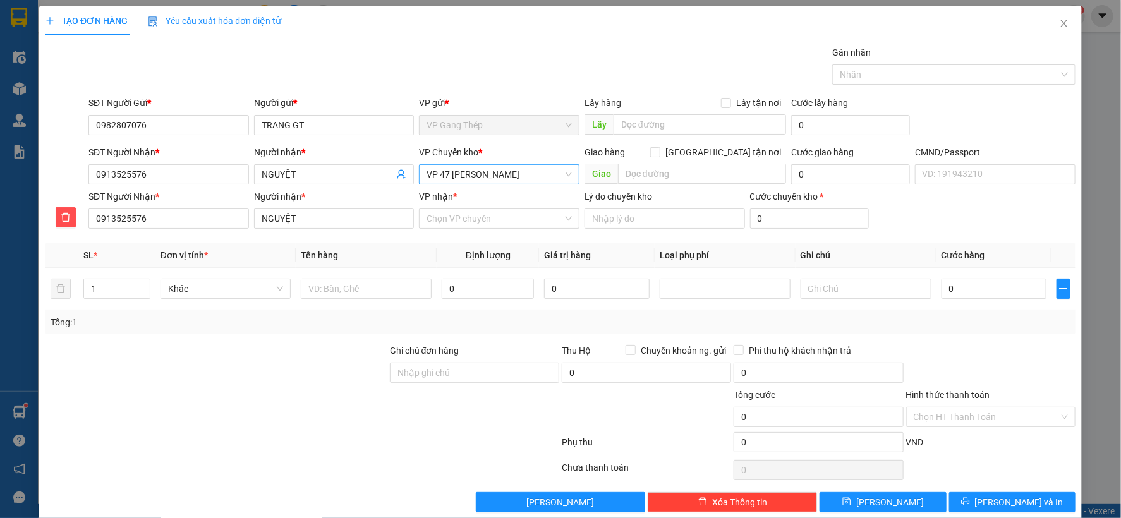
click at [529, 175] on span "VP 47 [PERSON_NAME]" at bounding box center [498, 174] width 145 height 19
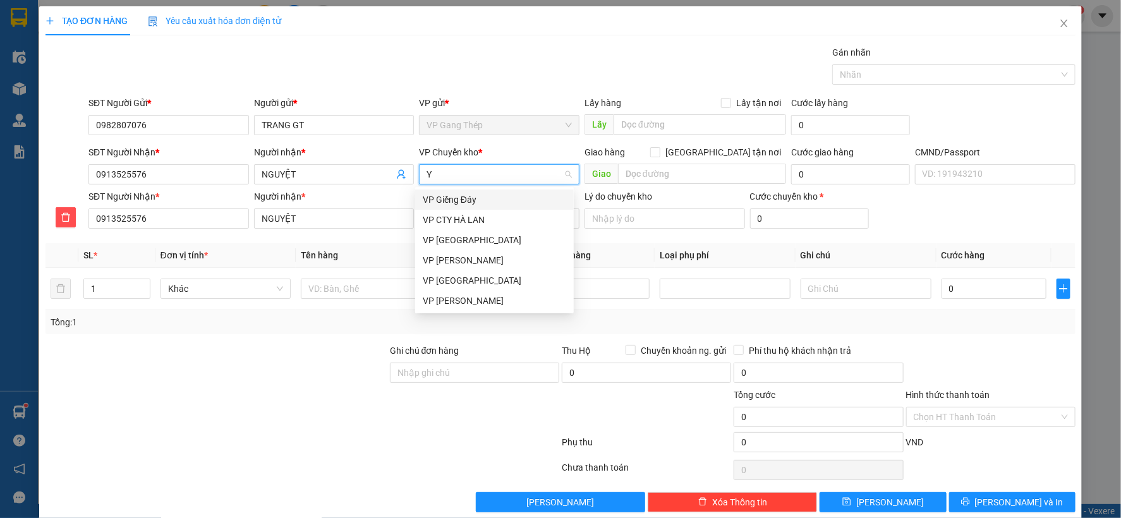
type input "YÊ"
click at [450, 193] on div "VP [GEOGRAPHIC_DATA]" at bounding box center [494, 200] width 143 height 14
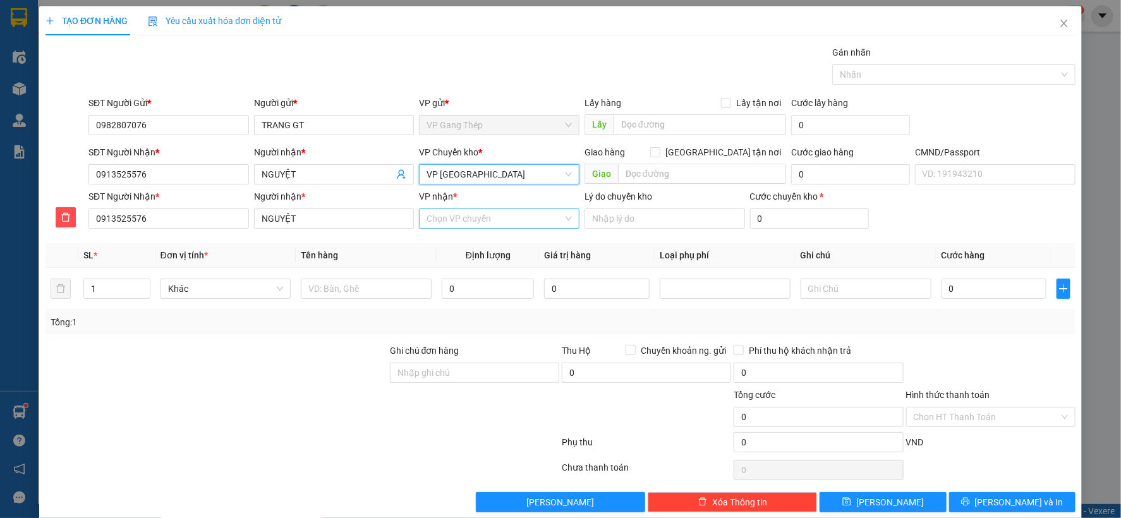
click at [464, 221] on input "VP nhận *" at bounding box center [494, 218] width 136 height 19
type input "47"
drag, startPoint x: 475, startPoint y: 243, endPoint x: 413, endPoint y: 275, distance: 70.1
click at [475, 244] on div "VP 47 [PERSON_NAME]" at bounding box center [494, 244] width 143 height 14
drag, startPoint x: 350, startPoint y: 295, endPoint x: 356, endPoint y: 297, distance: 6.6
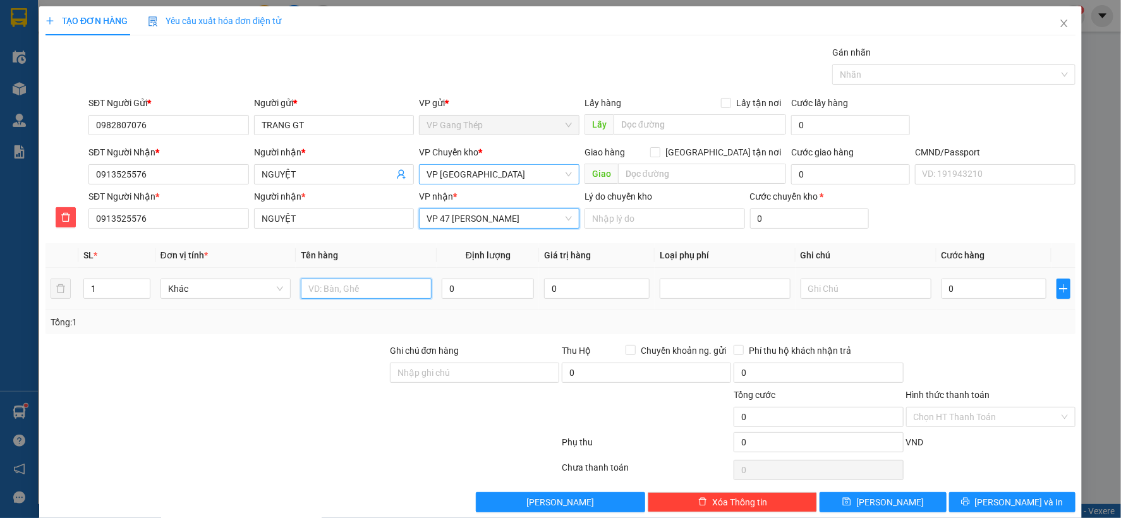
click at [356, 297] on input "text" at bounding box center [366, 289] width 131 height 20
type input "BỌC Q.A"
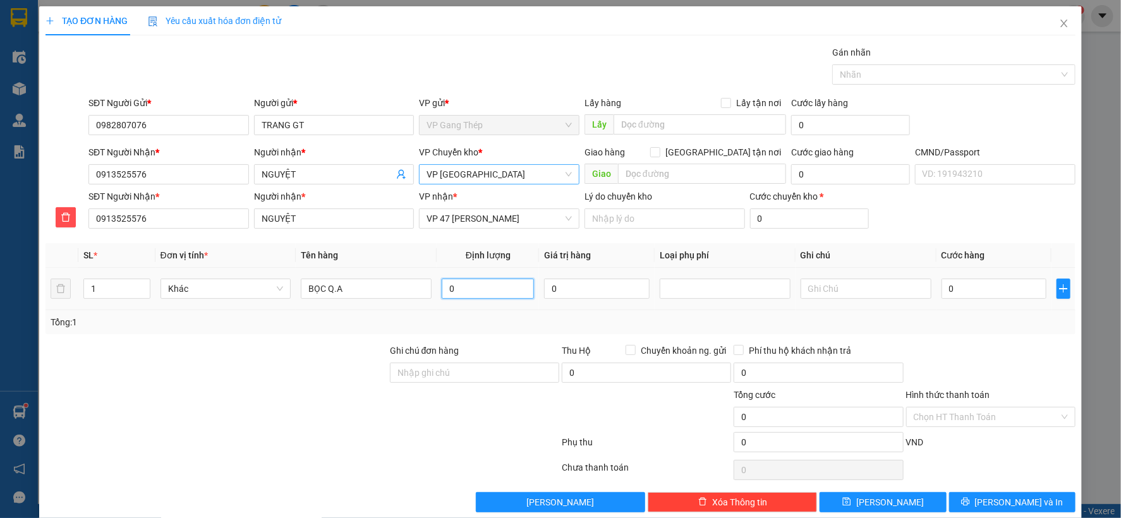
click at [475, 287] on input "0" at bounding box center [488, 289] width 92 height 20
type input "0.5"
click at [1000, 294] on input "0" at bounding box center [993, 289] width 105 height 20
drag, startPoint x: 281, startPoint y: 292, endPoint x: 274, endPoint y: 295, distance: 8.2
click at [281, 291] on div "Khác" at bounding box center [225, 289] width 131 height 20
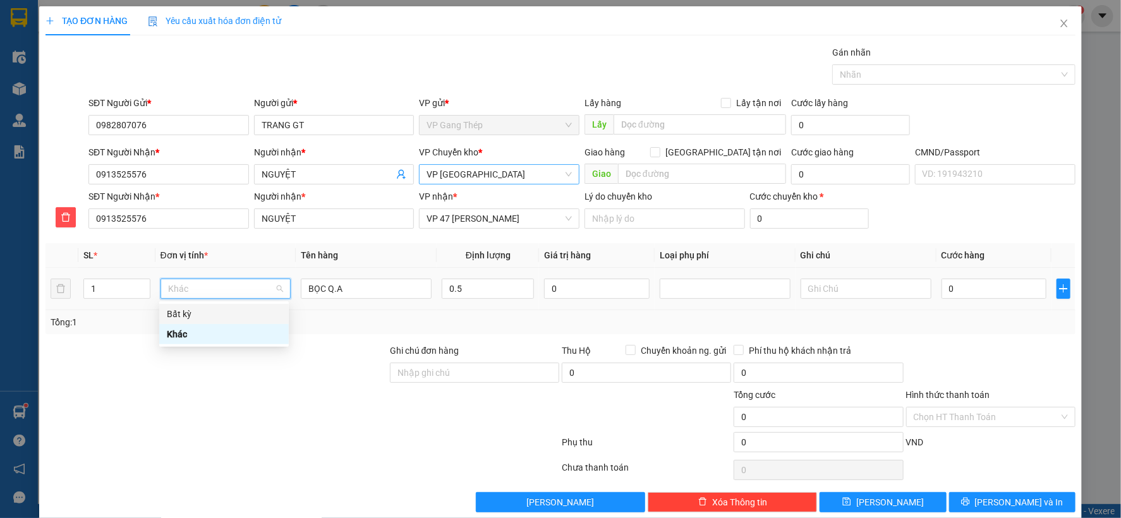
drag, startPoint x: 221, startPoint y: 311, endPoint x: 324, endPoint y: 339, distance: 106.1
click at [226, 313] on div "Bất kỳ" at bounding box center [224, 314] width 114 height 14
click at [994, 282] on input "0" at bounding box center [993, 289] width 105 height 20
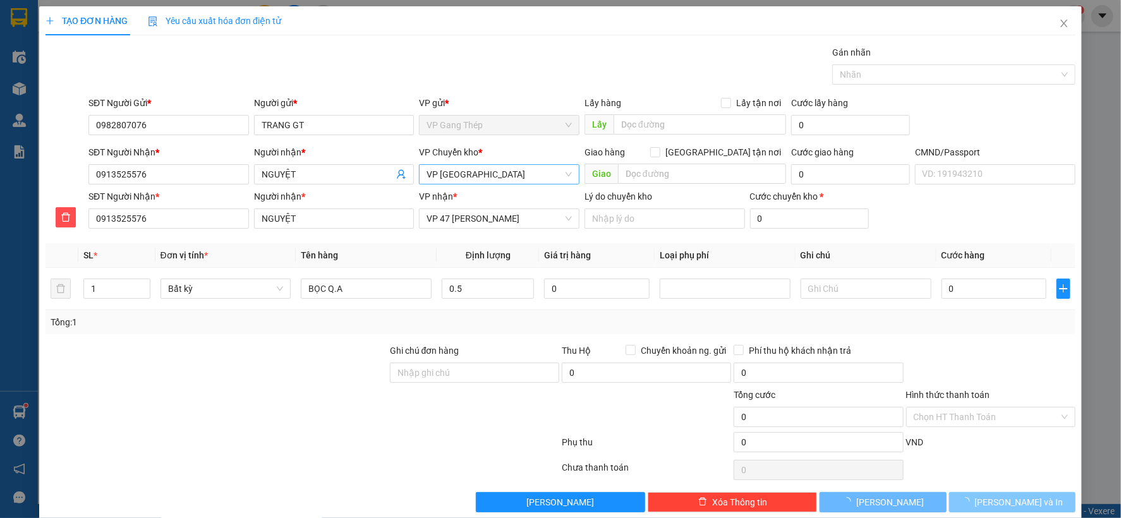
click at [1017, 504] on span "[PERSON_NAME] và In" at bounding box center [1019, 502] width 88 height 14
type input "35.000"
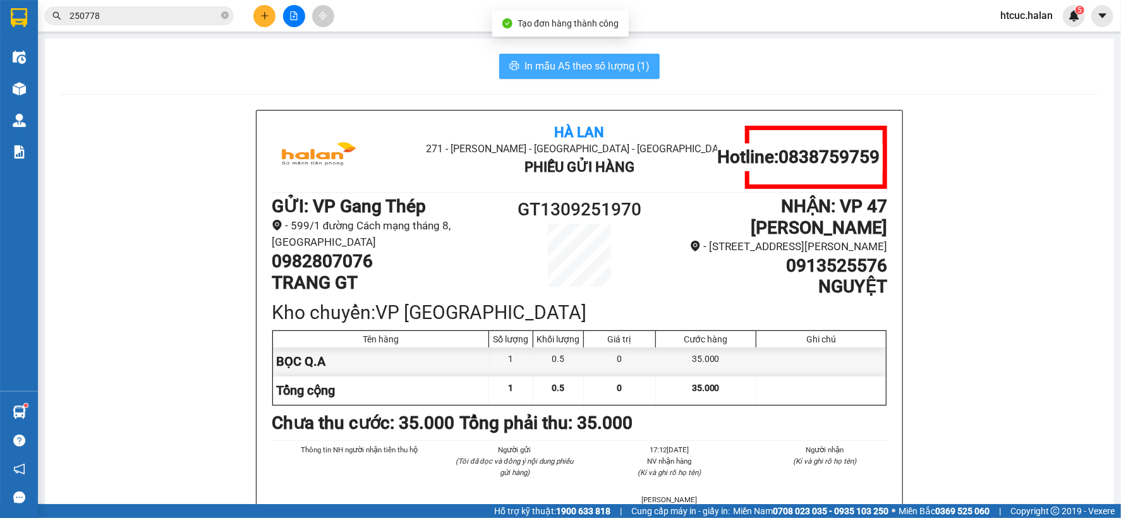
click at [578, 59] on span "In mẫu A5 theo số lượng (1)" at bounding box center [586, 66] width 125 height 16
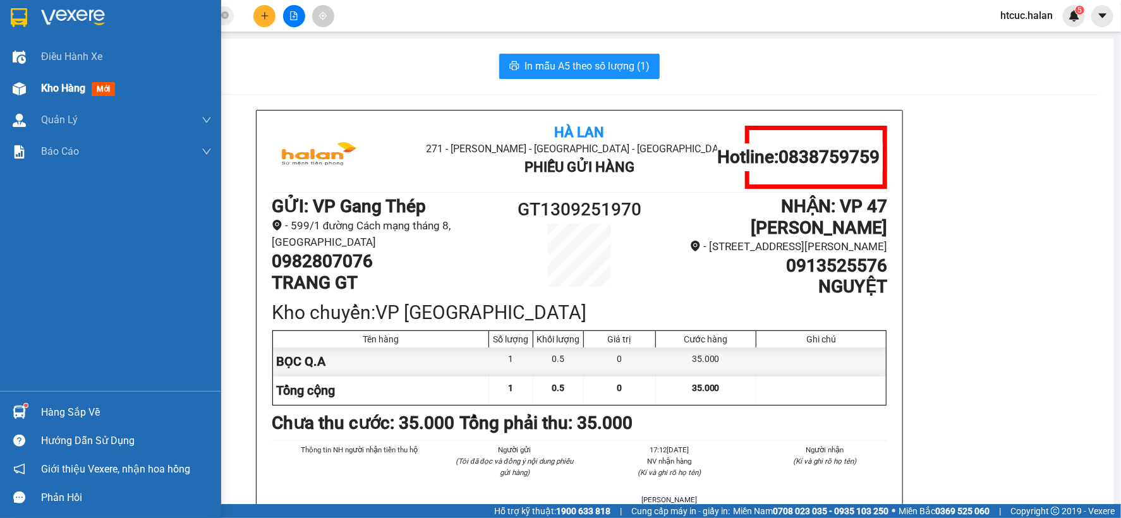
click at [47, 83] on span "Kho hàng" at bounding box center [63, 88] width 44 height 12
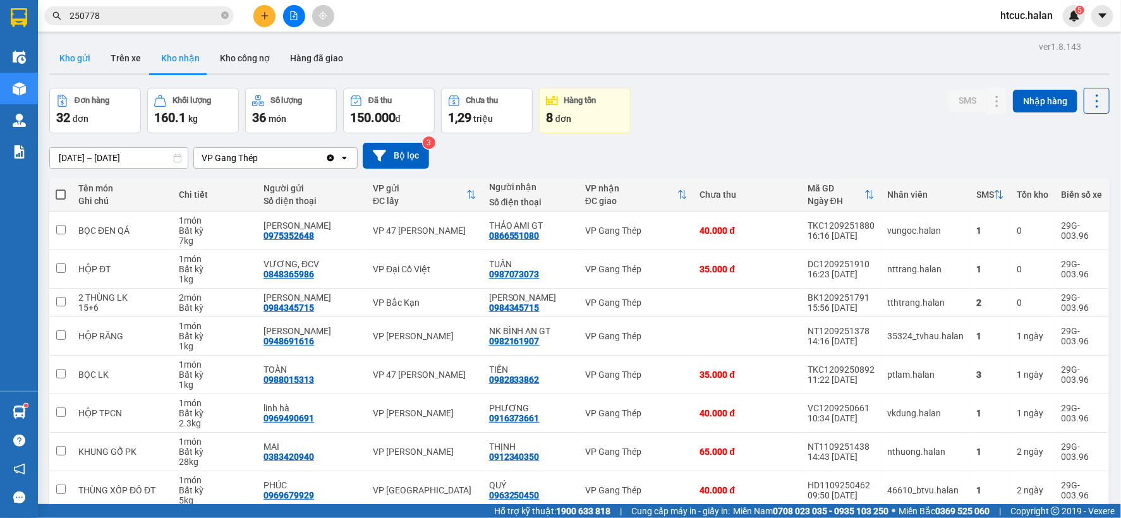
click at [77, 54] on button "Kho gửi" at bounding box center [74, 58] width 51 height 30
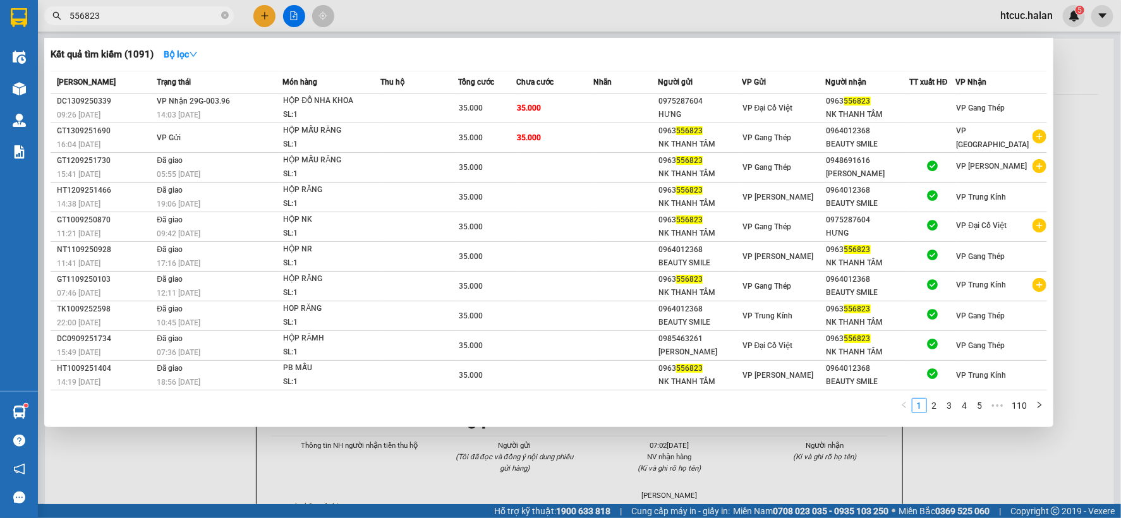
type input "556823"
drag, startPoint x: 205, startPoint y: 464, endPoint x: 994, endPoint y: 315, distance: 803.1
click at [212, 455] on div at bounding box center [560, 259] width 1121 height 518
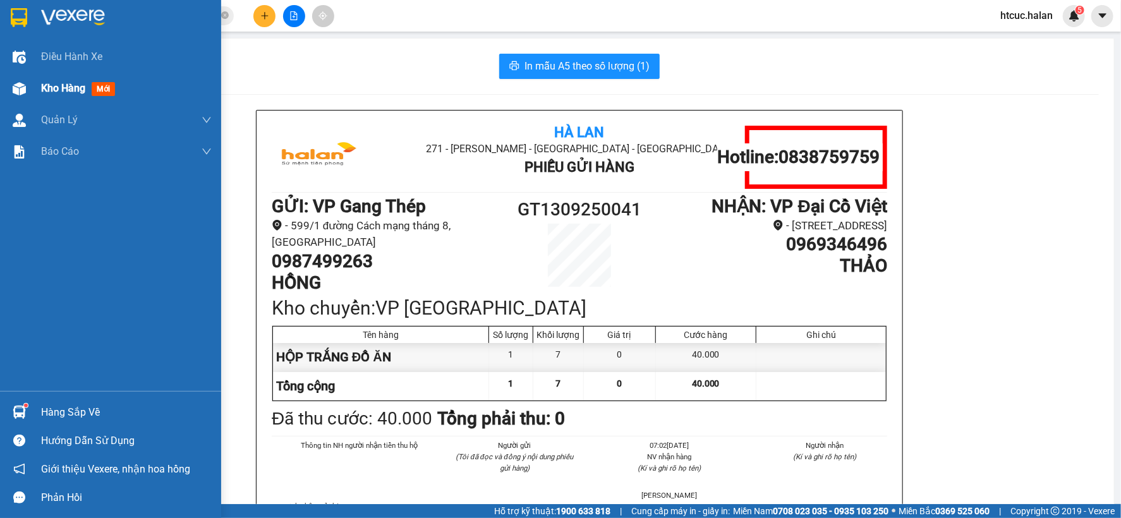
click at [38, 84] on div "Kho hàng mới" at bounding box center [110, 89] width 221 height 32
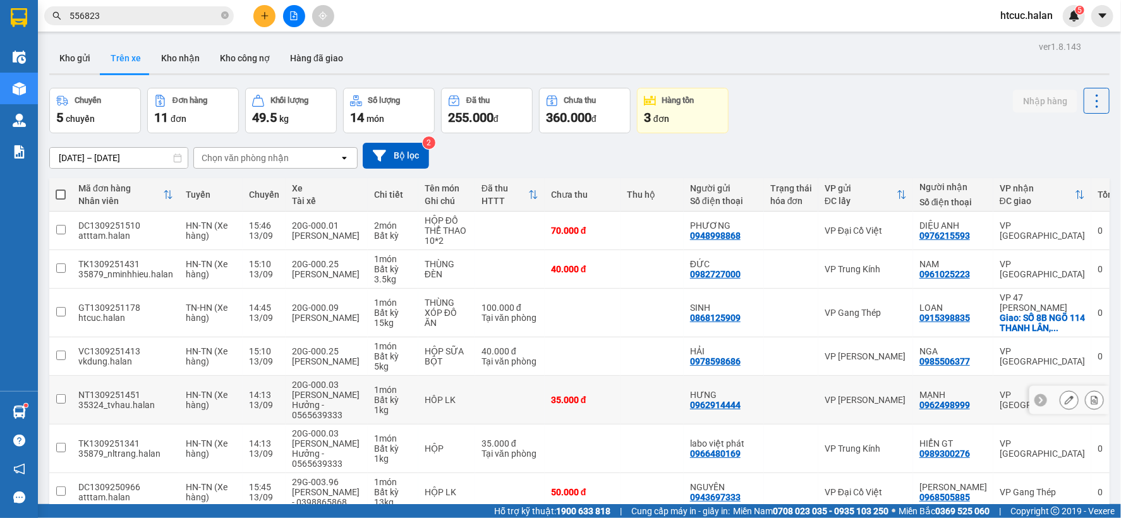
scroll to position [160, 0]
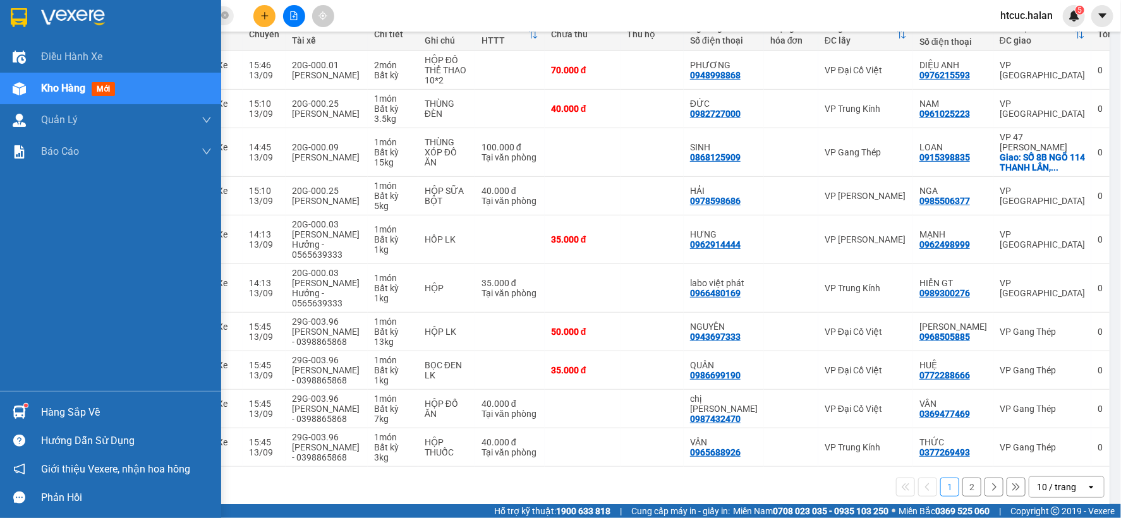
click at [30, 406] on div "Hàng sắp về" at bounding box center [110, 412] width 221 height 28
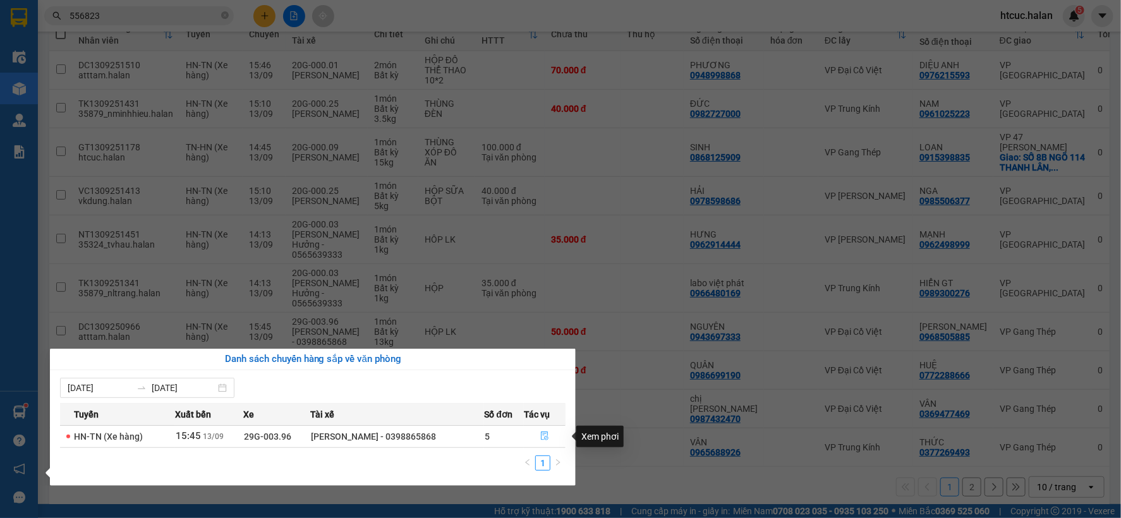
click at [543, 433] on icon "file-done" at bounding box center [544, 436] width 9 height 9
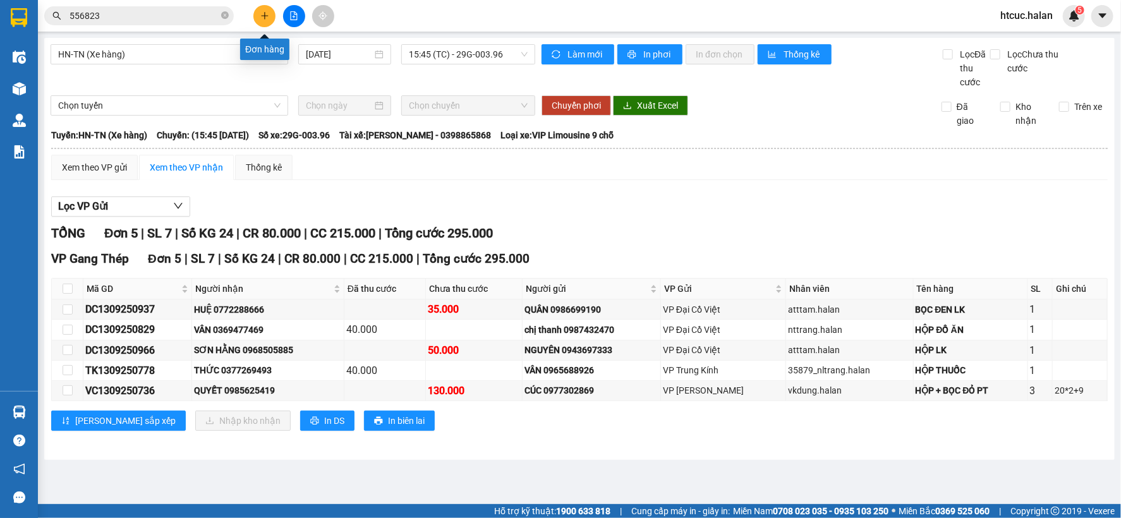
click at [269, 15] on button at bounding box center [264, 16] width 22 height 22
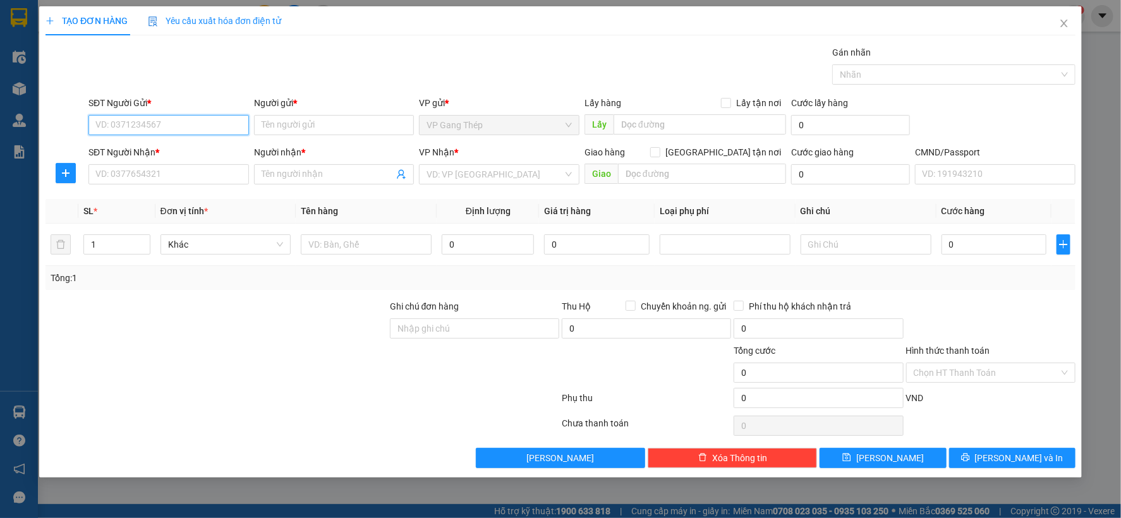
click at [193, 130] on input "SĐT Người Gửi *" at bounding box center [168, 125] width 160 height 20
type input "0977220331"
click at [299, 124] on input "Người gửi *" at bounding box center [334, 125] width 160 height 20
type input "NGA"
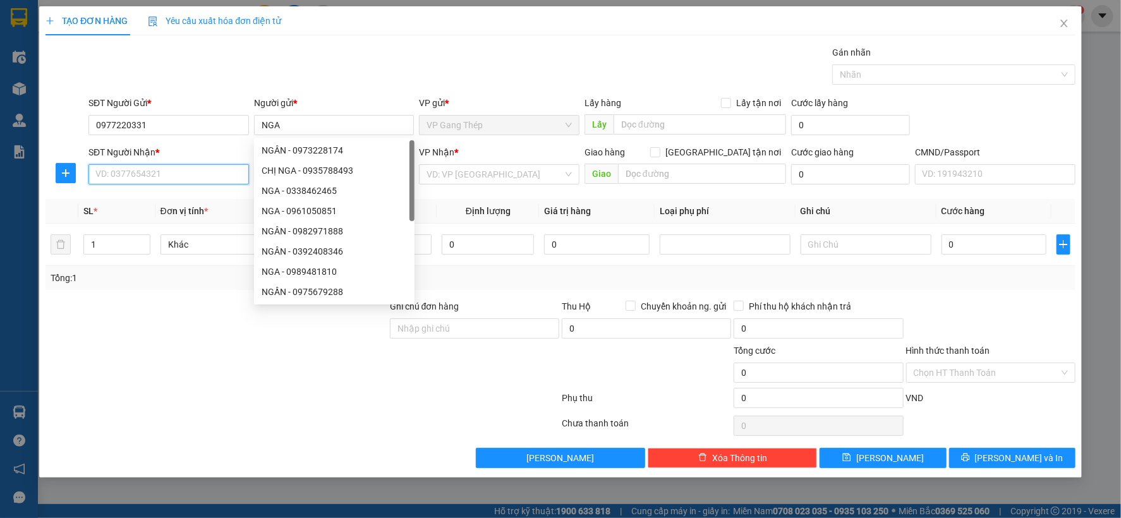
click at [155, 181] on input "SĐT Người Nhận *" at bounding box center [168, 174] width 160 height 20
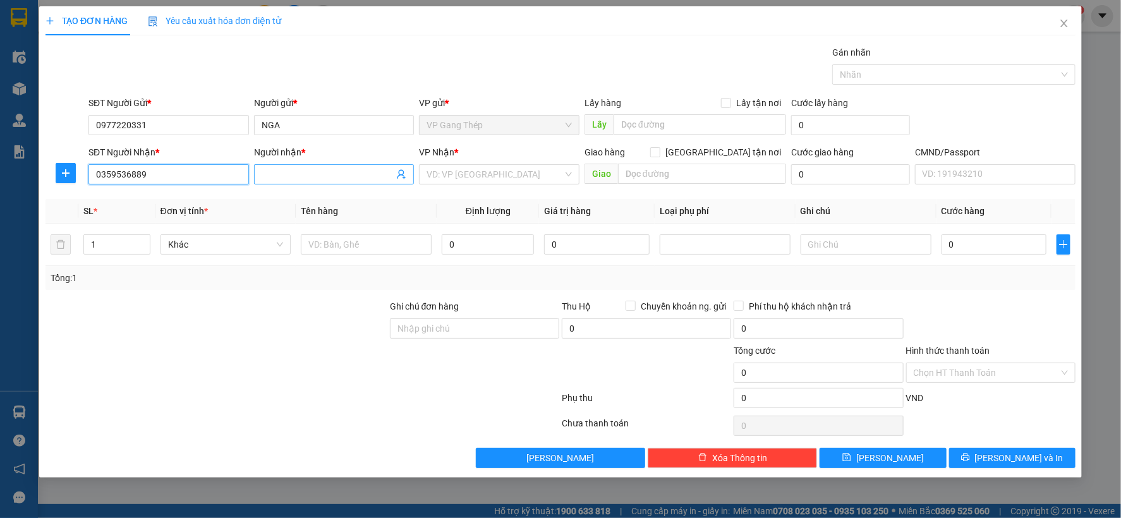
type input "0359536889"
click at [300, 178] on input "Người nhận *" at bounding box center [328, 174] width 133 height 14
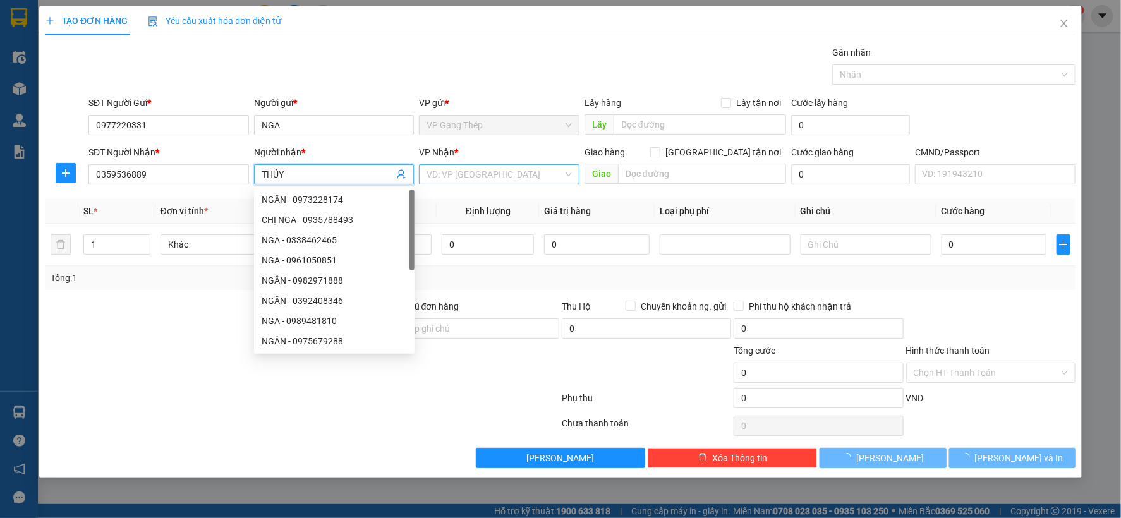
type input "THỦY"
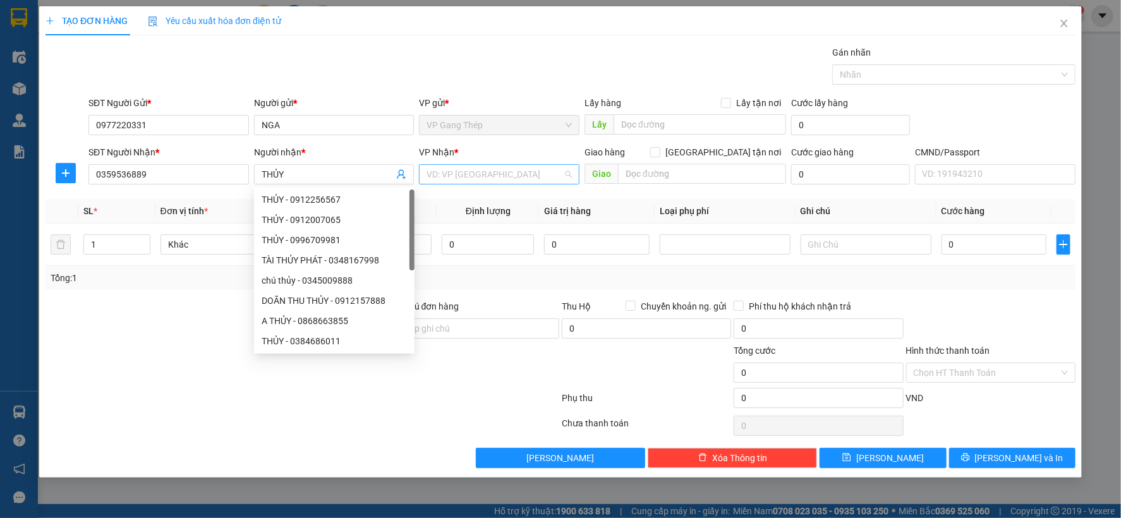
click at [456, 175] on input "search" at bounding box center [494, 174] width 136 height 19
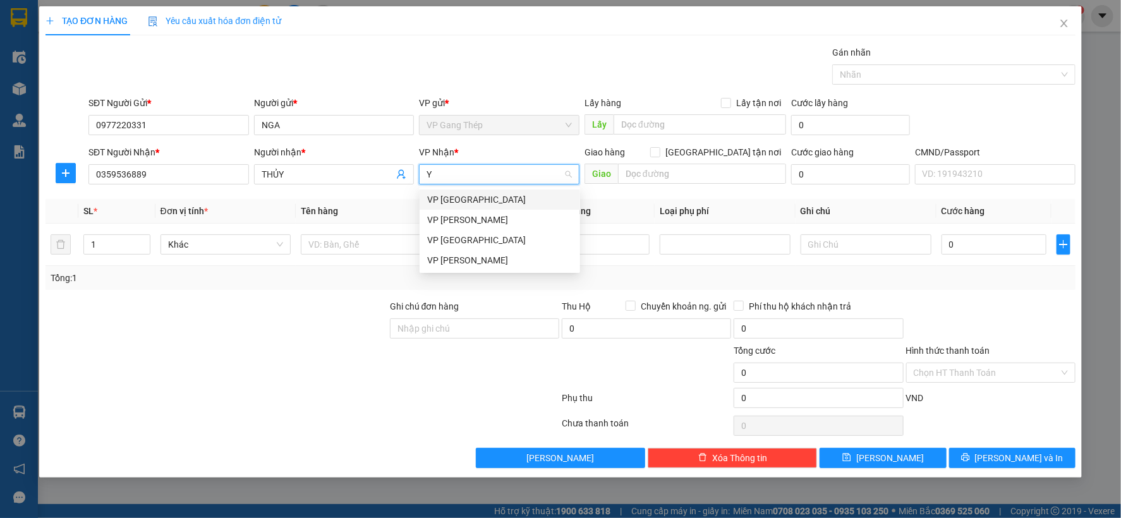
type input "YÊ"
drag, startPoint x: 449, startPoint y: 203, endPoint x: 256, endPoint y: 219, distance: 193.3
click at [443, 202] on div "VP [GEOGRAPHIC_DATA]" at bounding box center [499, 200] width 145 height 14
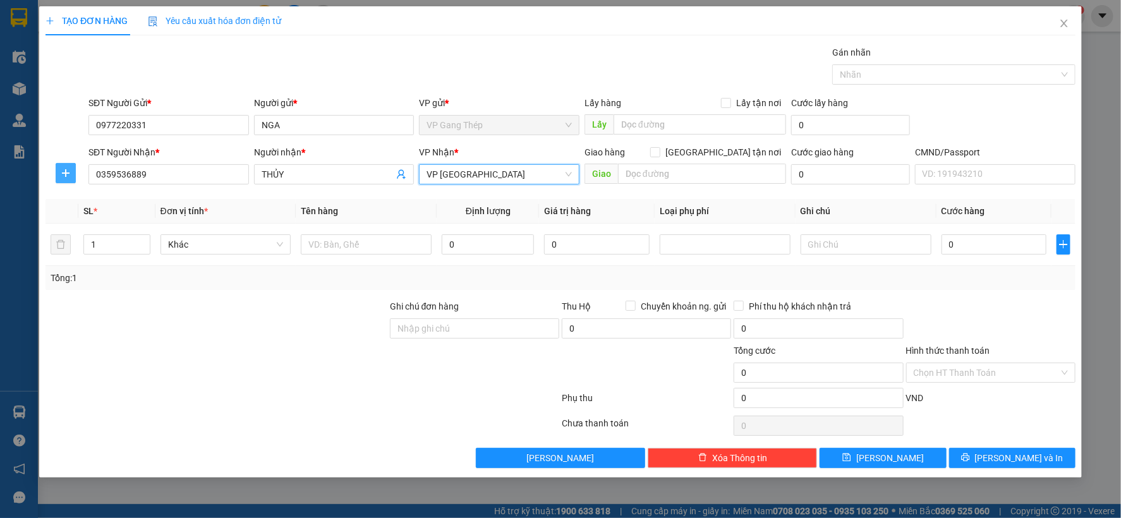
click at [66, 176] on icon "plus" at bounding box center [65, 173] width 1 height 8
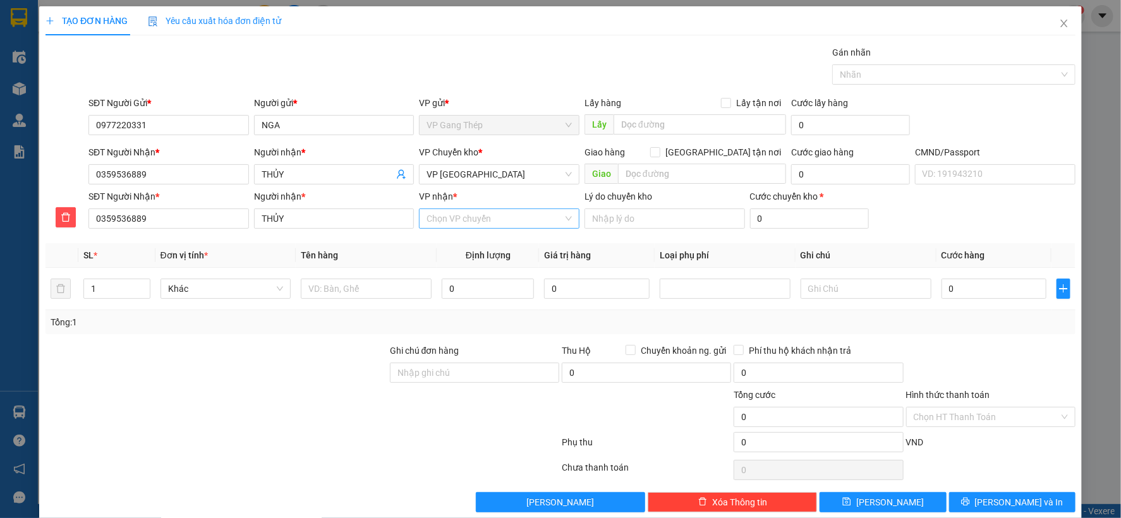
click at [469, 222] on input "VP nhận *" at bounding box center [494, 218] width 136 height 19
type input "47"
click at [466, 243] on div "VP 47 [PERSON_NAME]" at bounding box center [494, 244] width 143 height 14
click at [365, 294] on input "text" at bounding box center [366, 289] width 131 height 20
type input "TÚI CÚC"
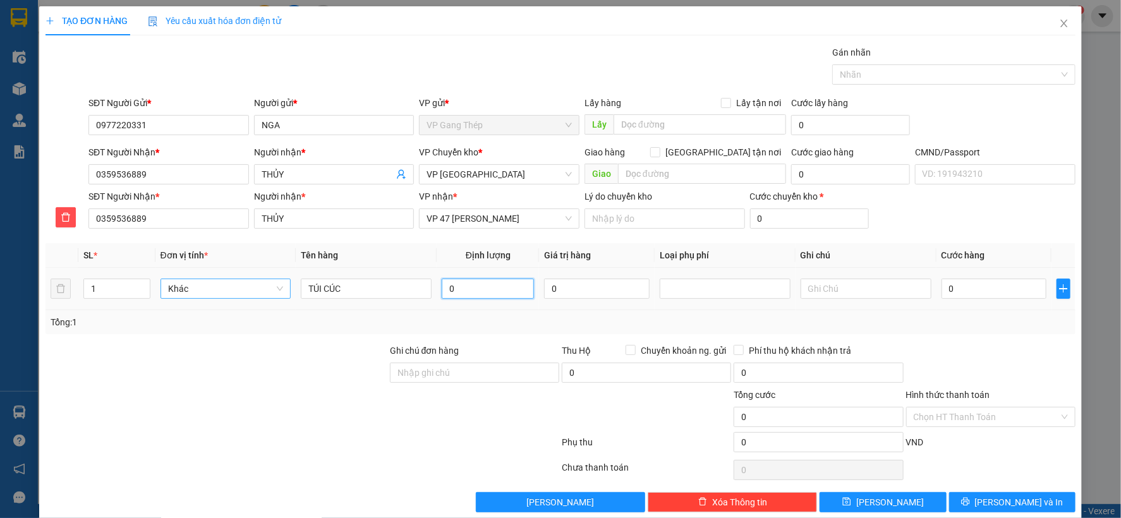
click at [279, 291] on span "Khác" at bounding box center [226, 288] width 116 height 19
click at [181, 310] on div "Bất kỳ" at bounding box center [224, 314] width 114 height 14
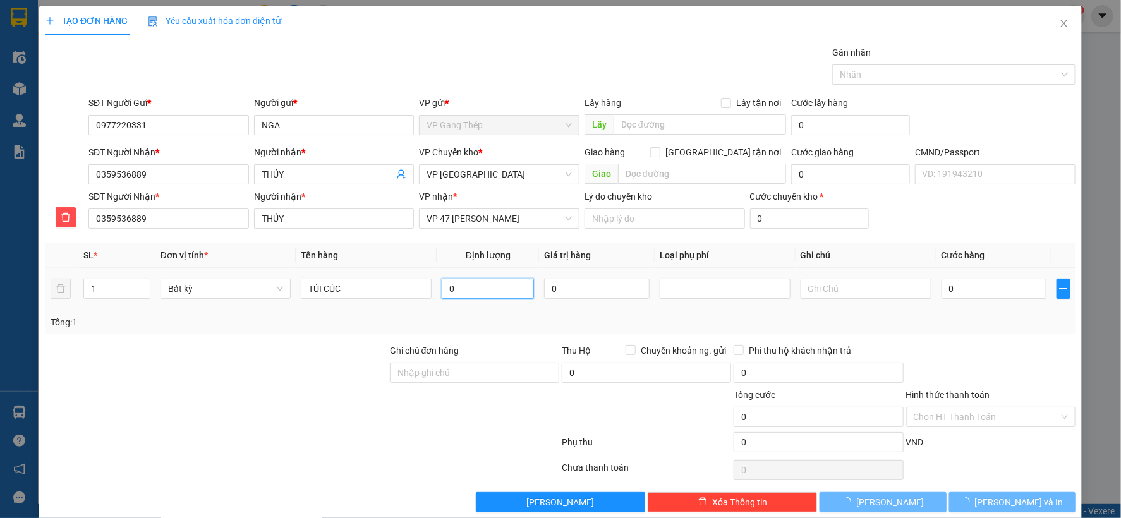
click at [485, 286] on input "0" at bounding box center [488, 289] width 92 height 20
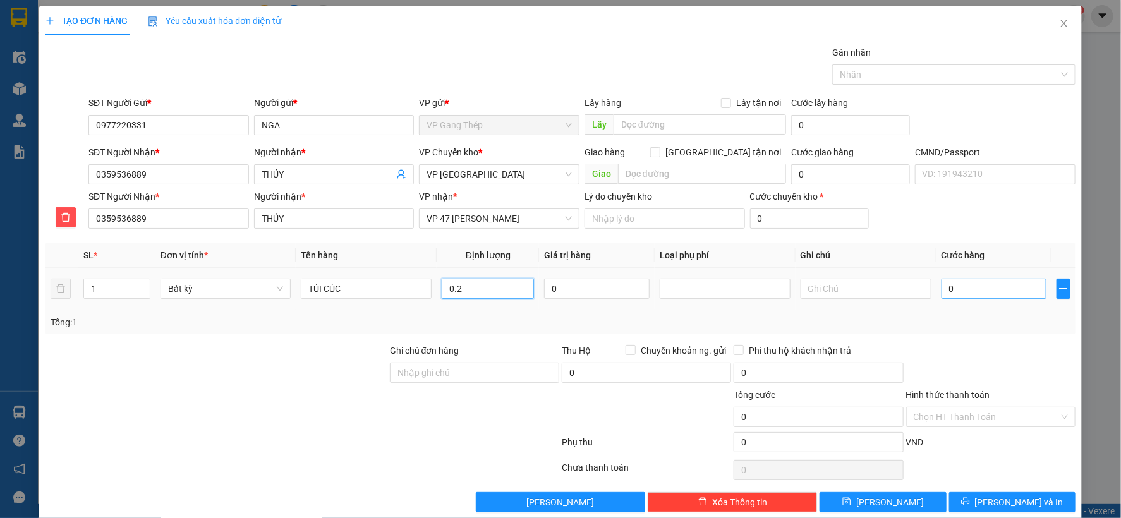
type input "0.2"
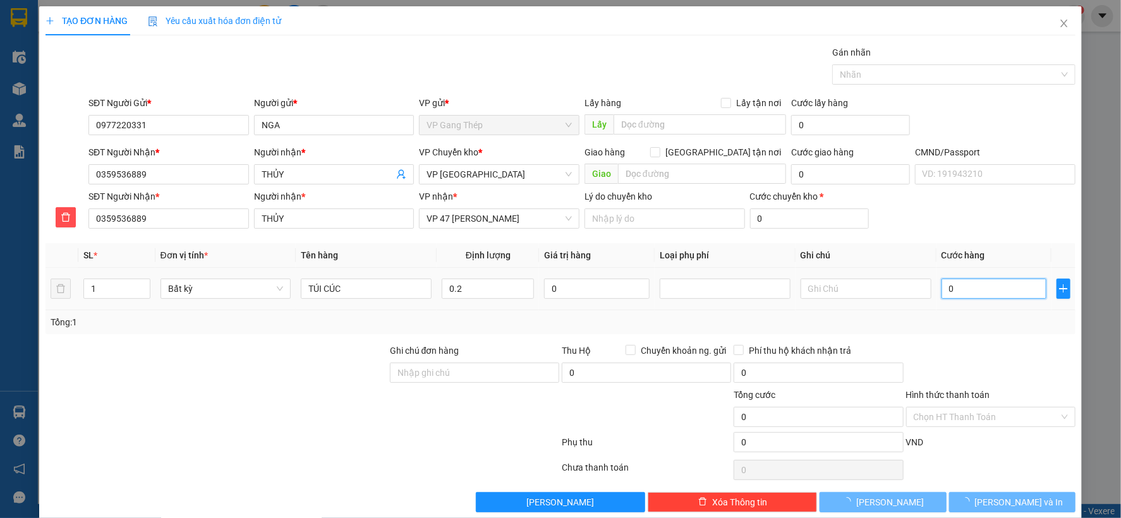
click at [971, 283] on input "0" at bounding box center [993, 289] width 105 height 20
type input "35.000"
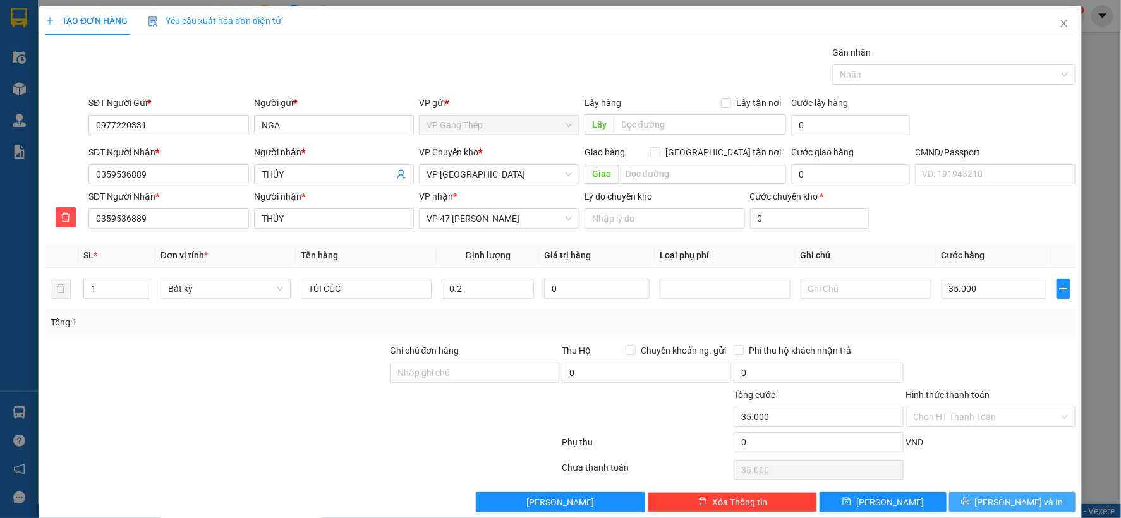
click at [995, 505] on span "[PERSON_NAME] và In" at bounding box center [1019, 502] width 88 height 14
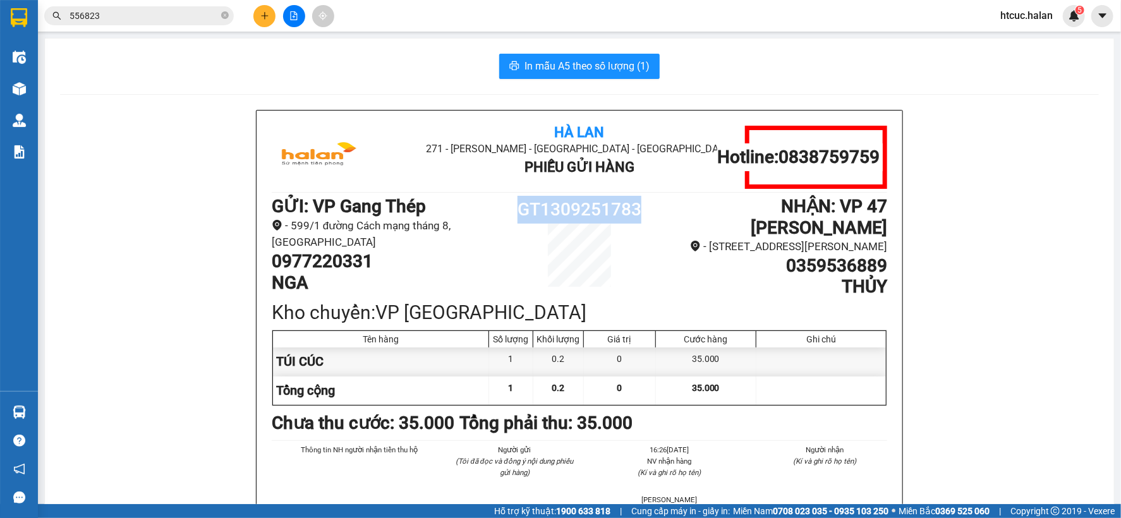
drag, startPoint x: 636, startPoint y: 205, endPoint x: 516, endPoint y: 212, distance: 120.3
click at [516, 212] on h1 "GT1309251783" at bounding box center [579, 210] width 154 height 28
copy h1 "GT1309251783"
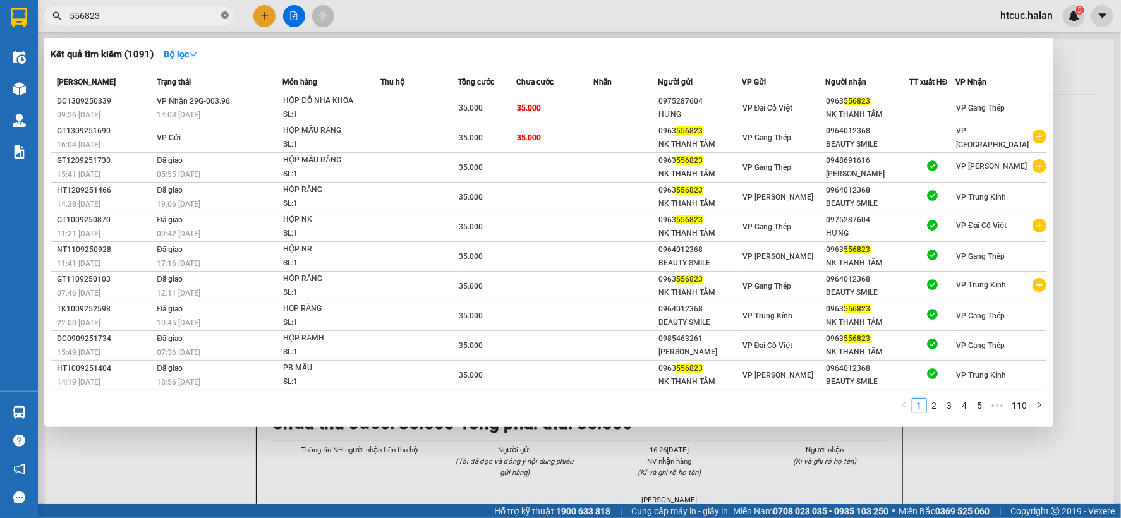
click at [226, 11] on icon "close-circle" at bounding box center [225, 15] width 8 height 8
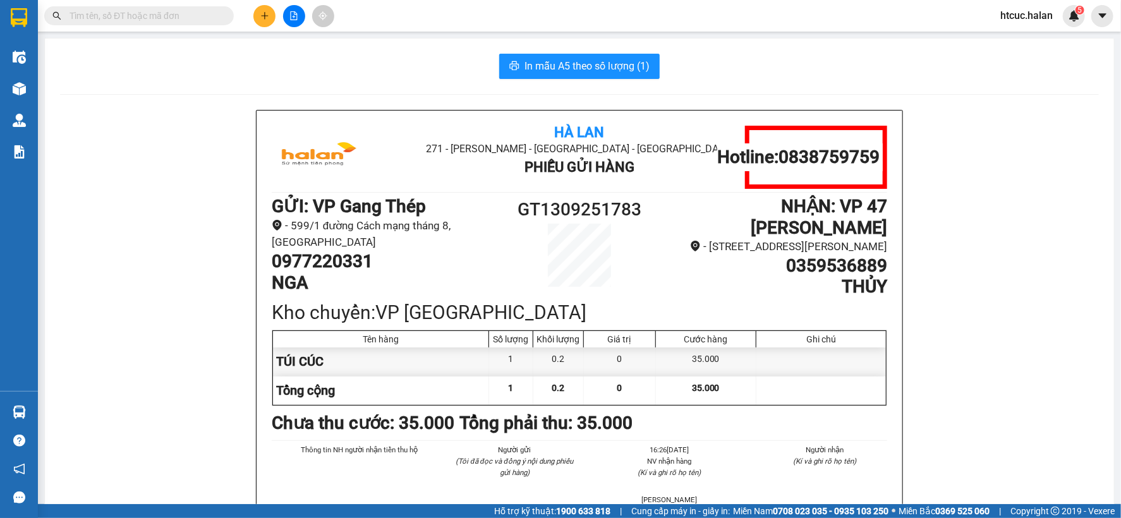
paste input "GT1309251783"
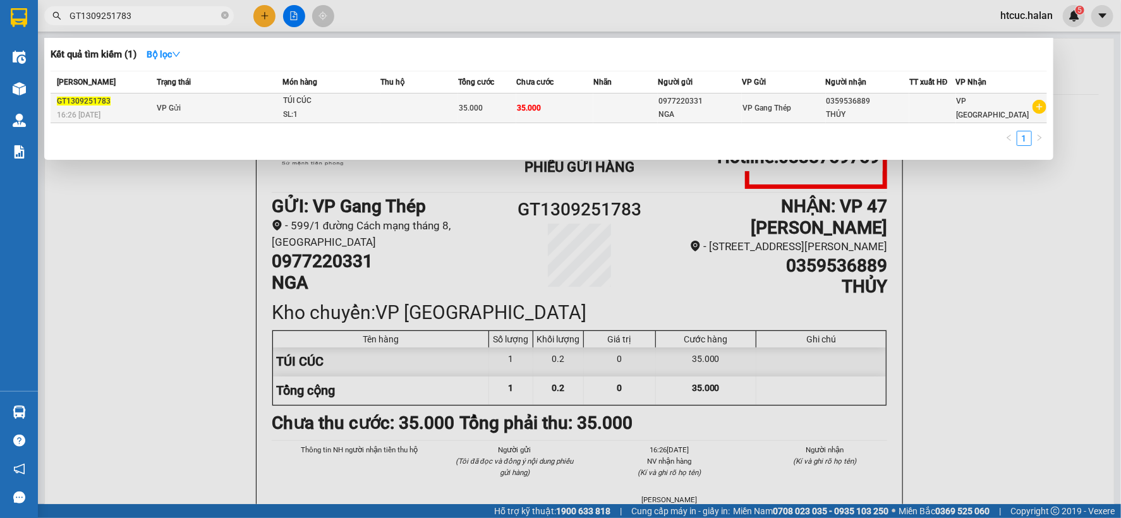
type input "GT1309251783"
click at [598, 103] on td at bounding box center [625, 109] width 64 height 30
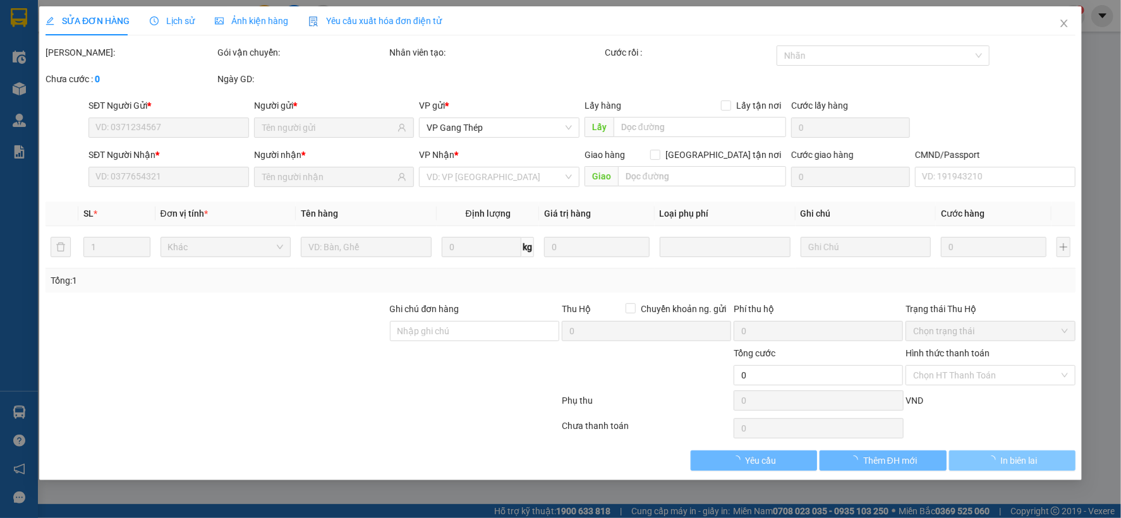
type input "0977220331"
type input "0359536889"
type input "35.000"
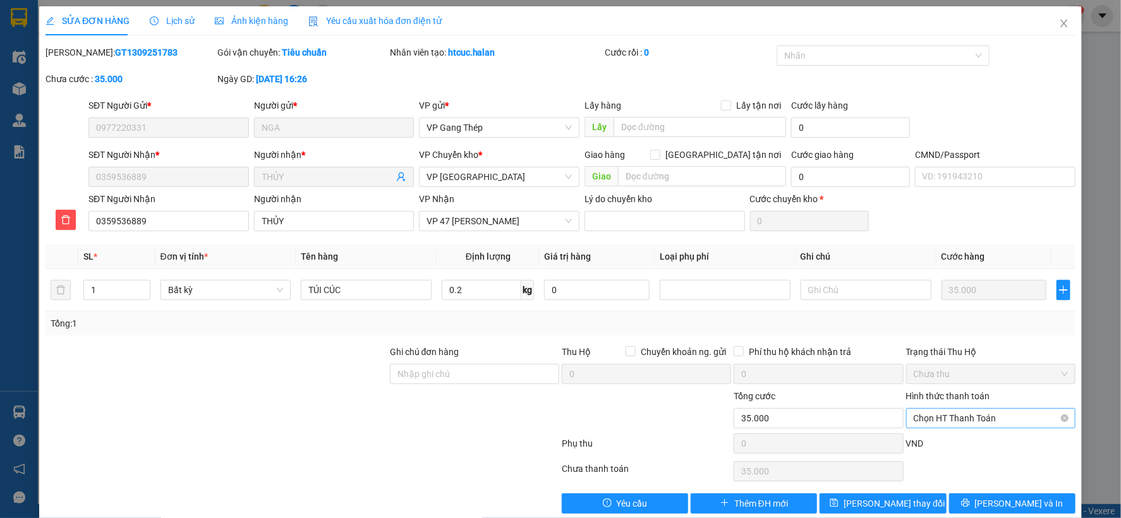
click at [965, 414] on span "Chọn HT Thanh Toán" at bounding box center [991, 418] width 154 height 19
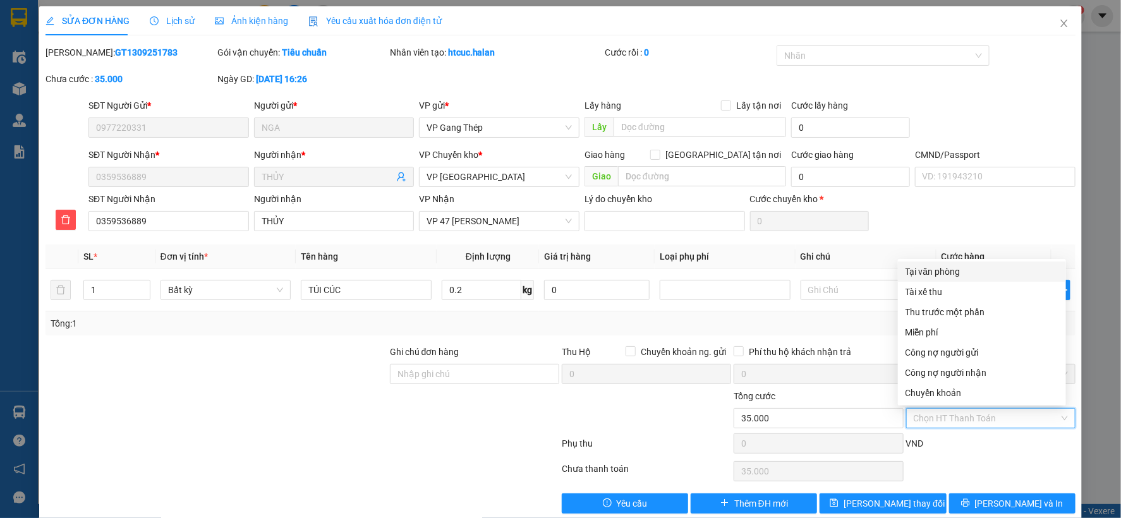
click at [935, 270] on div "Tại văn phòng" at bounding box center [981, 272] width 153 height 14
type input "0"
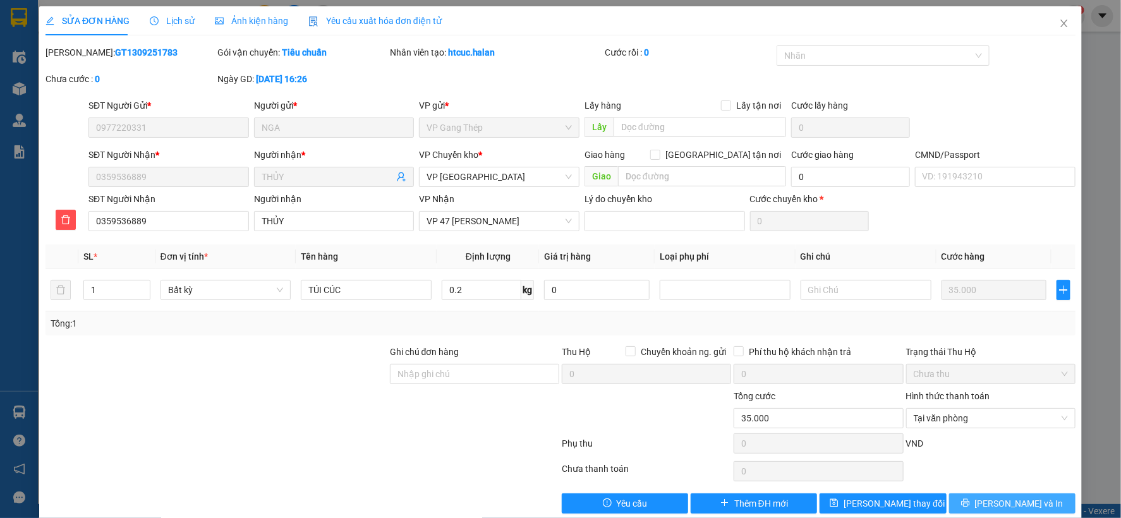
click at [988, 504] on button "[PERSON_NAME] và In" at bounding box center [1012, 503] width 126 height 20
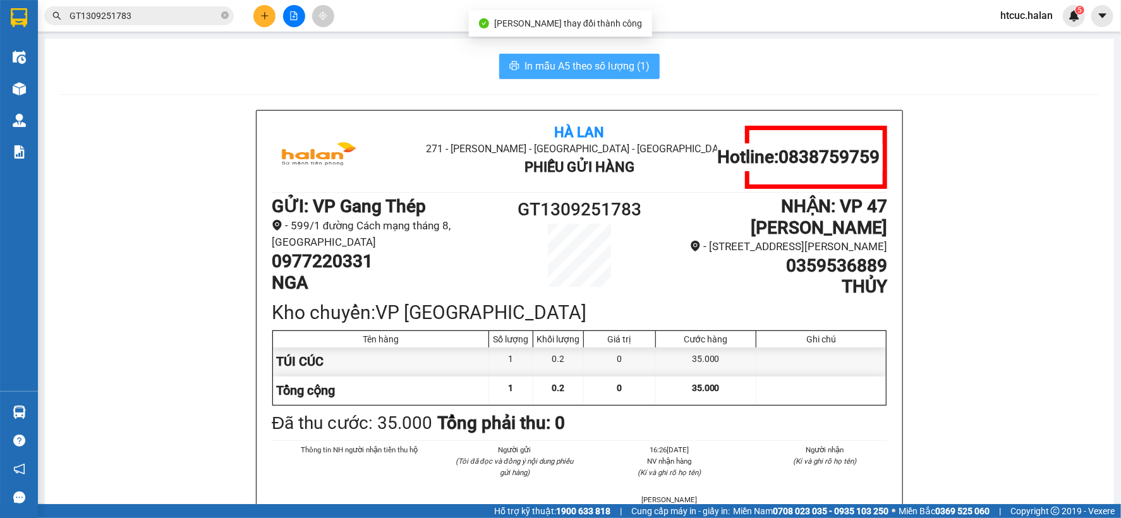
click at [546, 68] on span "In mẫu A5 theo số lượng (1)" at bounding box center [586, 66] width 125 height 16
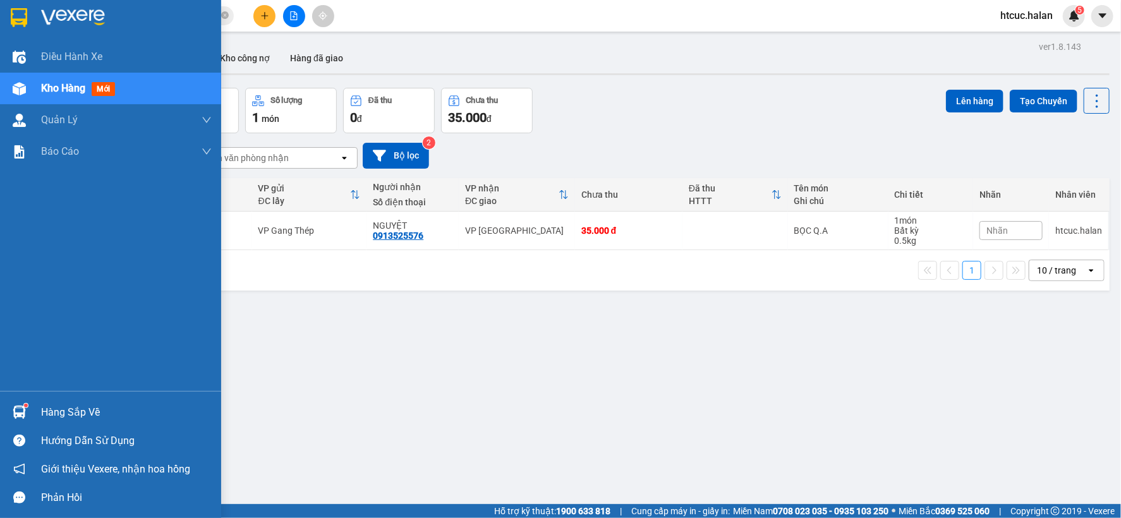
drag, startPoint x: 23, startPoint y: 411, endPoint x: 56, endPoint y: 407, distance: 33.2
click at [23, 411] on img at bounding box center [19, 412] width 13 height 13
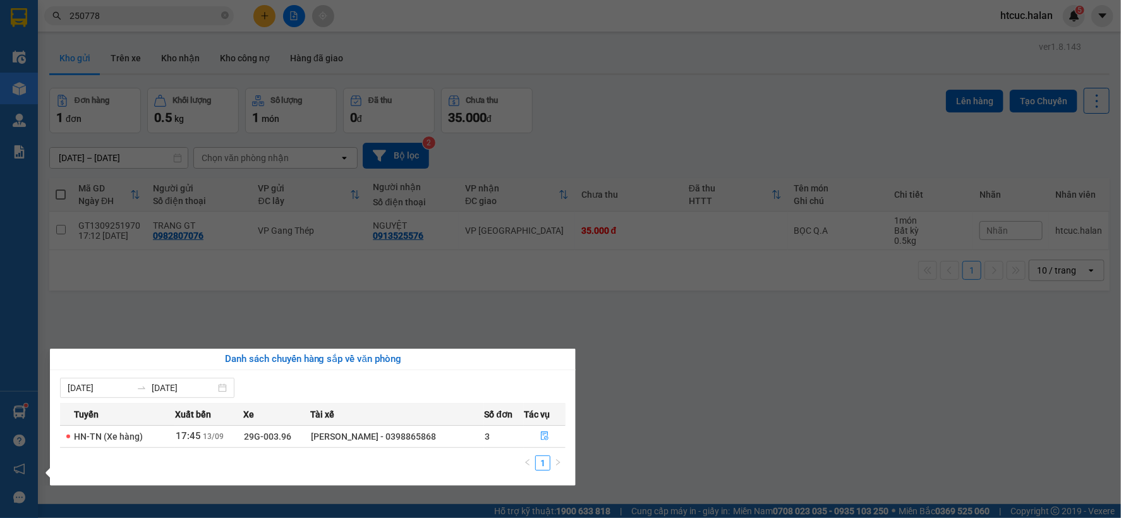
click at [632, 407] on section "Kết quả tìm kiếm ( 252 ) Bộ lọc Mã ĐH Trạng thái Món hàng Thu hộ Tổng cước Chưa…" at bounding box center [560, 259] width 1121 height 518
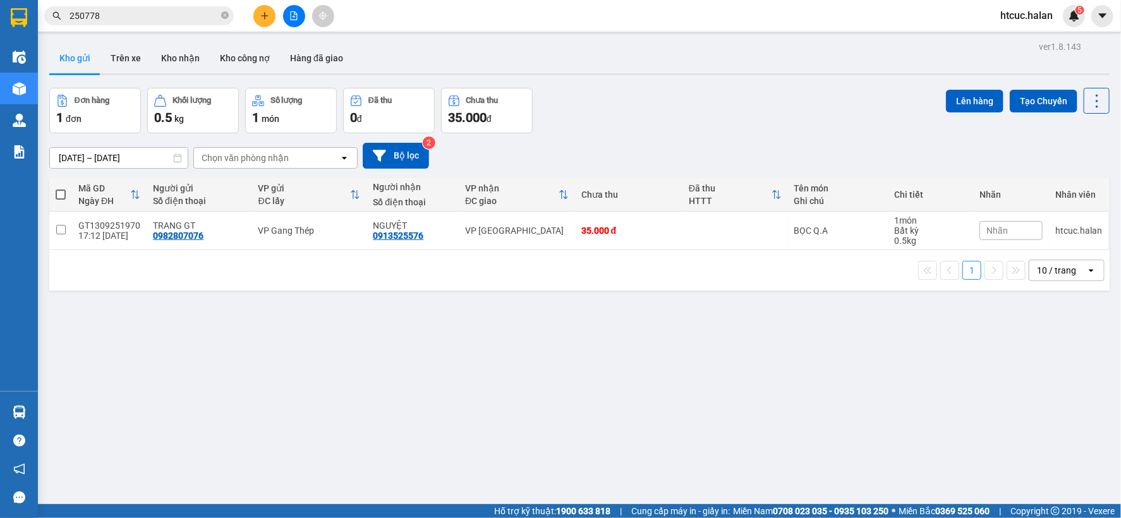
click at [269, 13] on button at bounding box center [264, 16] width 22 height 22
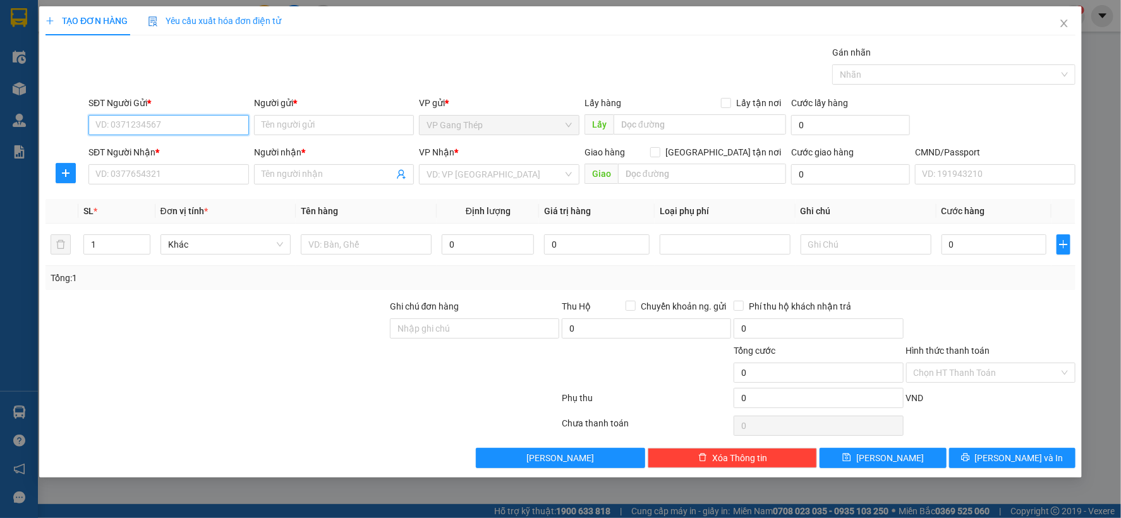
click at [198, 122] on input "SĐT Người Gửi *" at bounding box center [168, 125] width 160 height 20
type input "0379325553"
click at [172, 146] on div "0379325553 - THẮNG" at bounding box center [168, 150] width 145 height 14
type input "THẮNG"
type input "0379325553"
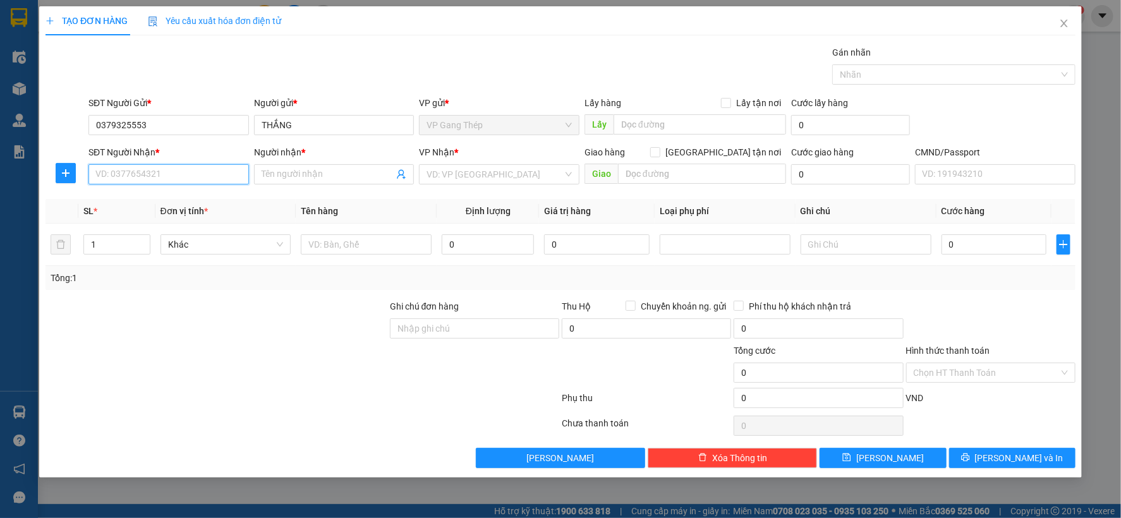
click at [179, 177] on input "SĐT Người Nhận *" at bounding box center [168, 174] width 160 height 20
click at [162, 203] on div "0329365555 - CÔNG - BK" at bounding box center [168, 200] width 145 height 14
type input "0329365555"
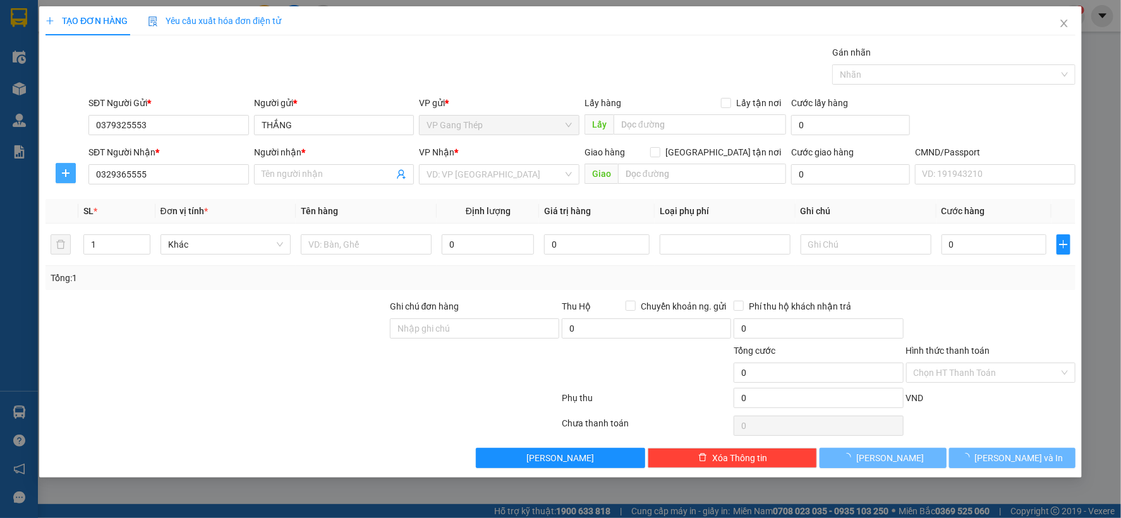
type input "CÔNG - BK"
click at [66, 173] on icon "plus" at bounding box center [66, 172] width 8 height 1
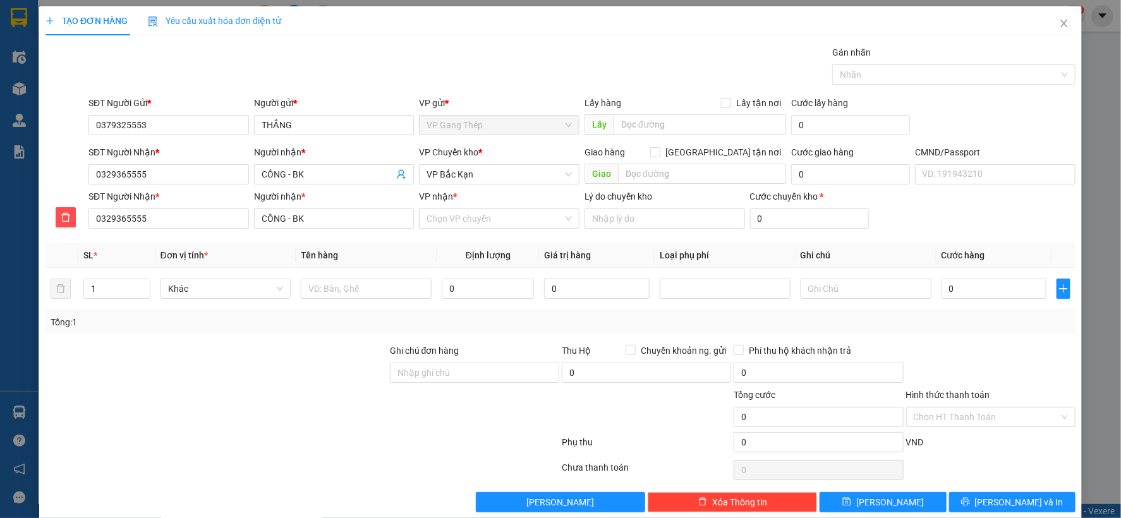
click at [443, 162] on div "VP Chuyển kho *" at bounding box center [499, 154] width 160 height 19
click at [444, 172] on span "VP Bắc Kạn" at bounding box center [498, 174] width 145 height 19
type input "U"
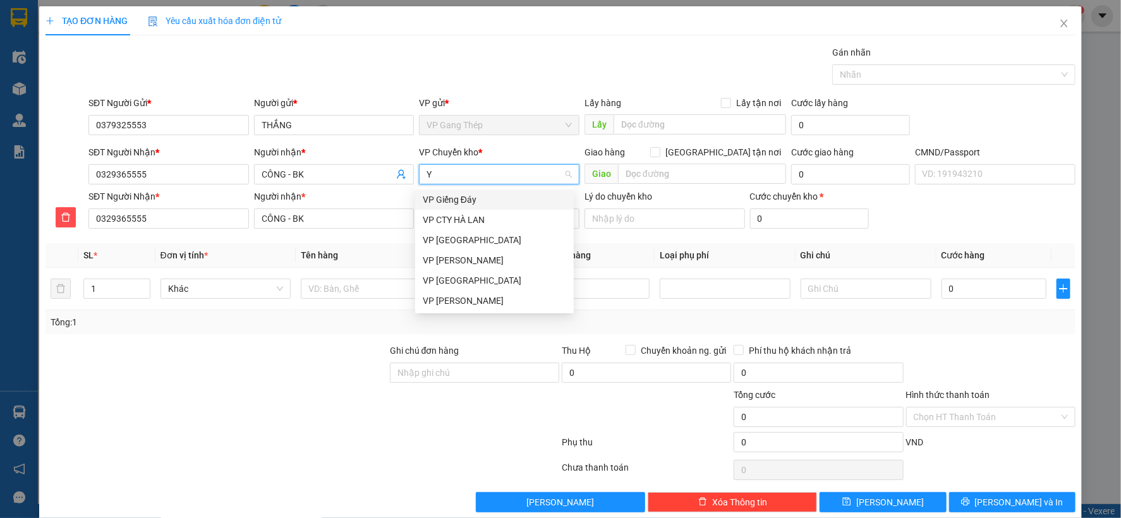
type input "YÊ"
click at [440, 193] on div "VP [GEOGRAPHIC_DATA]" at bounding box center [494, 200] width 143 height 14
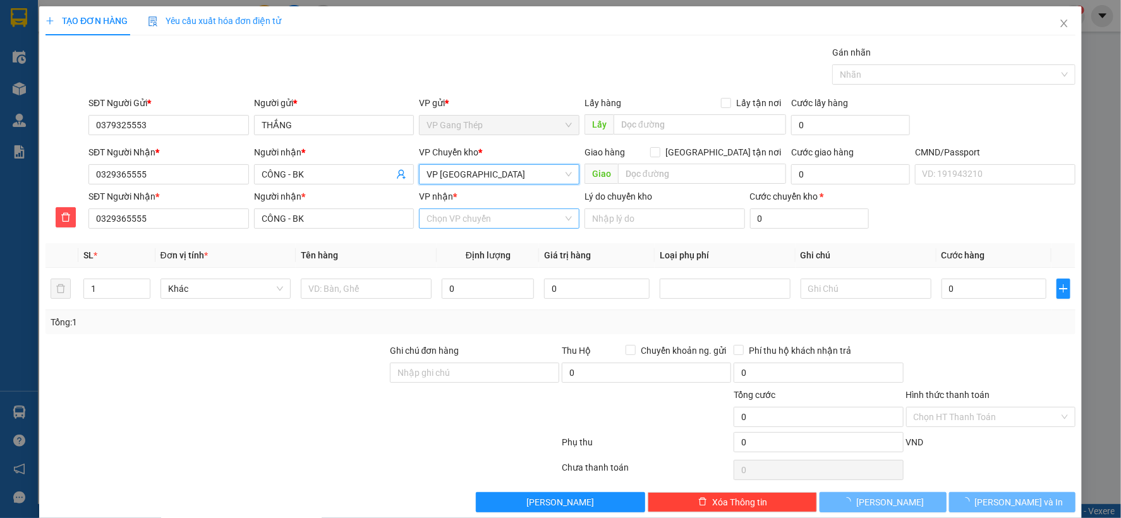
click at [456, 220] on input "VP nhận *" at bounding box center [494, 218] width 136 height 19
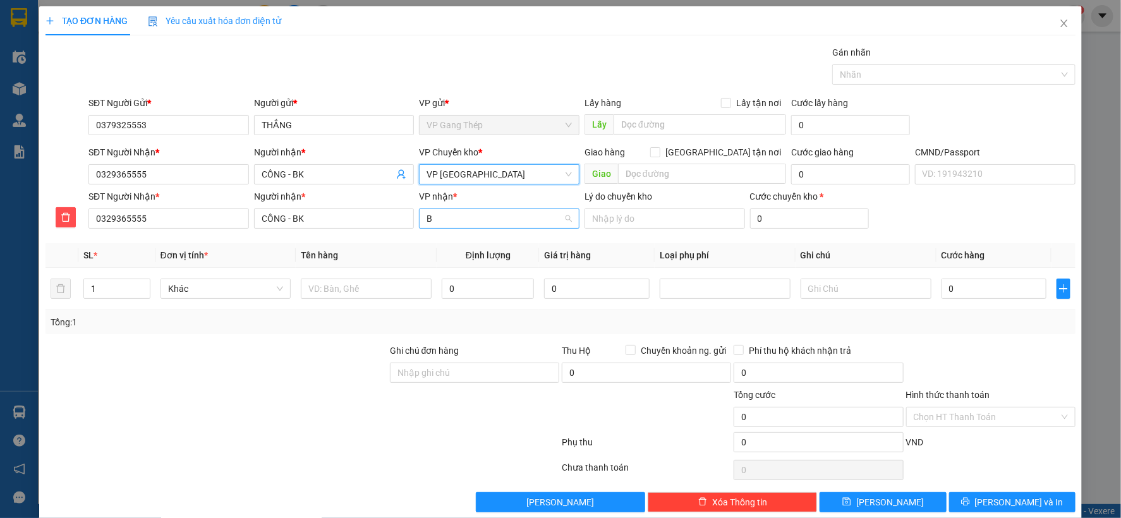
type input "BA"
click at [453, 287] on div "VP Bắc Kạn" at bounding box center [494, 284] width 143 height 14
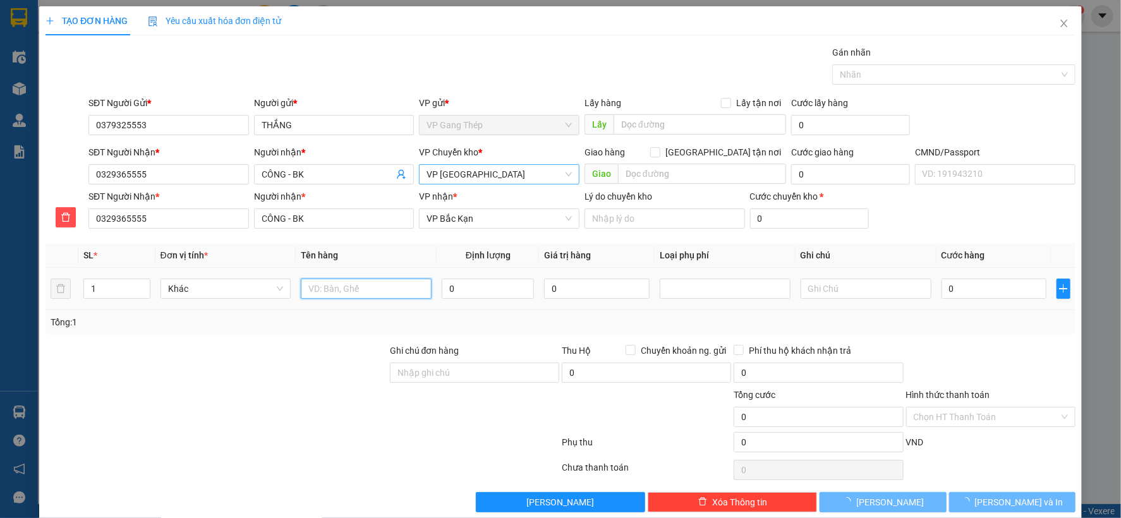
click at [368, 296] on input "text" at bounding box center [366, 289] width 131 height 20
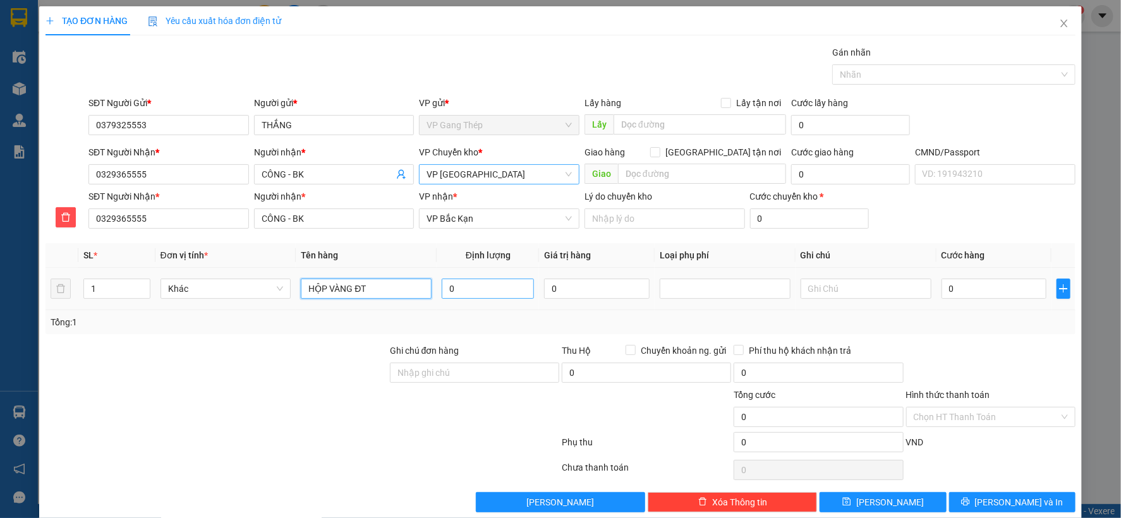
type input "HỘP VÀNG ĐT"
click at [497, 285] on input "0" at bounding box center [488, 289] width 92 height 20
type input "8"
click at [1012, 289] on input "0" at bounding box center [993, 289] width 105 height 20
click at [260, 286] on span "Khác" at bounding box center [226, 288] width 116 height 19
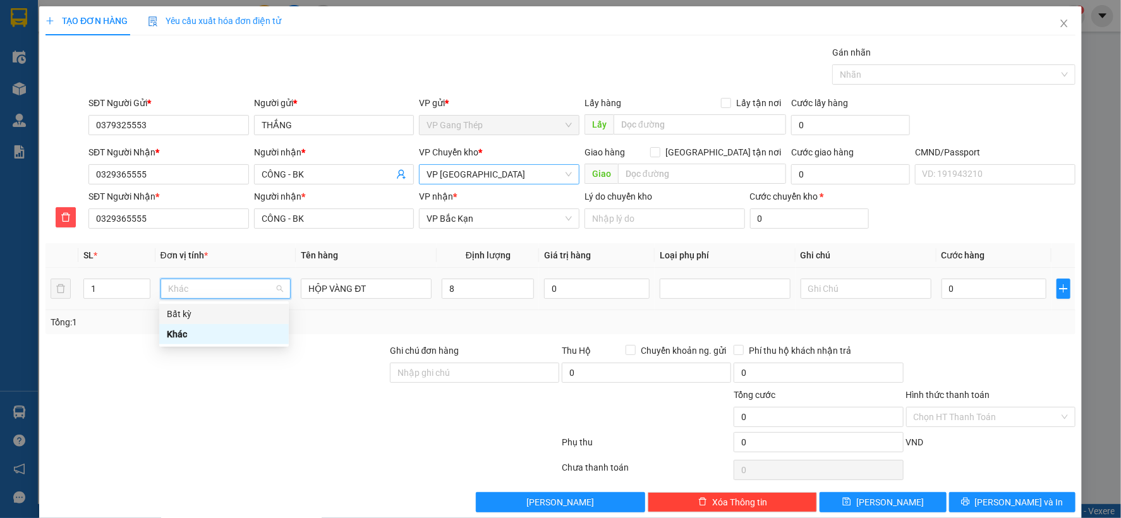
click at [179, 313] on div "Bất kỳ" at bounding box center [224, 314] width 114 height 14
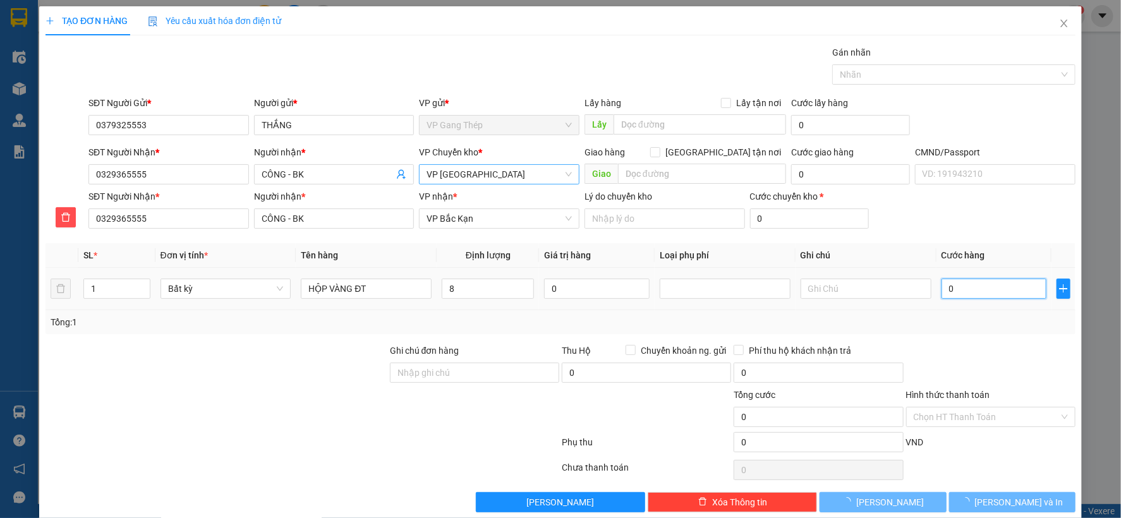
click at [1007, 293] on input "0" at bounding box center [993, 289] width 105 height 20
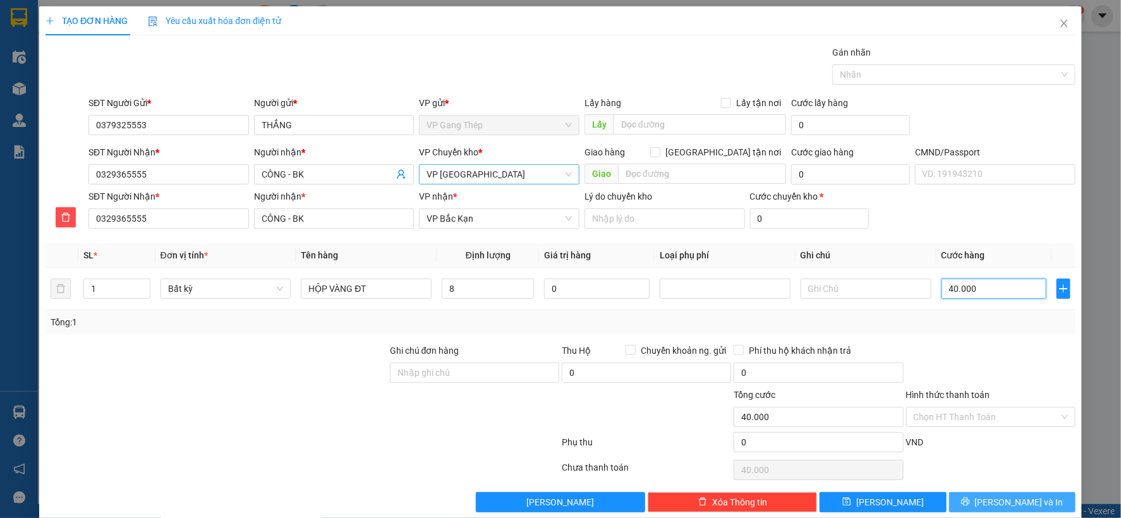
type input "40.000"
click at [1022, 501] on span "[PERSON_NAME] và In" at bounding box center [1019, 502] width 88 height 14
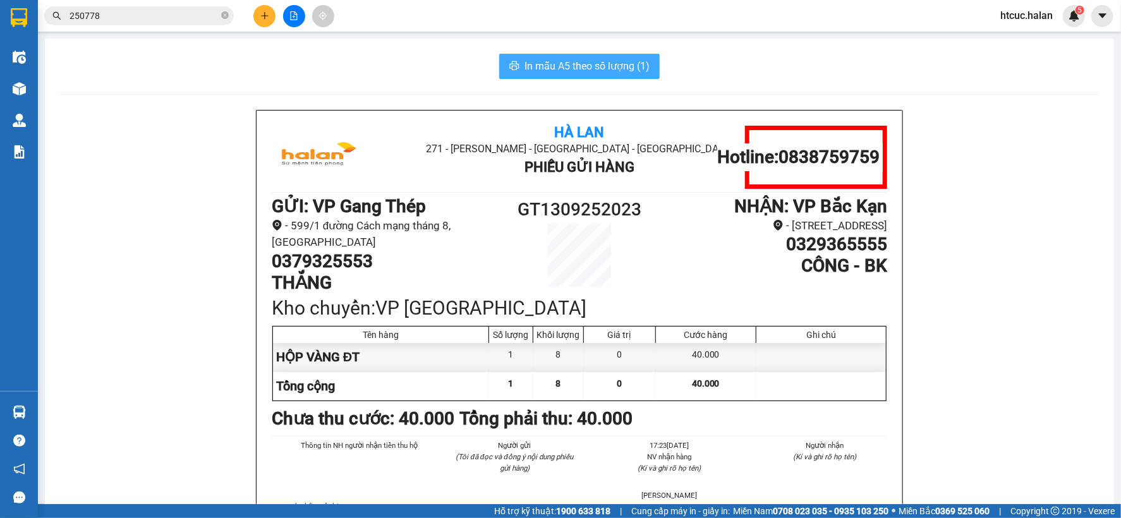
click at [588, 66] on span "In mẫu A5 theo số lượng (1)" at bounding box center [586, 66] width 125 height 16
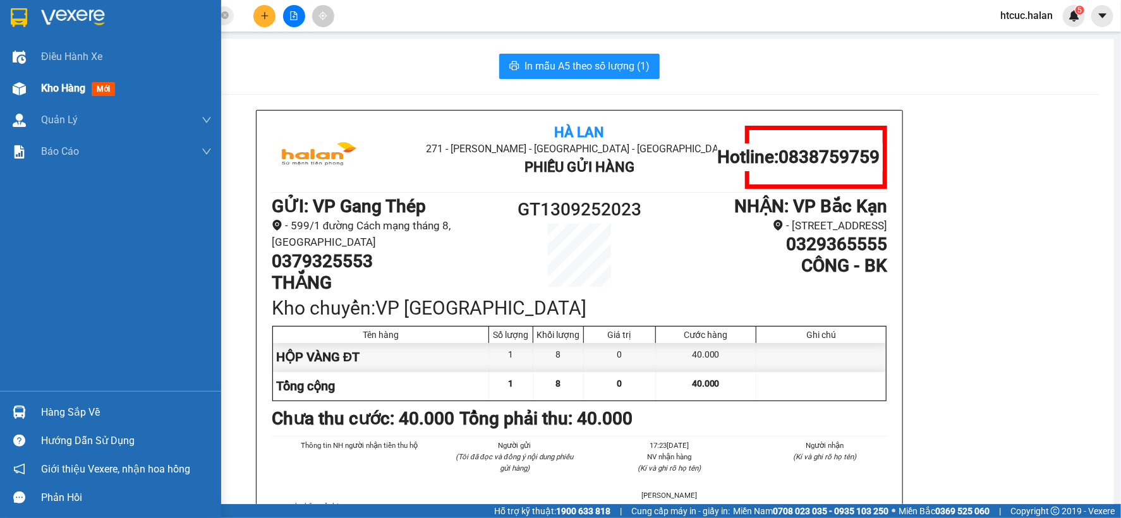
click at [59, 94] on span "Kho hàng" at bounding box center [63, 88] width 44 height 12
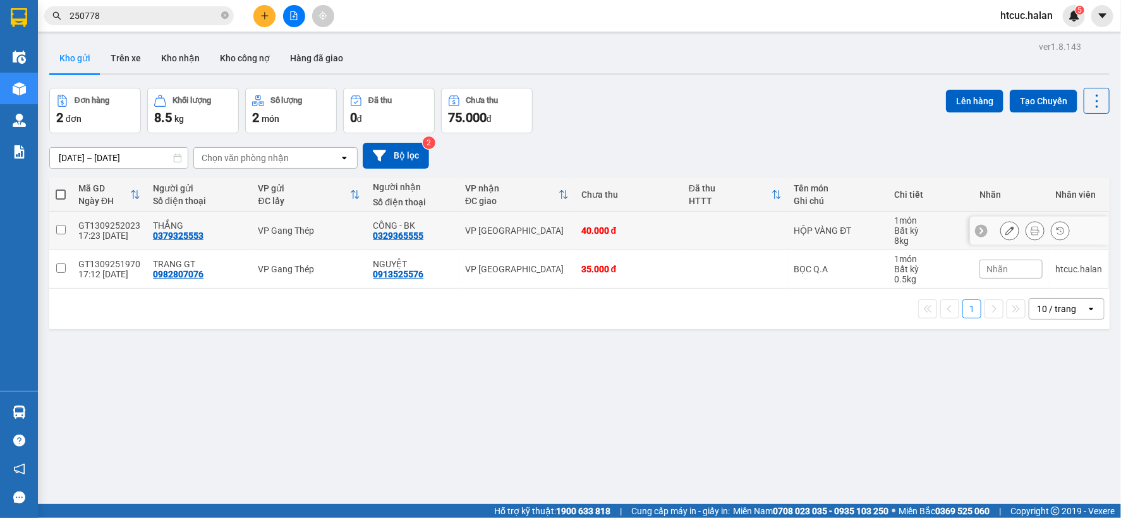
click at [1005, 227] on icon at bounding box center [1009, 230] width 9 height 9
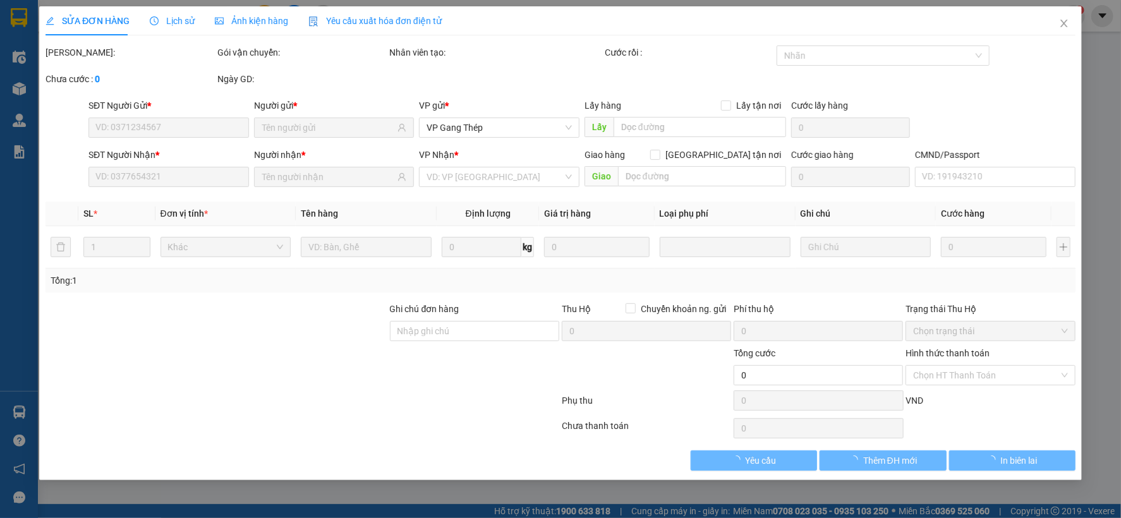
type input "0379325553"
type input "0329365555"
type input "40.000"
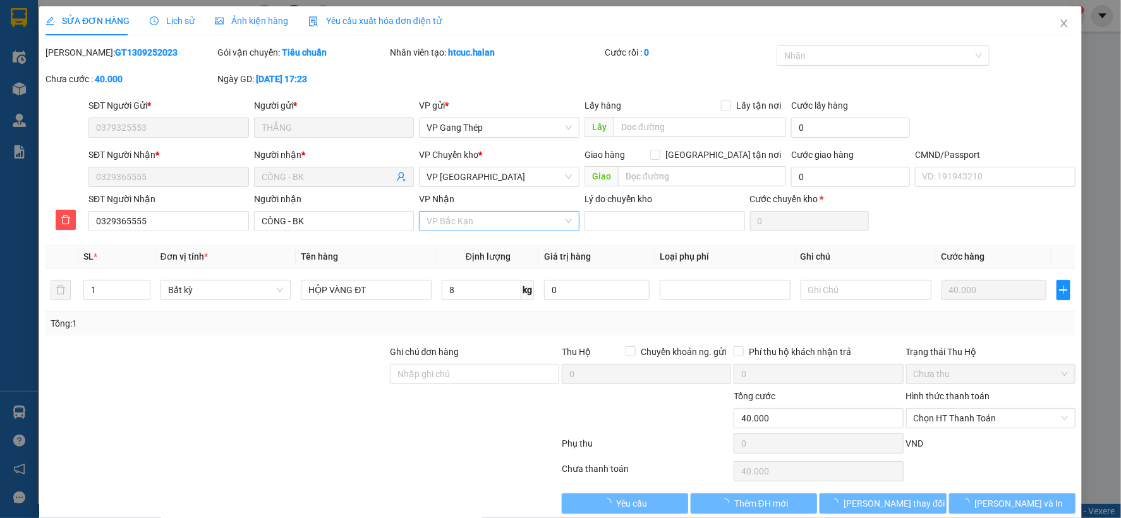
click at [481, 222] on span "VP Bắc Kạn" at bounding box center [498, 221] width 145 height 19
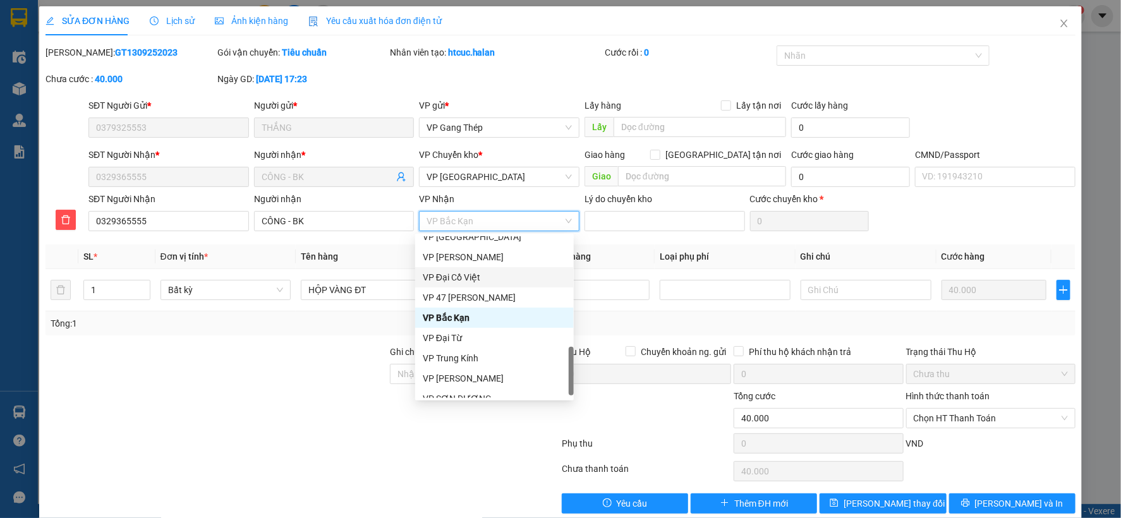
scroll to position [475, 0]
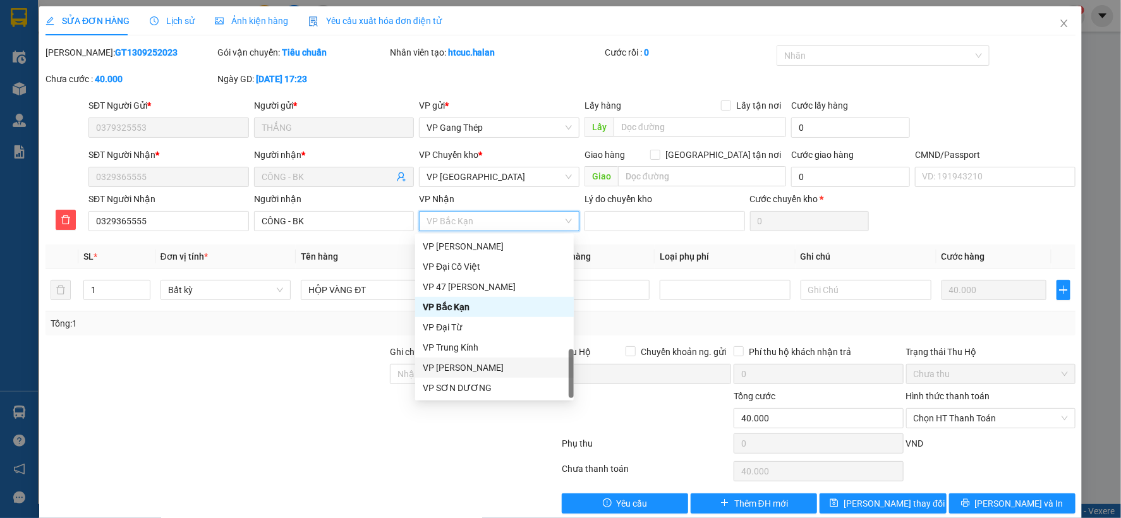
click at [468, 366] on div "VP [PERSON_NAME]" at bounding box center [494, 368] width 143 height 14
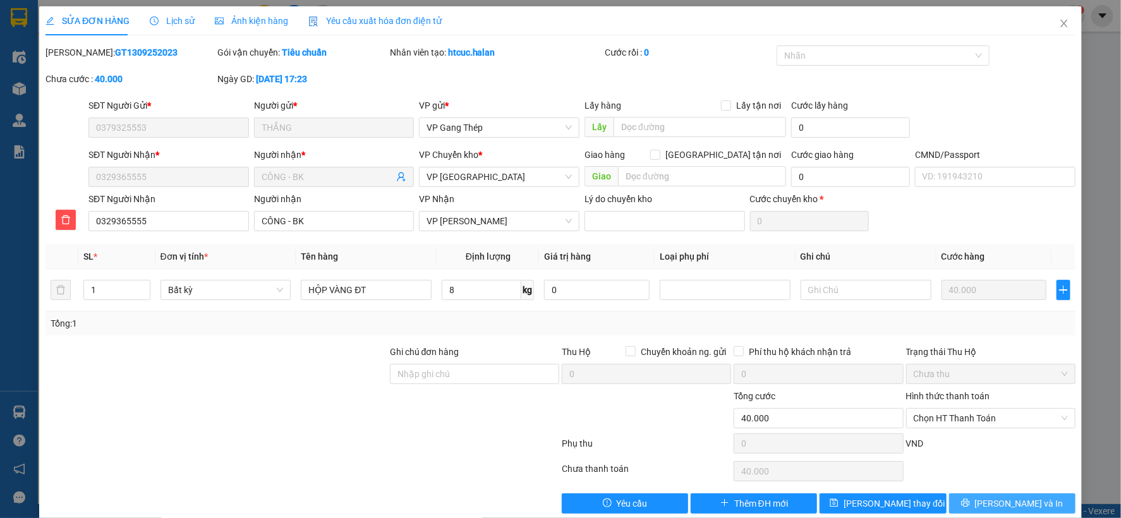
click at [1011, 502] on span "[PERSON_NAME] và In" at bounding box center [1019, 504] width 88 height 14
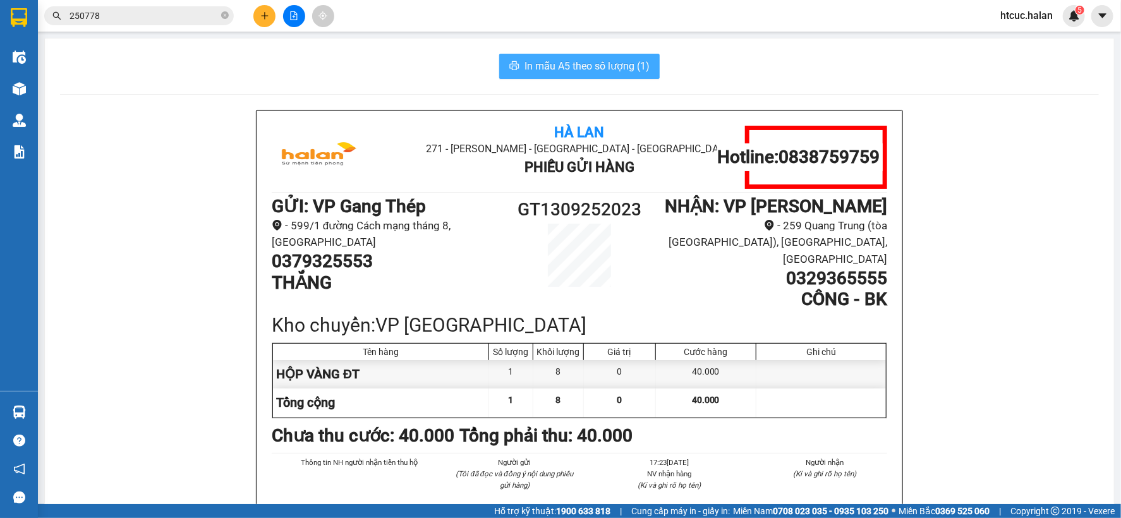
click at [577, 57] on button "In mẫu A5 theo số lượng (1)" at bounding box center [579, 66] width 160 height 25
click at [270, 9] on button at bounding box center [264, 16] width 22 height 22
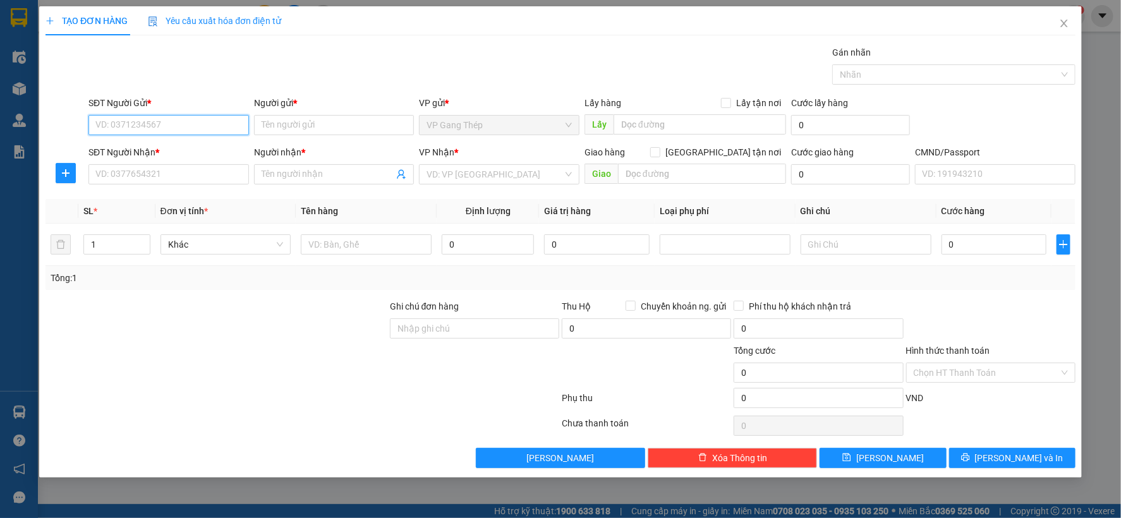
click at [179, 125] on input "SĐT Người Gửi *" at bounding box center [168, 125] width 160 height 20
click at [131, 121] on input "0397585836" at bounding box center [168, 125] width 160 height 20
click at [141, 124] on input "0397585836" at bounding box center [168, 125] width 160 height 20
type input "0397585856"
click at [156, 149] on div "0397585856 - TRANG" at bounding box center [168, 150] width 145 height 14
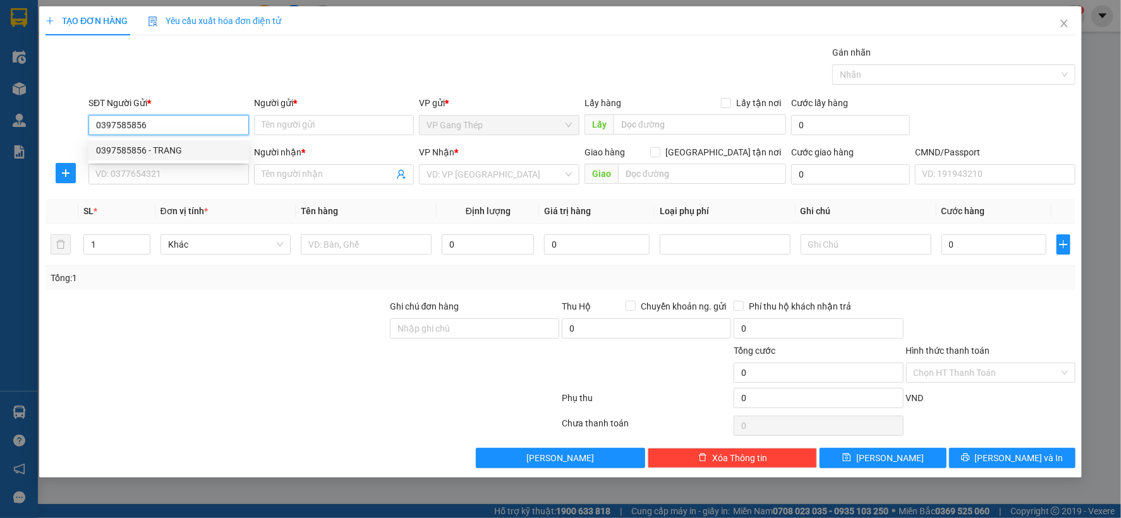
type input "TRANG"
type input "0397585856"
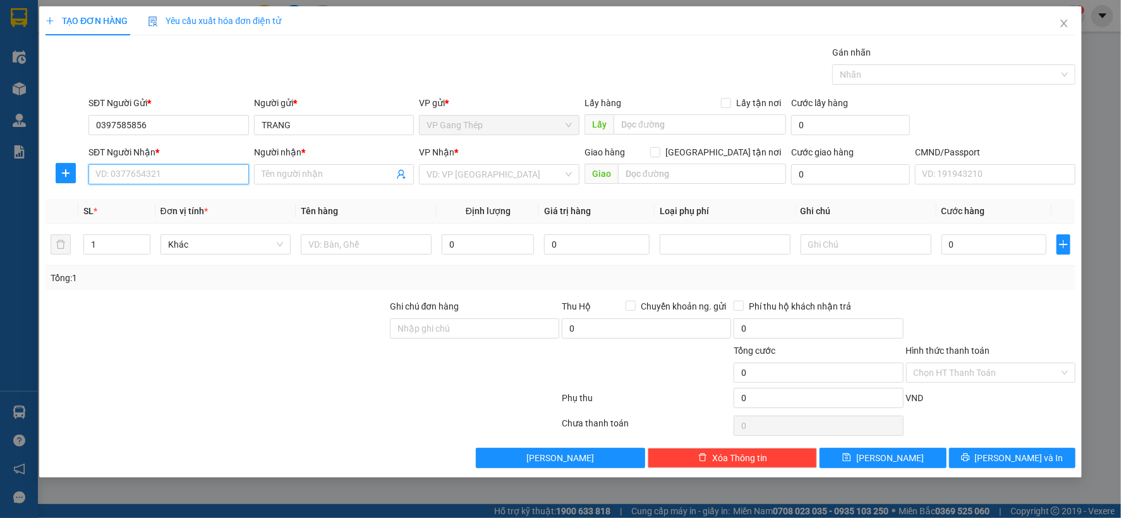
click at [167, 178] on input "SĐT Người Nhận *" at bounding box center [168, 174] width 160 height 20
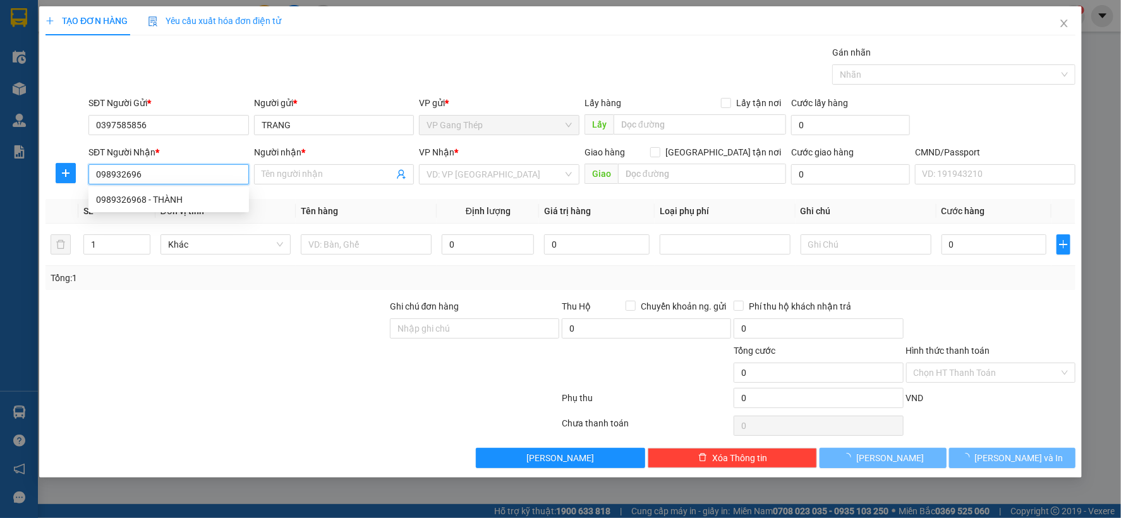
type input "0989326968"
click at [166, 193] on div "0989326968 - THÀNH" at bounding box center [168, 200] width 145 height 14
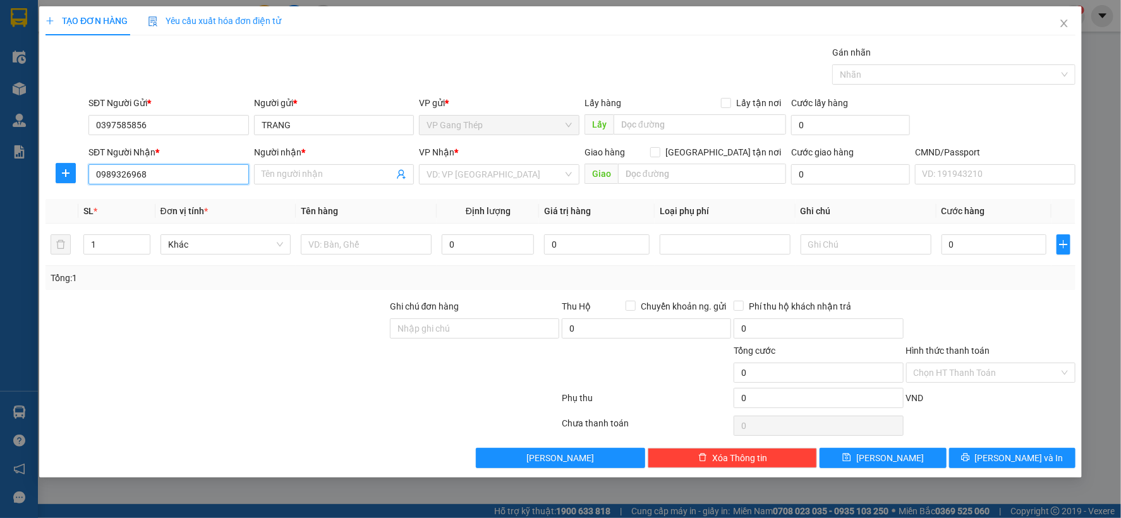
type input "THÀNH"
type input "0989326968"
drag, startPoint x: 70, startPoint y: 173, endPoint x: 524, endPoint y: 166, distance: 454.4
click at [72, 173] on span "plus" at bounding box center [65, 173] width 19 height 10
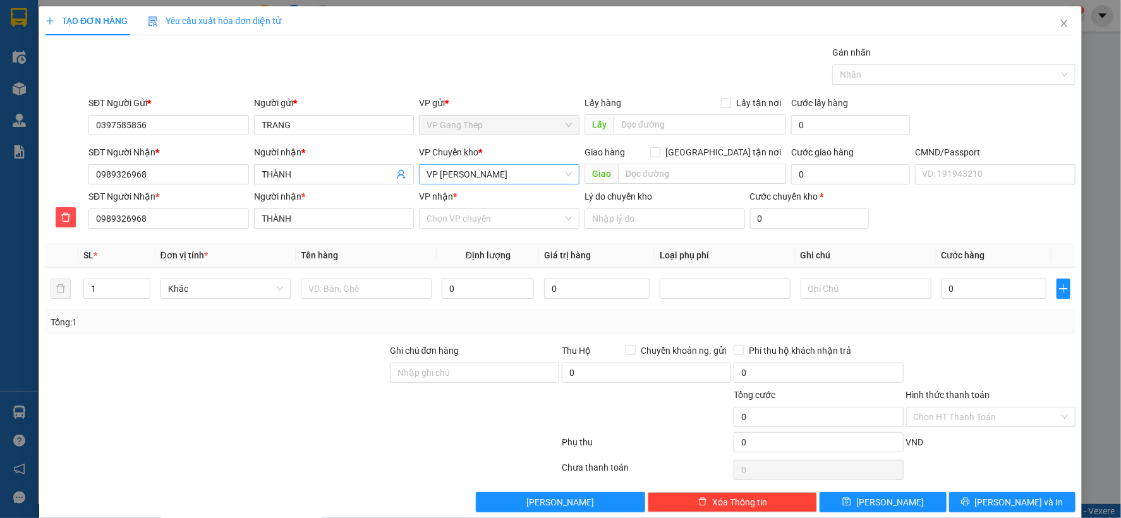
click at [479, 177] on span "VP [PERSON_NAME]" at bounding box center [498, 174] width 145 height 19
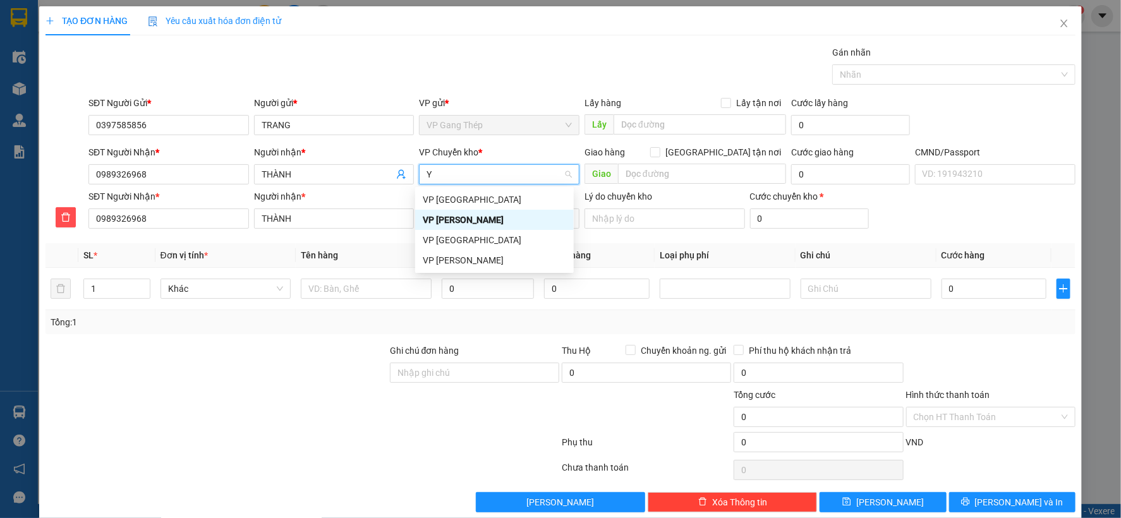
type input "YÊ"
click at [459, 201] on div "VP [GEOGRAPHIC_DATA]" at bounding box center [494, 200] width 143 height 14
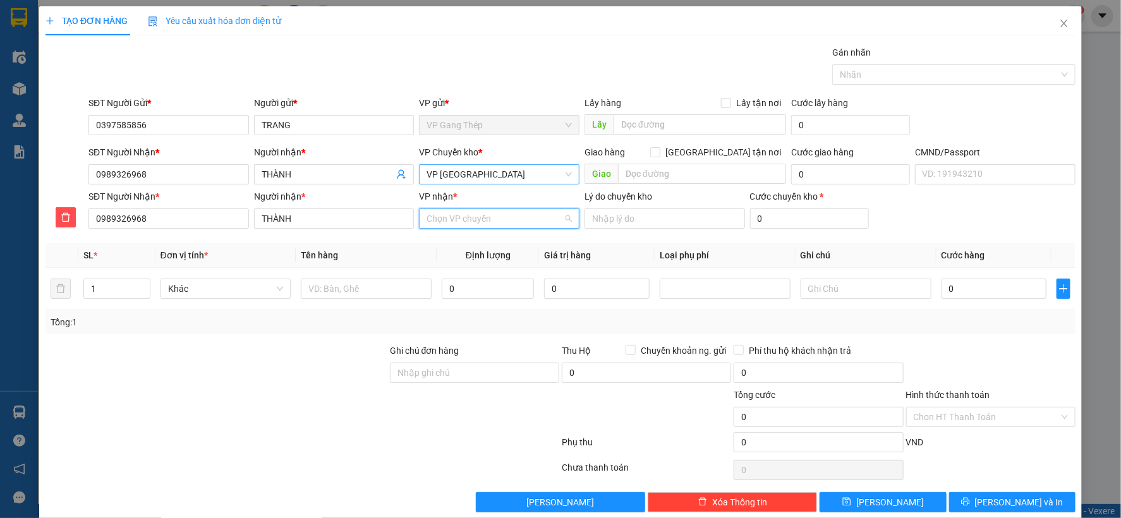
click at [469, 213] on input "VP nhận *" at bounding box center [494, 218] width 136 height 19
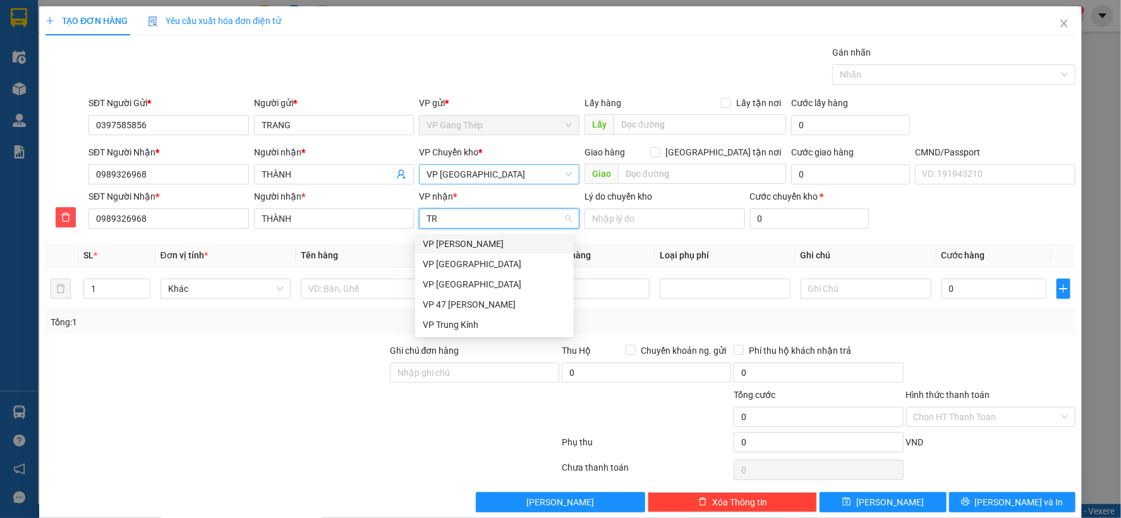
type input "TRA"
click at [461, 243] on div "VP [PERSON_NAME]" at bounding box center [494, 244] width 143 height 14
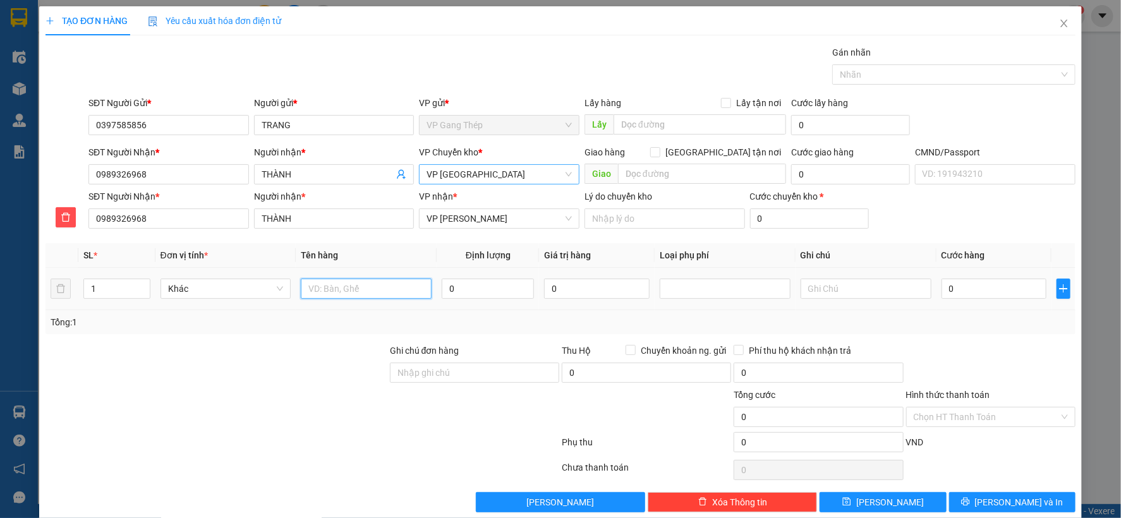
click at [356, 291] on input "text" at bounding box center [366, 289] width 131 height 20
type input "HỘP THUỐC"
click at [482, 286] on input "0" at bounding box center [488, 289] width 92 height 20
click at [272, 289] on span "Khác" at bounding box center [226, 288] width 116 height 19
type input "1"
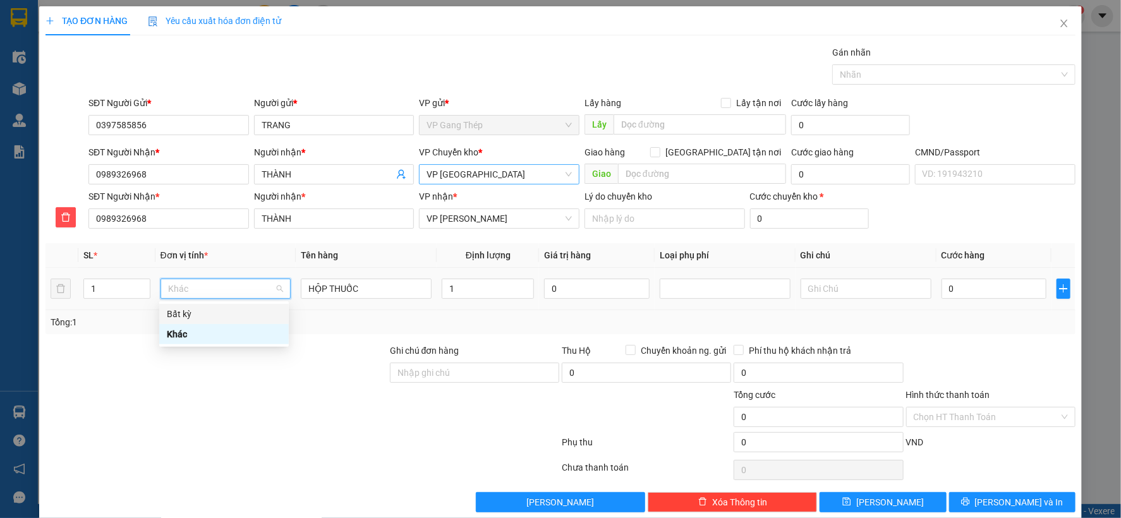
click at [184, 313] on div "Bất kỳ" at bounding box center [224, 314] width 114 height 14
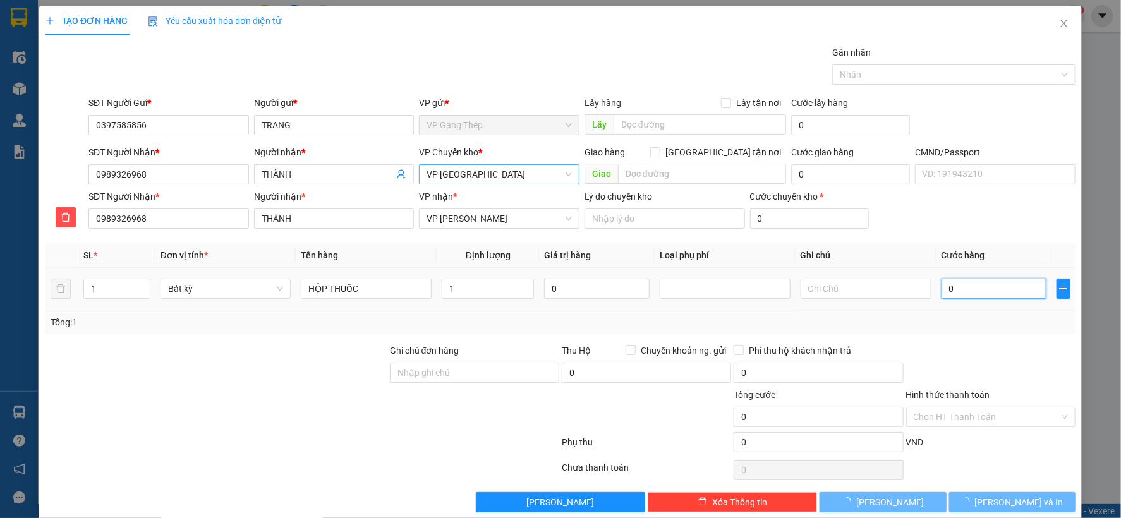
click at [967, 293] on input "0" at bounding box center [993, 289] width 105 height 20
type input "35.000"
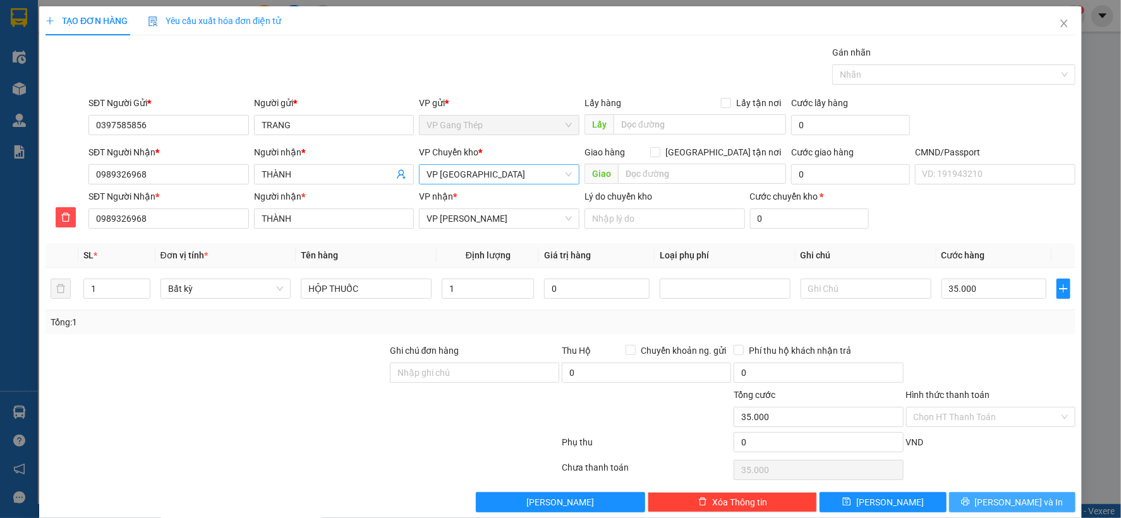
click at [1007, 505] on span "[PERSON_NAME] và In" at bounding box center [1019, 502] width 88 height 14
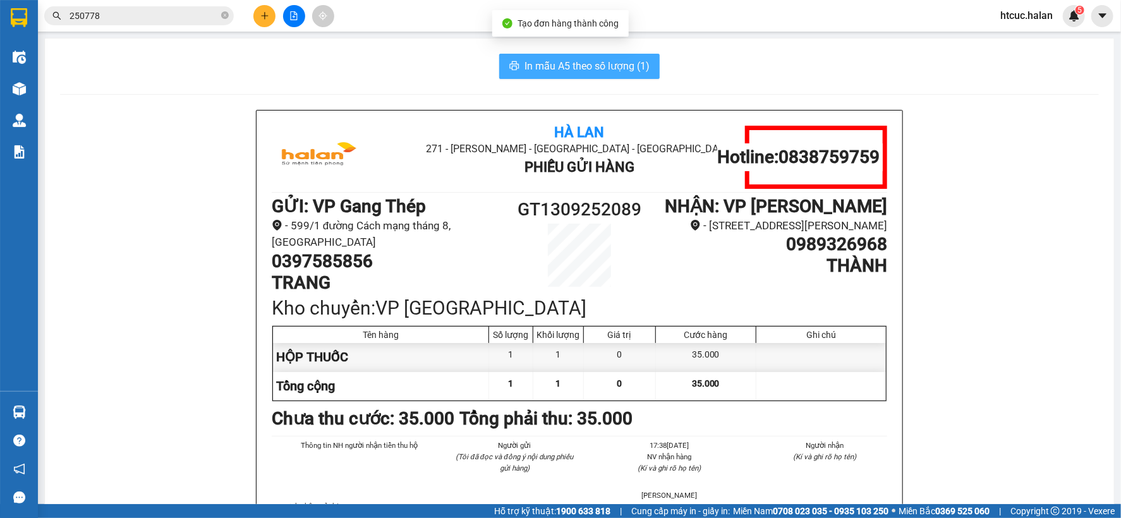
click at [614, 62] on span "In mẫu A5 theo số lượng (1)" at bounding box center [586, 66] width 125 height 16
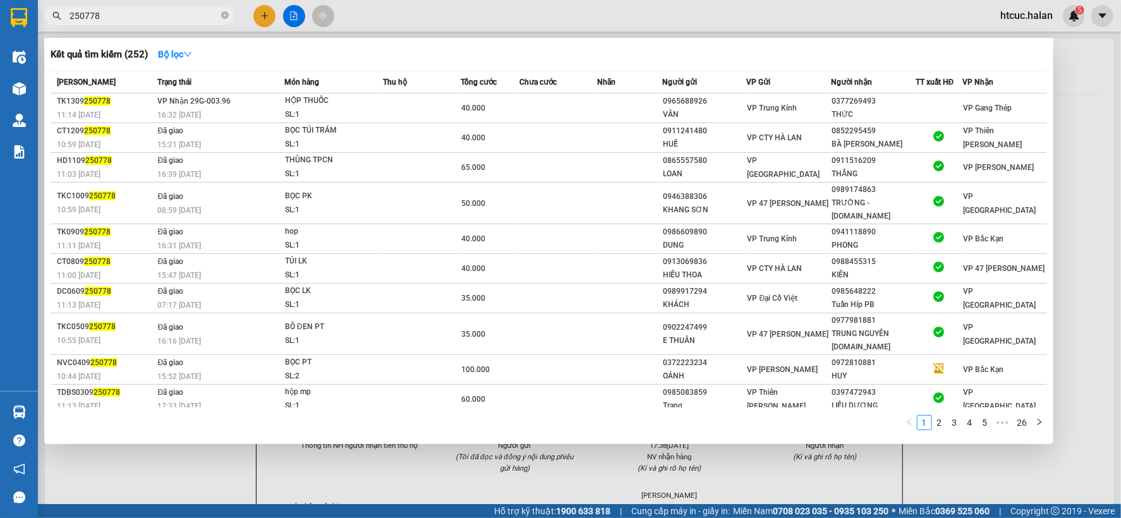
drag, startPoint x: 110, startPoint y: 13, endPoint x: 39, endPoint y: 21, distance: 71.9
click at [39, 21] on div "250778" at bounding box center [123, 15] width 246 height 19
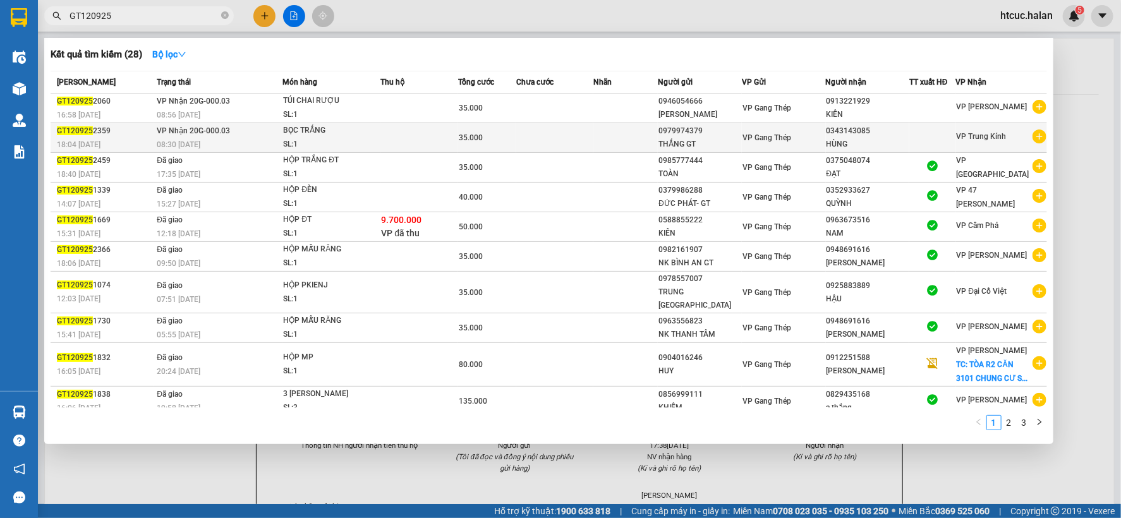
type input "GT120925"
click at [552, 139] on td at bounding box center [554, 138] width 77 height 30
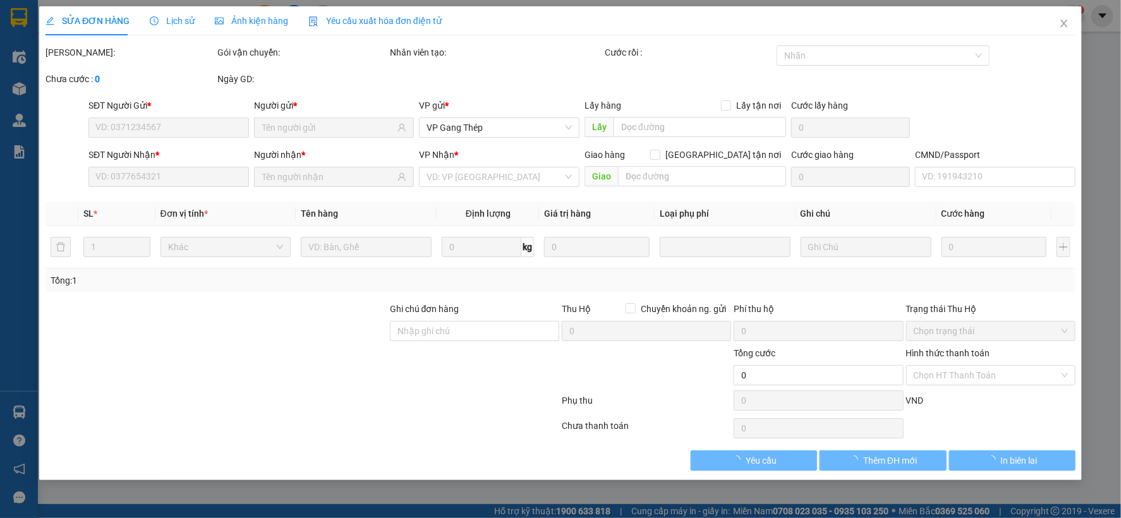
type input "0979974379"
type input "0343143085"
type input "35.000"
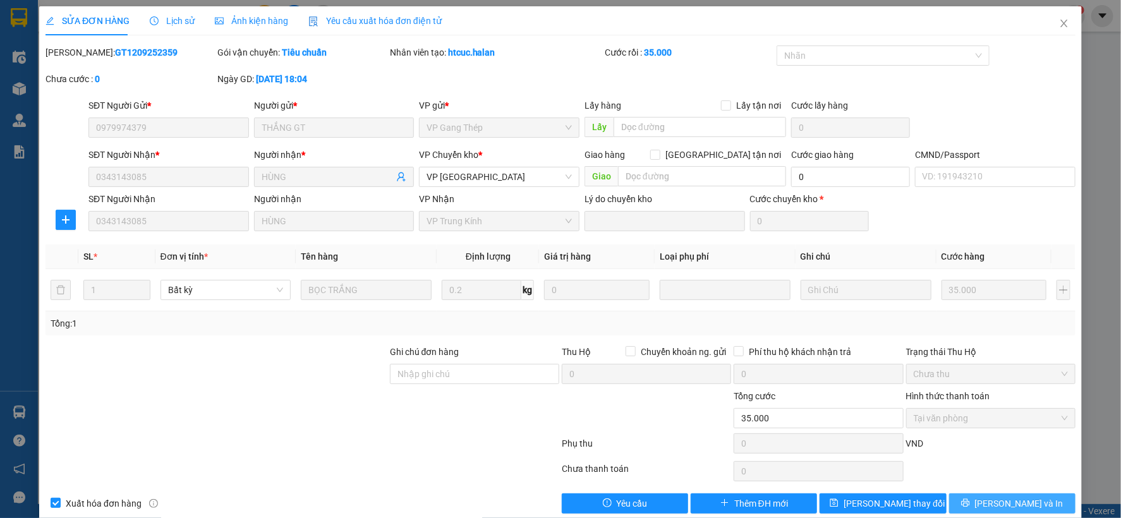
drag, startPoint x: 1007, startPoint y: 504, endPoint x: 994, endPoint y: 501, distance: 13.6
click at [1007, 506] on span "[PERSON_NAME] và In" at bounding box center [1019, 504] width 88 height 14
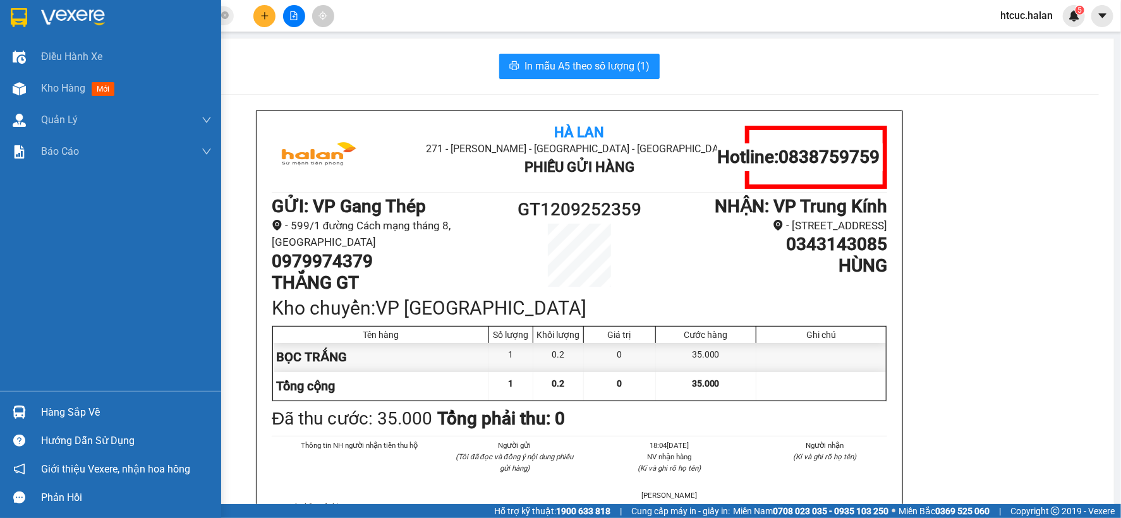
click at [74, 411] on div "Hàng sắp về" at bounding box center [126, 412] width 171 height 19
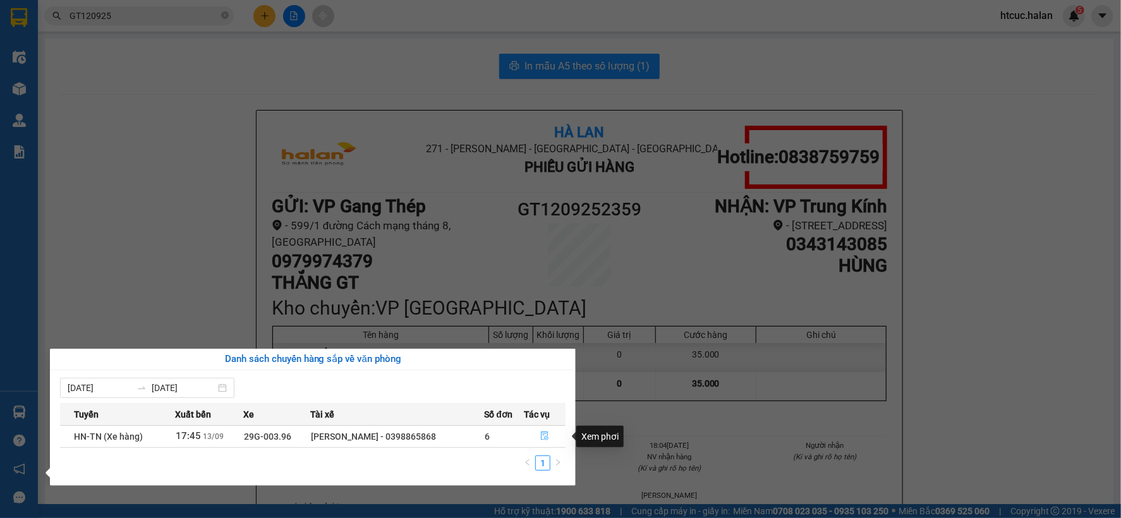
click at [541, 437] on icon "file-done" at bounding box center [545, 436] width 8 height 9
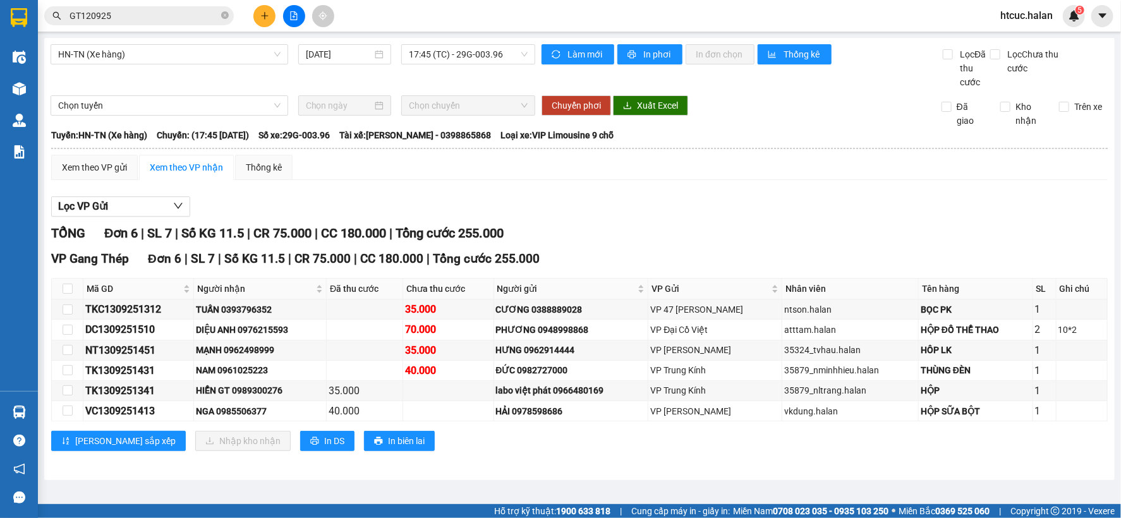
drag, startPoint x: 135, startPoint y: 16, endPoint x: 19, endPoint y: 13, distance: 115.7
click at [0, 35] on section "Kết quả tìm kiếm ( 28 ) Bộ lọc Mã ĐH Trạng thái Món hàng Thu hộ Tổng cước Chưa …" at bounding box center [560, 259] width 1121 height 518
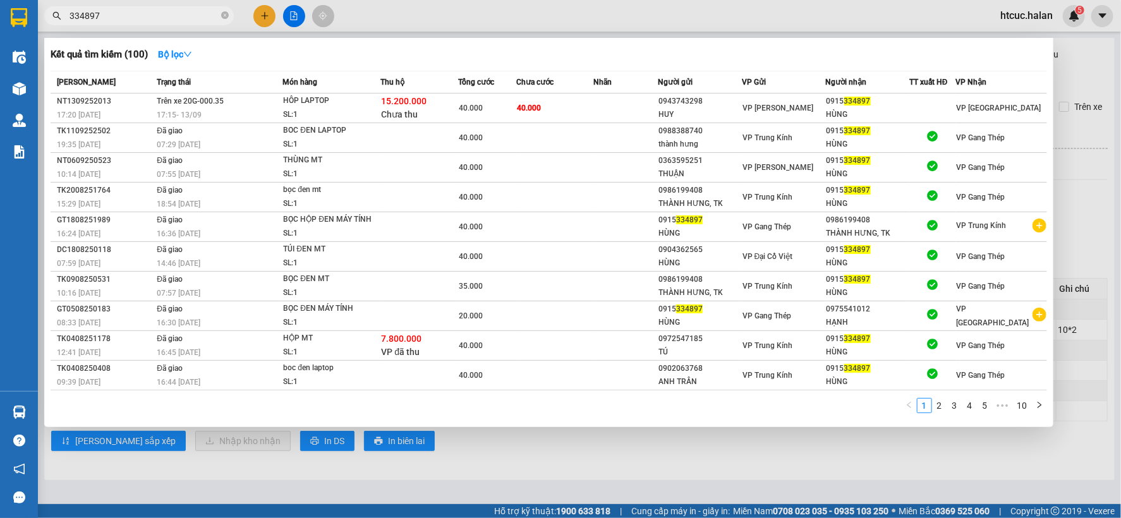
type input "334897"
click at [210, 487] on div at bounding box center [560, 259] width 1121 height 518
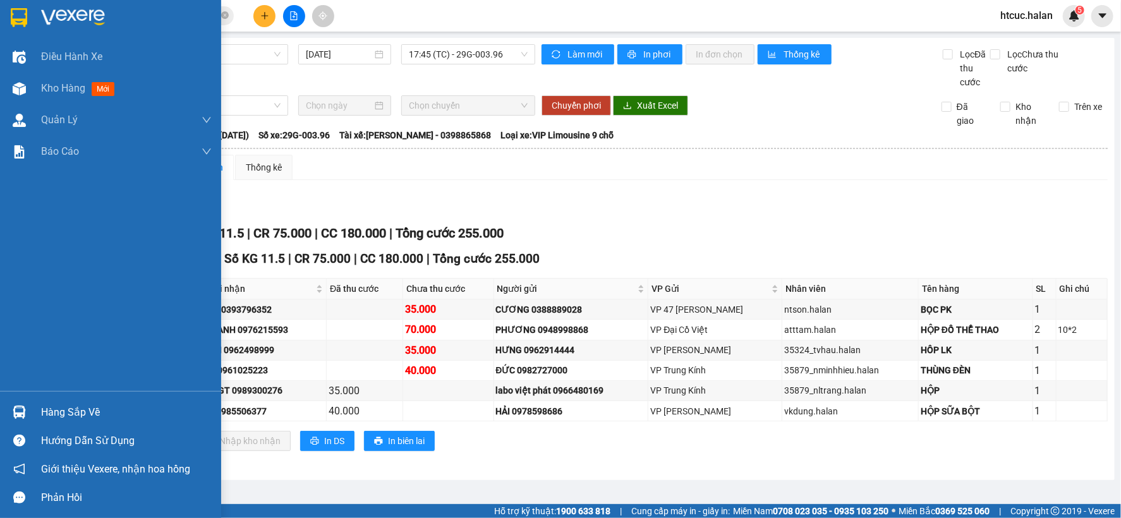
click at [44, 411] on div "Hàng sắp về" at bounding box center [126, 412] width 171 height 19
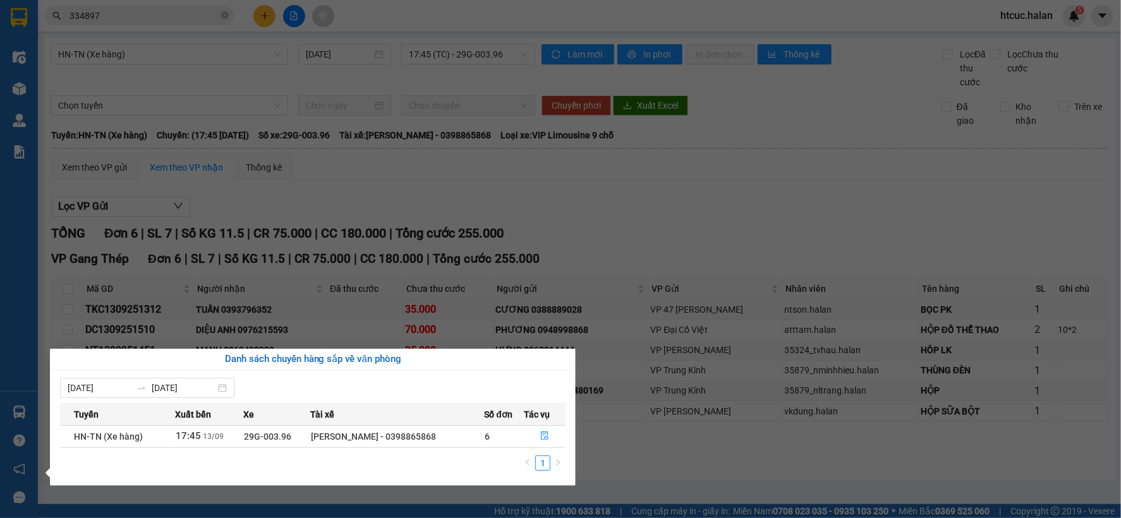
click at [715, 465] on section "Kết quả tìm kiếm ( 100 ) Bộ lọc Mã ĐH Trạng thái Món hàng Thu hộ Tổng cước Chưa…" at bounding box center [560, 259] width 1121 height 518
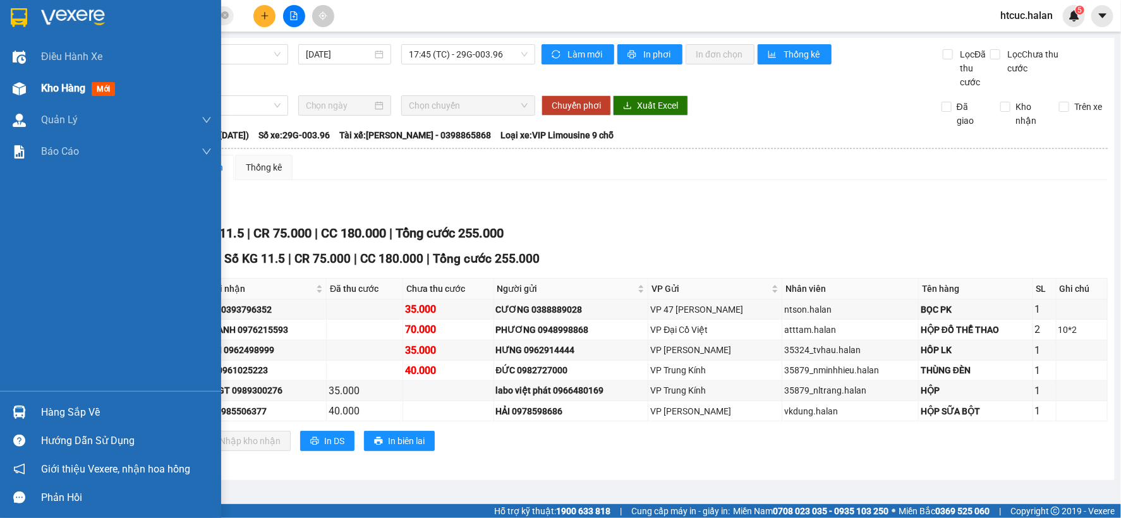
click at [38, 85] on div "Kho hàng mới" at bounding box center [110, 89] width 221 height 32
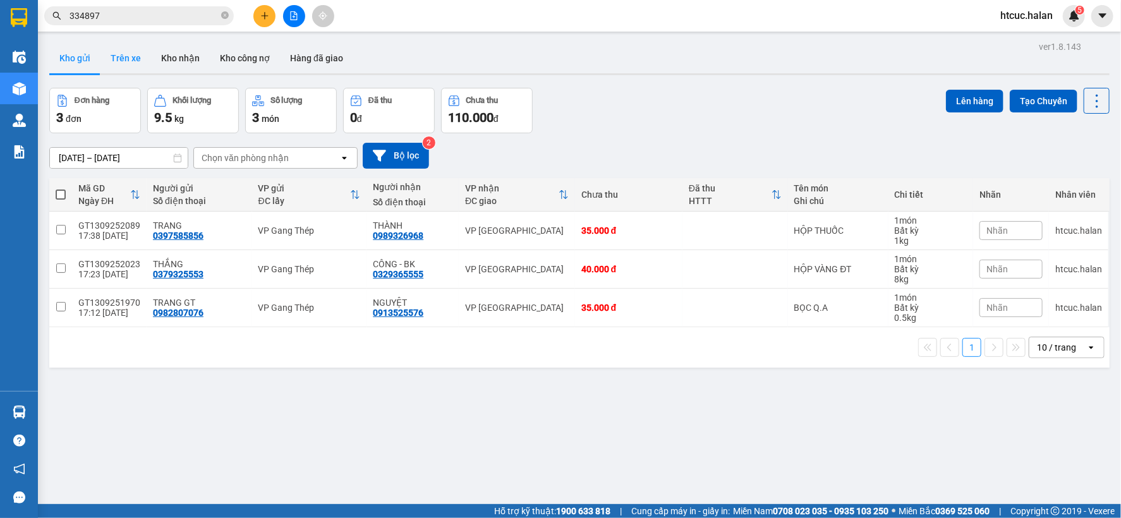
click at [131, 61] on button "Trên xe" at bounding box center [125, 58] width 51 height 30
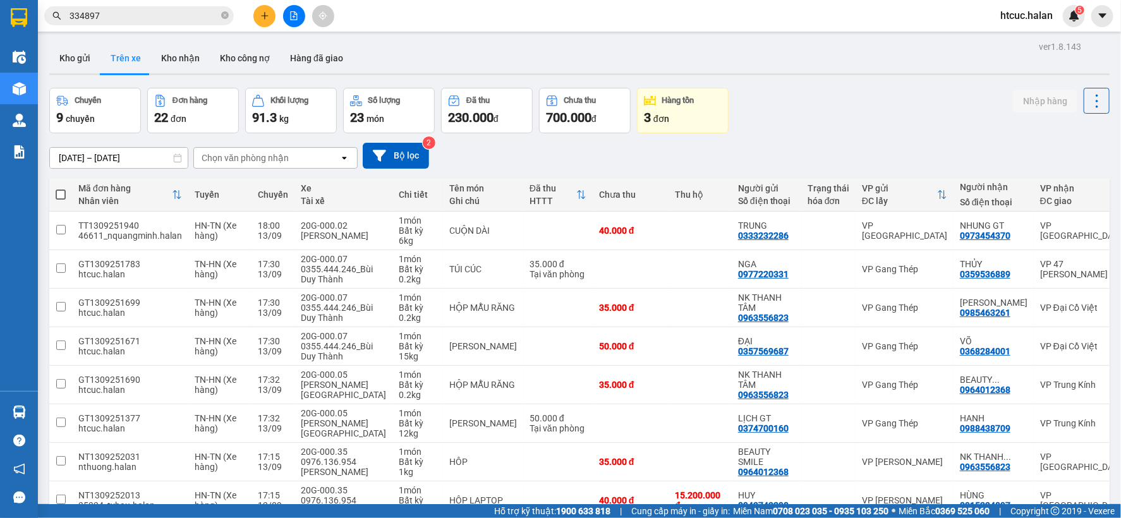
scroll to position [171, 0]
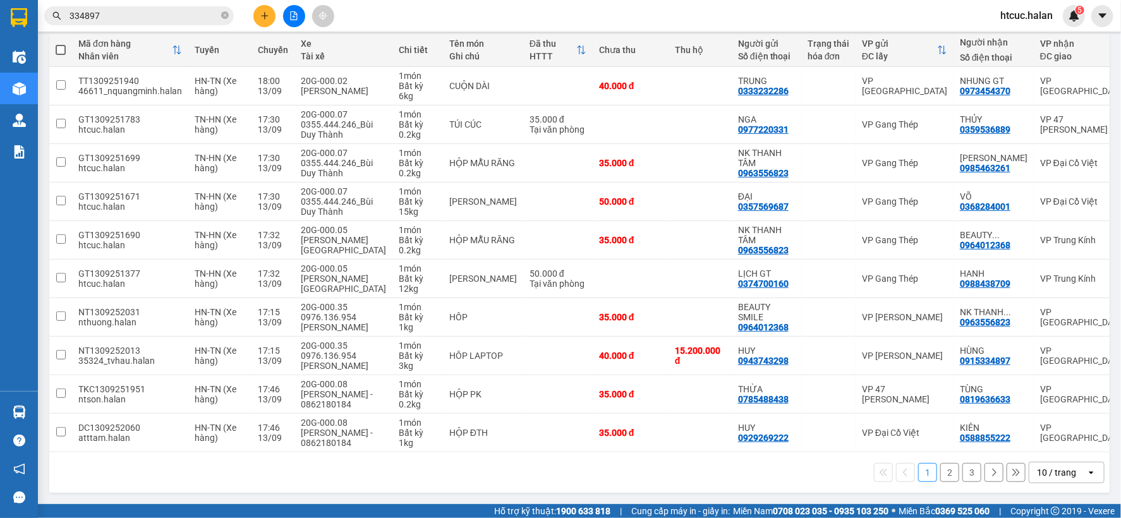
click at [940, 474] on button "2" at bounding box center [949, 472] width 19 height 19
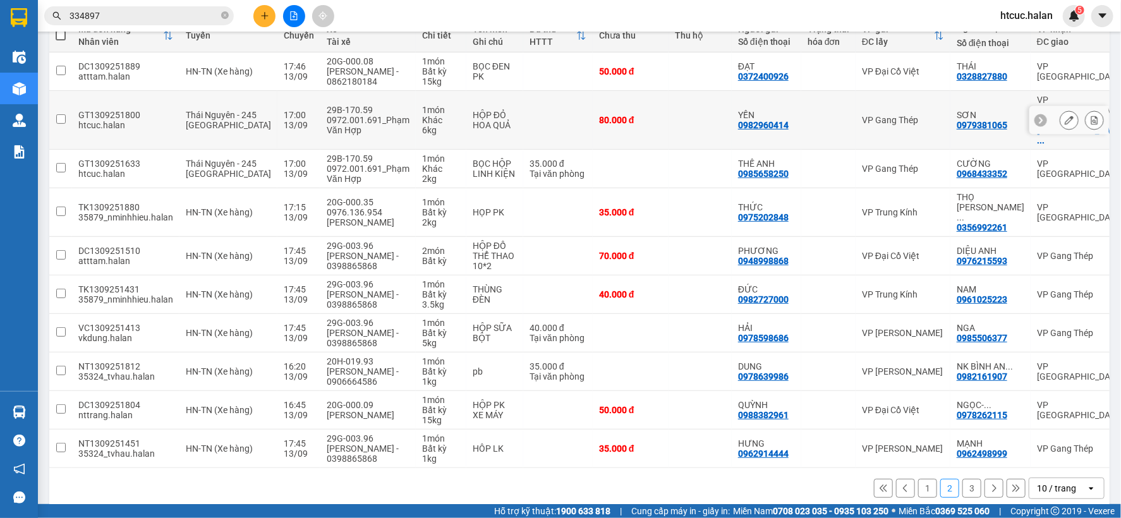
scroll to position [160, 0]
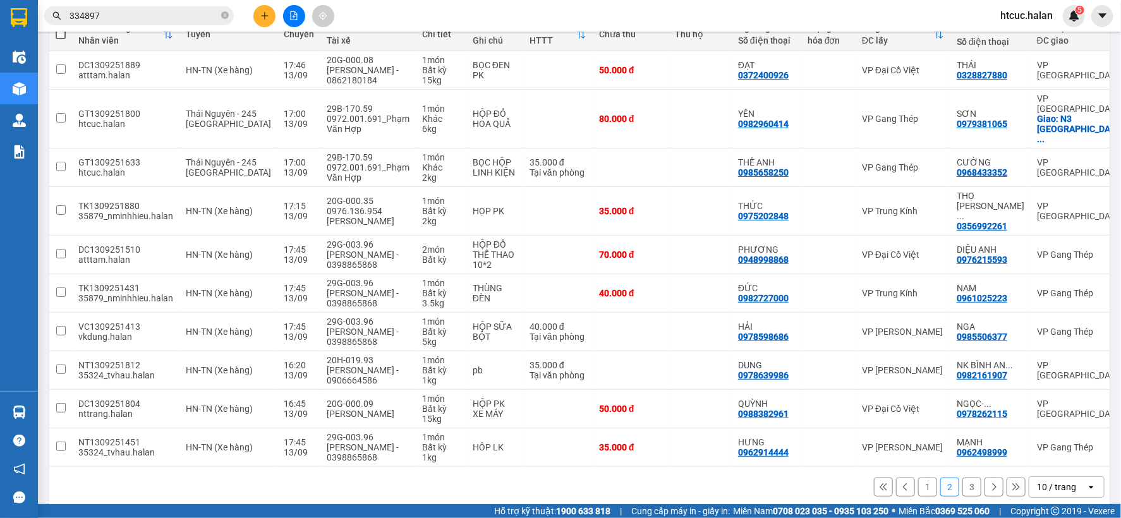
click at [962, 478] on button "3" at bounding box center [971, 487] width 19 height 19
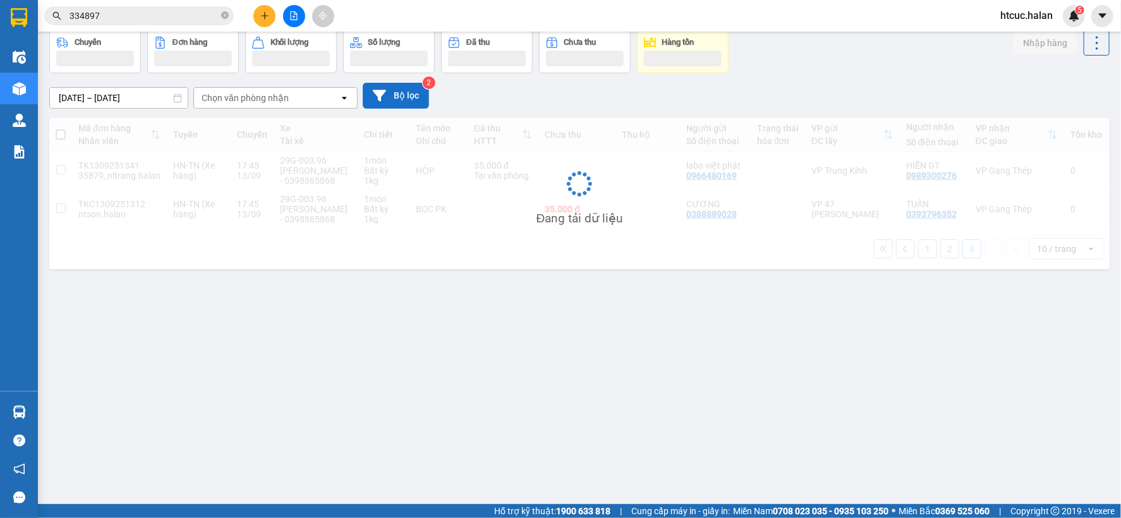
scroll to position [58, 0]
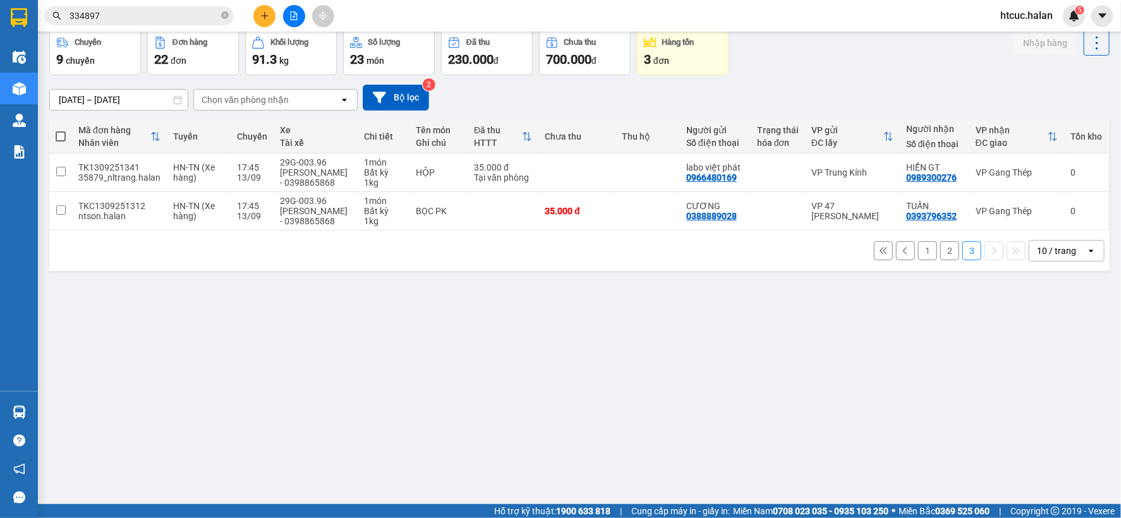
click at [942, 253] on button "2" at bounding box center [949, 250] width 19 height 19
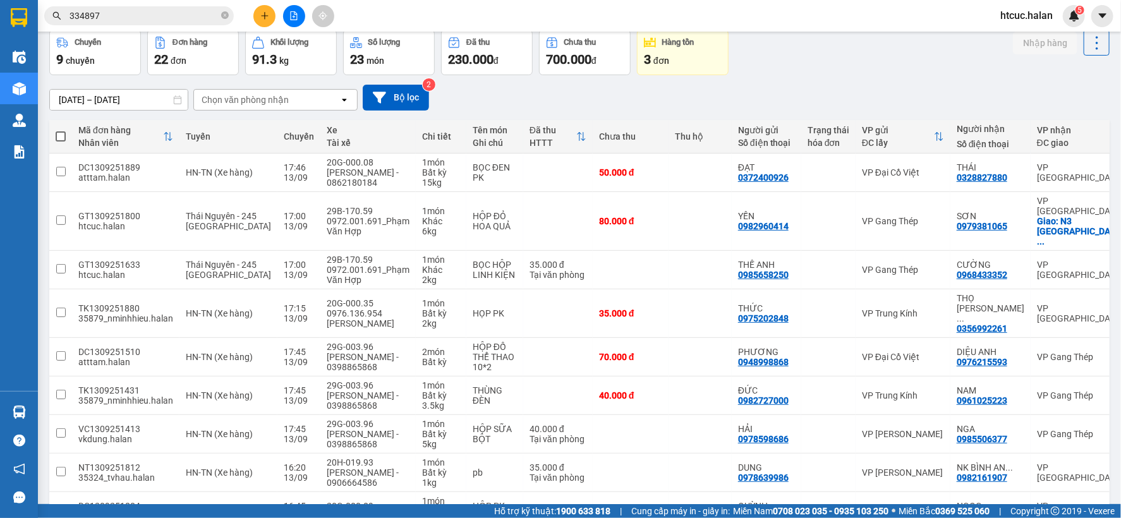
scroll to position [160, 0]
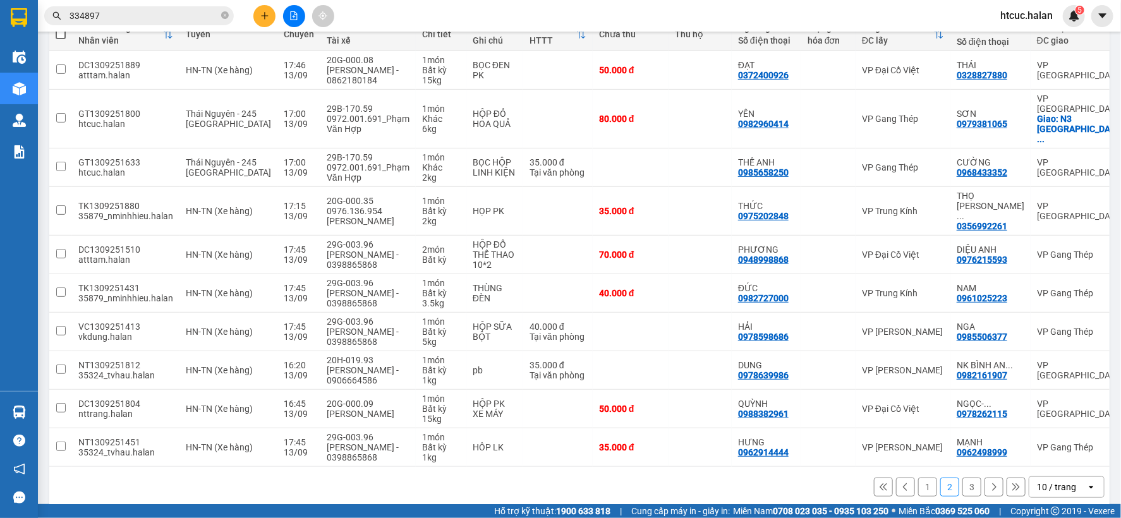
drag, startPoint x: 920, startPoint y: 473, endPoint x: 694, endPoint y: 409, distance: 234.9
click at [919, 478] on button "1" at bounding box center [927, 487] width 19 height 19
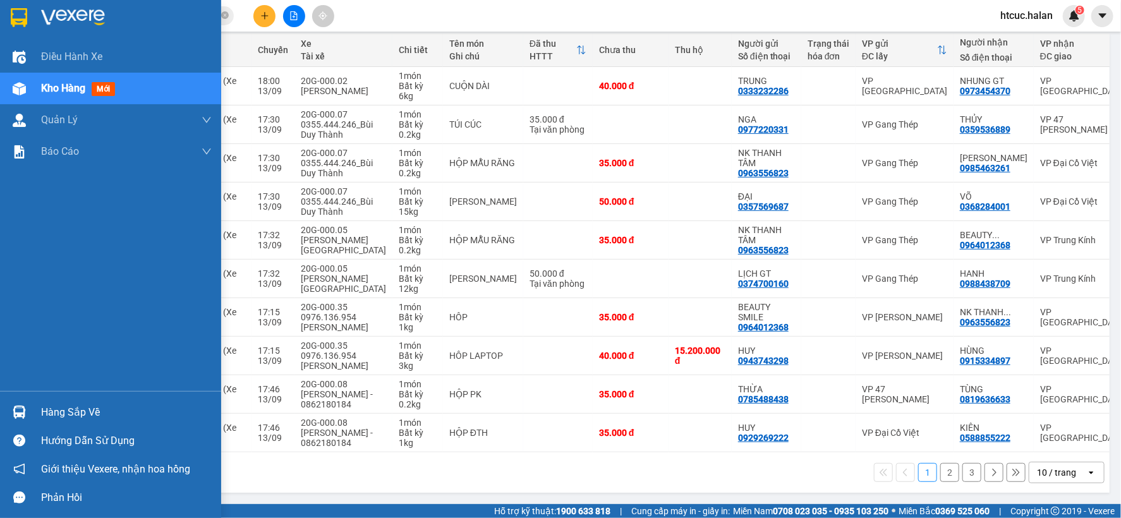
click at [52, 403] on div "Hàng sắp về" at bounding box center [126, 412] width 171 height 19
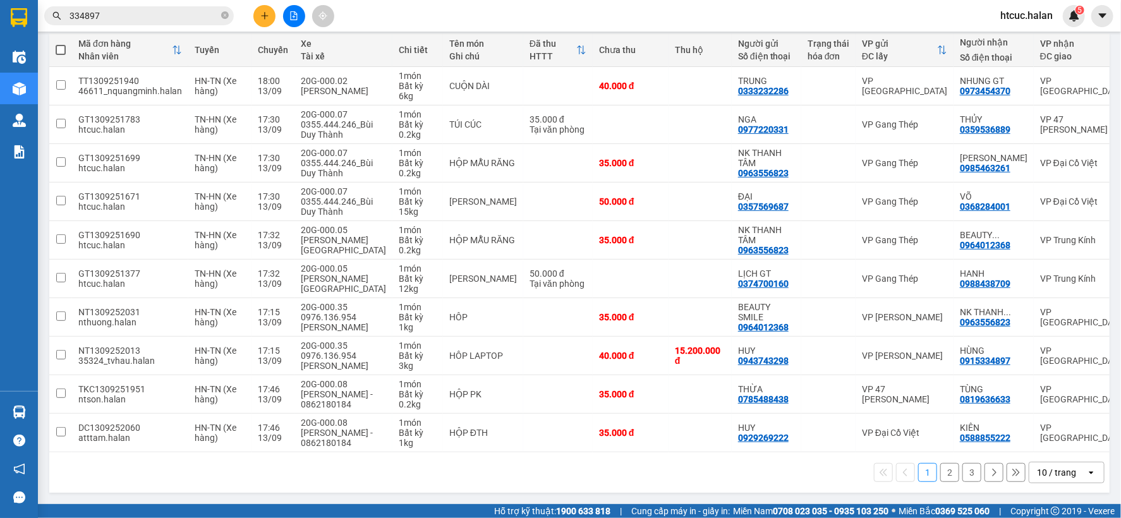
drag, startPoint x: 626, startPoint y: 499, endPoint x: 556, endPoint y: 360, distance: 155.7
click at [623, 490] on section "Kết quả tìm kiếm ( 100 ) Bộ lọc Mã ĐH Trạng thái Món hàng Thu hộ Tổng cước Chưa…" at bounding box center [560, 259] width 1121 height 518
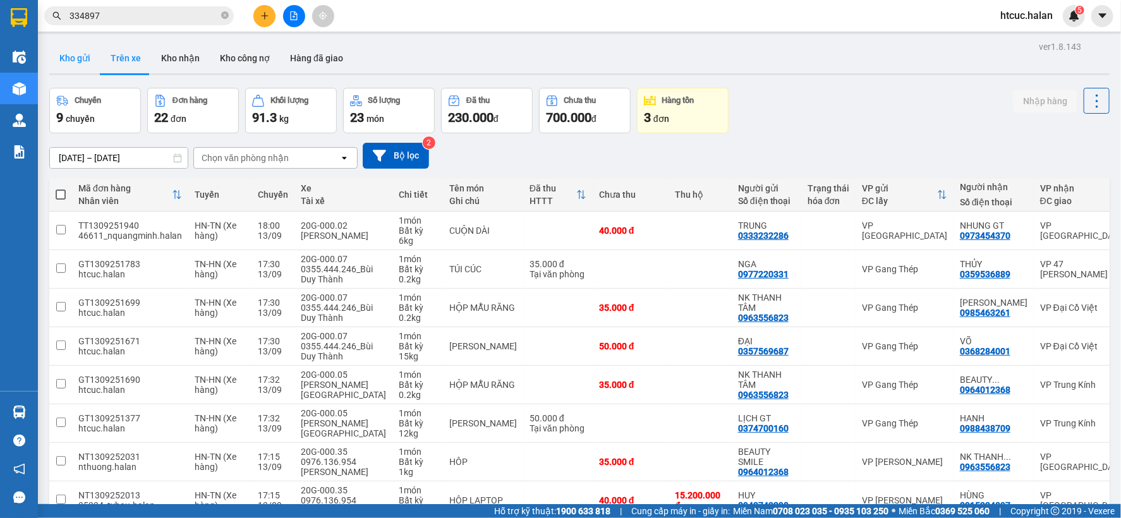
click at [76, 56] on button "Kho gửi" at bounding box center [74, 58] width 51 height 30
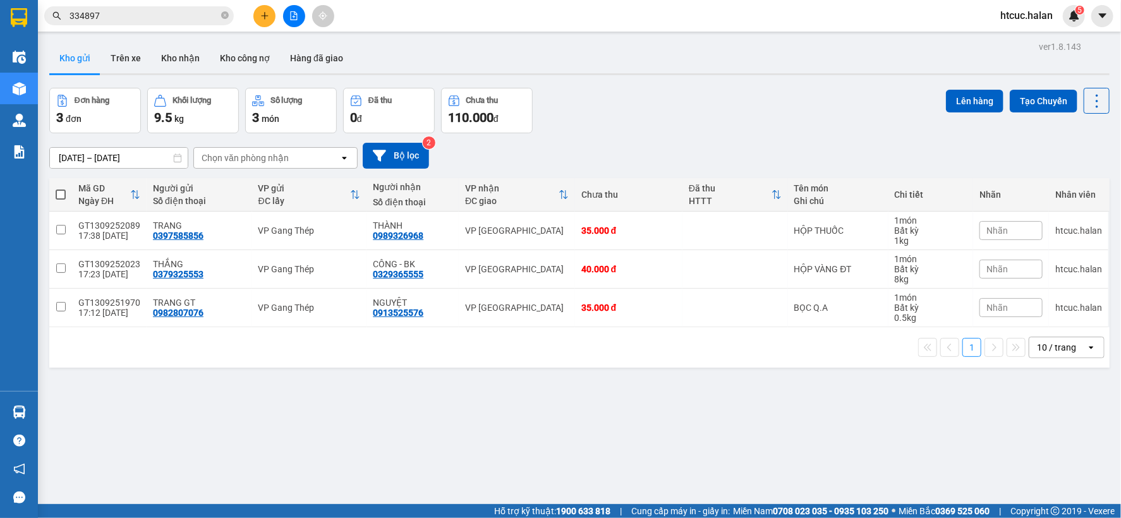
click at [61, 193] on span at bounding box center [61, 195] width 10 height 10
click at [61, 188] on input "checkbox" at bounding box center [61, 188] width 0 height 0
checkbox input "true"
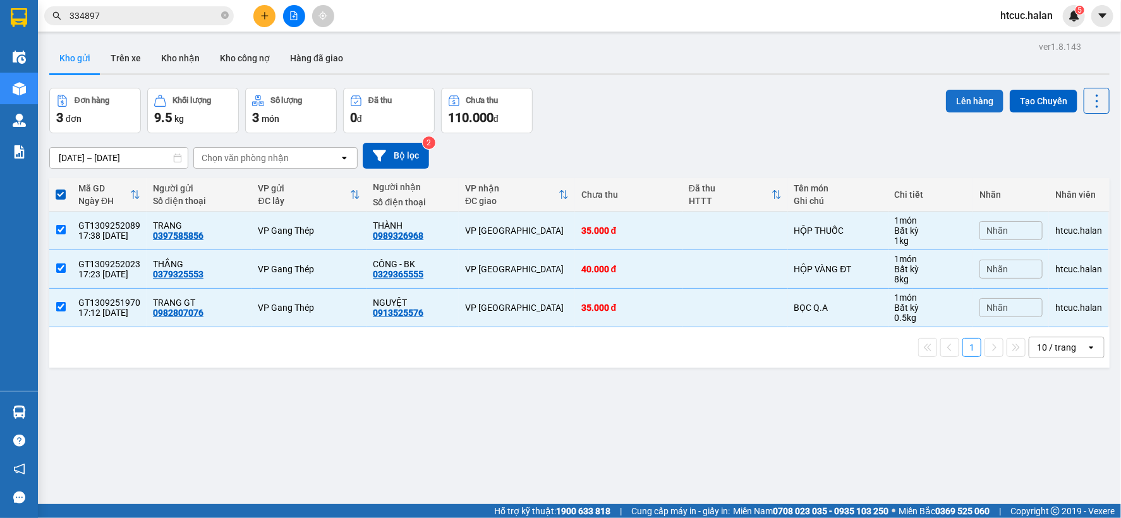
click at [964, 96] on button "Lên hàng" at bounding box center [974, 101] width 57 height 23
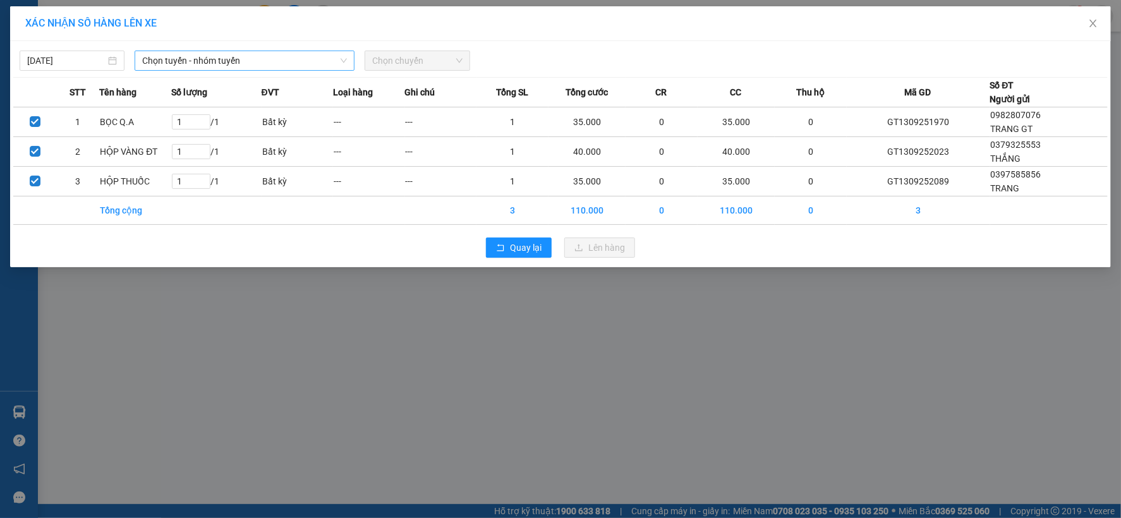
click at [256, 58] on span "Chọn tuyến - nhóm tuyến" at bounding box center [244, 60] width 205 height 19
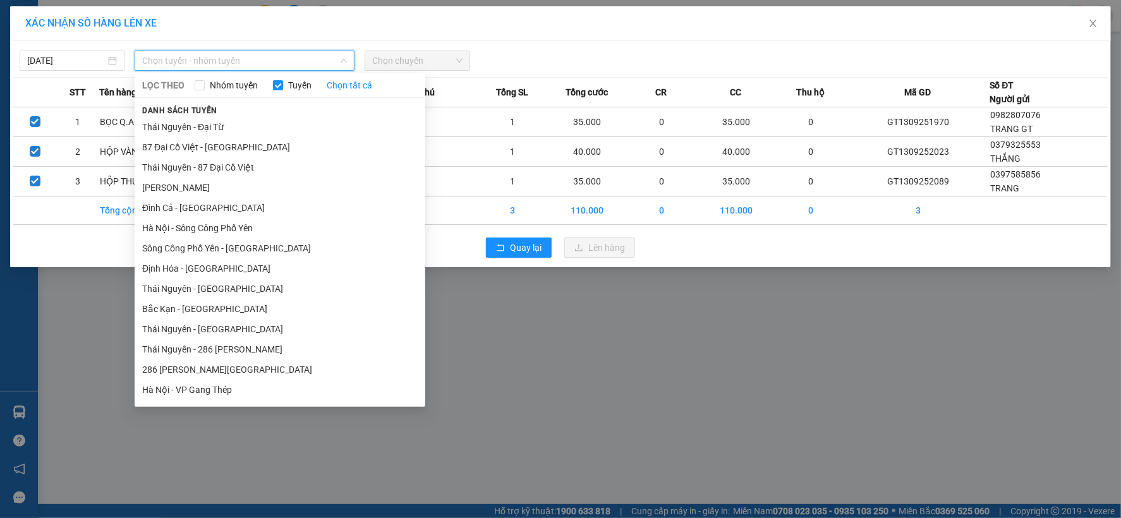
scroll to position [210, 0]
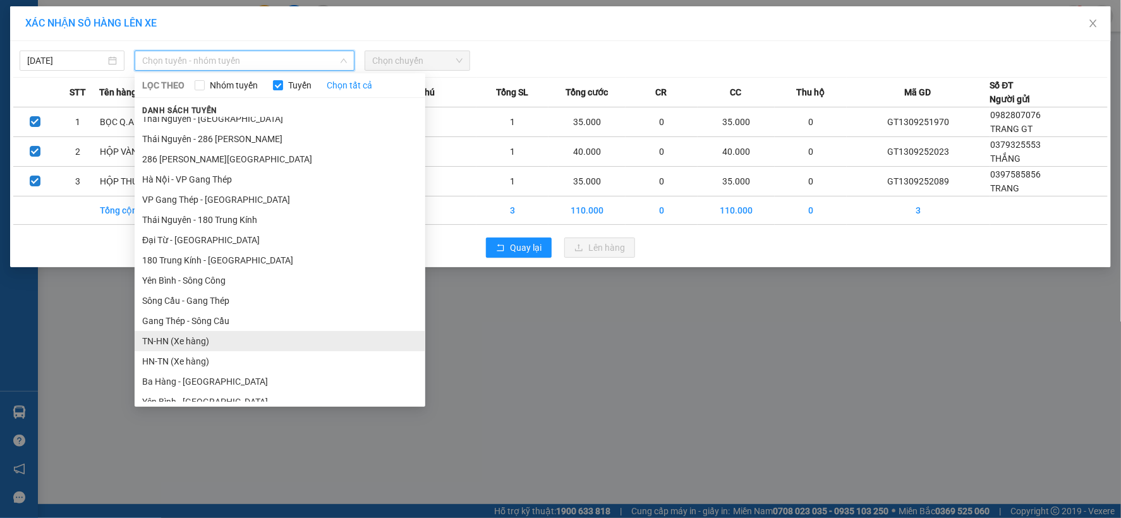
click at [171, 341] on li "TN-HN (Xe hàng)" at bounding box center [280, 341] width 291 height 20
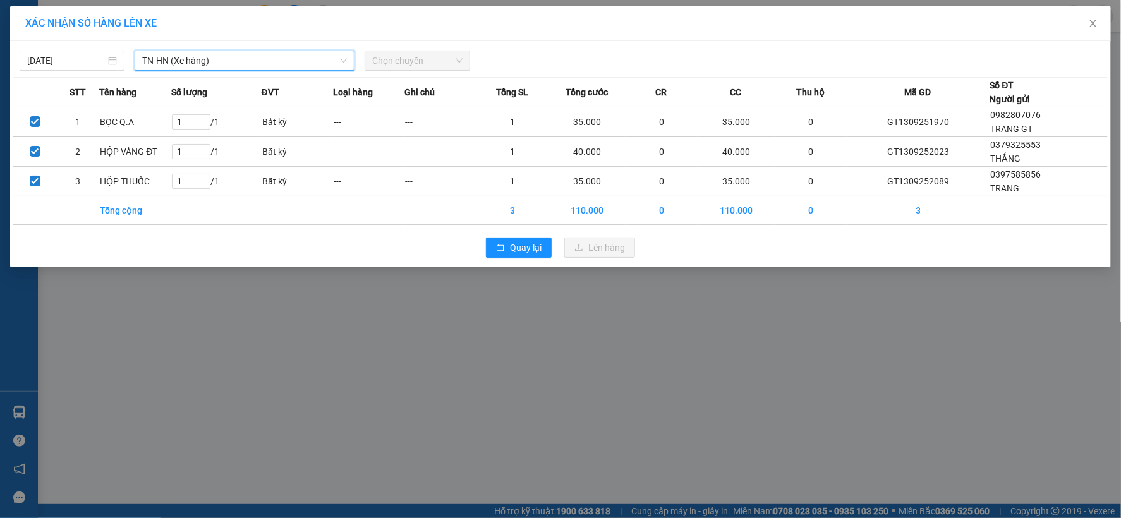
click at [445, 59] on span "Chọn chuyến" at bounding box center [417, 60] width 90 height 19
click at [458, 61] on span "Chọn chuyến" at bounding box center [417, 60] width 90 height 19
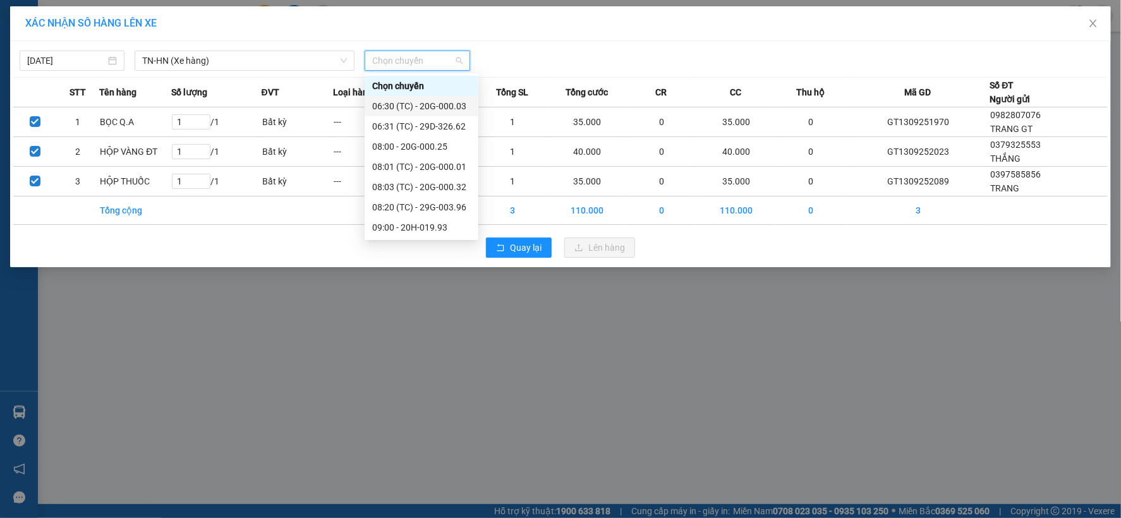
scroll to position [546, 0]
click at [462, 229] on div "18:00 (TC) - 29G-003.96" at bounding box center [421, 228] width 99 height 14
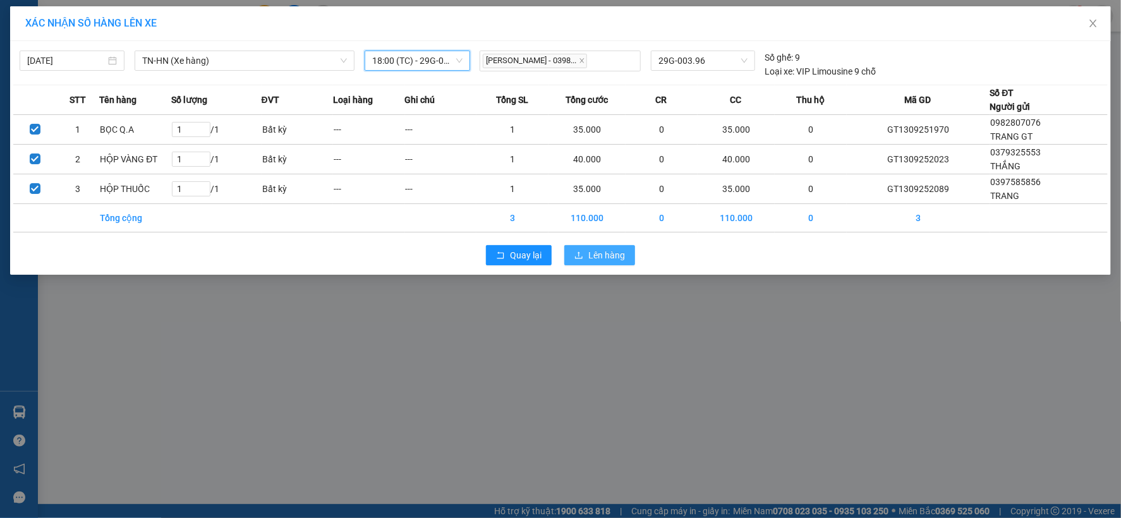
click at [586, 254] on button "Lên hàng" at bounding box center [599, 255] width 71 height 20
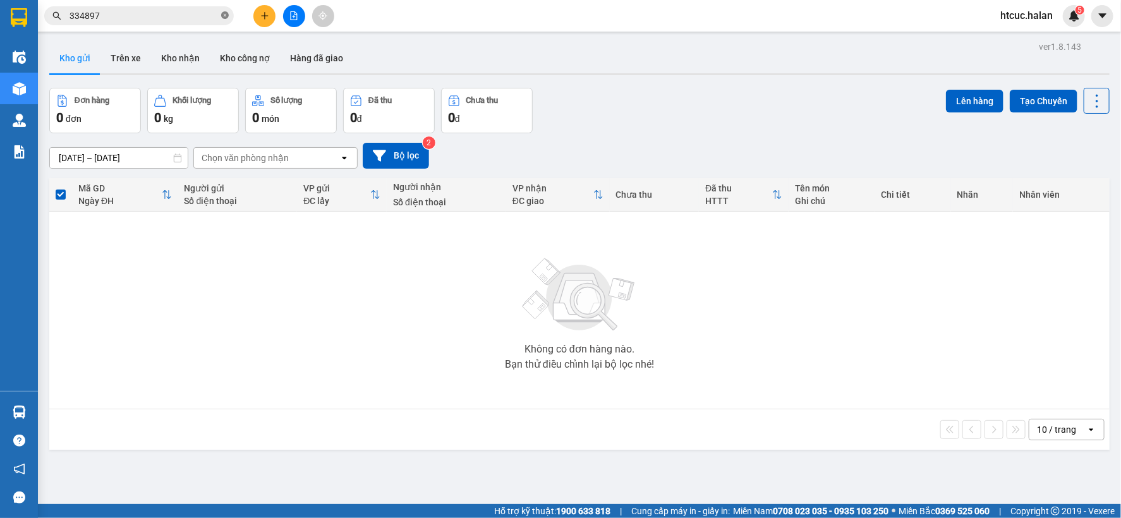
click at [227, 11] on icon "close-circle" at bounding box center [225, 15] width 8 height 8
click at [167, 17] on input "text" at bounding box center [144, 16] width 149 height 14
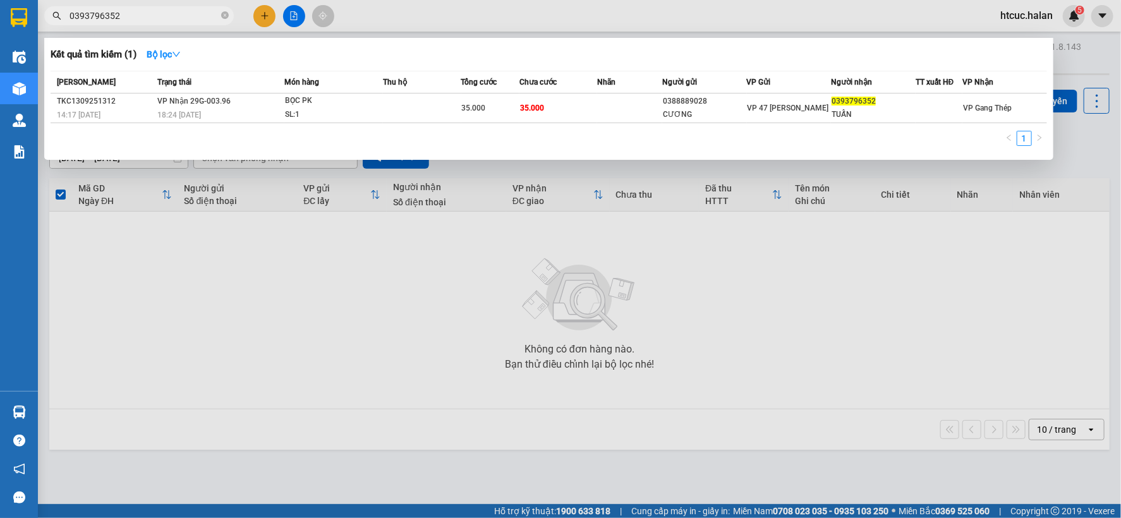
type input "0393796352"
click at [420, 306] on div at bounding box center [560, 259] width 1121 height 518
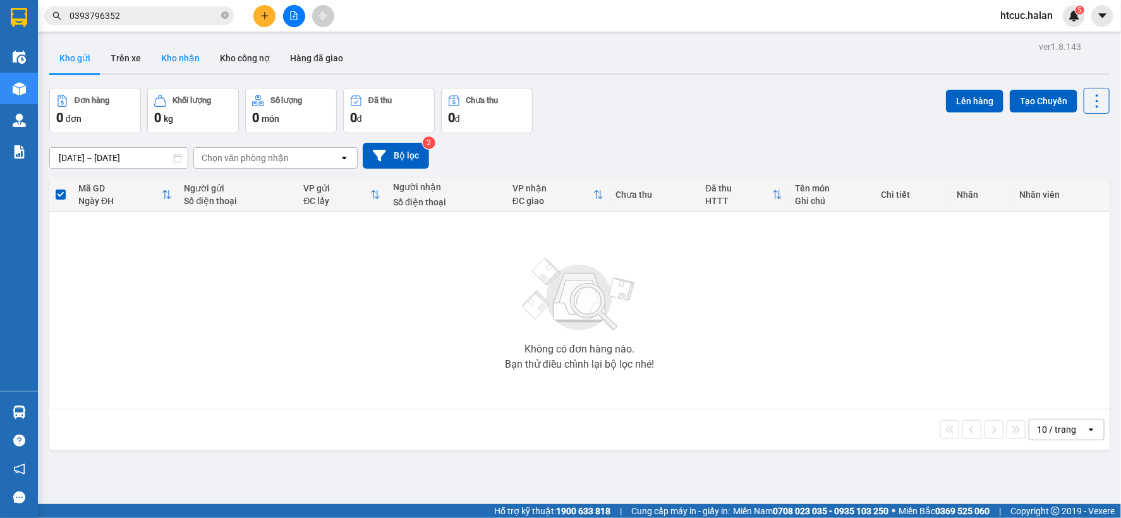
click at [172, 59] on button "Kho nhận" at bounding box center [180, 58] width 59 height 30
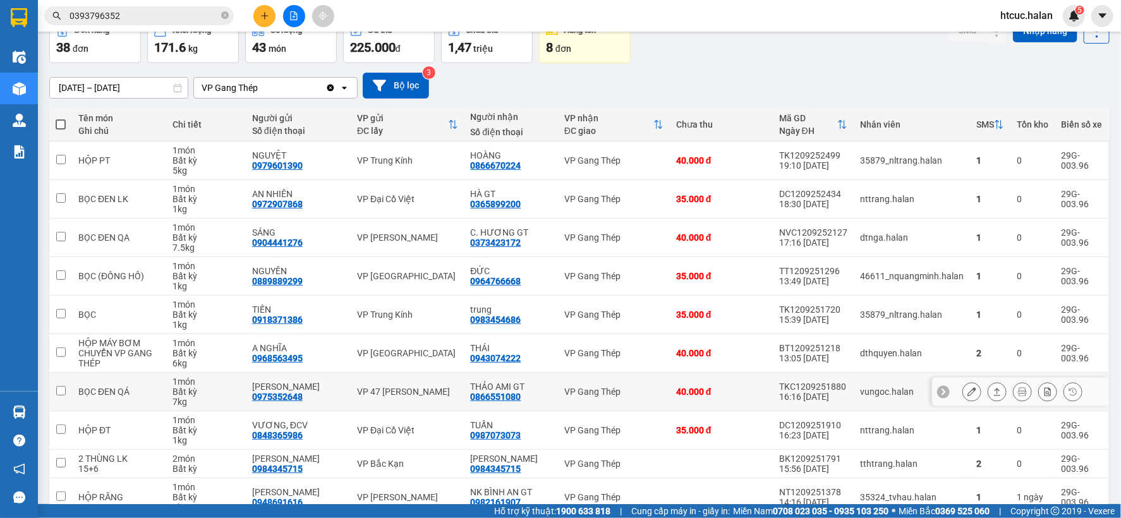
scroll to position [136, 0]
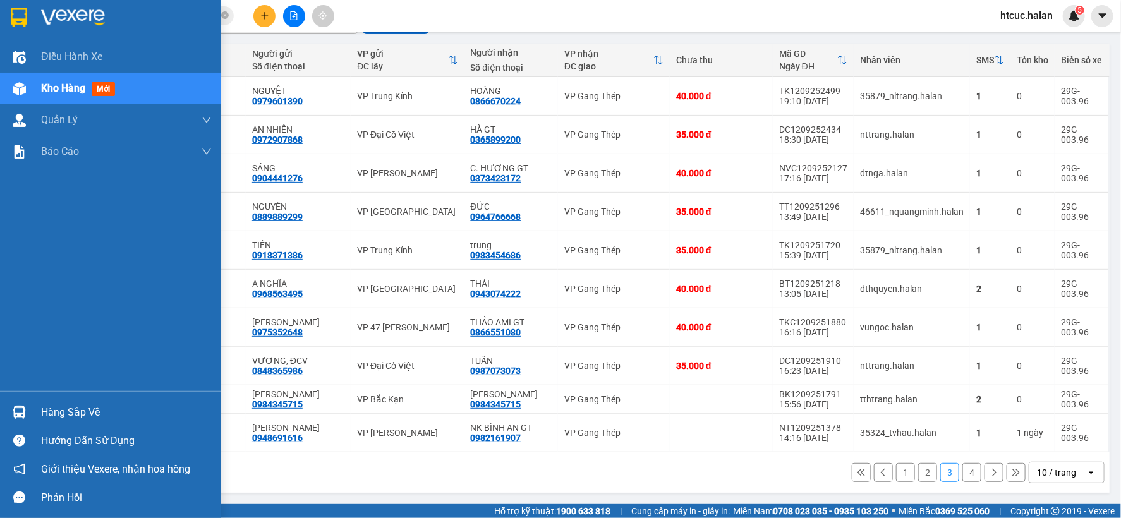
click at [22, 409] on img at bounding box center [19, 412] width 13 height 13
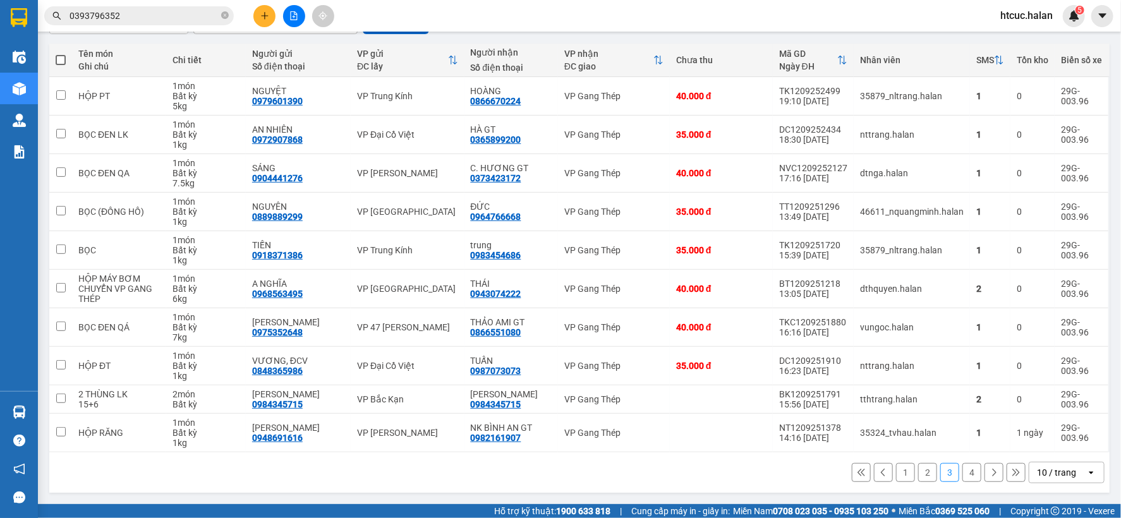
click at [649, 479] on section "Kết quả tìm kiếm ( 1 ) Bộ lọc Mã ĐH Trạng thái Món hàng Thu hộ Tổng cước Chưa c…" at bounding box center [560, 259] width 1121 height 518
click at [962, 473] on button "4" at bounding box center [971, 472] width 19 height 19
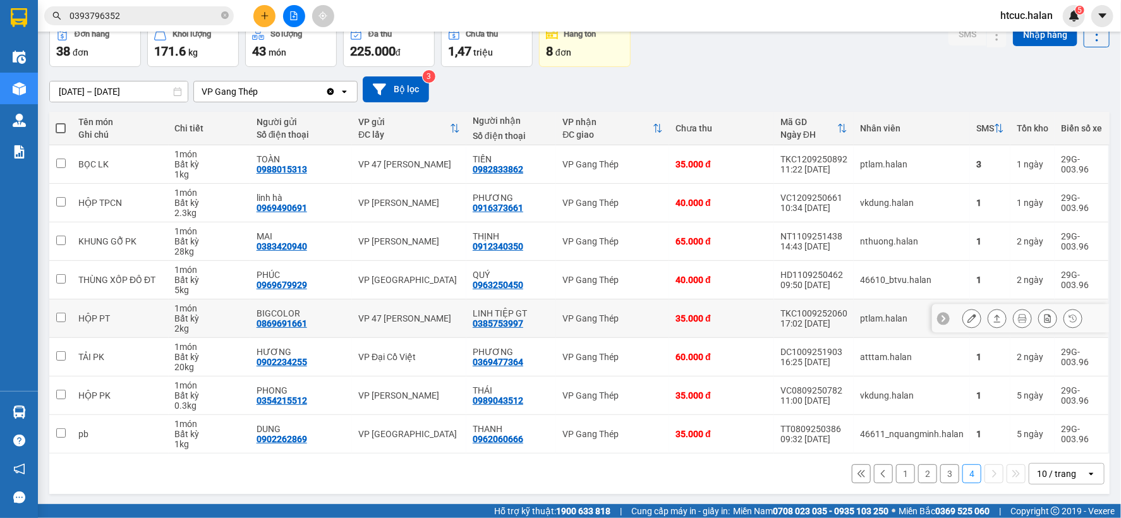
scroll to position [68, 0]
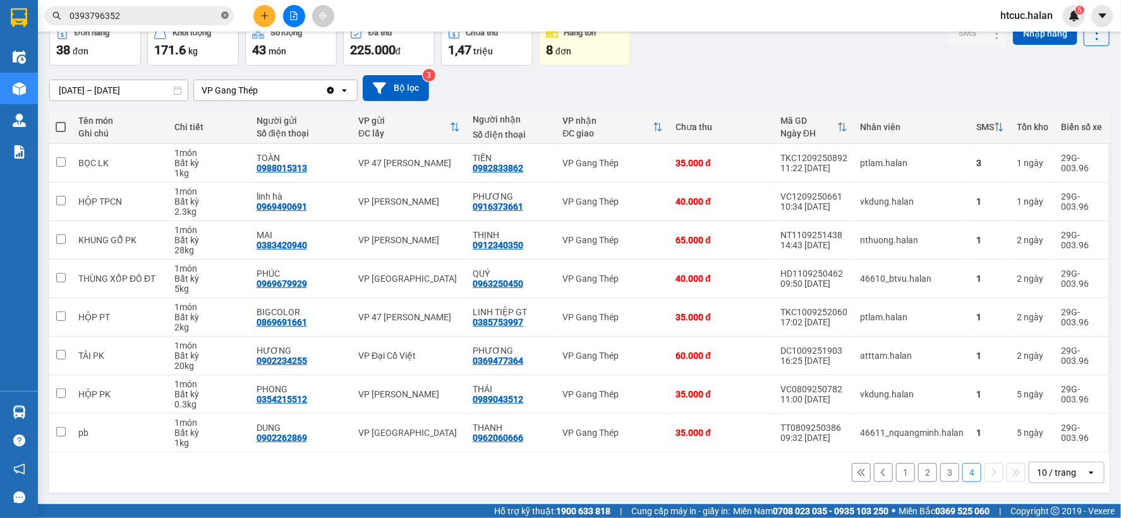
click at [222, 16] on icon "close-circle" at bounding box center [225, 15] width 8 height 8
click at [201, 18] on input "text" at bounding box center [144, 16] width 149 height 14
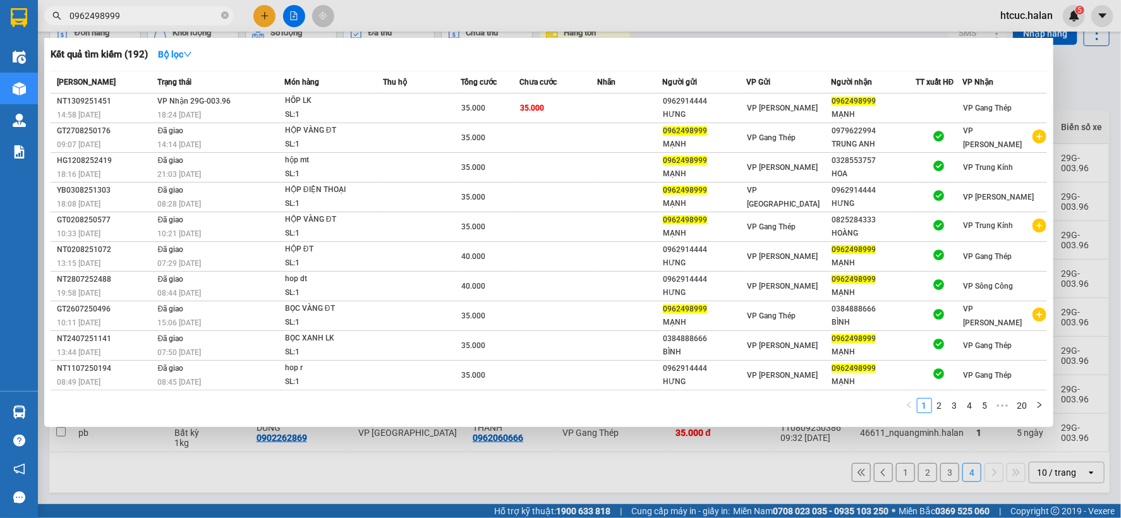
type input "0962498999"
click at [262, 17] on div at bounding box center [560, 259] width 1121 height 518
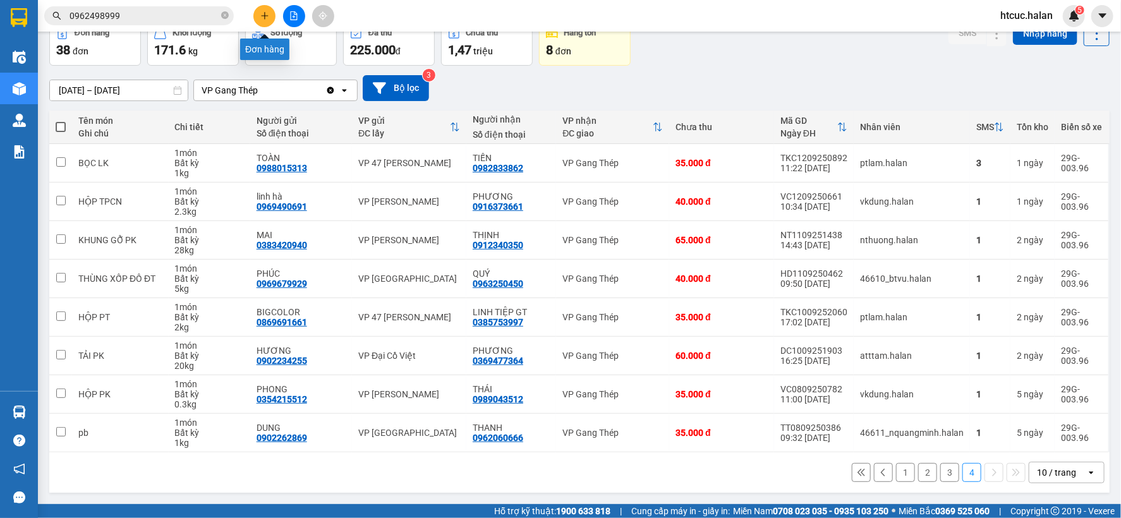
click at [267, 17] on icon "plus" at bounding box center [264, 15] width 9 height 9
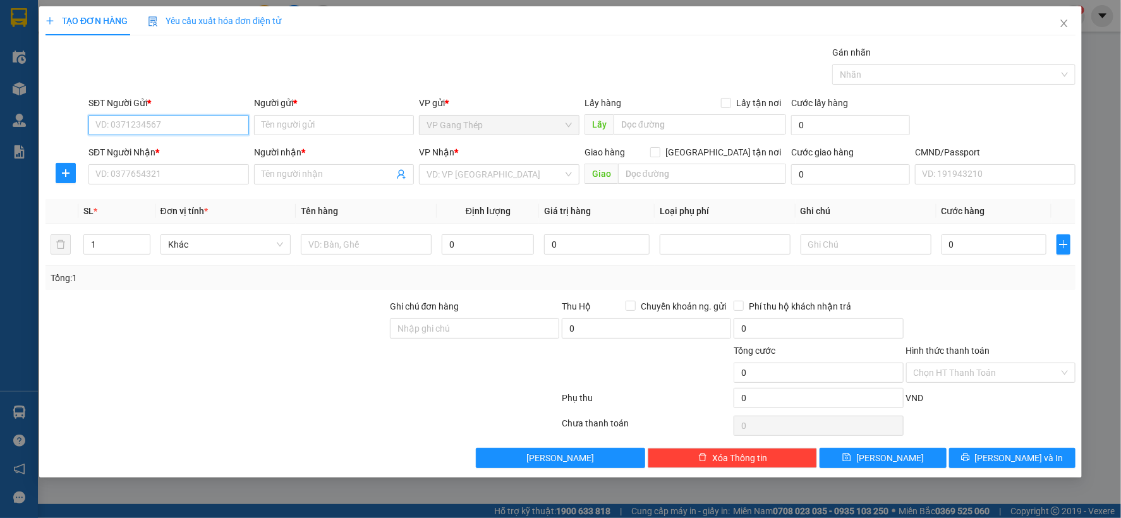
drag, startPoint x: 218, startPoint y: 126, endPoint x: 538, endPoint y: 22, distance: 336.9
click at [226, 122] on input "SĐT Người Gửi *" at bounding box center [168, 125] width 160 height 20
type input "0989300276"
click at [156, 150] on div "0989300276 - HIỂN GT" at bounding box center [168, 150] width 145 height 14
type input "HIỂN GT"
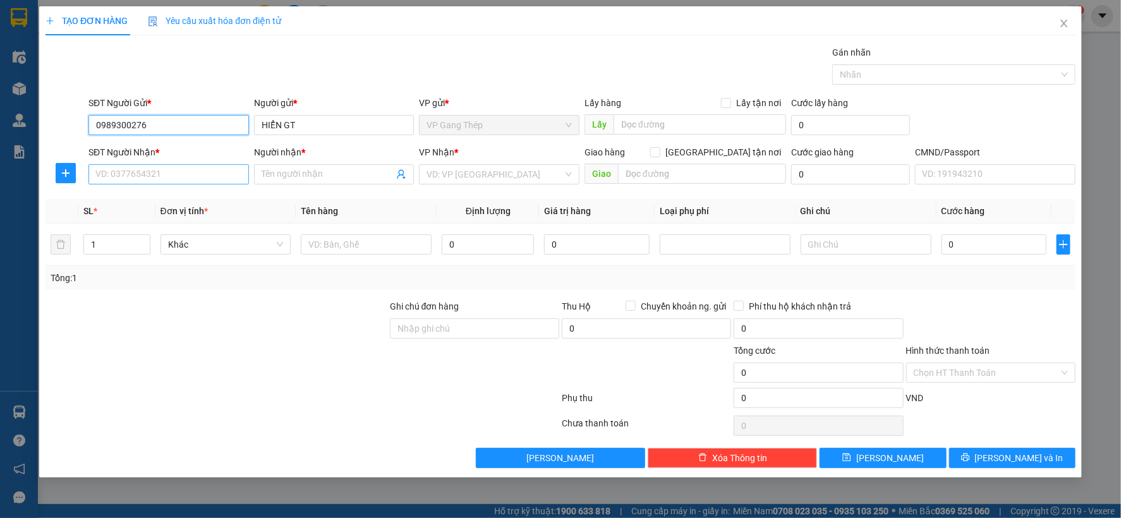
type input "0989300276"
click at [154, 174] on input "SĐT Người Nhận *" at bounding box center [168, 174] width 160 height 20
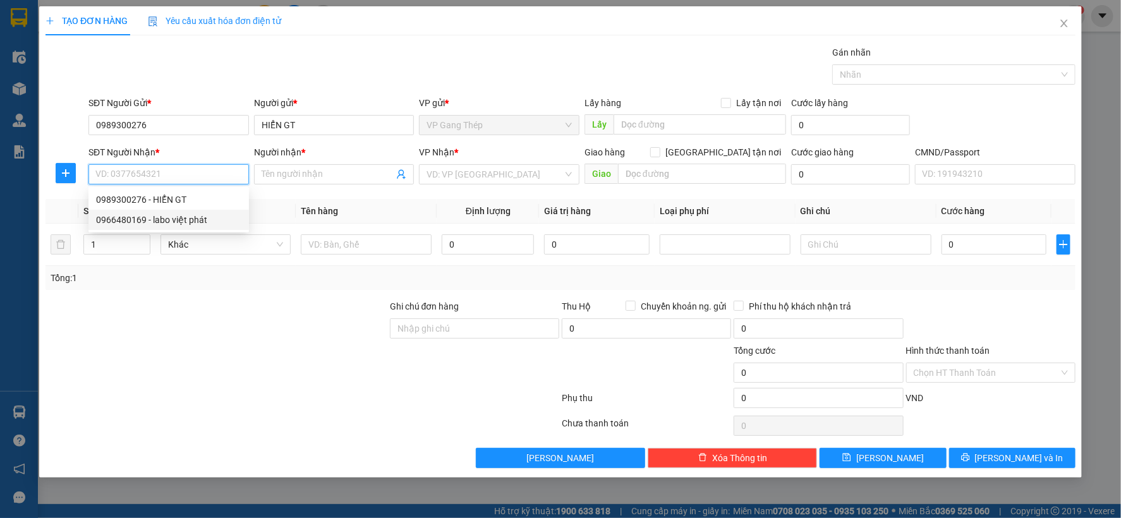
click at [184, 222] on div "0966480169 - labo việt phát" at bounding box center [168, 220] width 145 height 14
type input "0966480169"
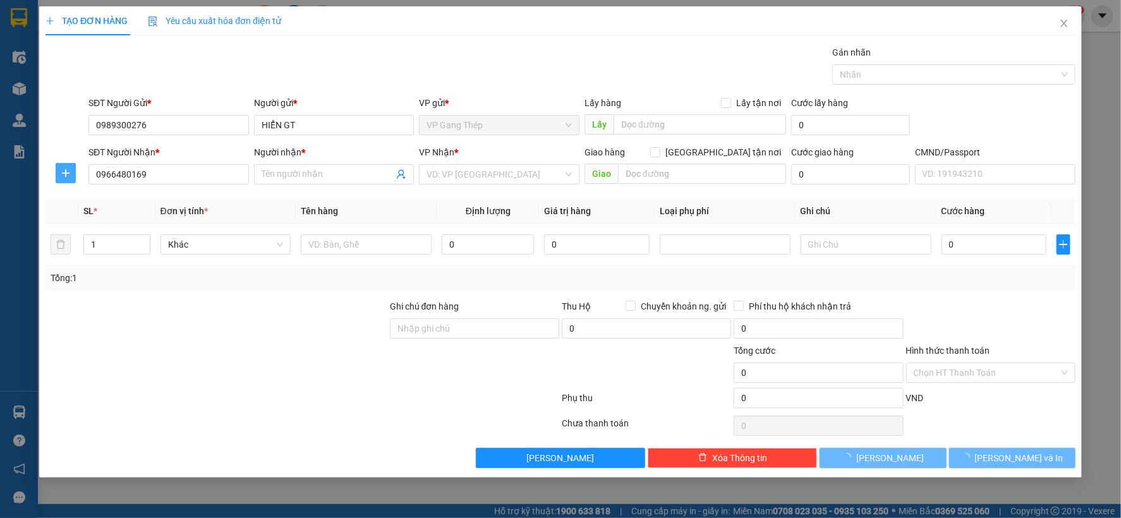
click at [71, 177] on span "plus" at bounding box center [65, 173] width 19 height 10
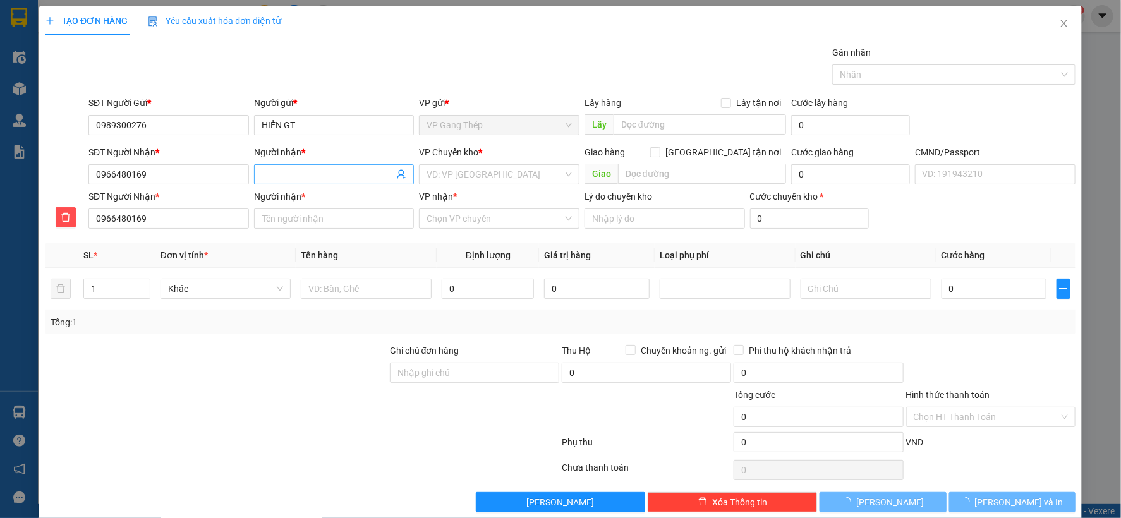
type input "labo việt phát"
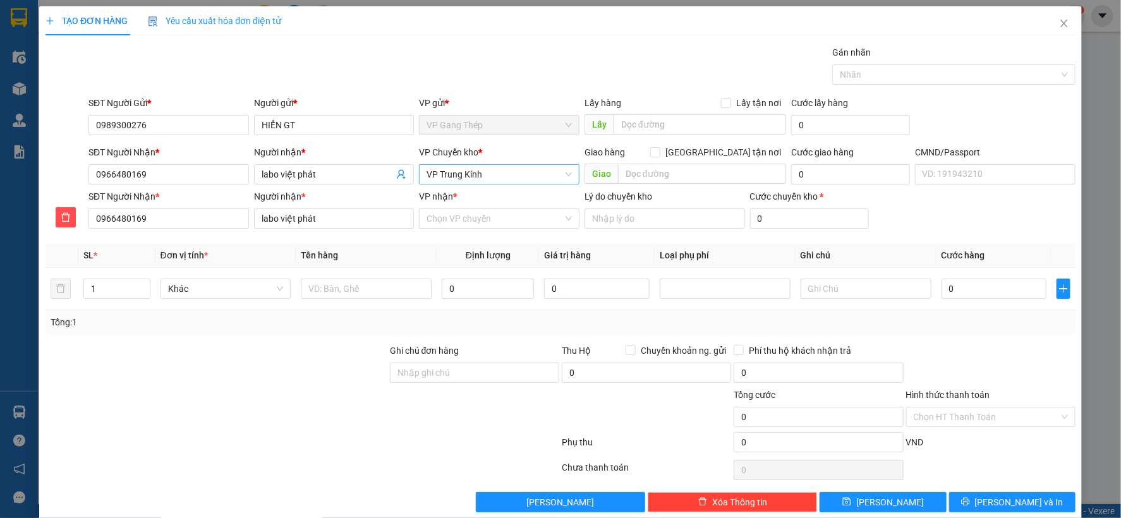
click at [445, 179] on span "VP Trung Kính" at bounding box center [498, 174] width 145 height 19
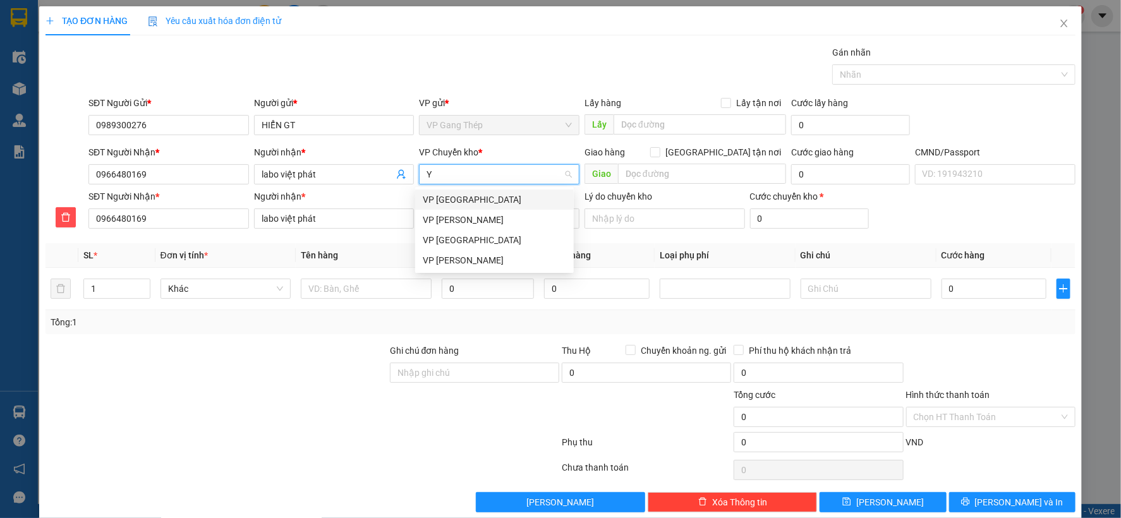
type input "YÊ"
click at [439, 200] on div "VP [GEOGRAPHIC_DATA]" at bounding box center [494, 200] width 143 height 14
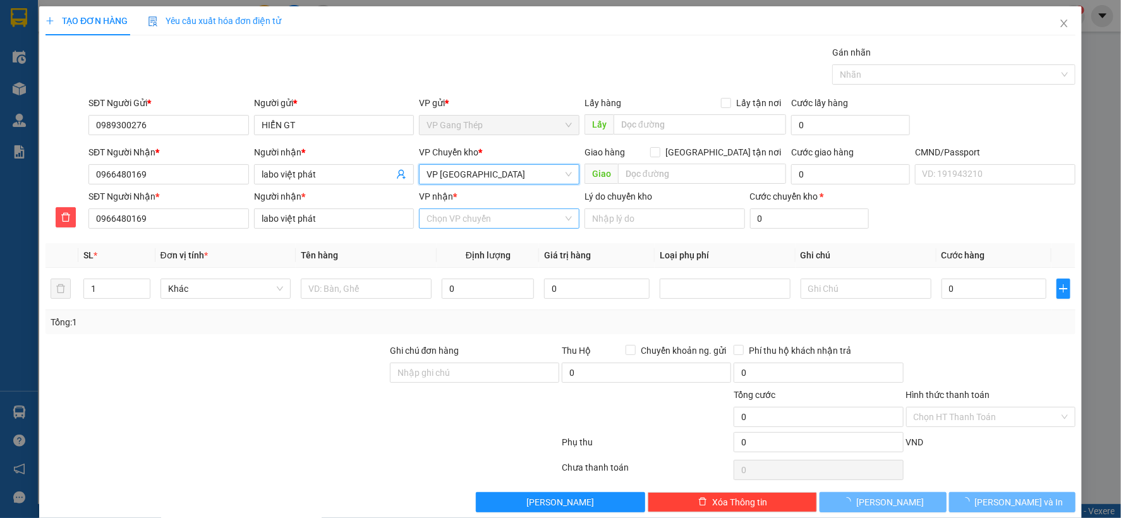
click at [536, 222] on input "VP nhận *" at bounding box center [494, 218] width 136 height 19
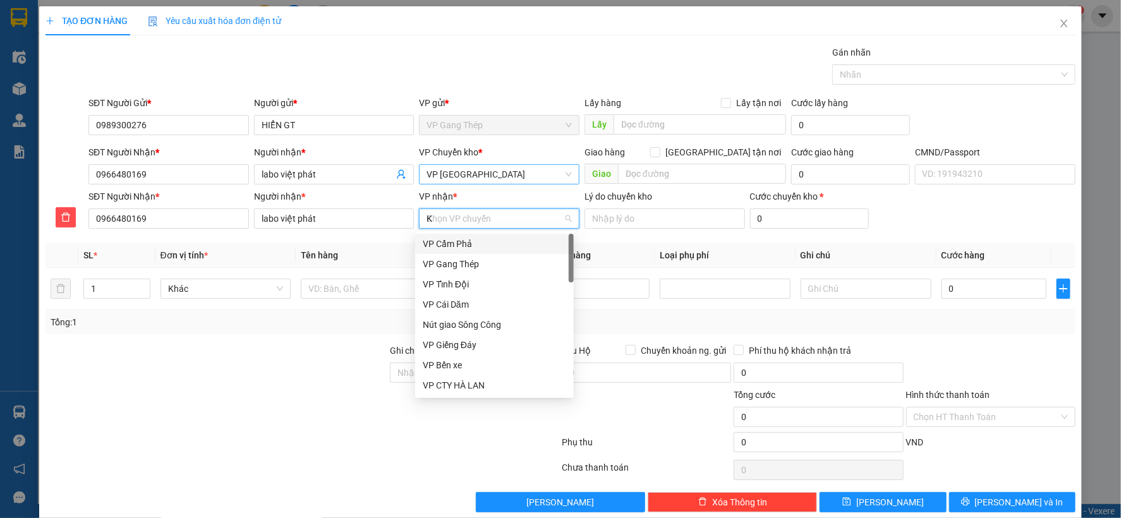
type input "KI"
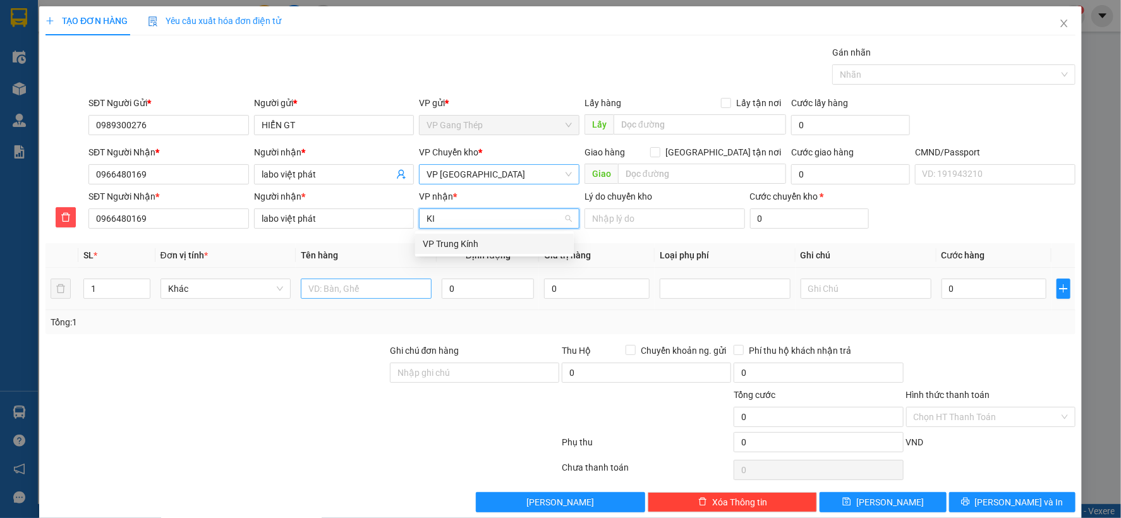
drag, startPoint x: 476, startPoint y: 243, endPoint x: 325, endPoint y: 286, distance: 156.4
click at [454, 243] on div "VP Trung Kính" at bounding box center [494, 244] width 143 height 14
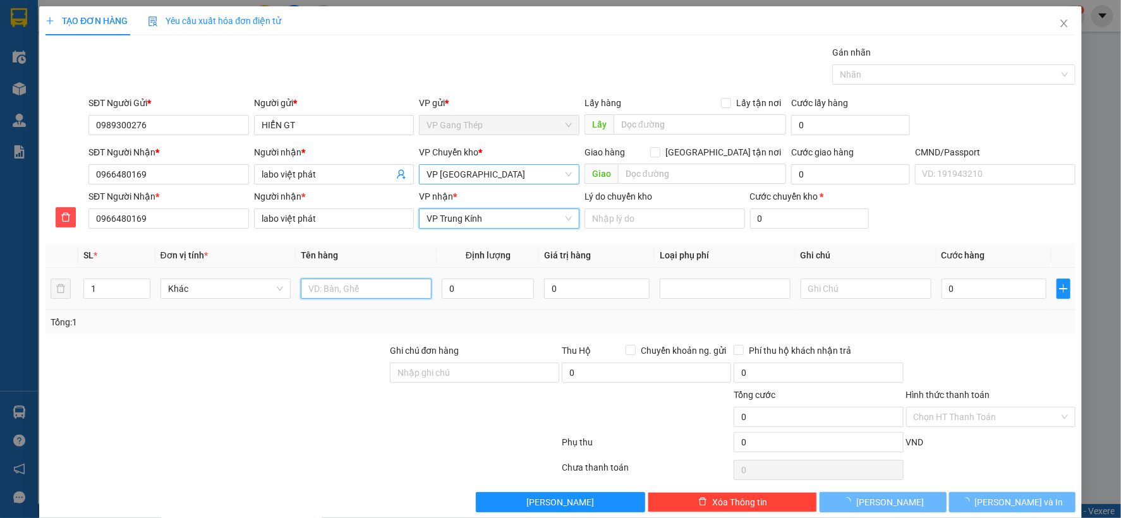
drag, startPoint x: 325, startPoint y: 291, endPoint x: 320, endPoint y: 297, distance: 7.2
click at [330, 291] on input "text" at bounding box center [366, 289] width 131 height 20
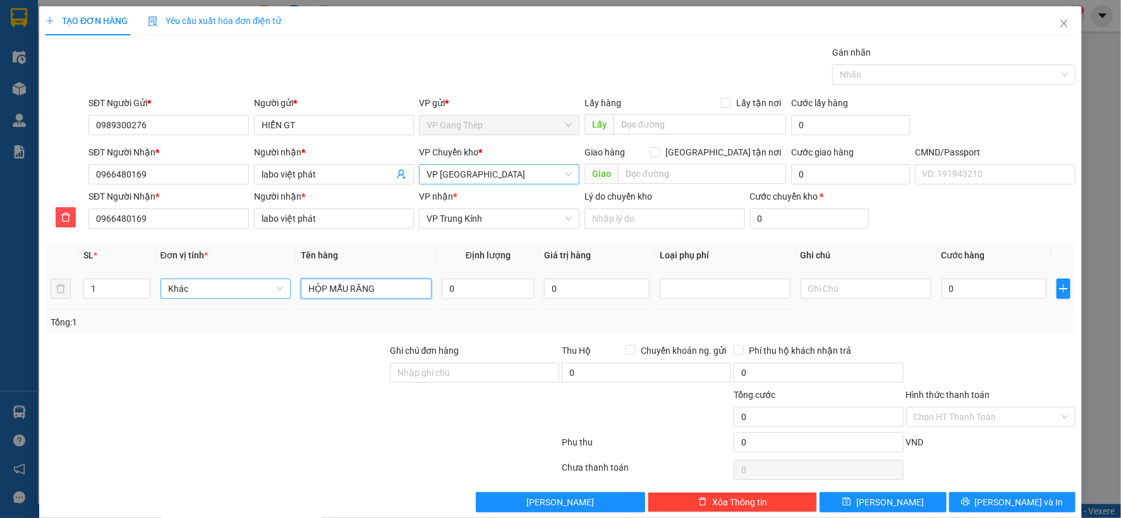
click at [230, 293] on span "Khác" at bounding box center [226, 288] width 116 height 19
type input "HỘP MẪU RĂNG"
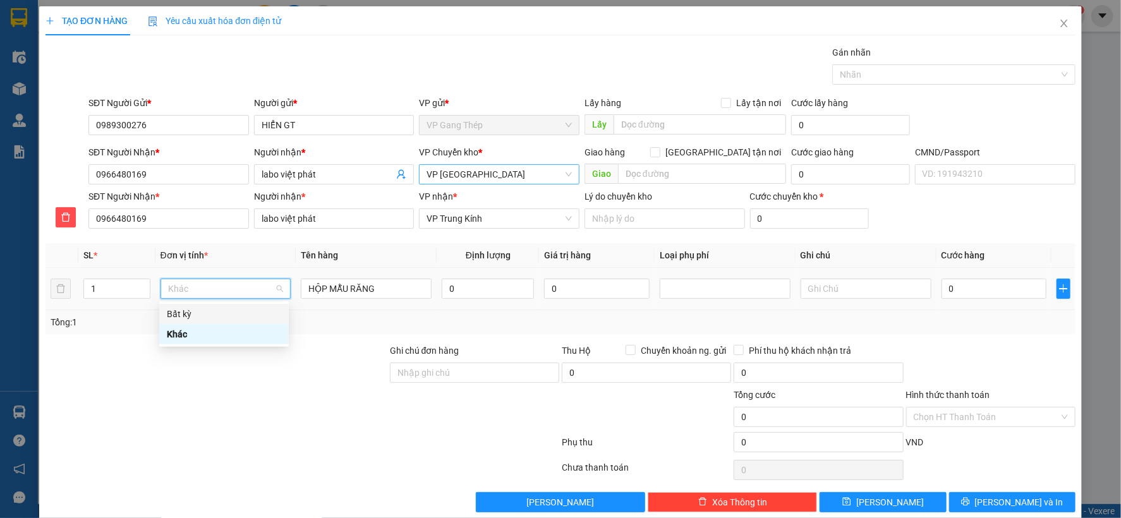
click at [185, 313] on div "Bất kỳ" at bounding box center [224, 314] width 114 height 14
click at [478, 292] on input "0" at bounding box center [488, 289] width 92 height 20
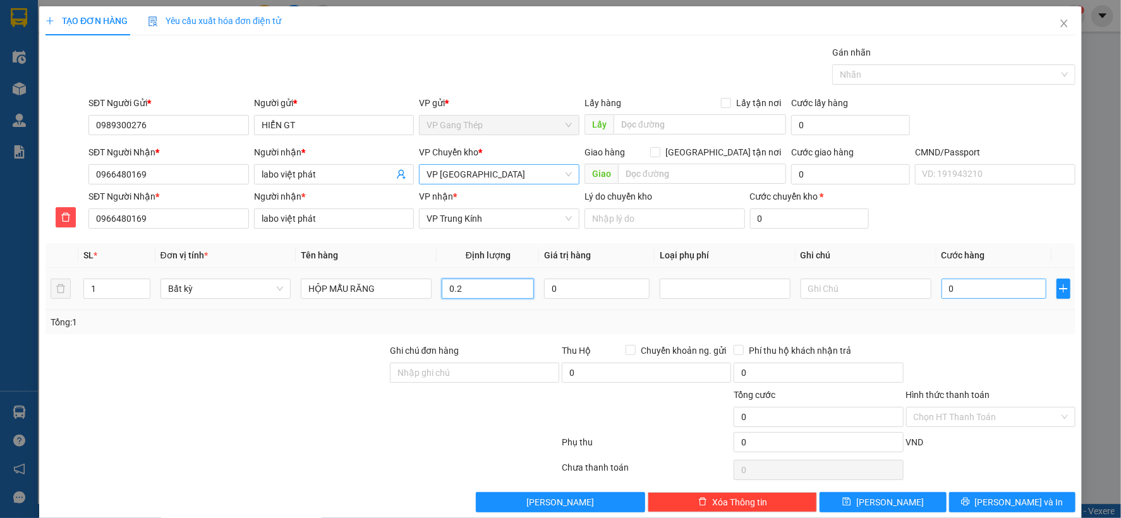
type input "0.2"
type input "35.000"
click at [1001, 416] on input "Hình thức thanh toán" at bounding box center [986, 417] width 145 height 19
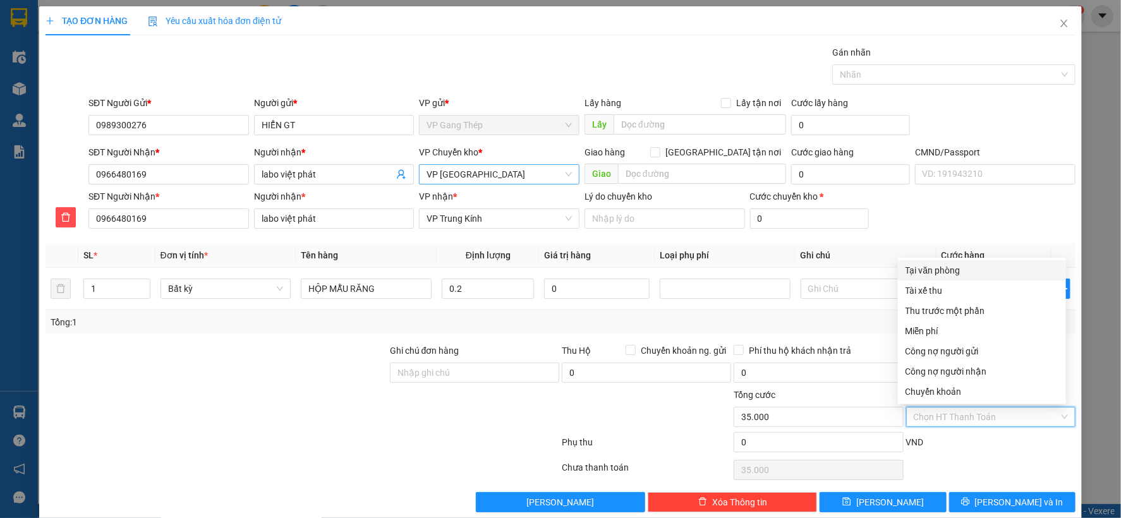
click at [928, 267] on div "Tại văn phòng" at bounding box center [981, 270] width 153 height 14
type input "0"
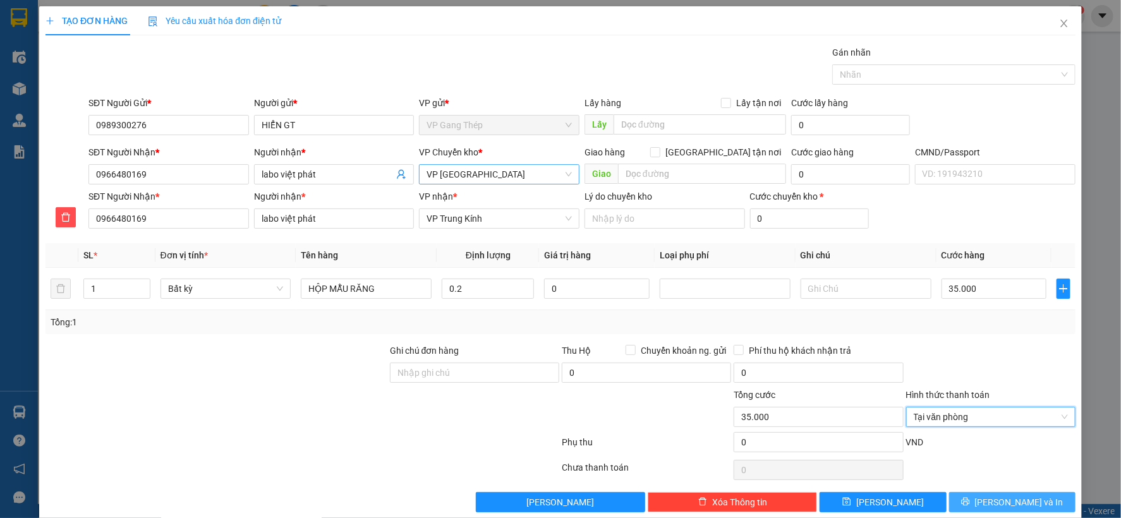
click at [1018, 496] on span "[PERSON_NAME] và In" at bounding box center [1019, 502] width 88 height 14
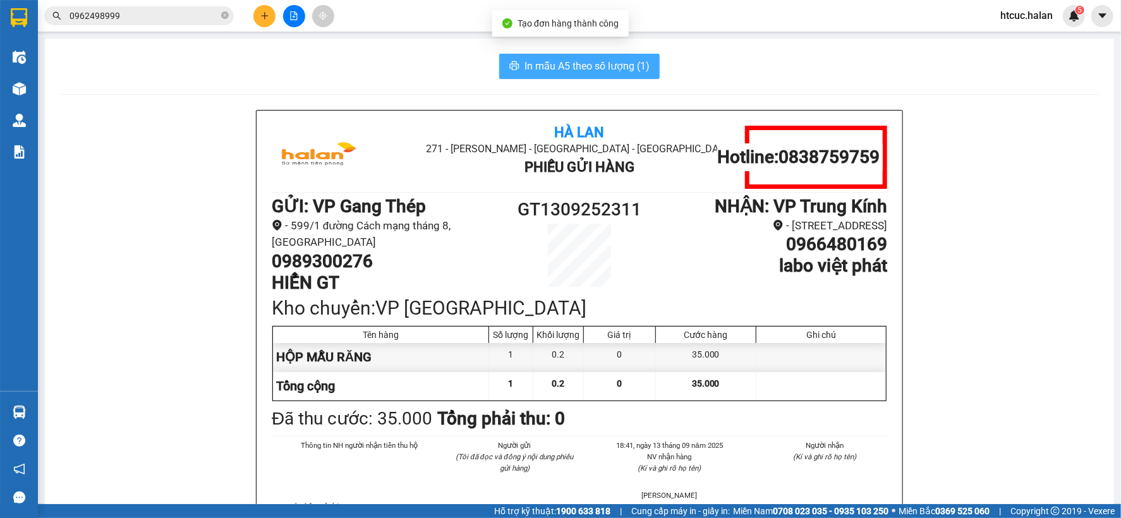
click at [594, 64] on span "In mẫu A5 theo số lượng (1)" at bounding box center [586, 66] width 125 height 16
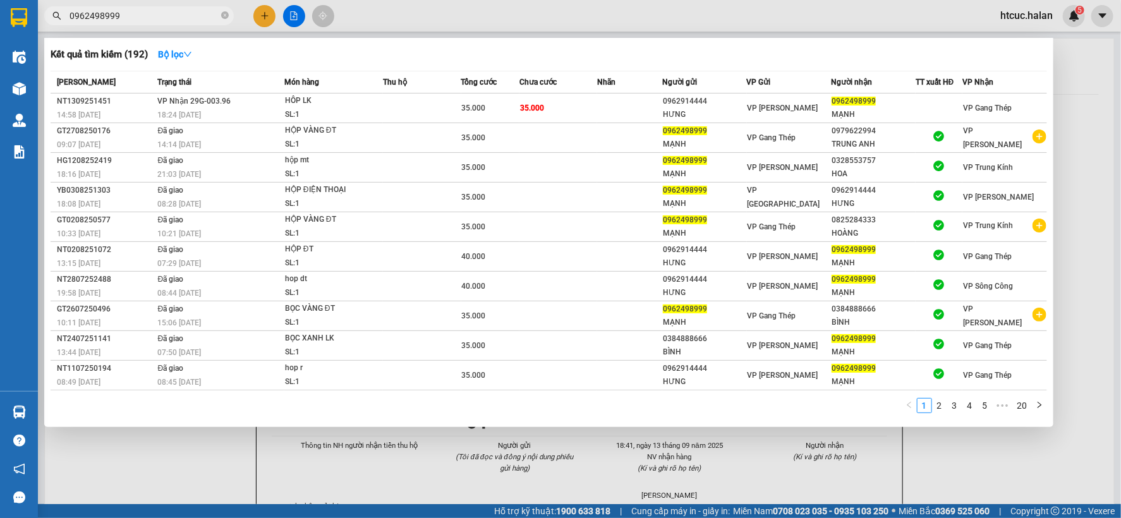
drag, startPoint x: 130, startPoint y: 17, endPoint x: 35, endPoint y: 35, distance: 97.0
click at [30, 37] on section "Kết quả tìm kiếm ( 192 ) Bộ lọc Mã ĐH Trạng thái Món hàng Thu hộ Tổng cước Chưa…" at bounding box center [560, 259] width 1121 height 518
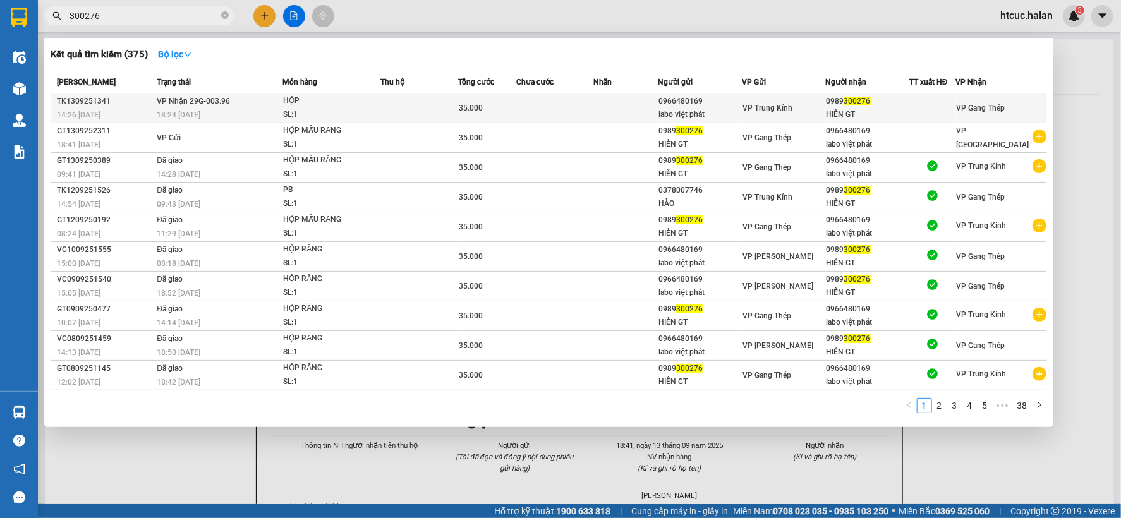
type input "300276"
click at [588, 111] on td at bounding box center [554, 109] width 77 height 30
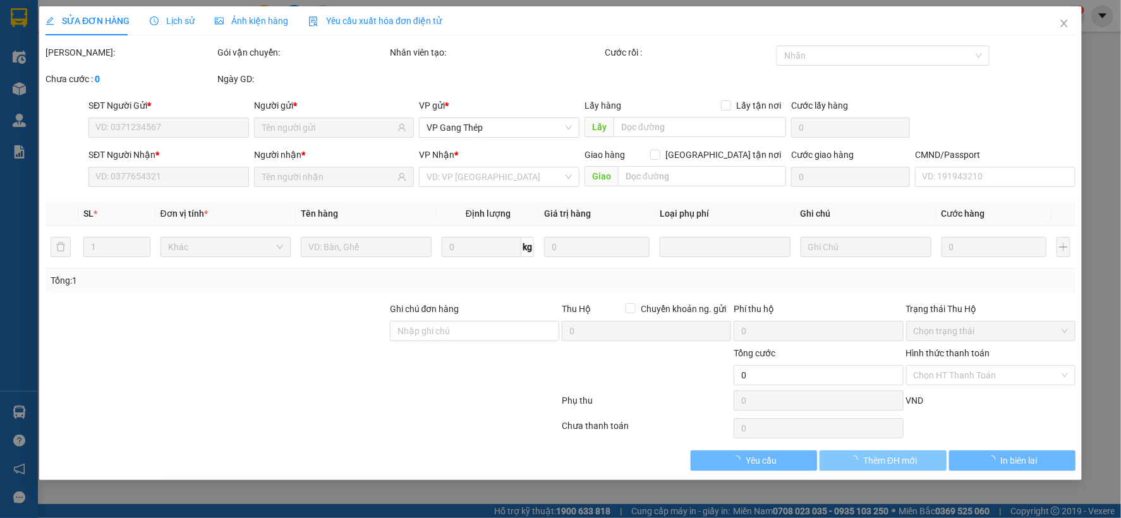
type input "0966480169"
type input "labo việt phát"
type input "0989300276"
type input "HIỂN GT"
type input "35.000"
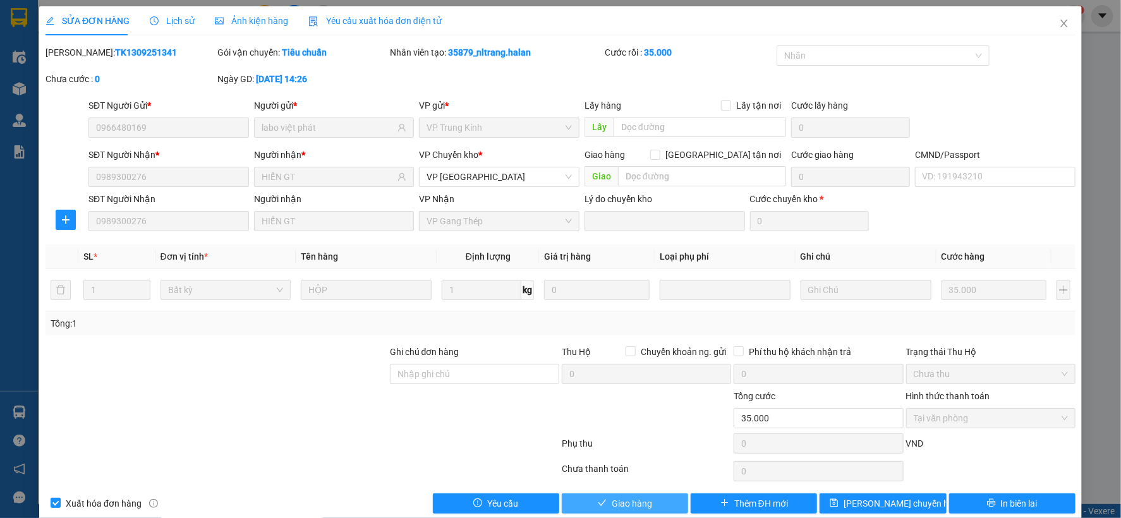
click at [644, 502] on span "Giao hàng" at bounding box center [632, 504] width 40 height 14
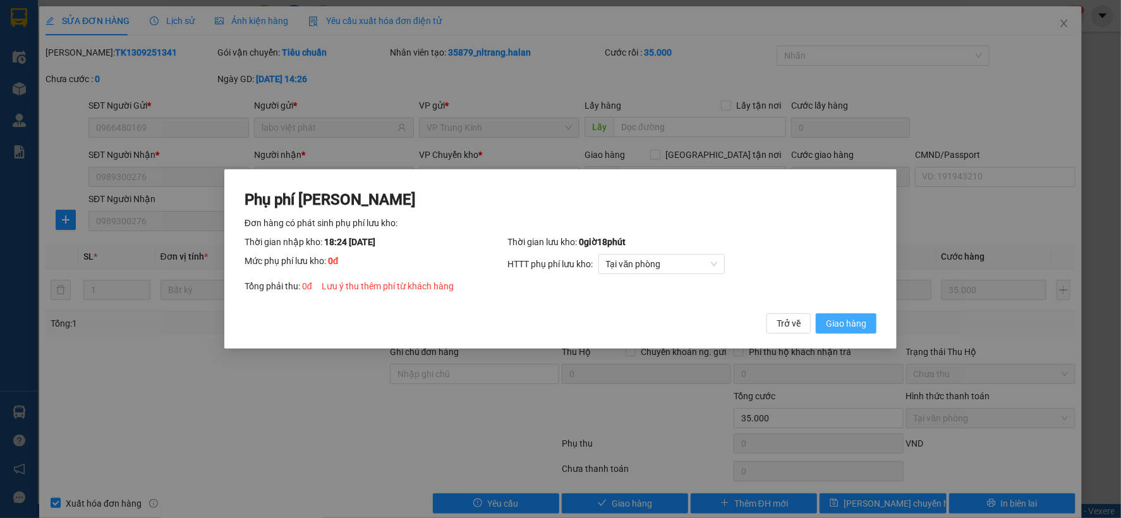
click at [832, 320] on span "Giao hàng" at bounding box center [846, 324] width 40 height 14
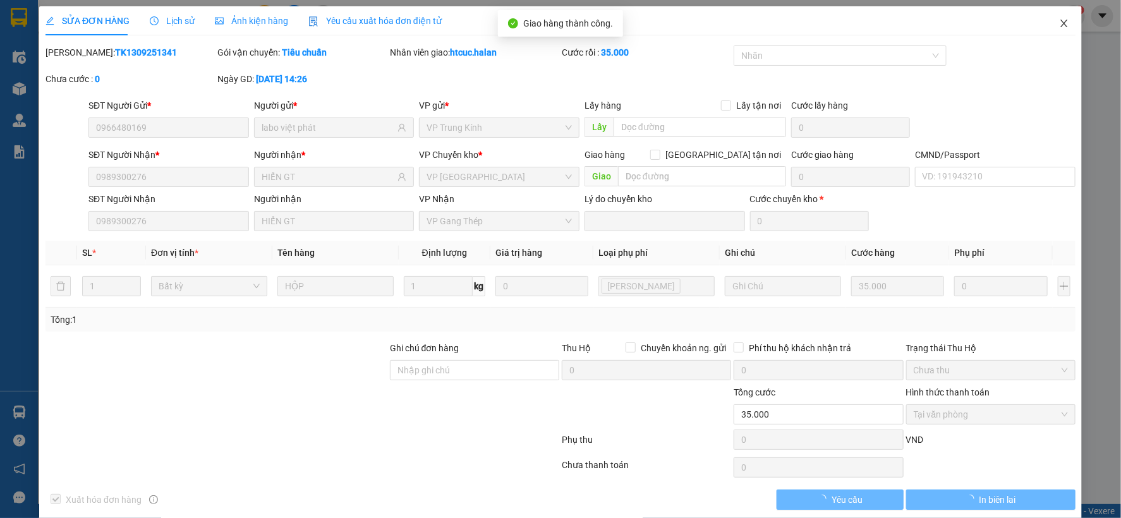
click at [1053, 15] on span "Close" at bounding box center [1063, 23] width 35 height 35
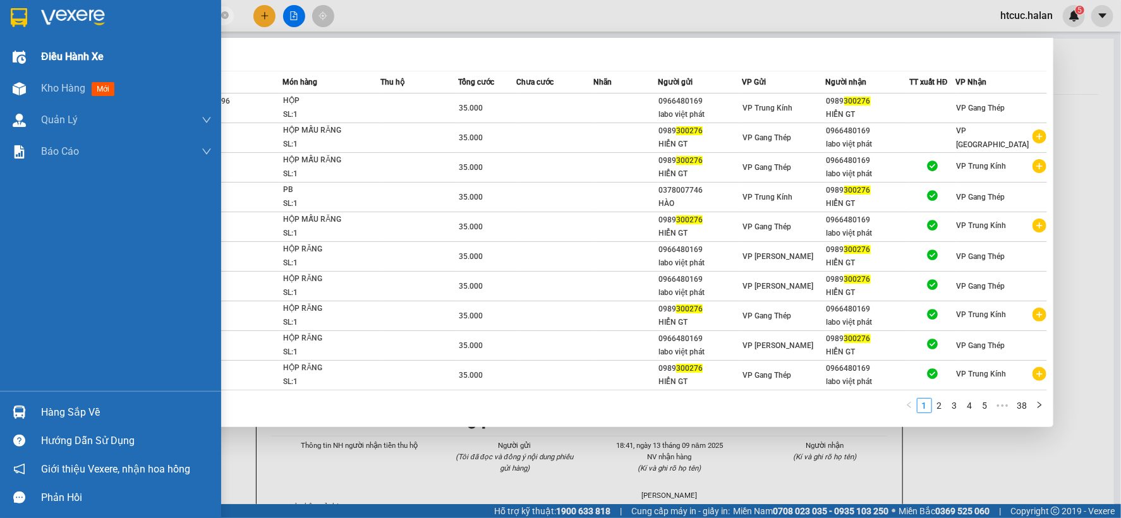
drag, startPoint x: 140, startPoint y: 15, endPoint x: 11, endPoint y: 52, distance: 134.8
click at [11, 52] on section "Kết quả tìm kiếm ( 375 ) Bộ lọc Mã ĐH Trạng thái Món hàng Thu hộ Tổng cước Chưa…" at bounding box center [560, 259] width 1121 height 518
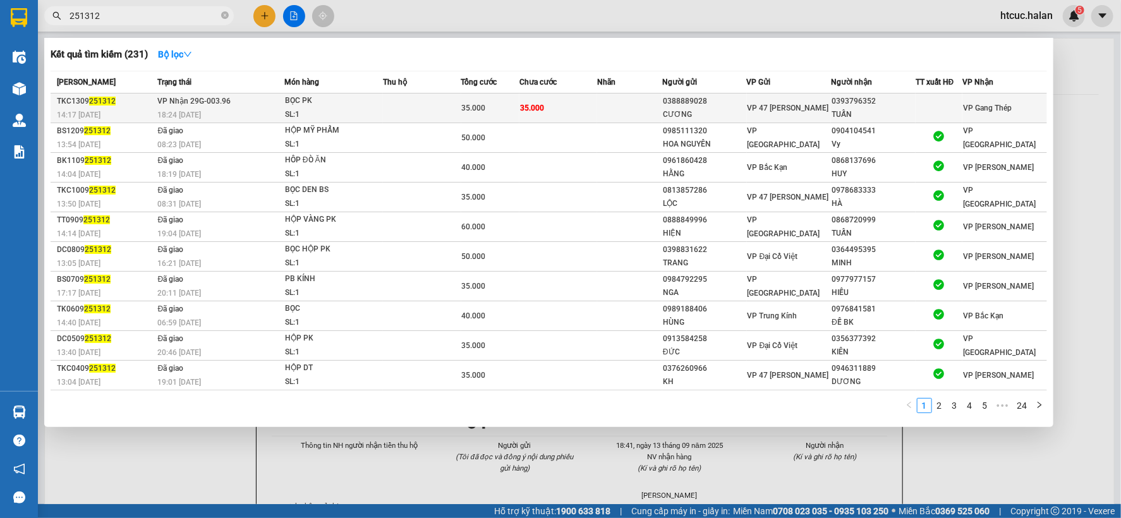
type input "251312"
click at [641, 108] on td at bounding box center [629, 109] width 65 height 30
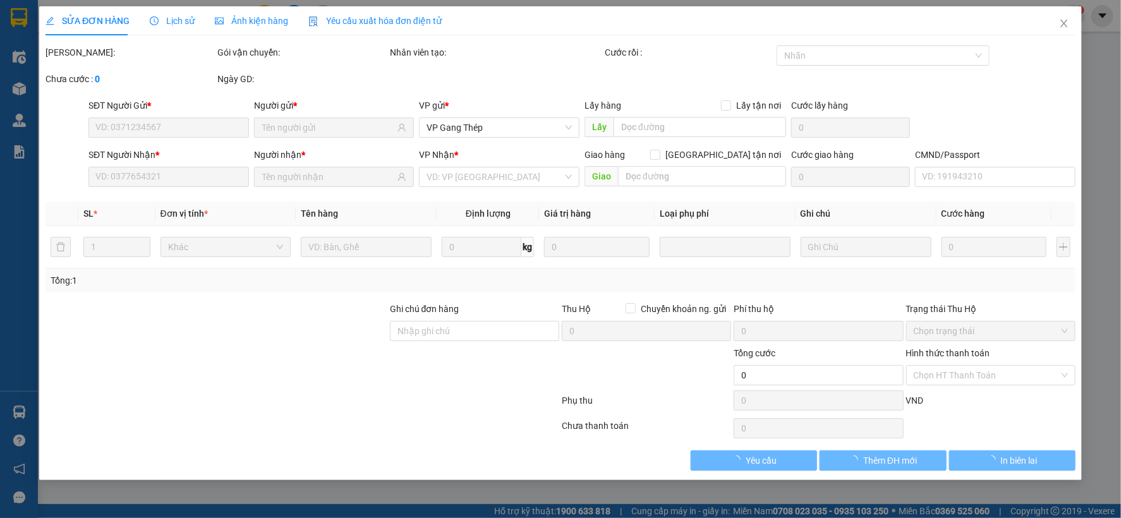
type input "0388889028"
type input "CƯƠNG"
type input "0393796352"
type input "TUẤN"
type input "35.000"
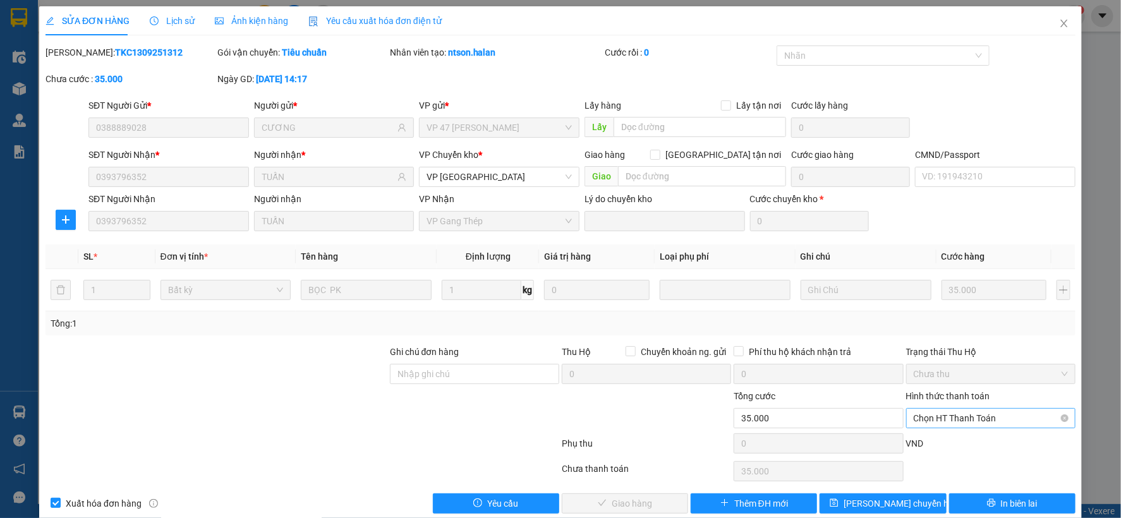
click at [957, 414] on span "Chọn HT Thanh Toán" at bounding box center [991, 418] width 154 height 19
click at [962, 315] on div "Tại văn phòng" at bounding box center [981, 312] width 153 height 14
type input "0"
click at [620, 502] on span "Giao hàng" at bounding box center [632, 504] width 40 height 14
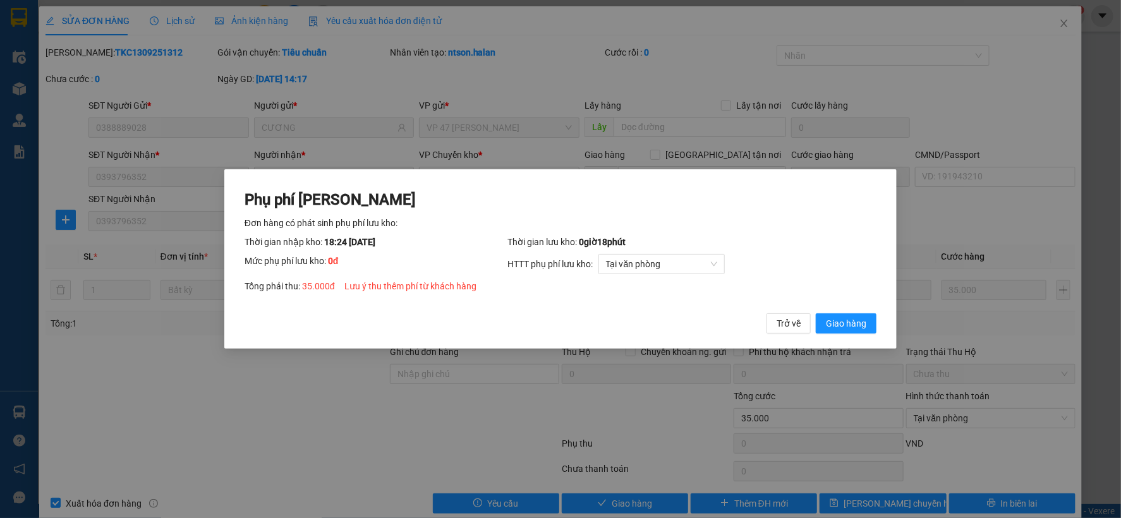
click at [854, 318] on span "Giao hàng" at bounding box center [846, 324] width 40 height 14
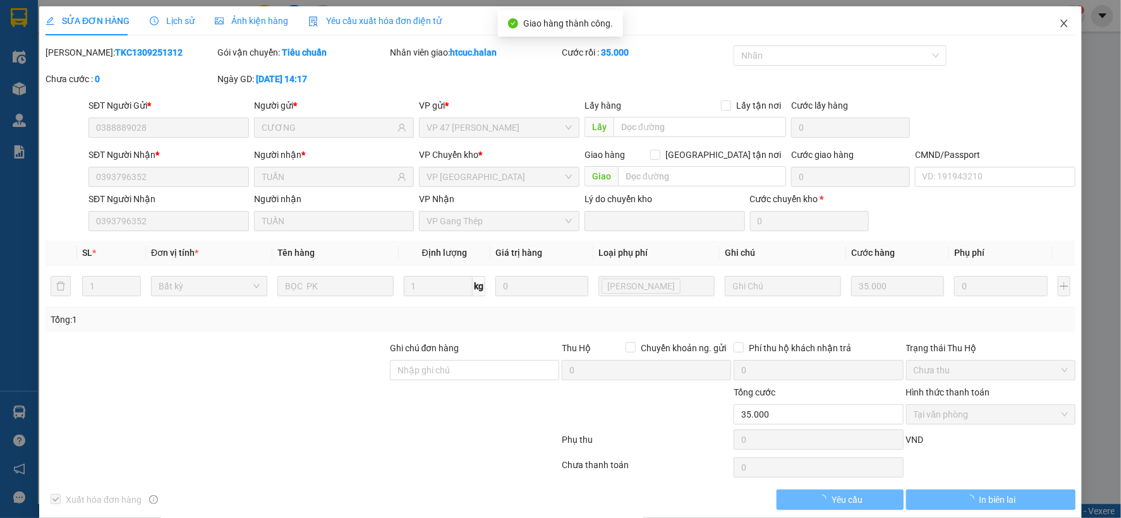
click at [1060, 25] on icon "close" at bounding box center [1063, 24] width 7 height 8
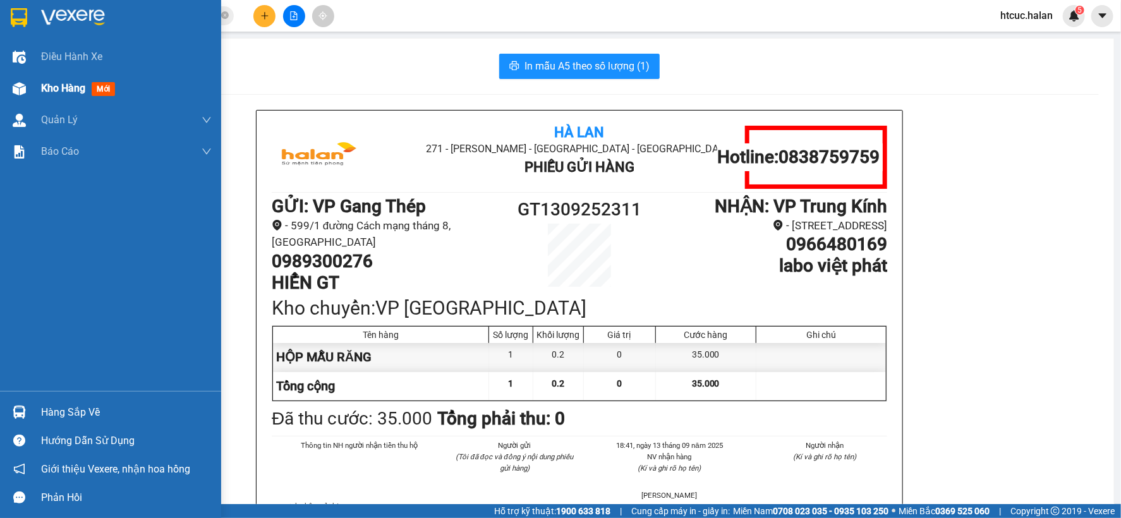
click at [18, 82] on img at bounding box center [19, 88] width 13 height 13
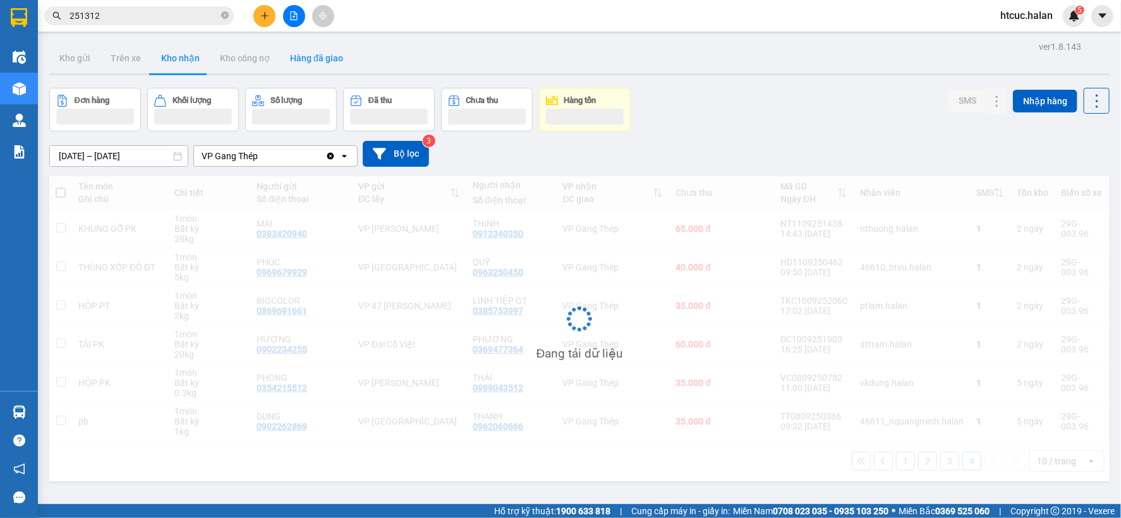
click at [320, 59] on button "Hàng đã giao" at bounding box center [316, 58] width 73 height 30
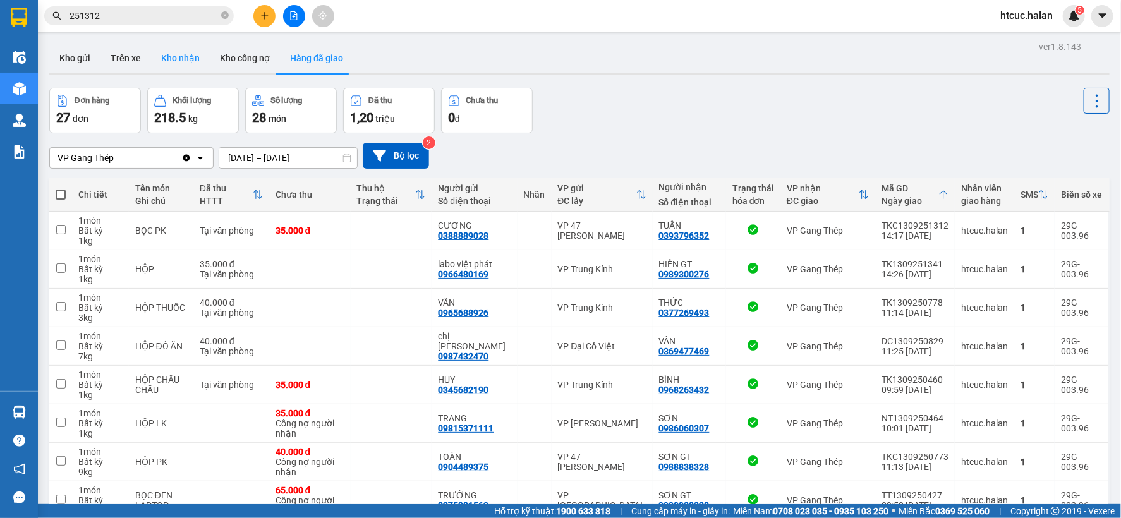
click at [180, 53] on button "Kho nhận" at bounding box center [180, 58] width 59 height 30
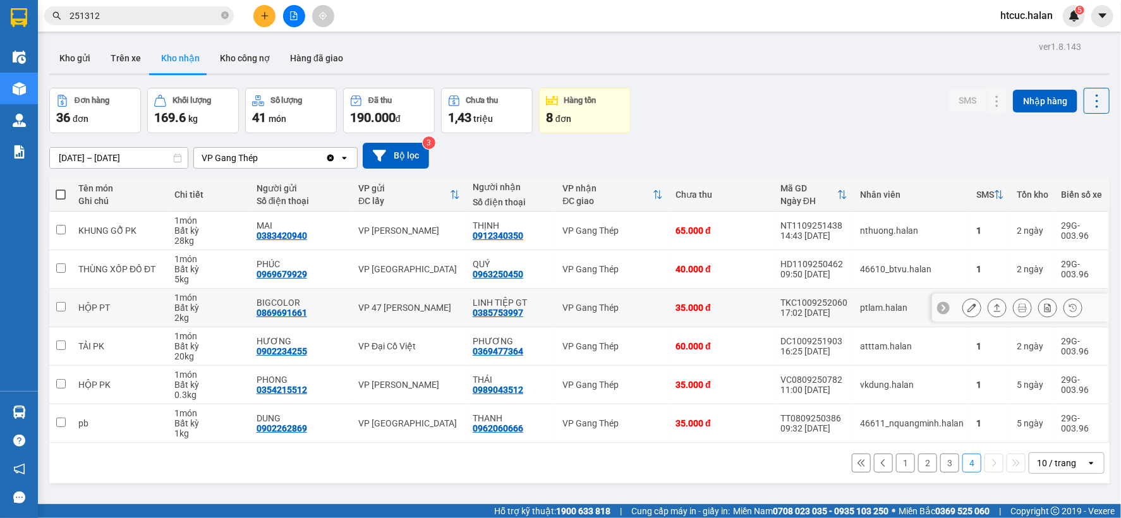
click at [963, 302] on button at bounding box center [972, 308] width 18 height 22
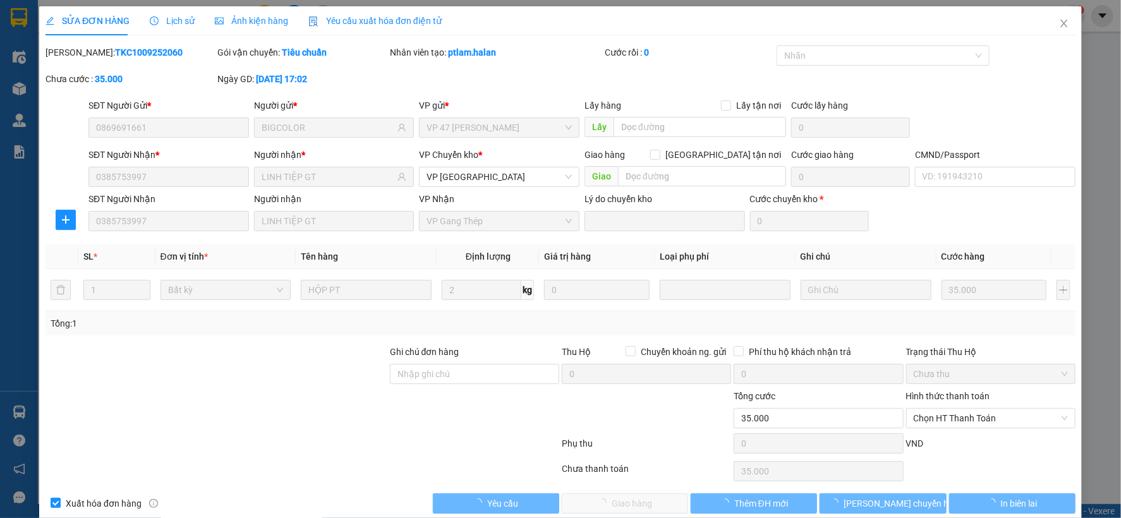
type input "0869691661"
type input "BIGCOLOR"
type input "0385753997"
type input "LINH TIỆP GT"
type input "35.000"
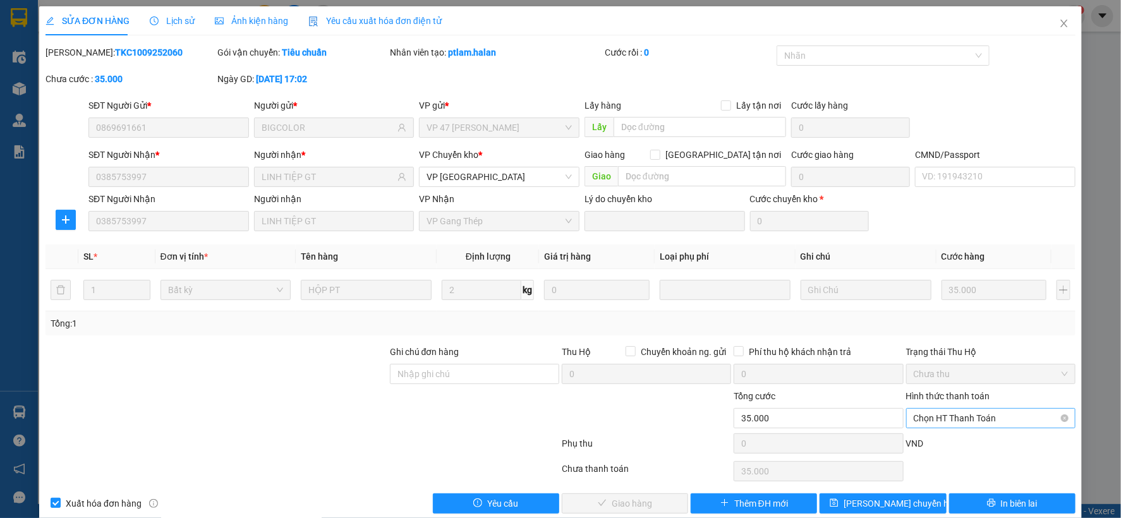
click at [949, 416] on span "Chọn HT Thanh Toán" at bounding box center [991, 418] width 154 height 19
drag, startPoint x: 944, startPoint y: 312, endPoint x: 664, endPoint y: 498, distance: 336.3
click at [944, 310] on div "Tại văn phòng" at bounding box center [981, 312] width 153 height 14
type input "0"
click at [663, 504] on button "Giao hàng" at bounding box center [625, 503] width 126 height 20
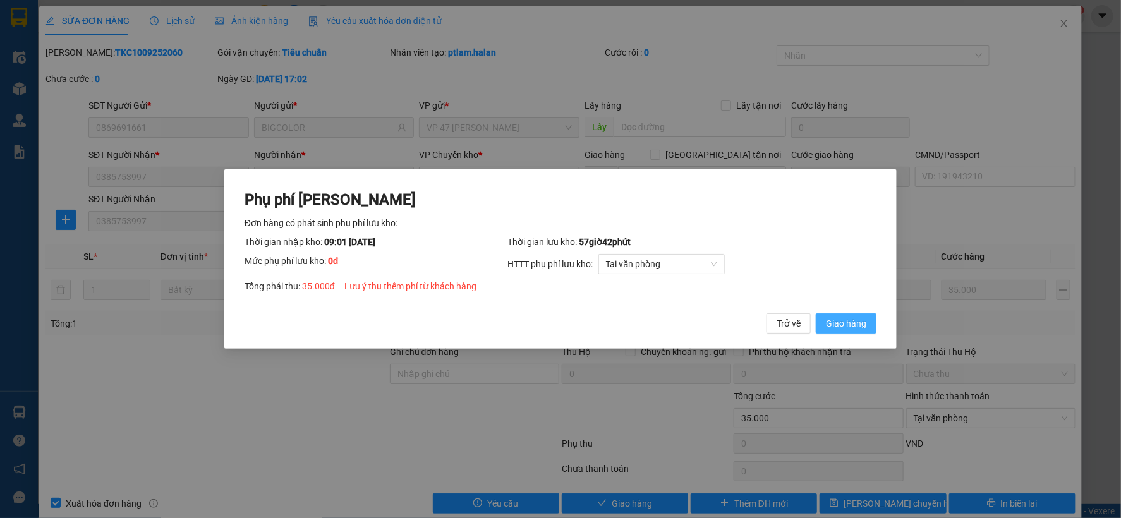
click at [855, 318] on span "Giao hàng" at bounding box center [846, 324] width 40 height 14
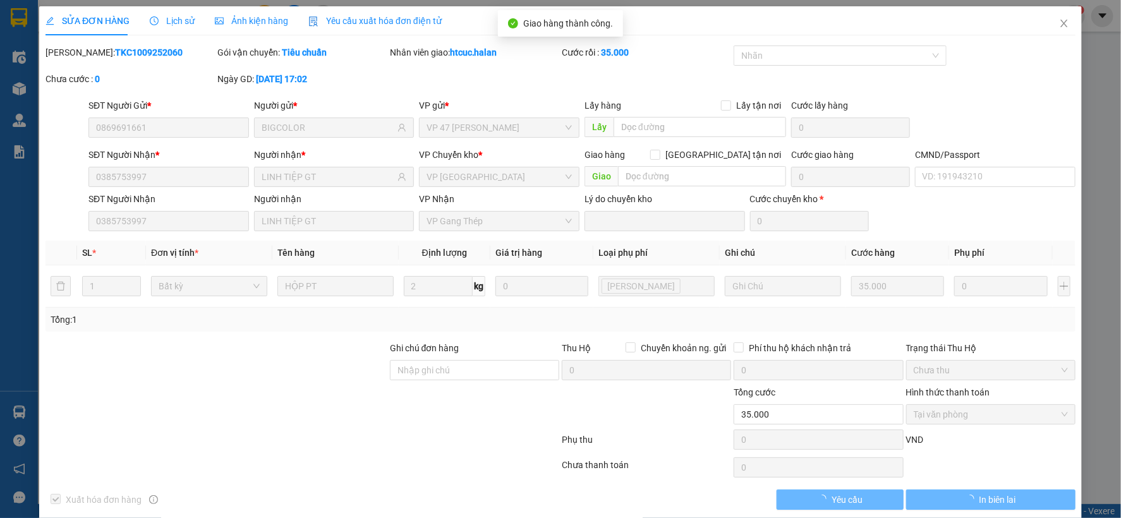
click at [1012, 500] on button "In biên lai" at bounding box center [990, 500] width 169 height 20
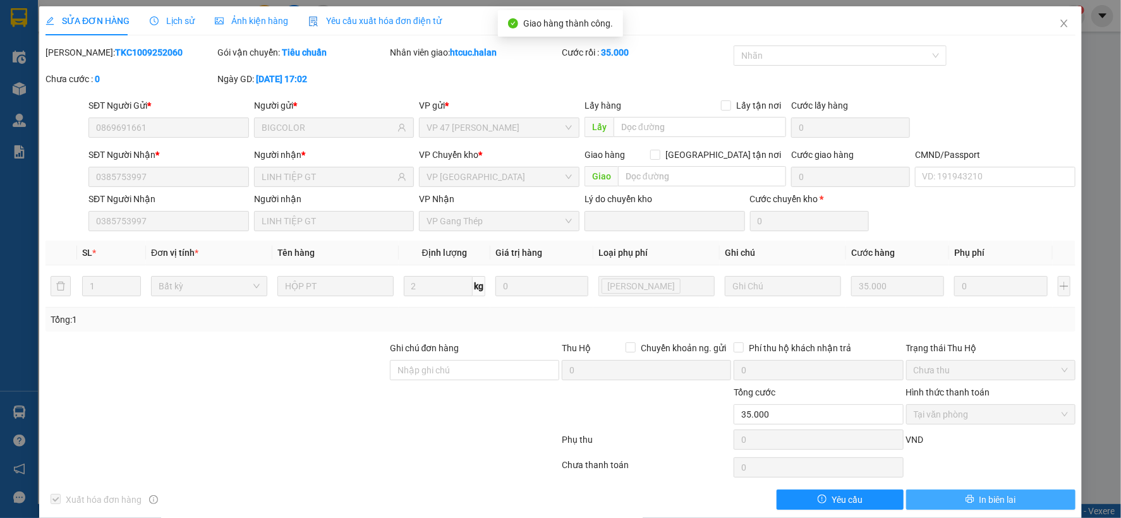
click at [965, 495] on icon "printer" at bounding box center [969, 499] width 9 height 9
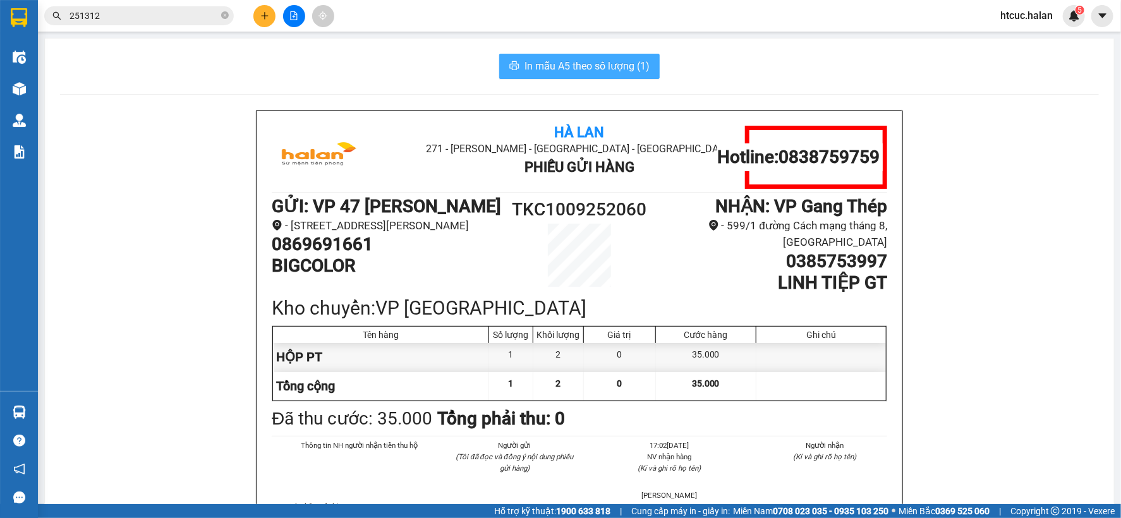
click at [515, 61] on button "In mẫu A5 theo số lượng (1)" at bounding box center [579, 66] width 160 height 25
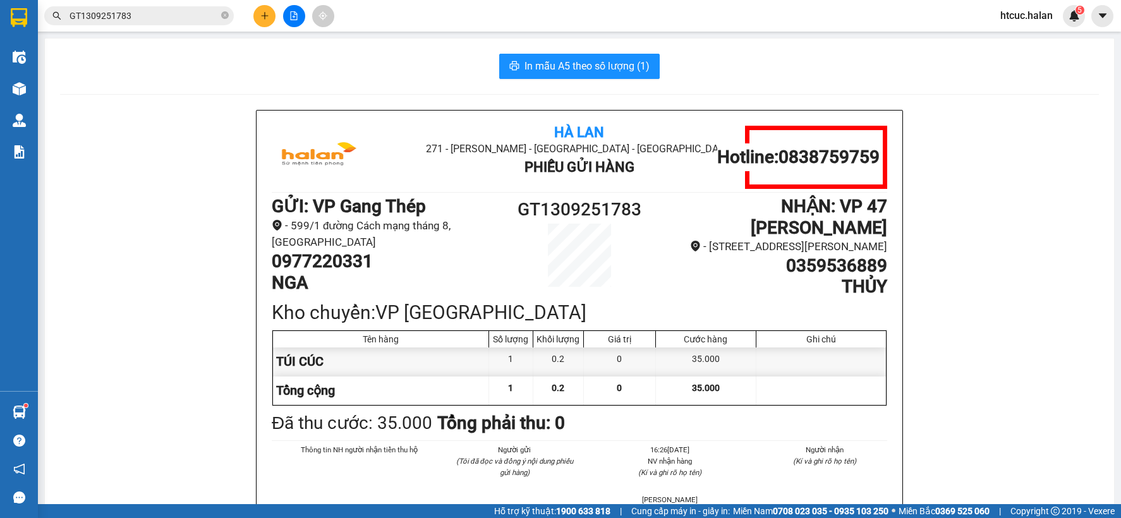
click at [140, 15] on input "GT1309251783" at bounding box center [144, 16] width 149 height 14
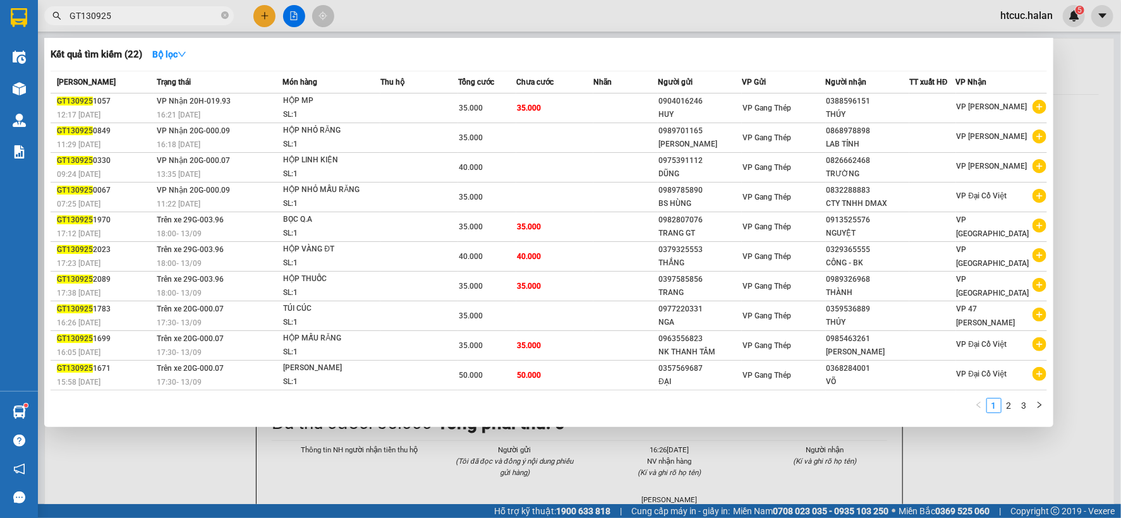
type input "GT130925"
